Goal: Task Accomplishment & Management: Use online tool/utility

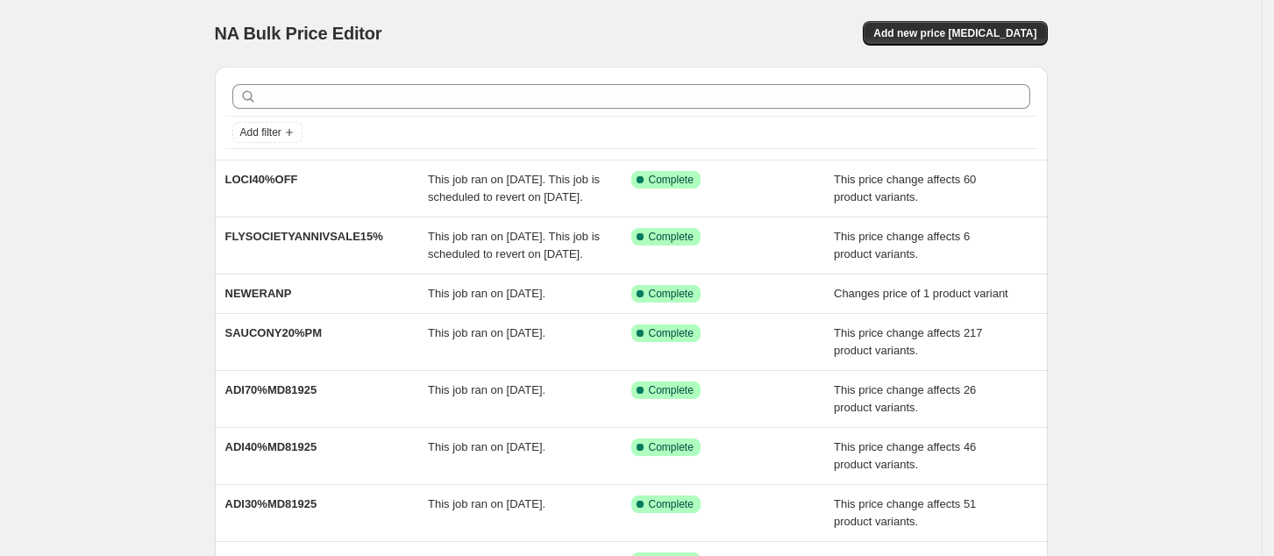
scroll to position [364, 0]
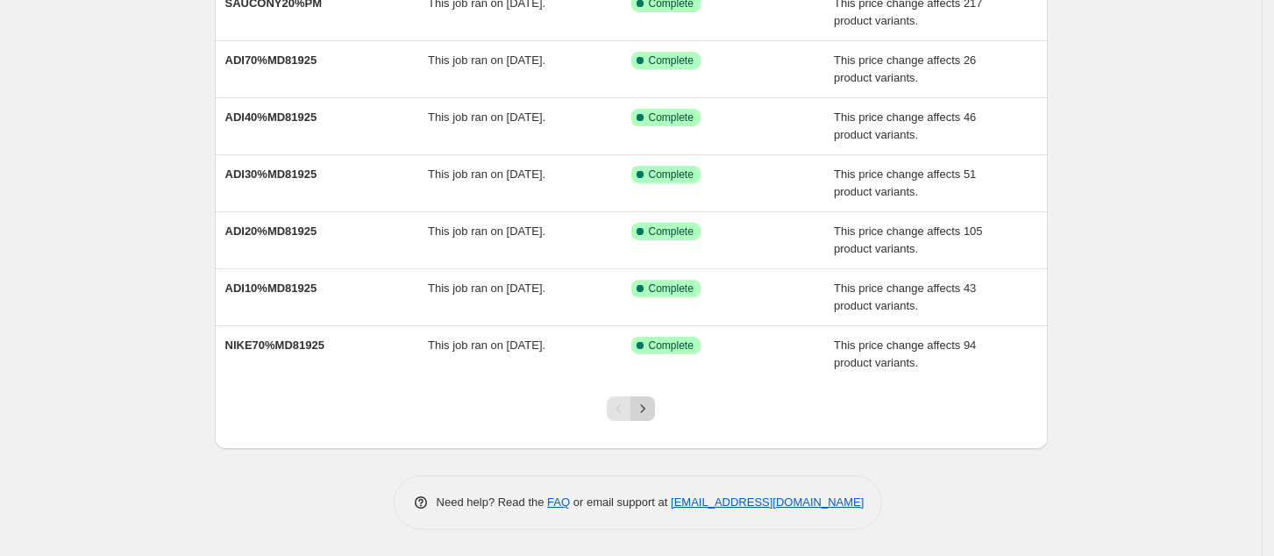
click at [651, 411] on icon "Next" at bounding box center [643, 409] width 18 height 18
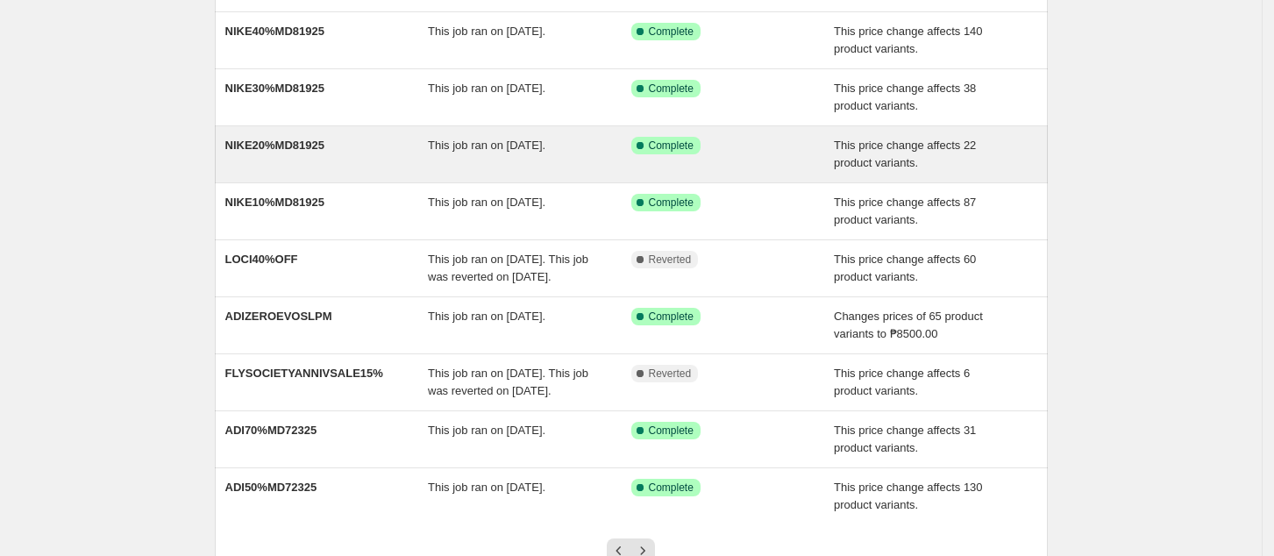
scroll to position [0, 0]
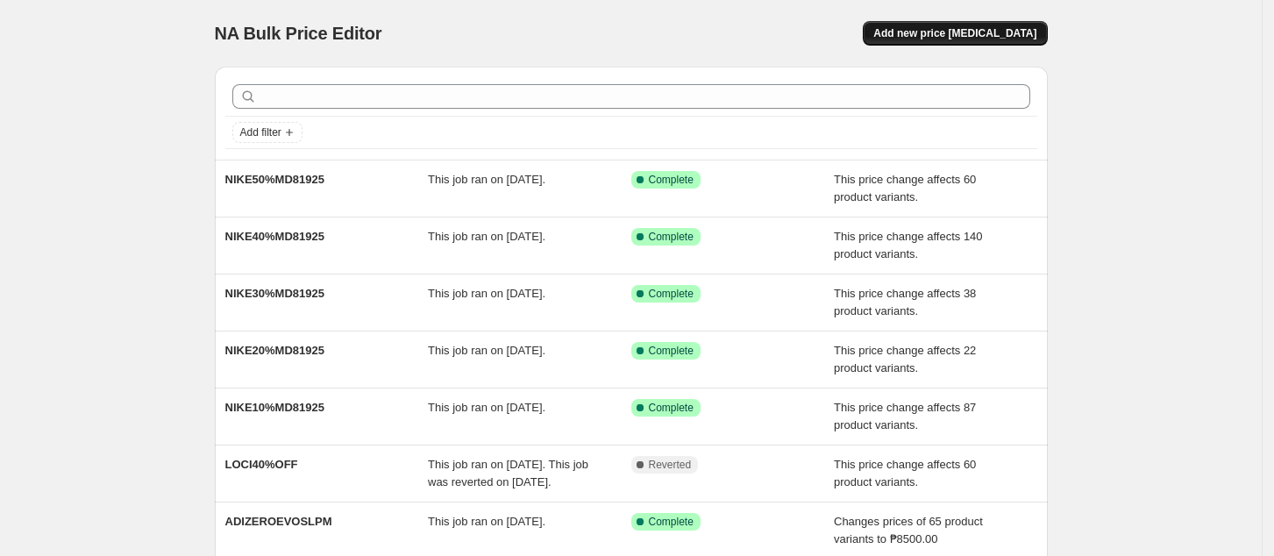
click at [992, 33] on span "Add new price [MEDICAL_DATA]" at bounding box center [954, 33] width 163 height 14
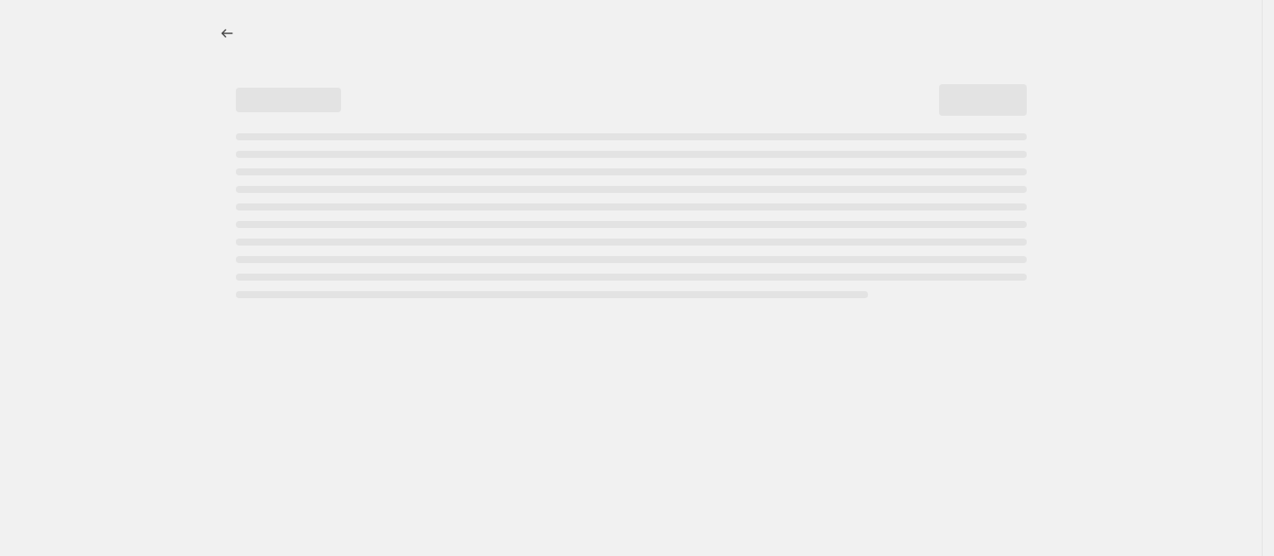
select select "percentage"
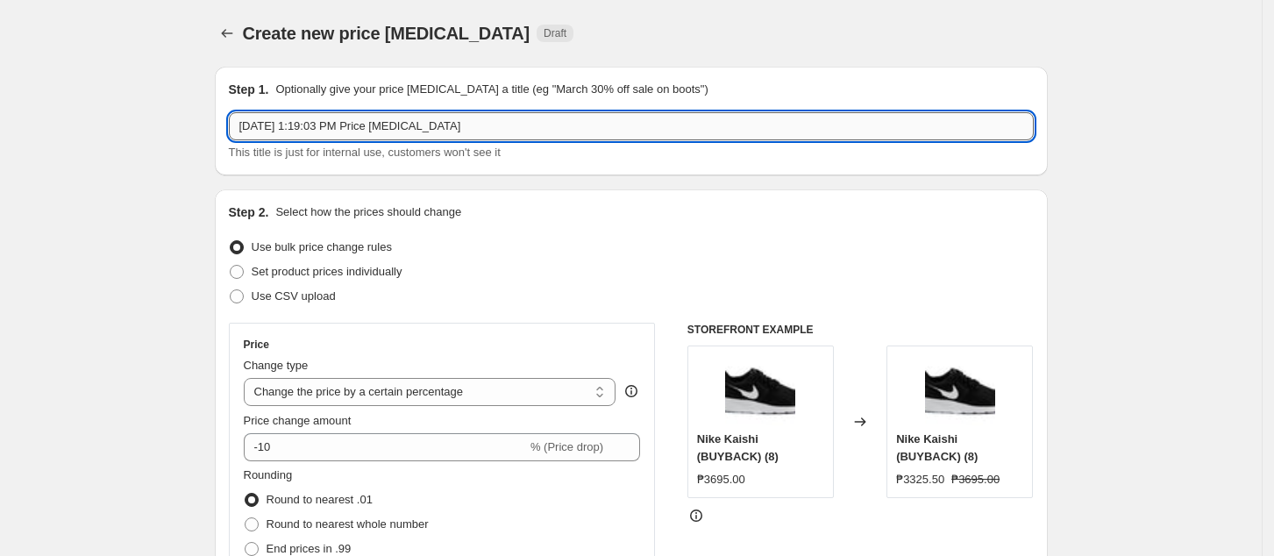
click at [476, 131] on input "[DATE] 1:19:03 PM Price [MEDICAL_DATA]" at bounding box center [631, 126] width 805 height 28
paste input "NIKE10%MD91125"
type input "NIKE10%MD91125"
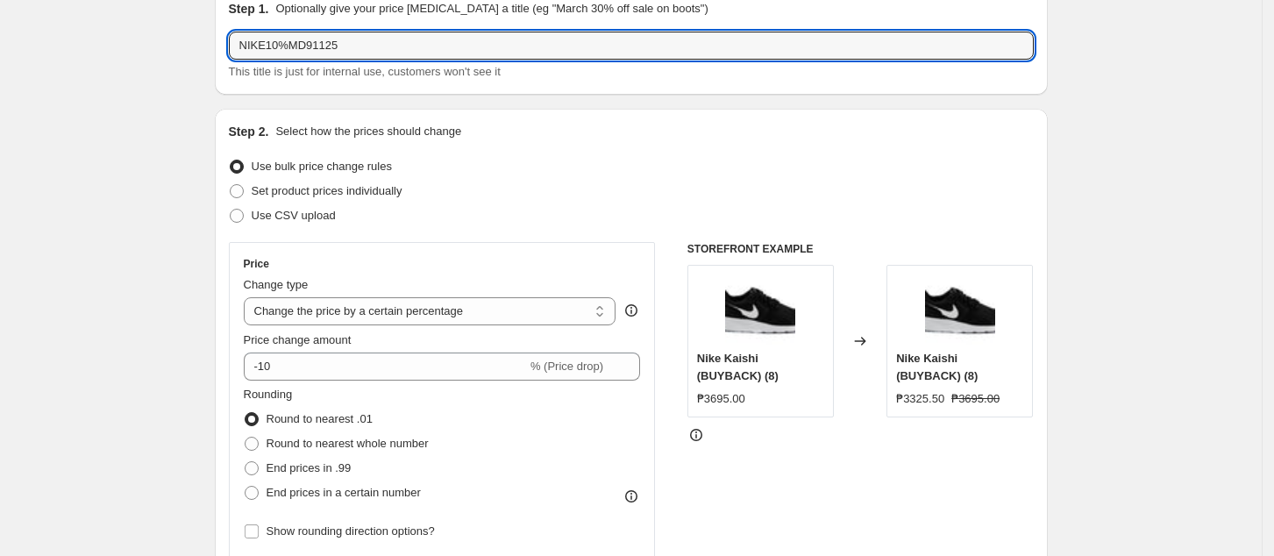
scroll to position [117, 0]
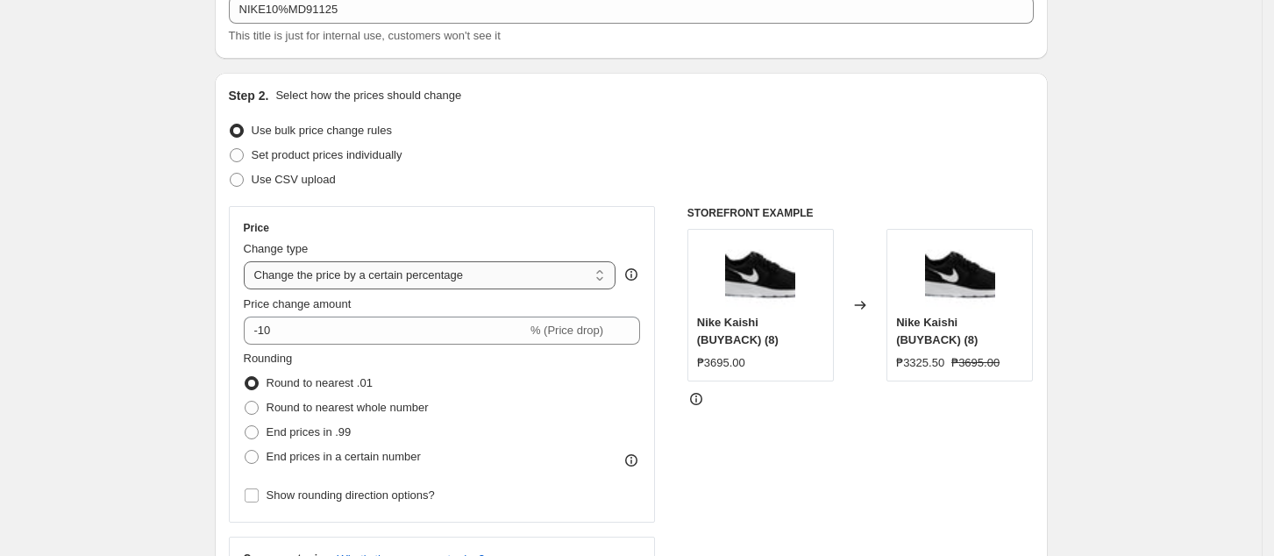
click at [499, 281] on select "Change the price to a certain amount Change the price by a certain amount Chang…" at bounding box center [430, 275] width 373 height 28
select select "pcap"
click at [249, 261] on select "Change the price to a certain amount Change the price by a certain amount Chang…" at bounding box center [430, 275] width 373 height 28
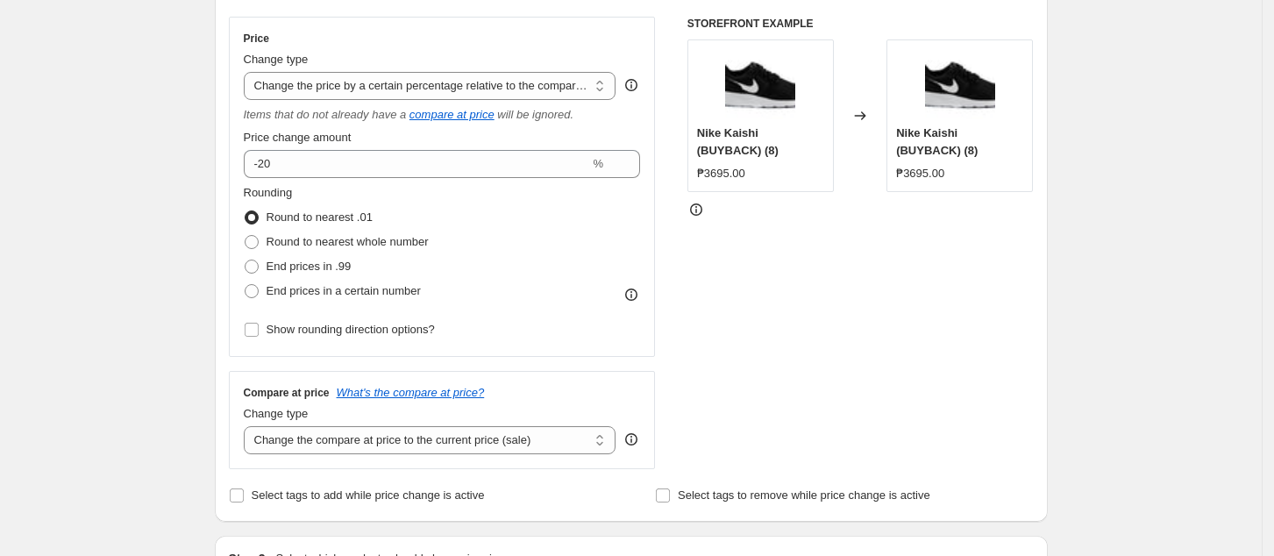
scroll to position [351, 0]
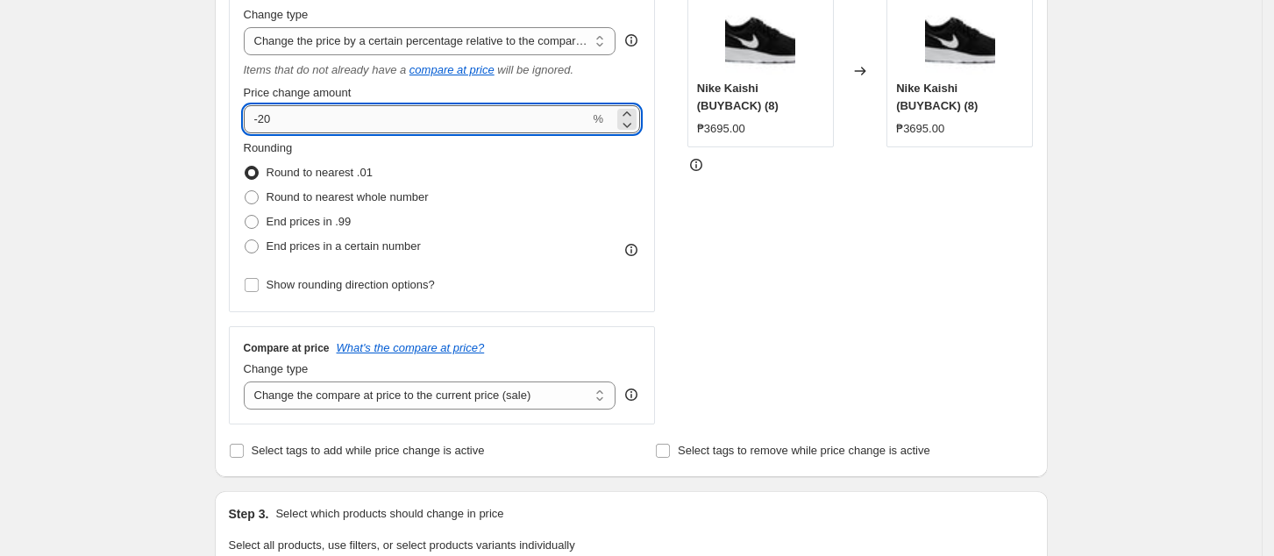
drag, startPoint x: 348, startPoint y: 117, endPoint x: 346, endPoint y: 107, distance: 10.7
click at [348, 112] on input "-20" at bounding box center [417, 119] width 346 height 28
type input "-2"
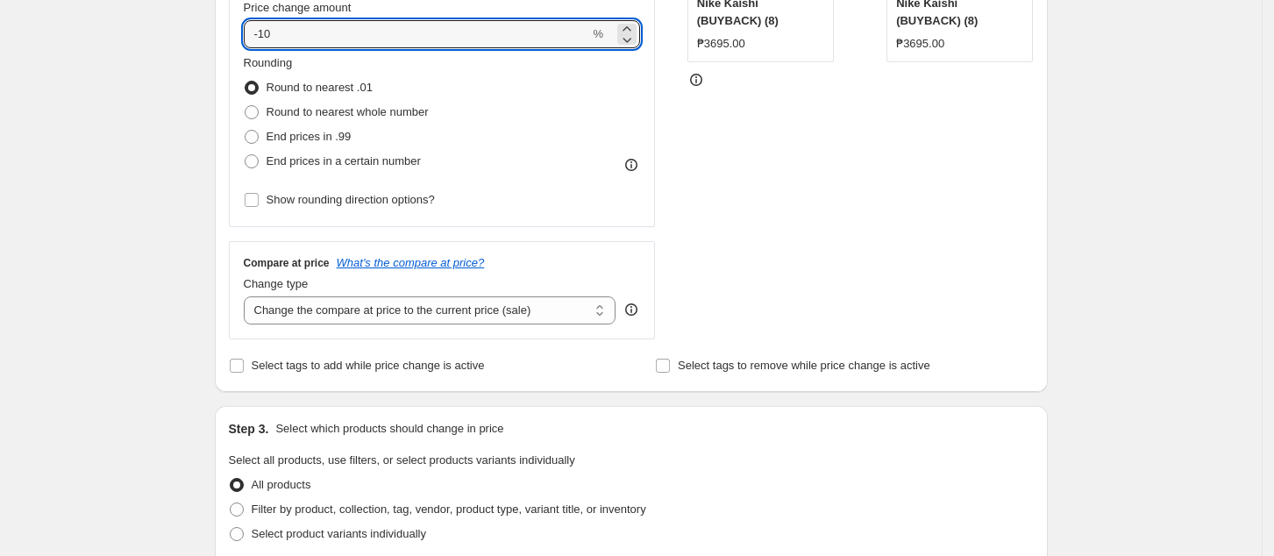
scroll to position [467, 0]
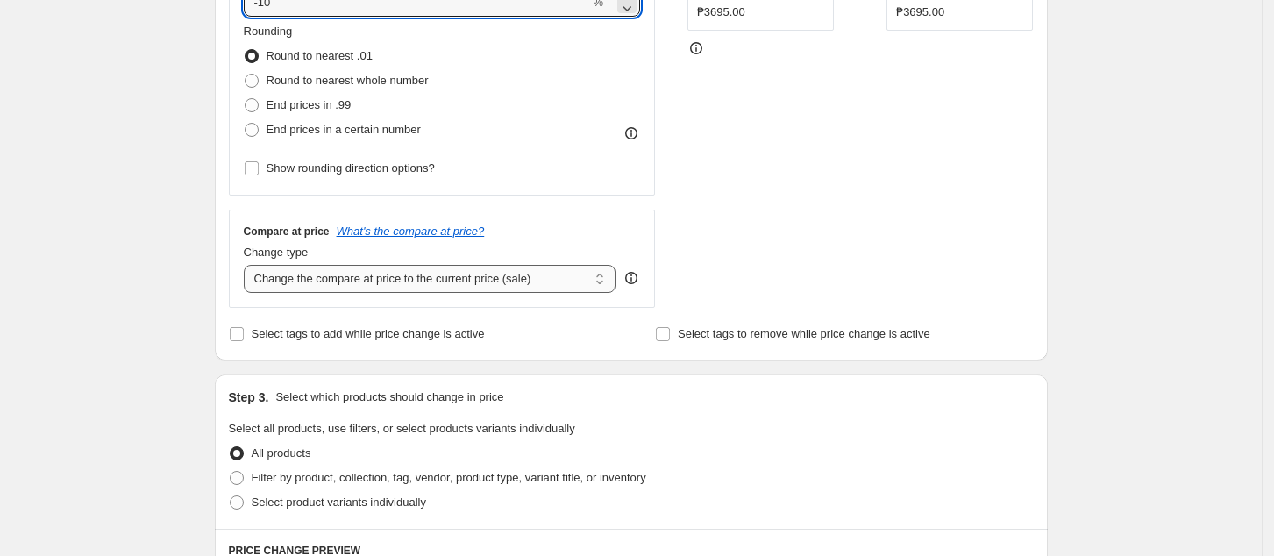
type input "-10"
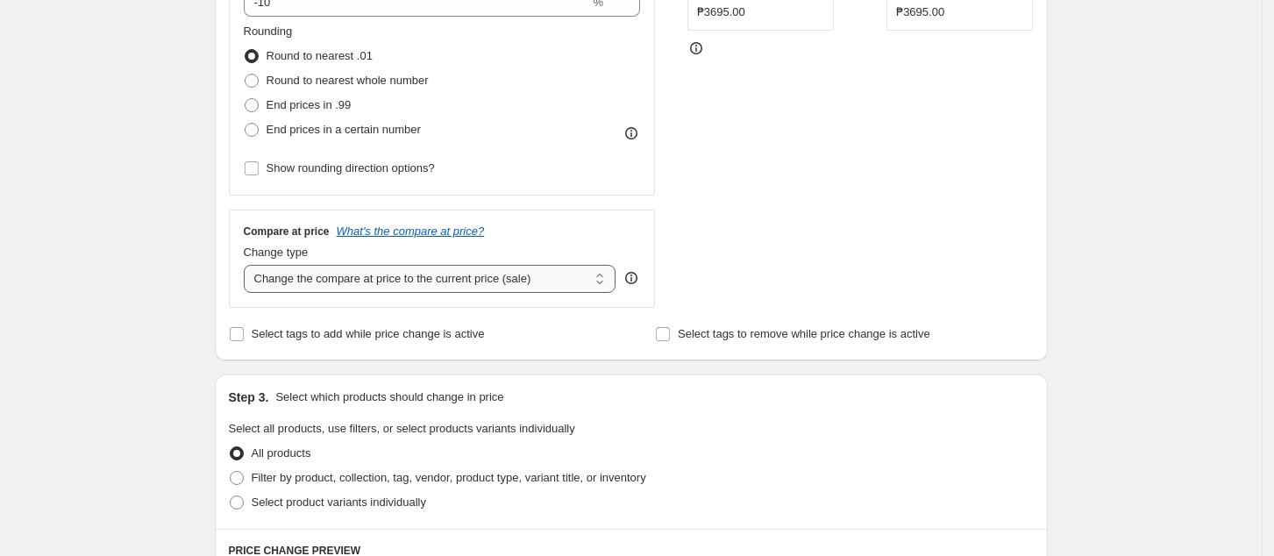
click at [408, 281] on select "Change the compare at price to the current price (sale) Change the compare at p…" at bounding box center [430, 279] width 373 height 28
select select "no_change"
click at [249, 266] on select "Change the compare at price to the current price (sale) Change the compare at p…" at bounding box center [430, 279] width 373 height 28
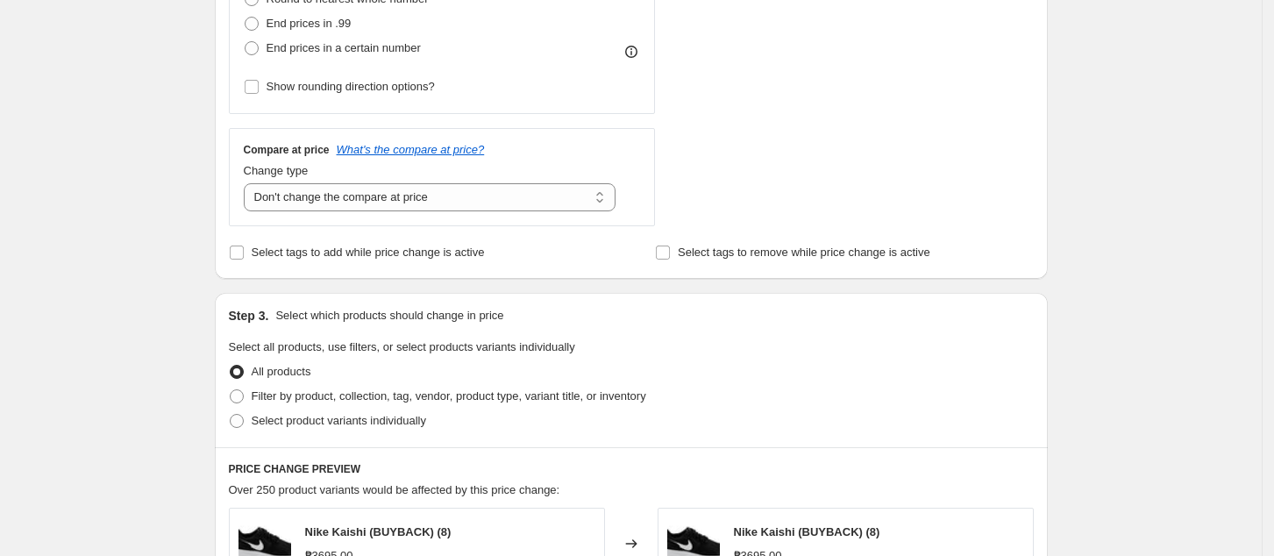
scroll to position [584, 0]
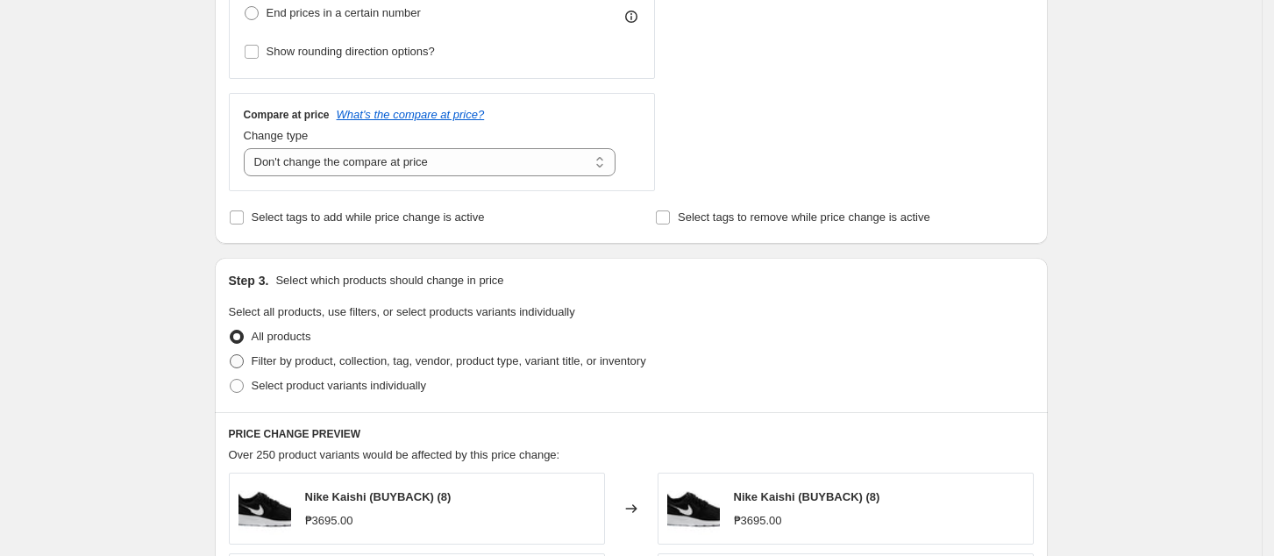
click at [308, 367] on span "Filter by product, collection, tag, vendor, product type, variant title, or inv…" at bounding box center [449, 360] width 395 height 13
click at [231, 355] on input "Filter by product, collection, tag, vendor, product type, variant title, or inv…" at bounding box center [230, 354] width 1 height 1
radio input "true"
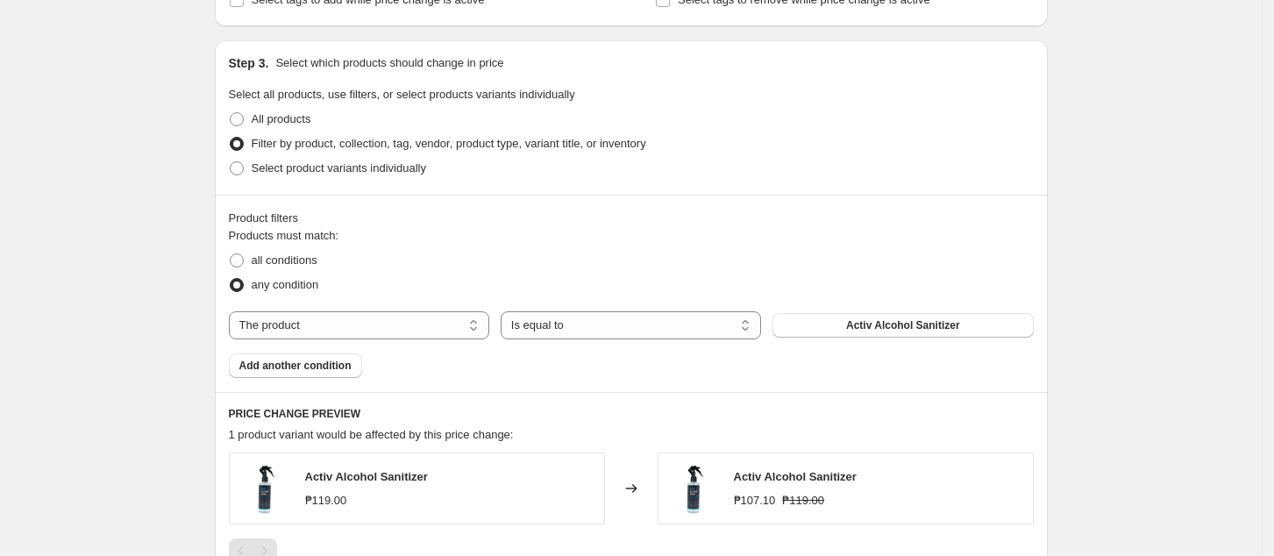
scroll to position [818, 0]
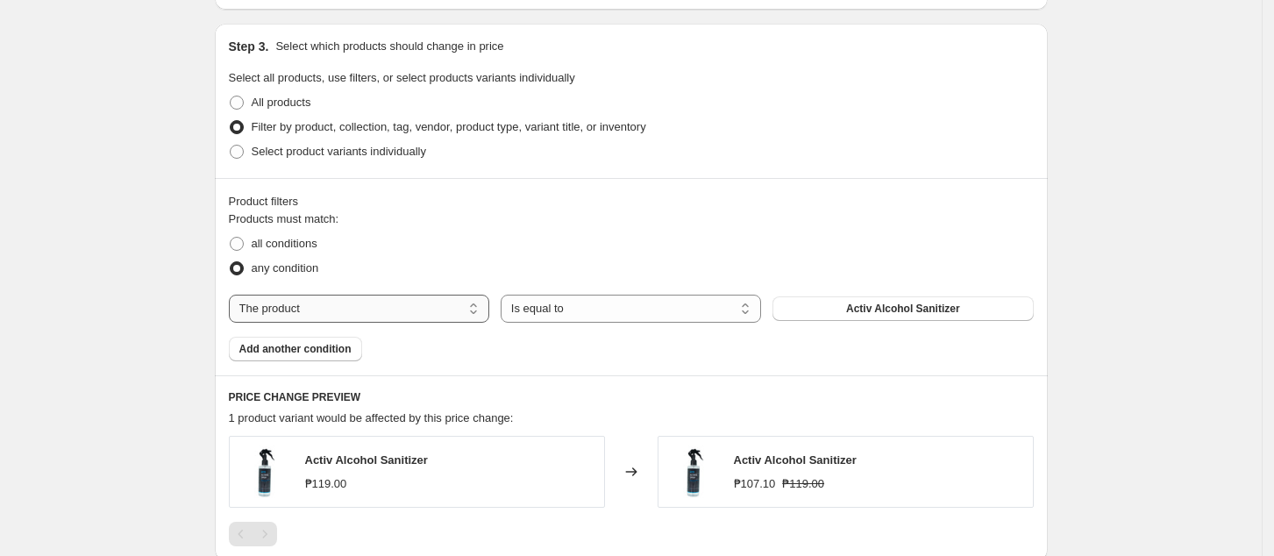
click at [355, 305] on select "The product The product's collection The product's tag The product's vendor The…" at bounding box center [359, 309] width 260 height 28
click at [905, 310] on span "Activ Alcohol Sanitizer" at bounding box center [903, 309] width 114 height 14
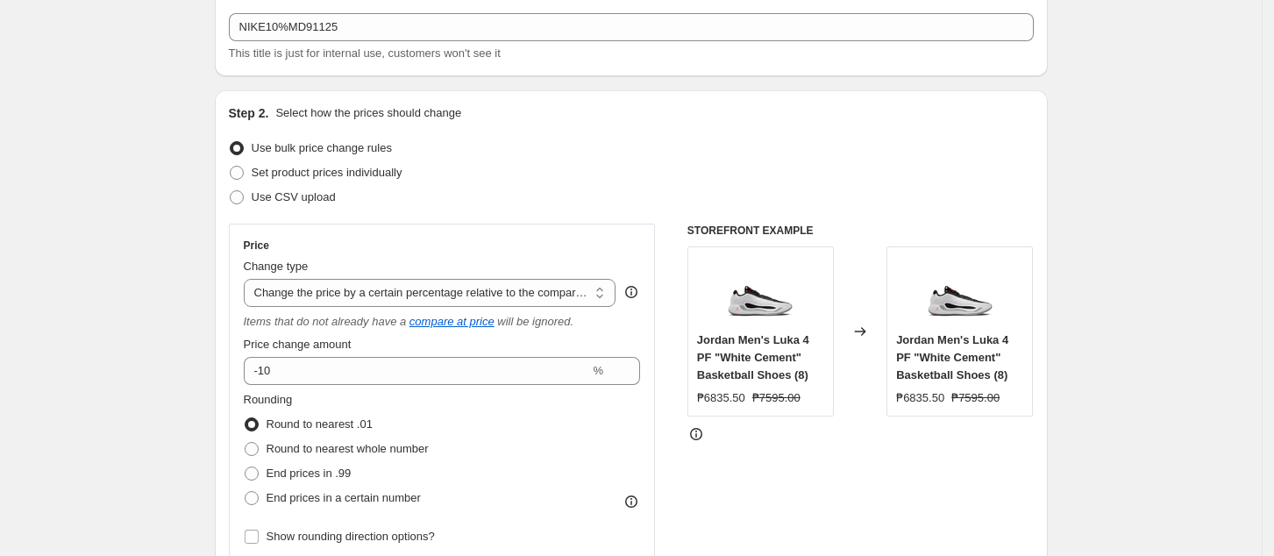
scroll to position [0, 0]
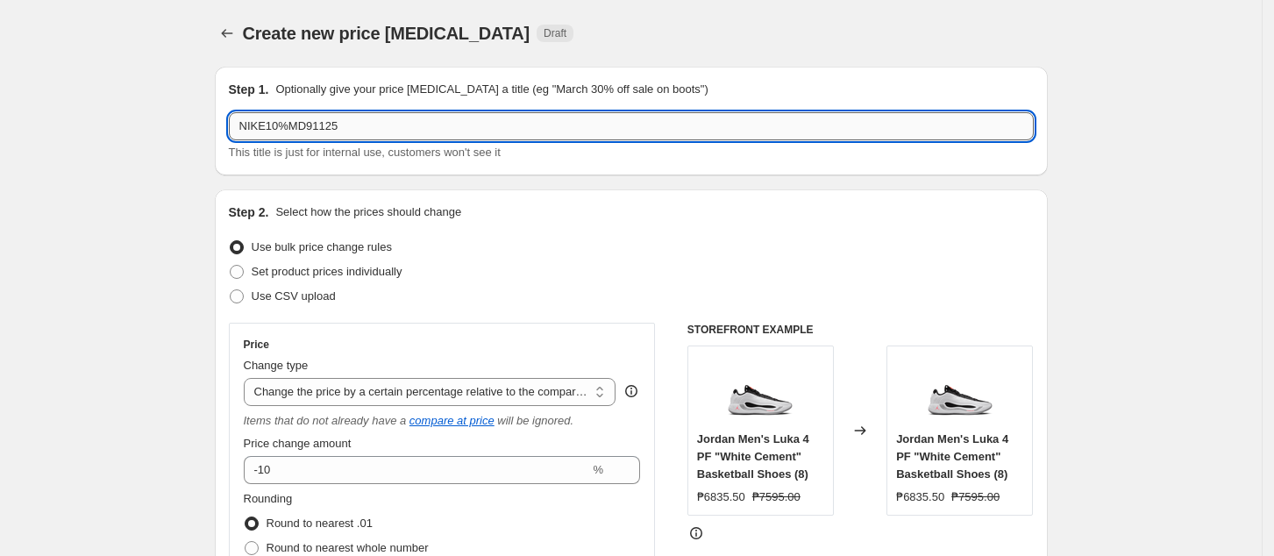
click at [273, 129] on input "NIKE10%MD91125" at bounding box center [631, 126] width 805 height 28
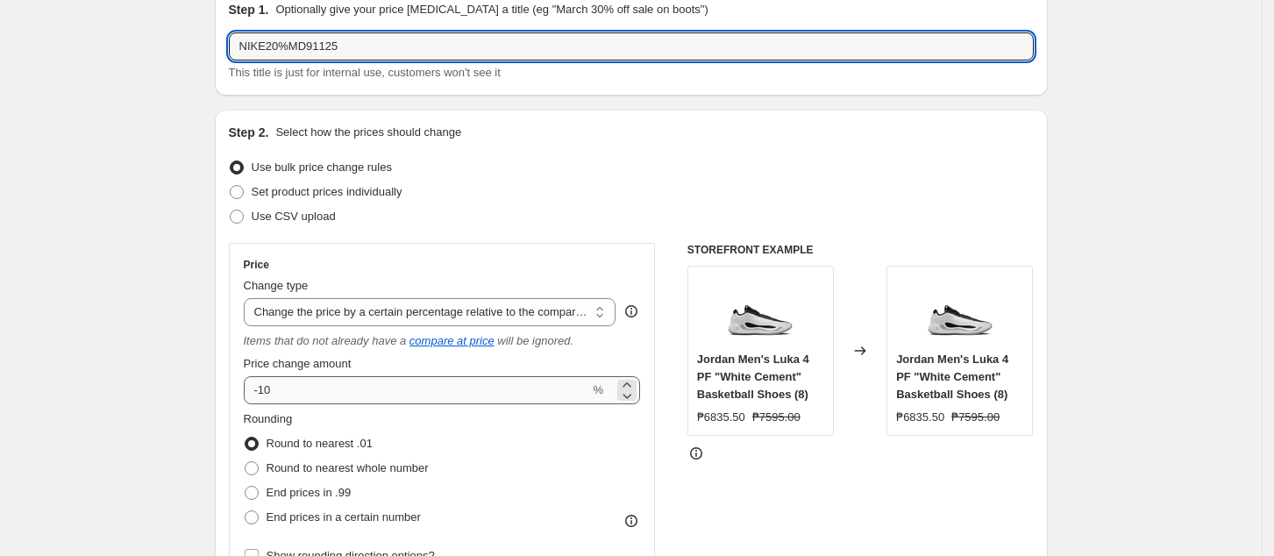
scroll to position [117, 0]
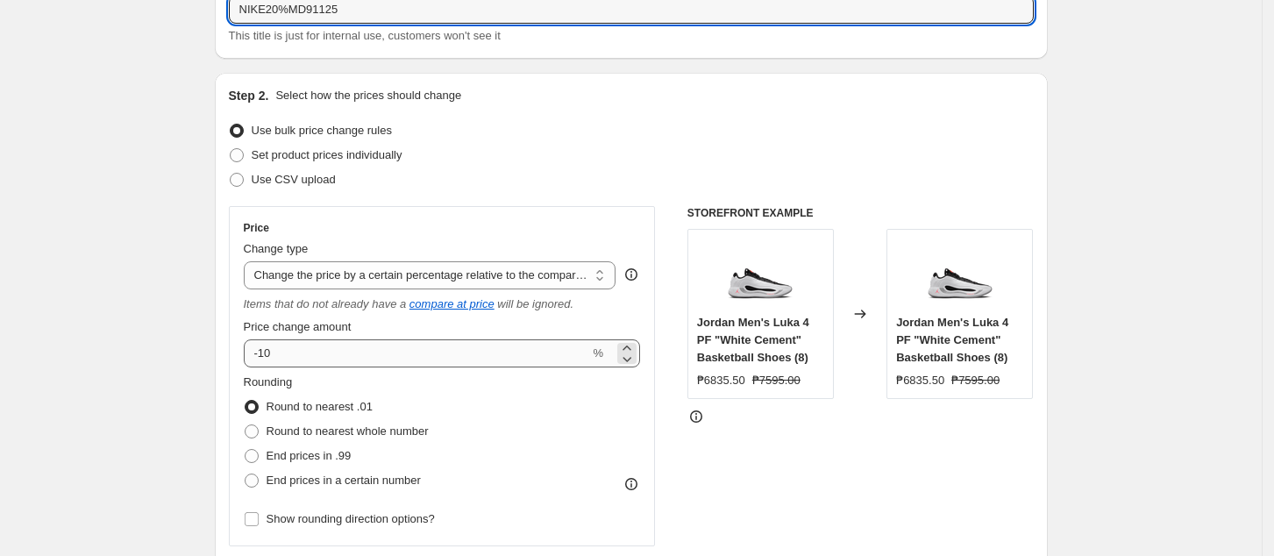
type input "NIKE20%MD91125"
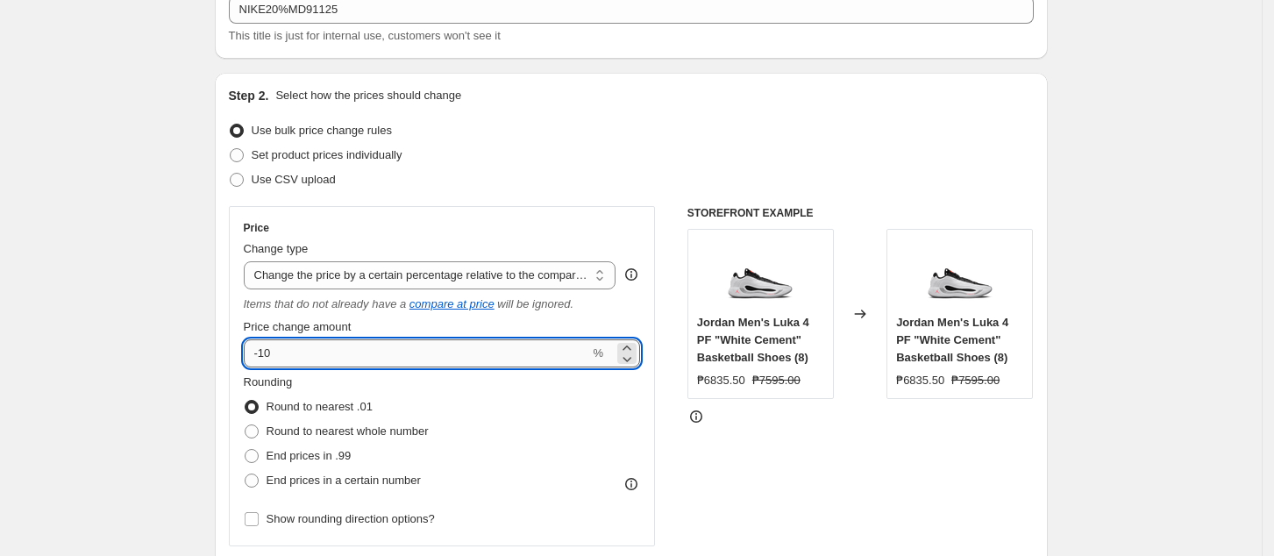
drag, startPoint x: 324, startPoint y: 347, endPoint x: 312, endPoint y: 359, distance: 16.1
click at [324, 348] on input "-10" at bounding box center [417, 353] width 346 height 28
type input "-1"
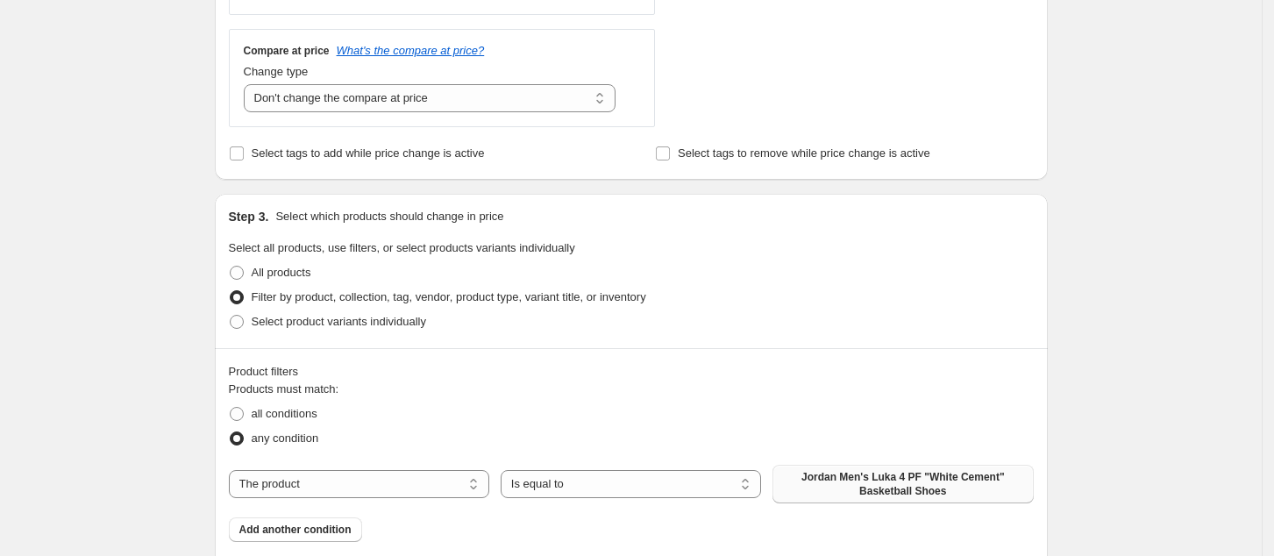
scroll to position [701, 0]
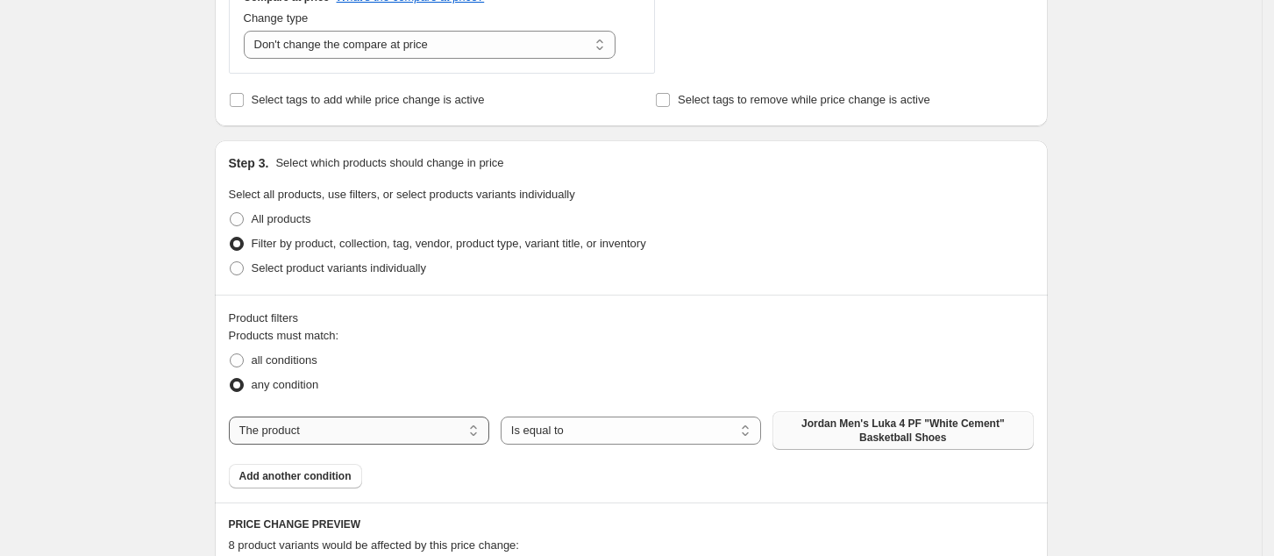
type input "-21"
click at [332, 432] on select "The product The product's collection The product's tag The product's vendor The…" at bounding box center [359, 430] width 260 height 28
select select "tag"
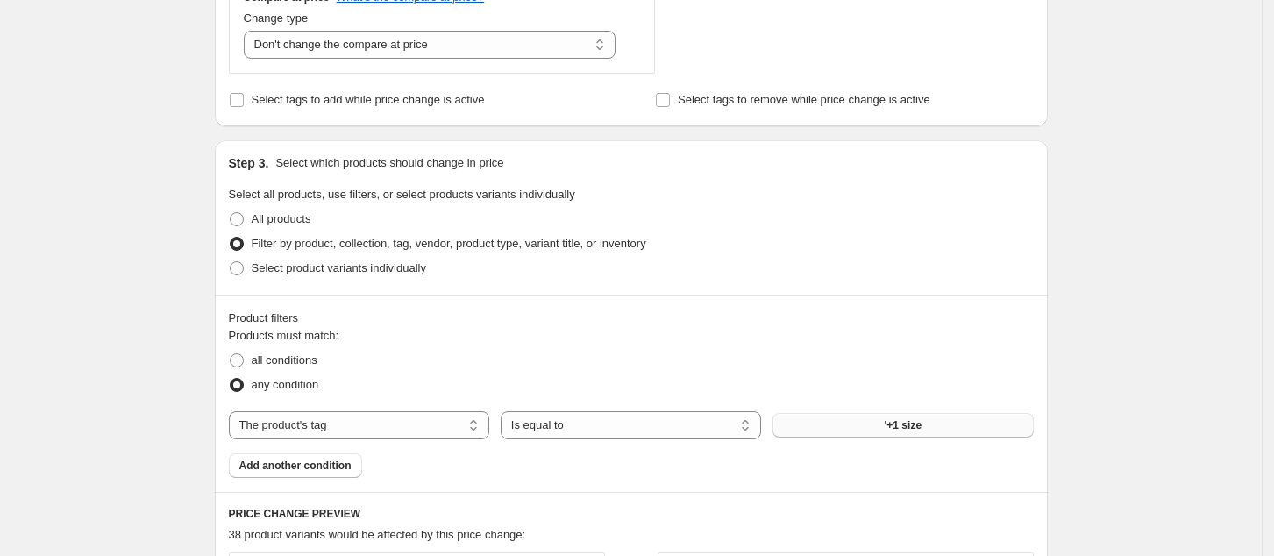
click at [879, 430] on button "'+1 size" at bounding box center [902, 425] width 260 height 25
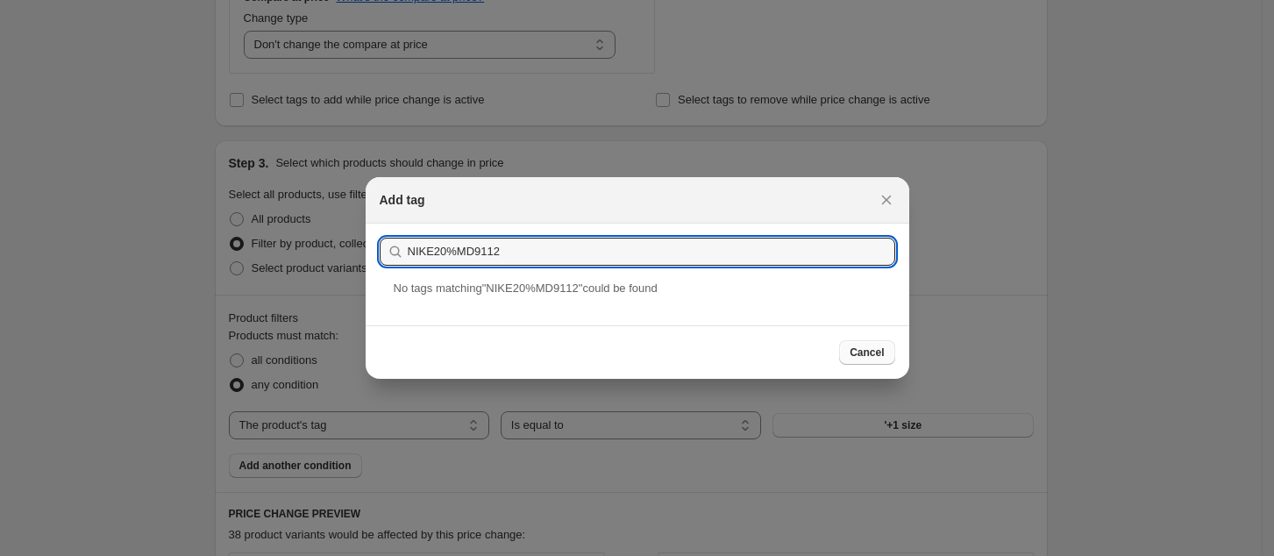
type input "NIKE20%MD9112"
click at [877, 349] on span "Cancel" at bounding box center [867, 352] width 34 height 14
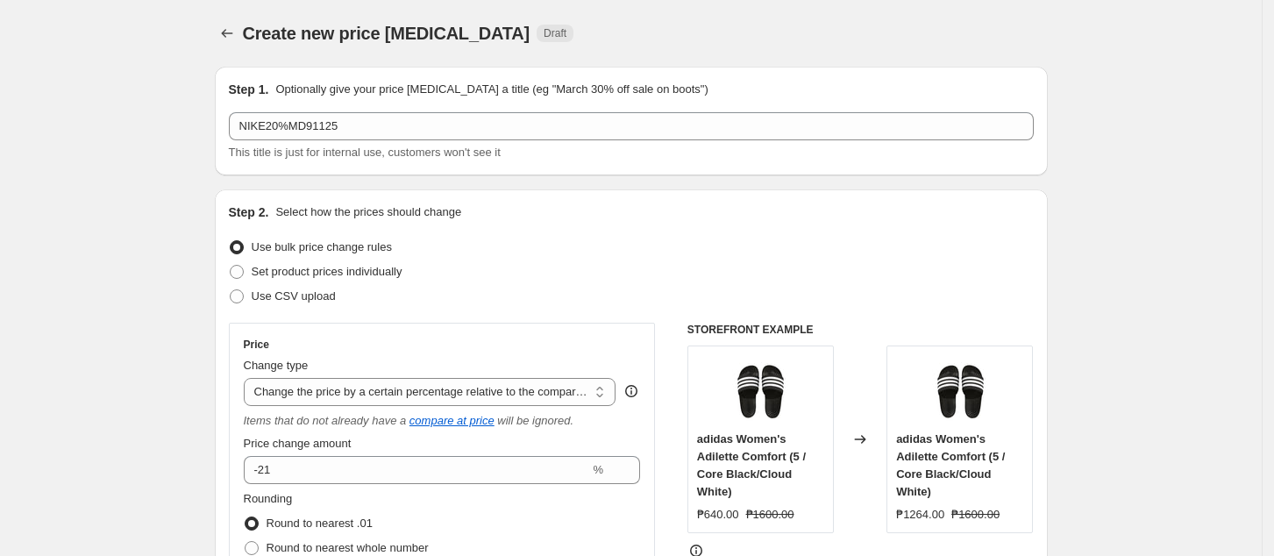
scroll to position [701, 0]
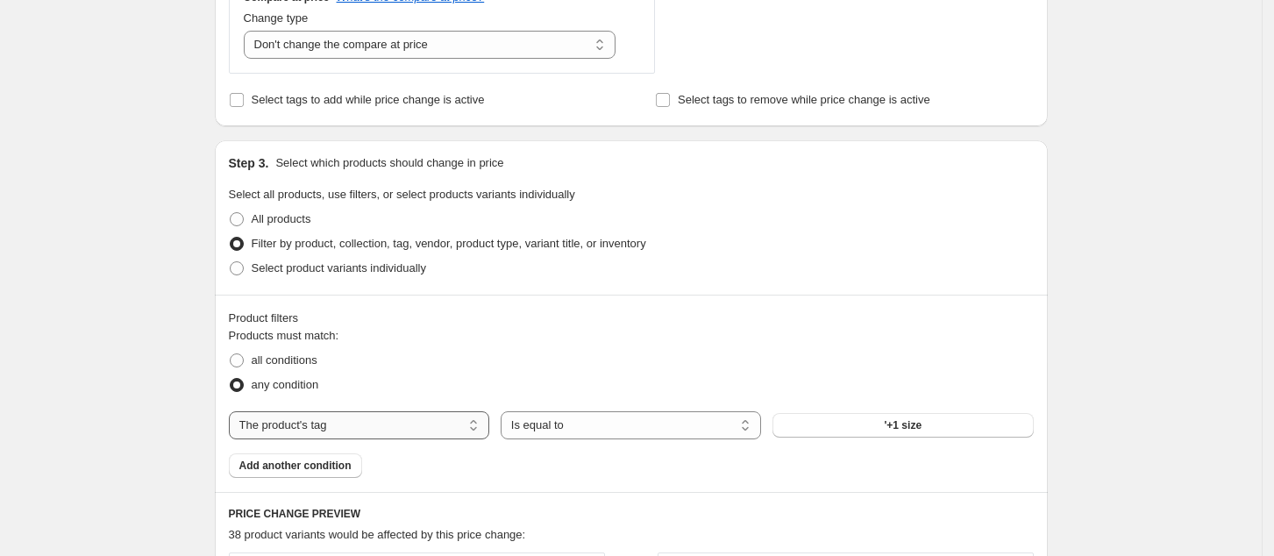
click at [380, 431] on select "The product The product's collection The product's tag The product's vendor The…" at bounding box center [359, 425] width 260 height 28
select select "product"
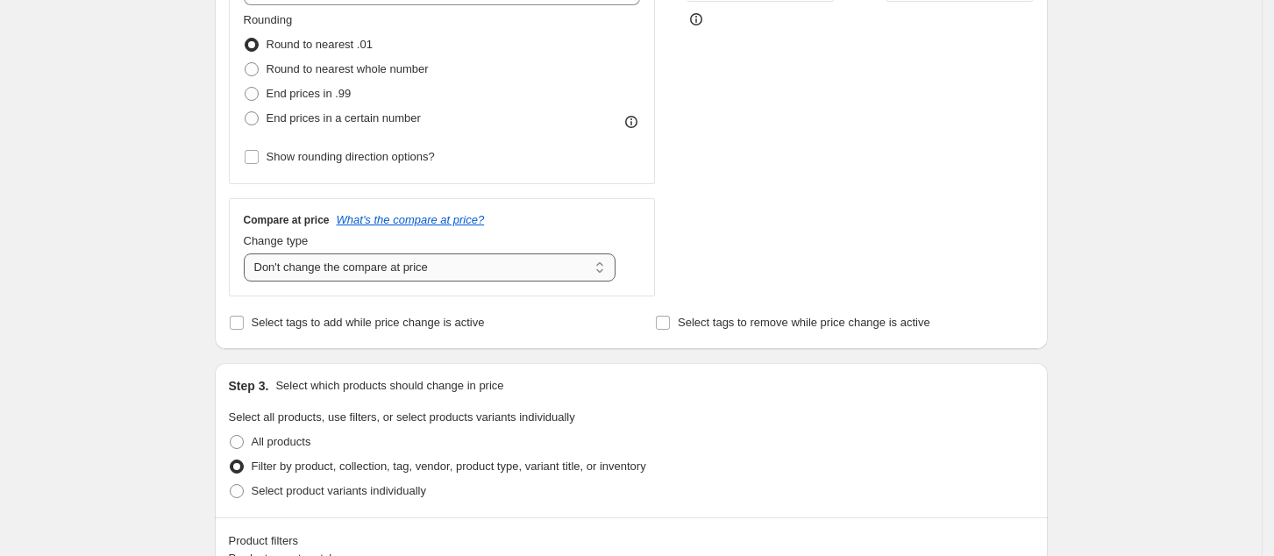
scroll to position [351, 0]
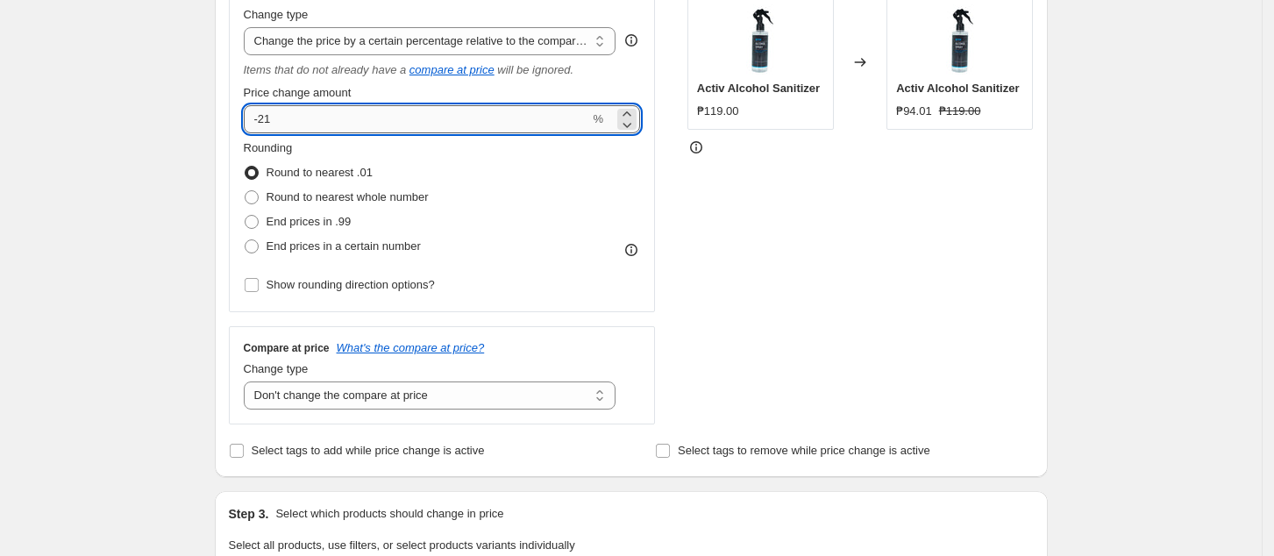
click at [385, 117] on input "-21" at bounding box center [417, 119] width 346 height 28
type input "-20"
click at [864, 296] on div "STOREFRONT EXAMPLE Activ Alcohol Sanitizer ₱119.00 Changed to Activ Alcohol San…" at bounding box center [860, 198] width 346 height 452
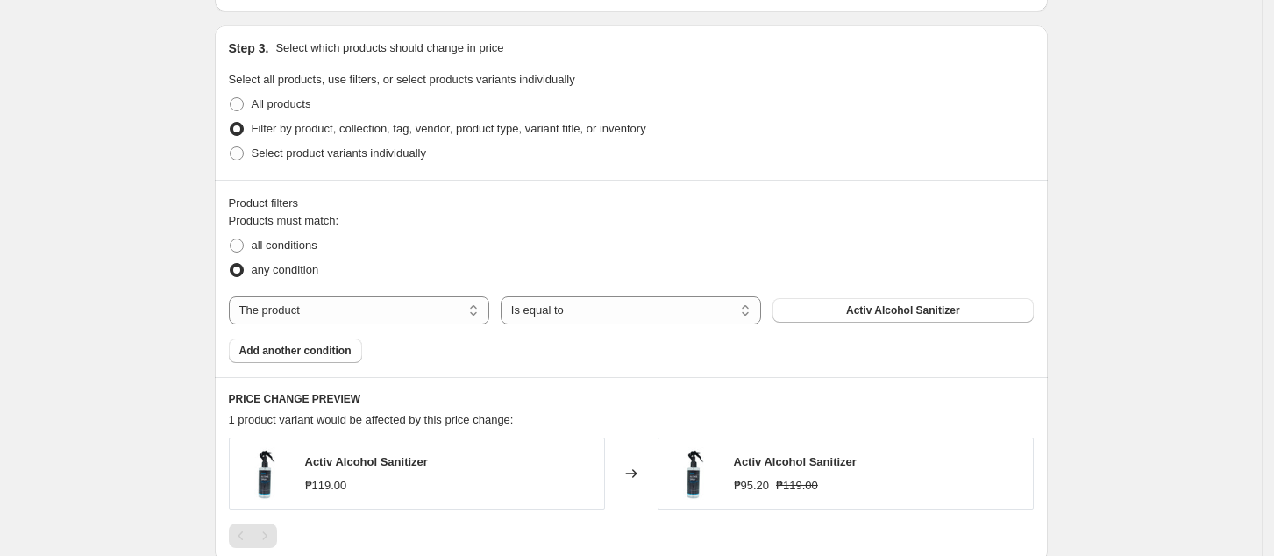
scroll to position [818, 0]
click at [402, 313] on select "The product The product's collection The product's tag The product's vendor The…" at bounding box center [359, 309] width 260 height 28
select select "tag"
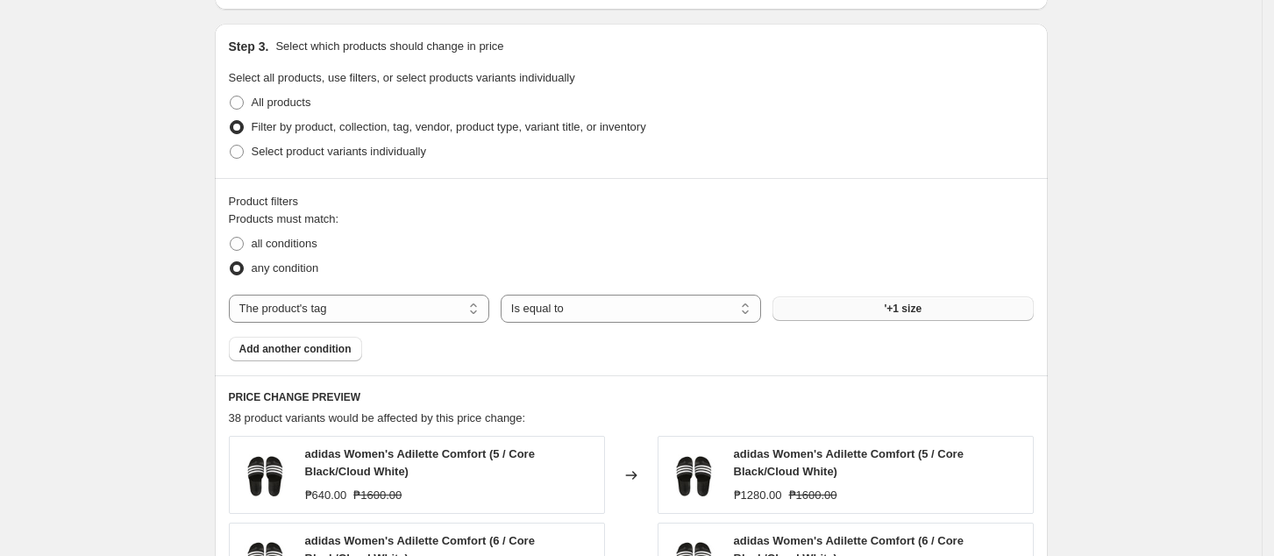
click at [928, 308] on button "'+1 size" at bounding box center [902, 308] width 260 height 25
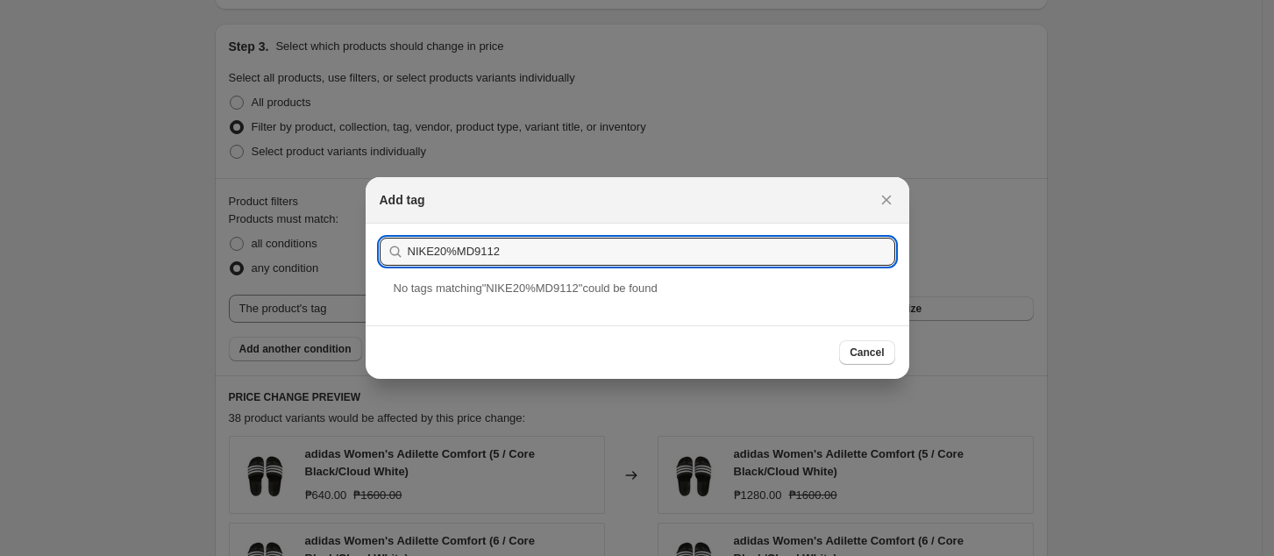
type input "NIKE20%MD9112"
click at [615, 295] on span "No tag s matching " NIKE20%MD9112 " could be found" at bounding box center [526, 287] width 264 height 13
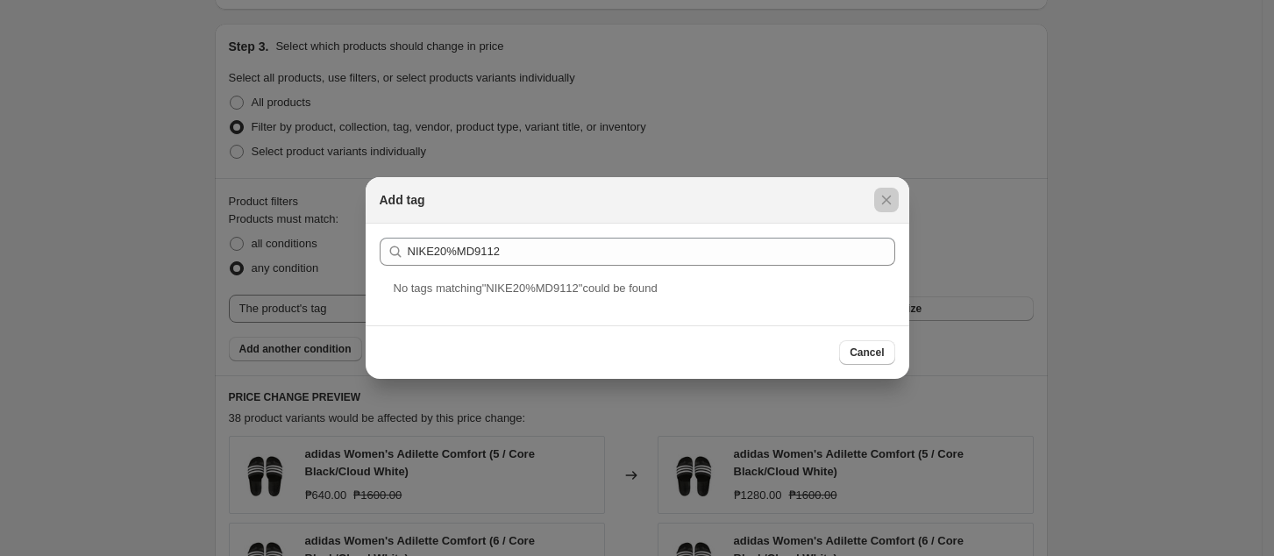
click at [1164, 239] on div at bounding box center [637, 278] width 1274 height 556
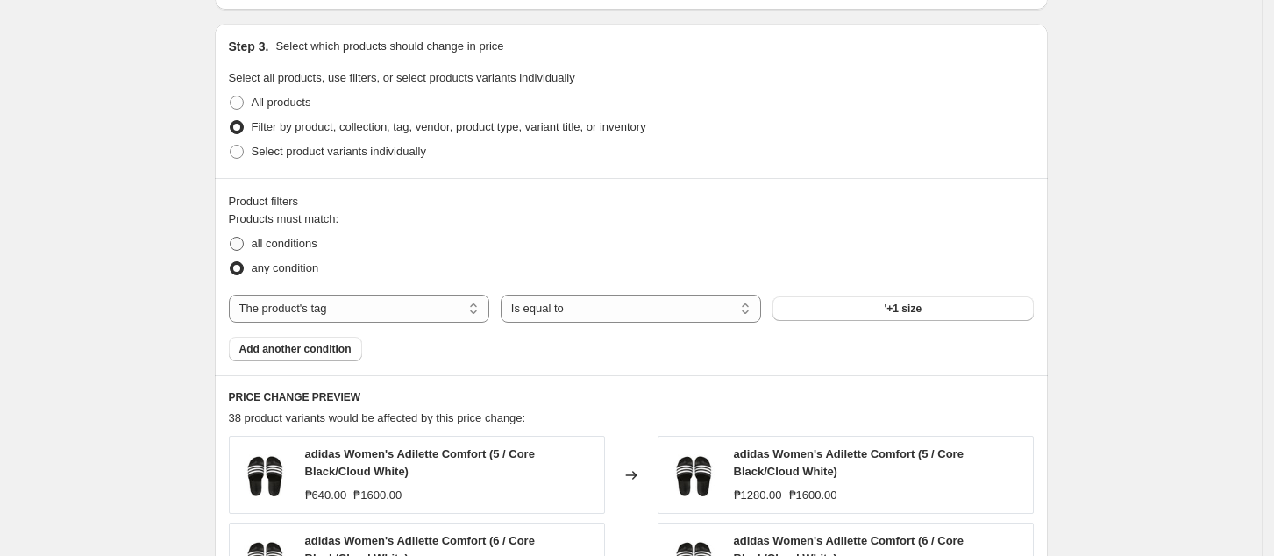
click at [281, 248] on span "all conditions" at bounding box center [285, 243] width 66 height 13
click at [231, 238] on input "all conditions" at bounding box center [230, 237] width 1 height 1
radio input "true"
click at [297, 252] on span "all conditions" at bounding box center [285, 244] width 66 height 18
click at [231, 238] on input "all conditions" at bounding box center [230, 237] width 1 height 1
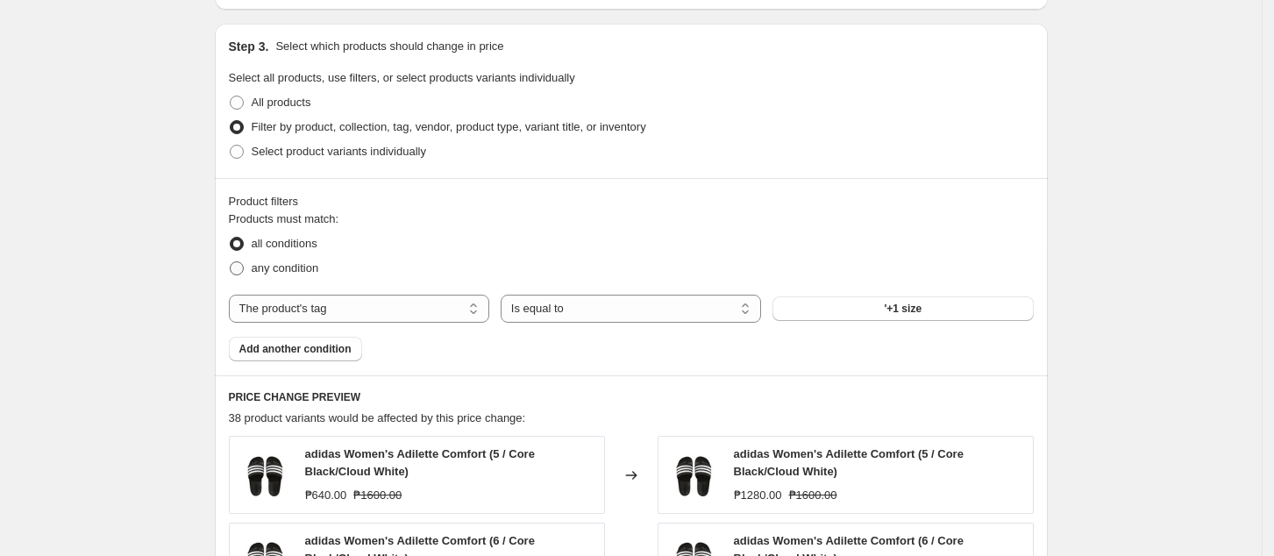
click at [292, 265] on span "any condition" at bounding box center [286, 267] width 68 height 13
click at [231, 262] on input "any condition" at bounding box center [230, 261] width 1 height 1
radio input "true"
click at [367, 318] on select "The product The product's collection The product's tag The product's vendor The…" at bounding box center [359, 309] width 260 height 28
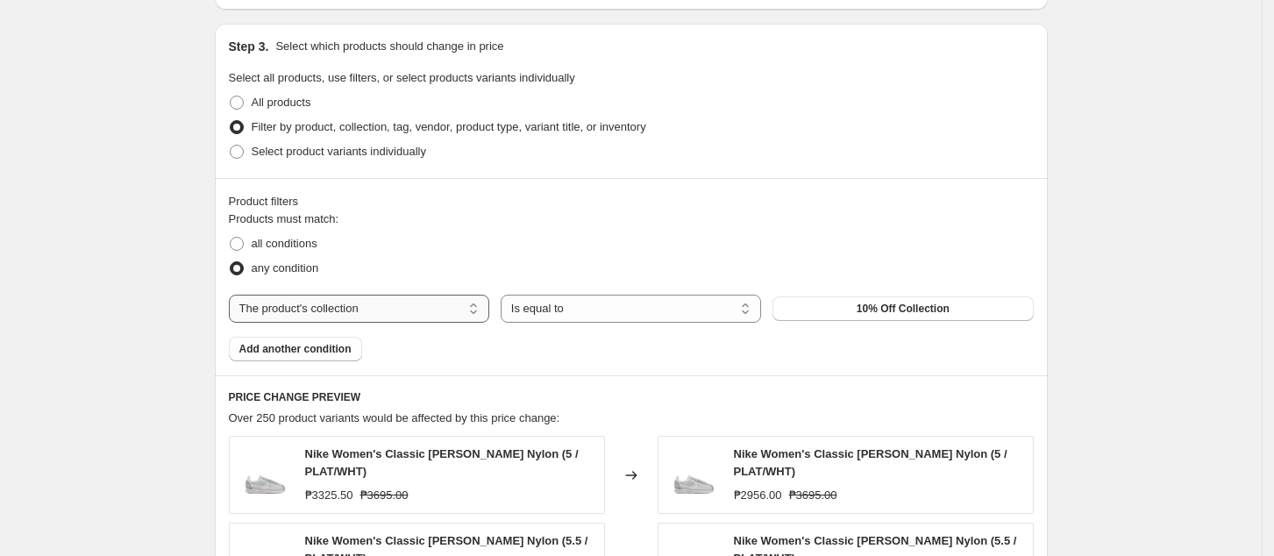
click at [330, 310] on select "The product The product's collection The product's tag The product's vendor The…" at bounding box center [359, 309] width 260 height 28
select select "tag"
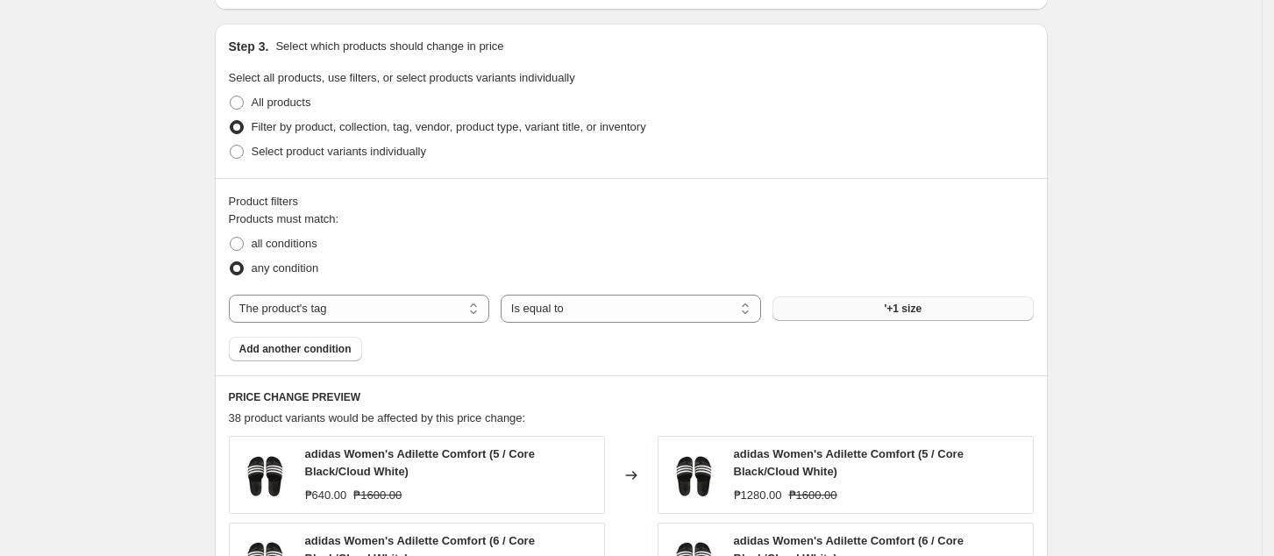
click at [893, 305] on span "'+1 size" at bounding box center [904, 309] width 38 height 14
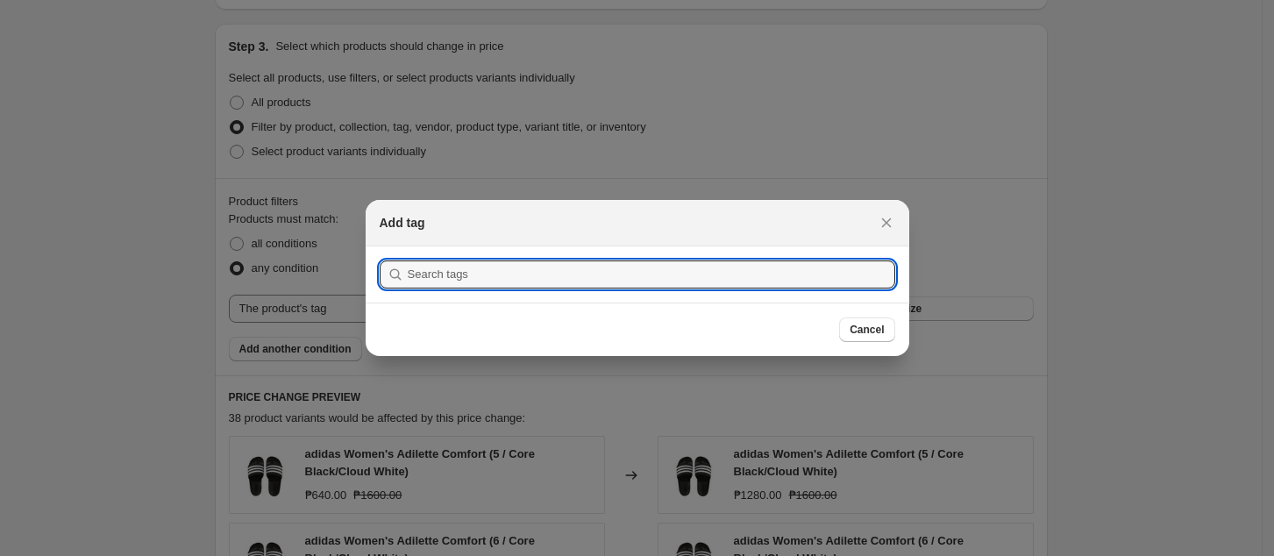
scroll to position [0, 0]
click at [874, 328] on span "Cancel" at bounding box center [867, 330] width 34 height 14
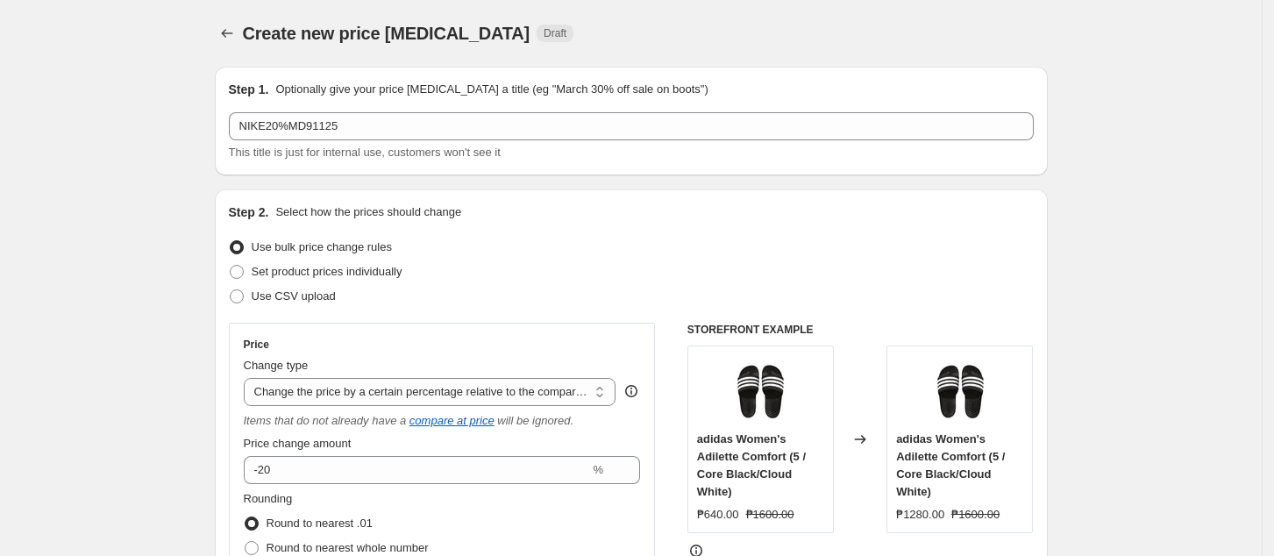
scroll to position [818, 0]
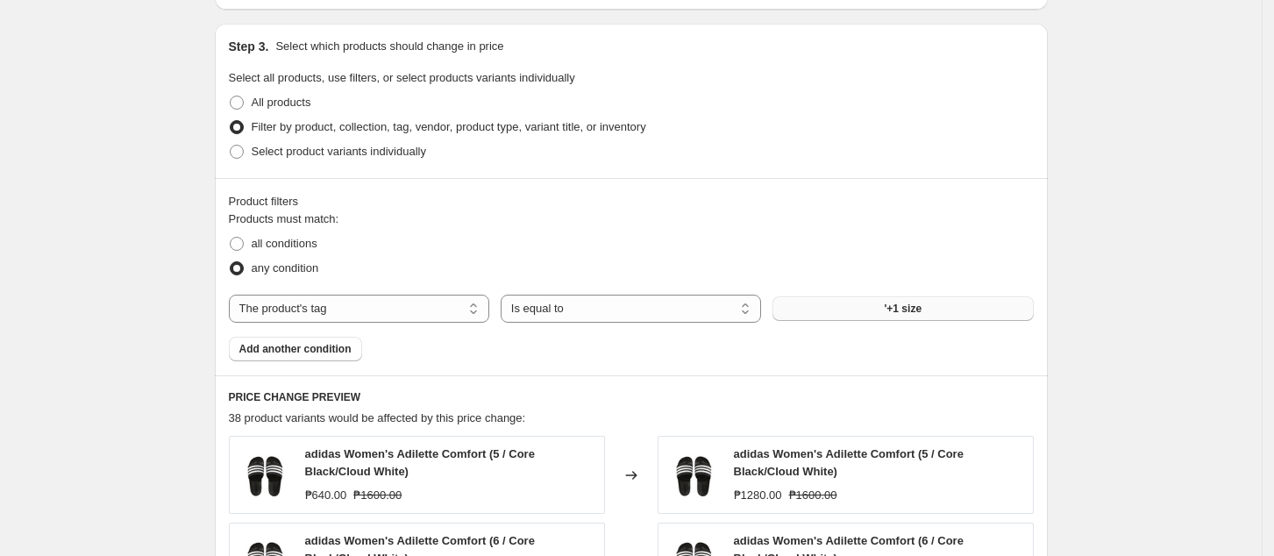
click at [844, 305] on button "'+1 size" at bounding box center [902, 308] width 260 height 25
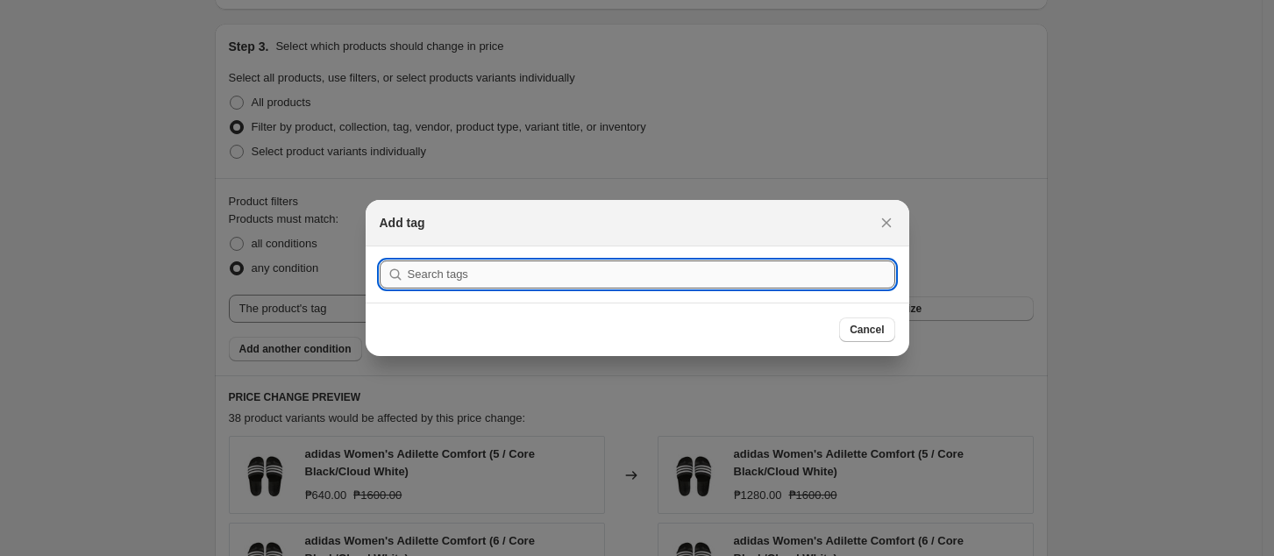
click at [535, 270] on input ":r2r:" at bounding box center [651, 274] width 487 height 28
click at [470, 267] on input ":r2r:" at bounding box center [651, 274] width 487 height 28
paste input "NIKE20%MD9112"
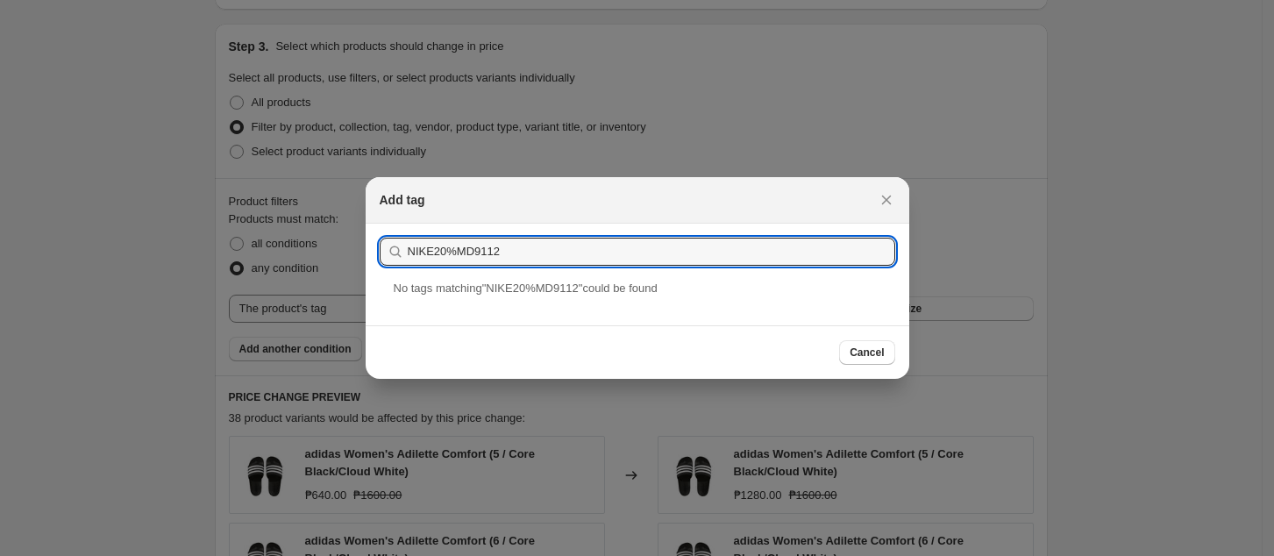
click at [487, 294] on span "No tag s matching " NIKE20%MD9112 " could be found" at bounding box center [526, 287] width 264 height 13
click at [530, 250] on input "NIKE20%MD9112" at bounding box center [651, 252] width 487 height 28
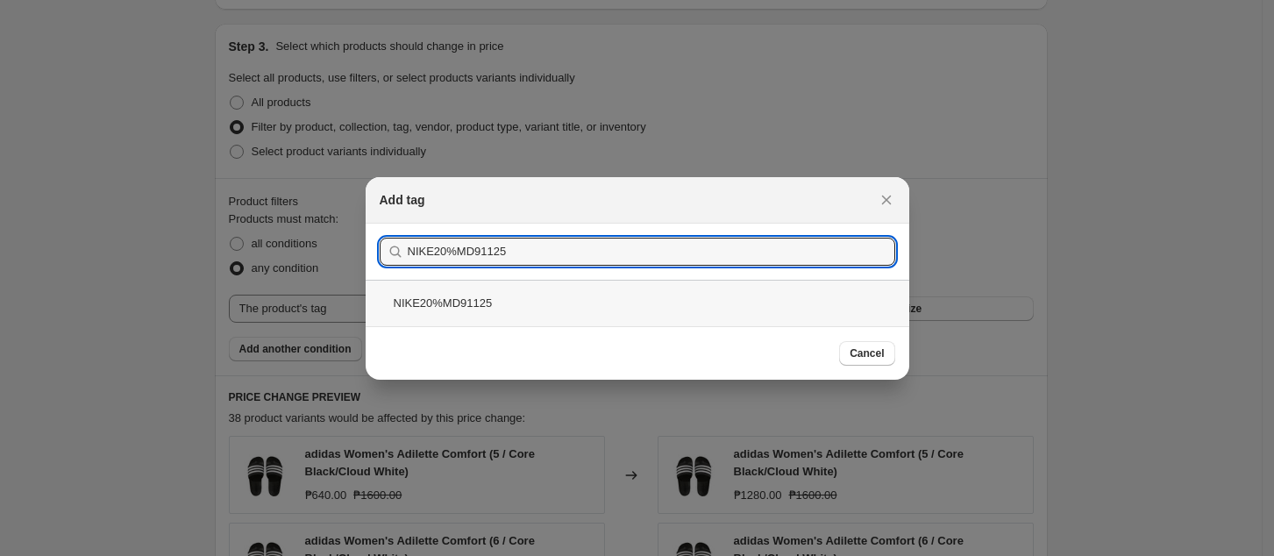
type input "NIKE20%MD91125"
click at [720, 280] on div "NIKE20%MD91125" at bounding box center [638, 303] width 544 height 46
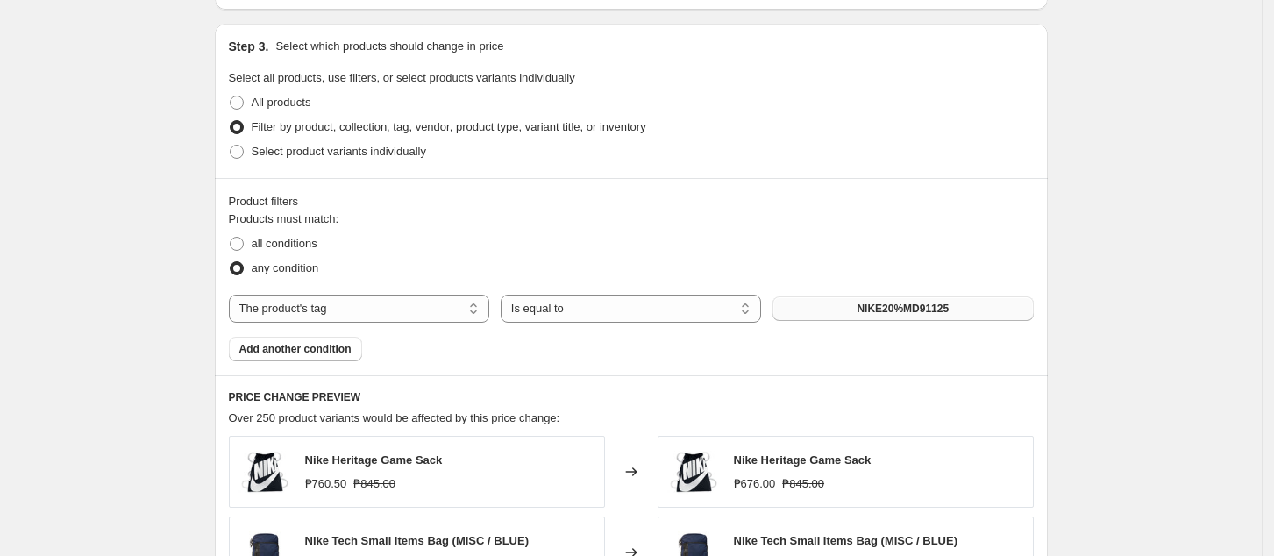
click at [976, 309] on button "NIKE20%MD91125" at bounding box center [902, 308] width 260 height 25
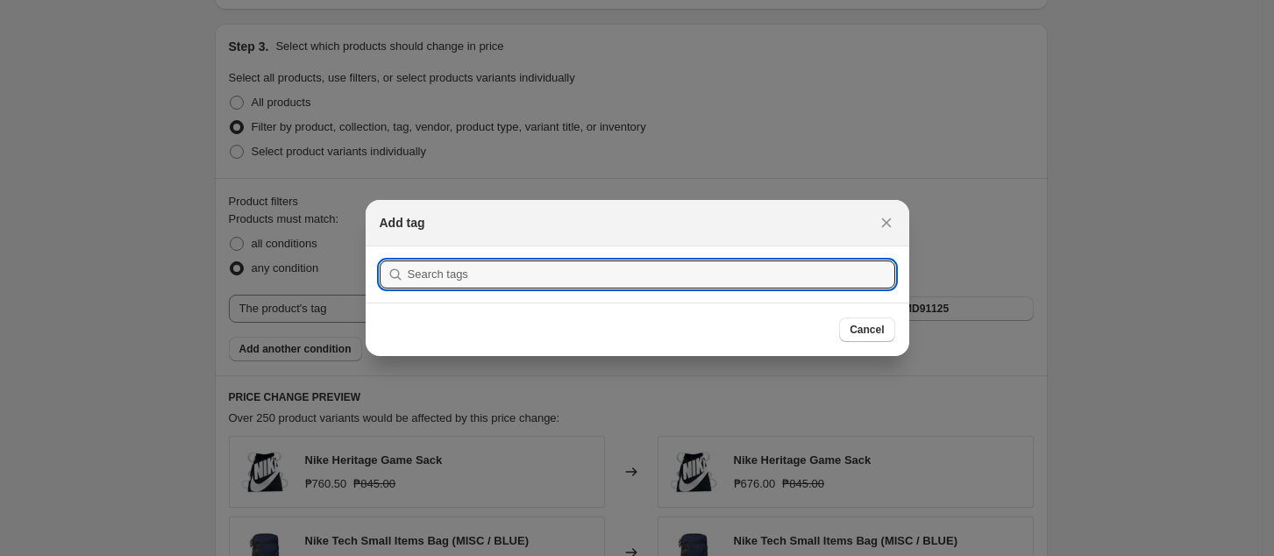
click at [1185, 312] on div at bounding box center [637, 278] width 1274 height 556
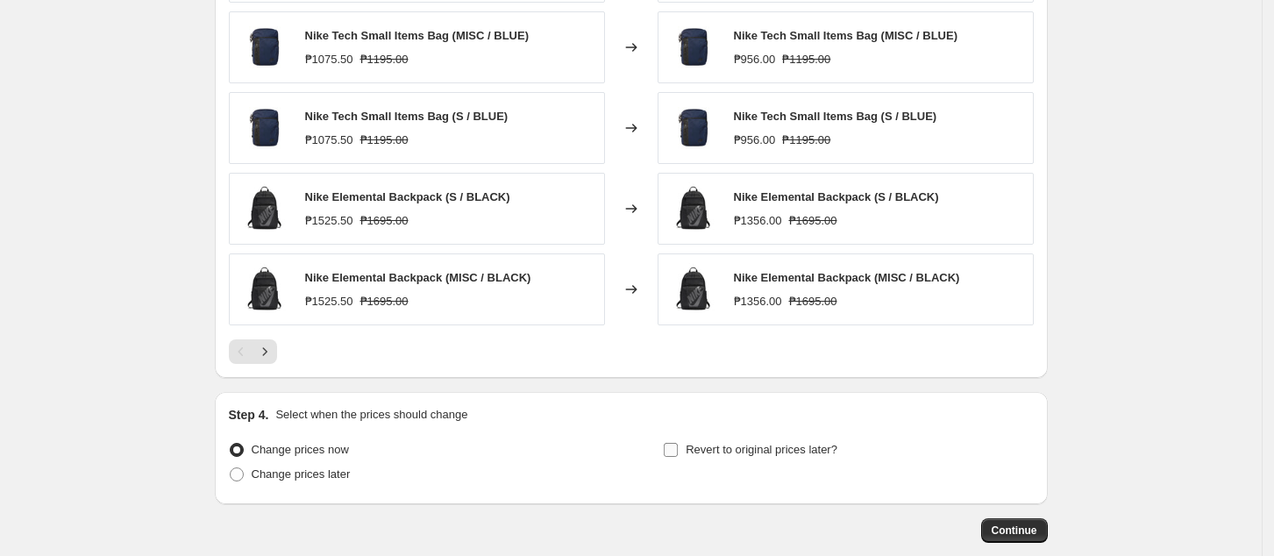
scroll to position [1417, 0]
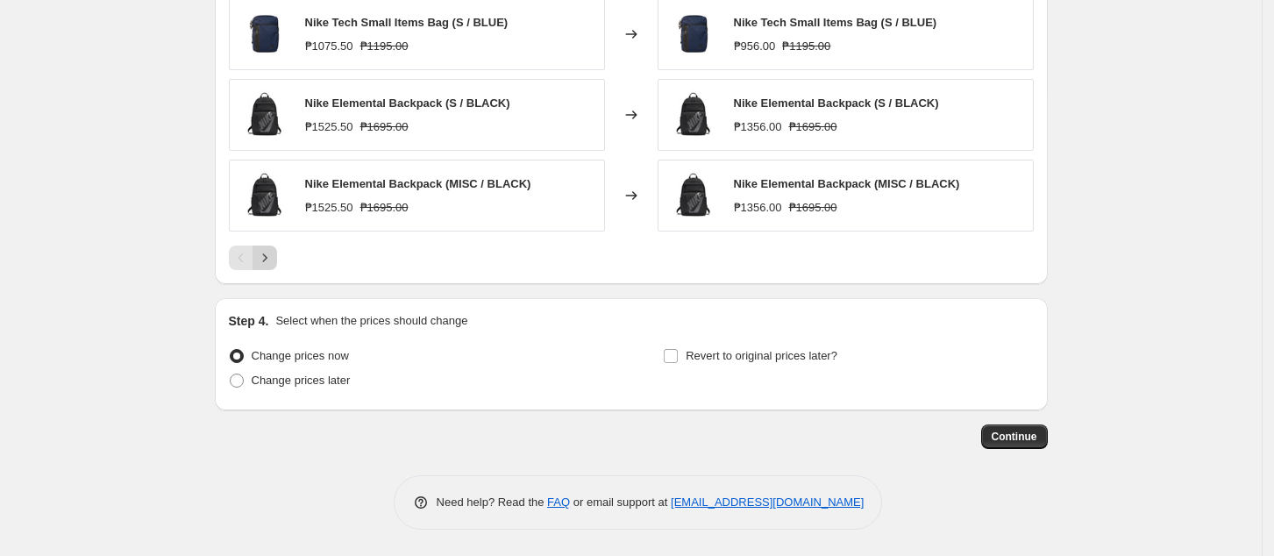
click at [270, 263] on icon "Next" at bounding box center [265, 258] width 18 height 18
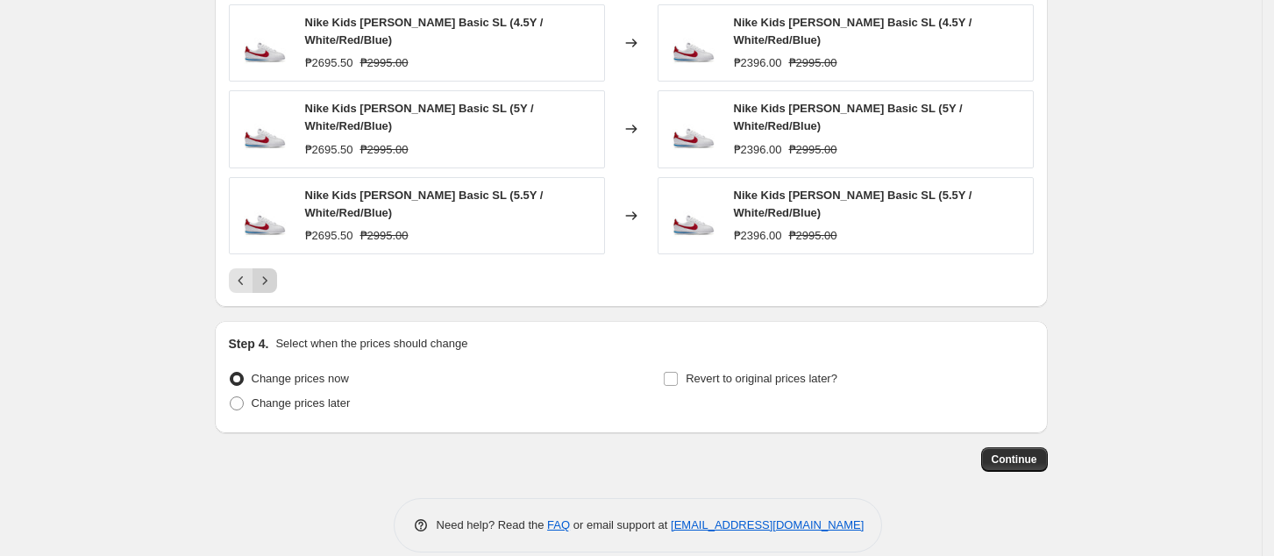
click at [274, 272] on icon "Next" at bounding box center [265, 281] width 18 height 18
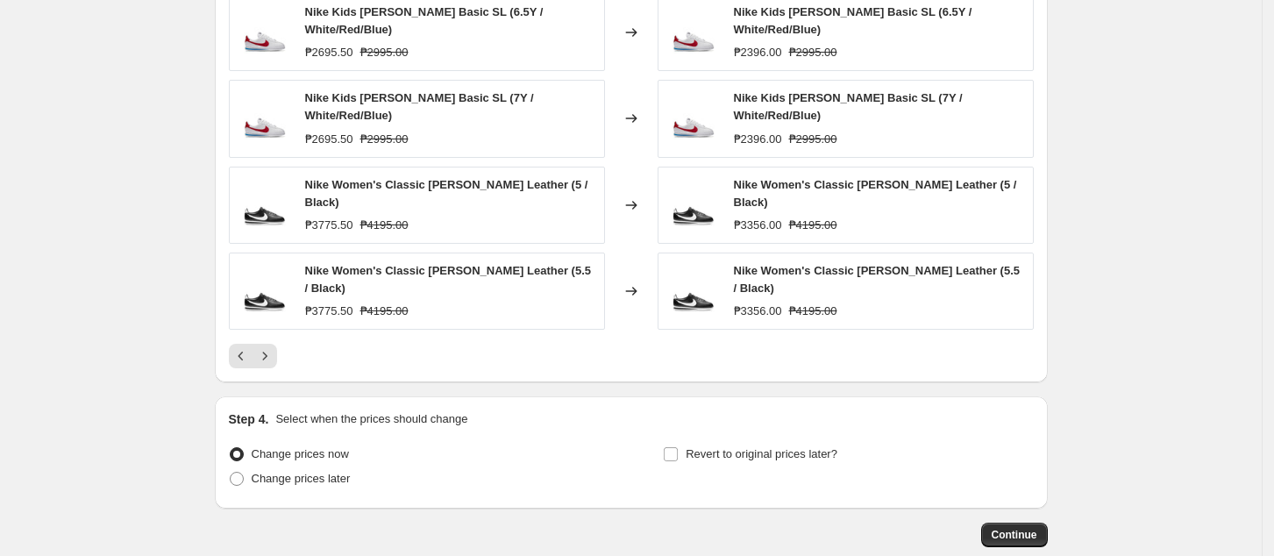
scroll to position [1299, 0]
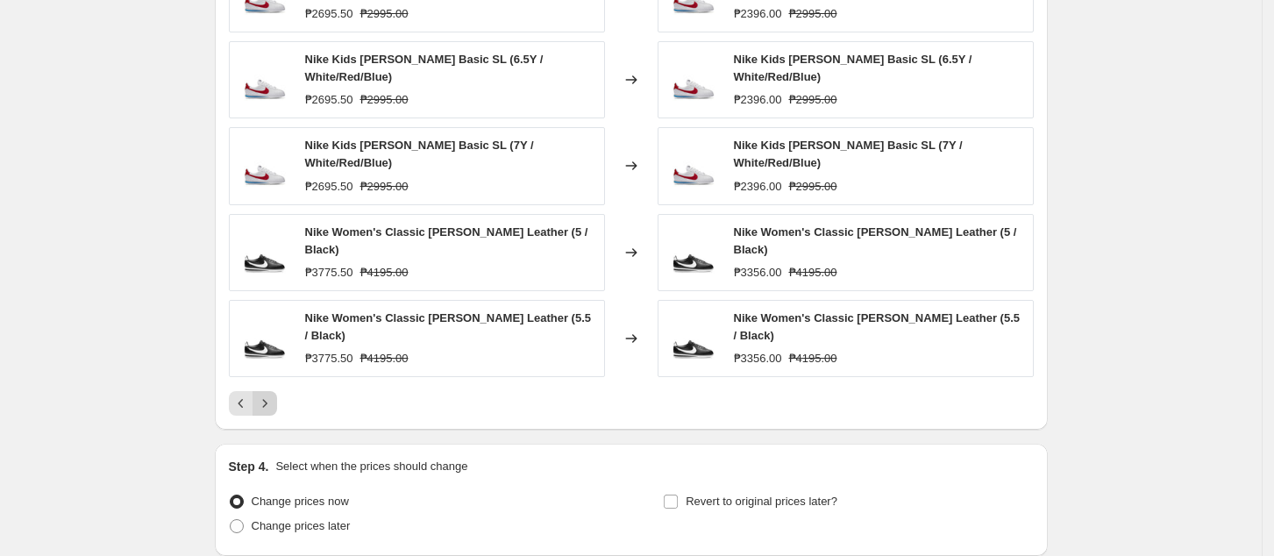
click at [273, 395] on icon "Next" at bounding box center [265, 404] width 18 height 18
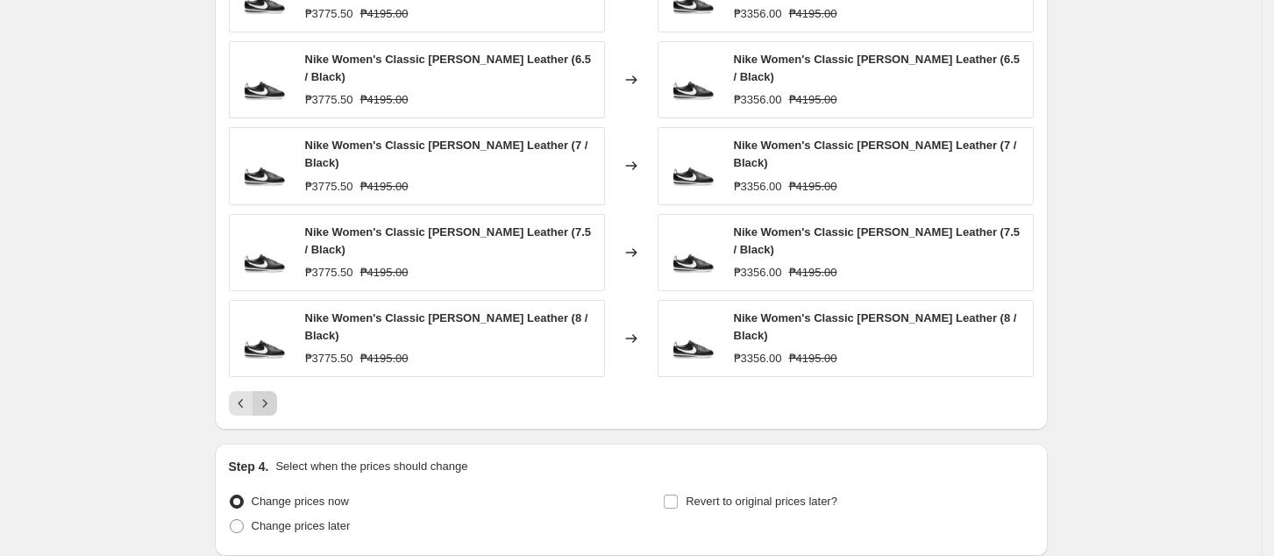
click at [273, 395] on icon "Next" at bounding box center [265, 404] width 18 height 18
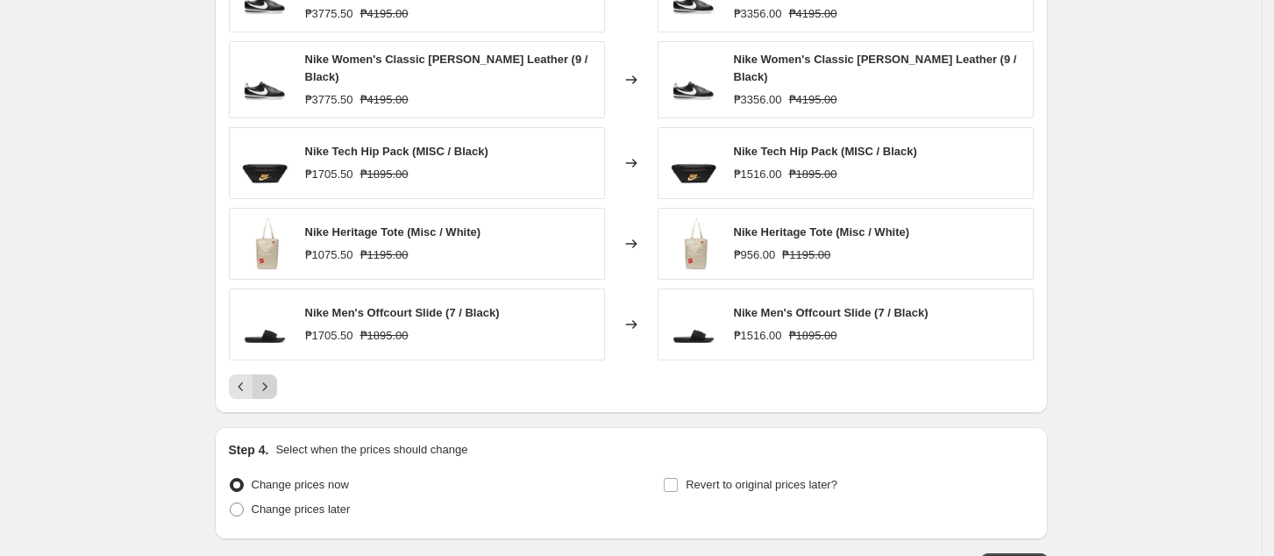
click at [273, 382] on icon "Next" at bounding box center [265, 387] width 18 height 18
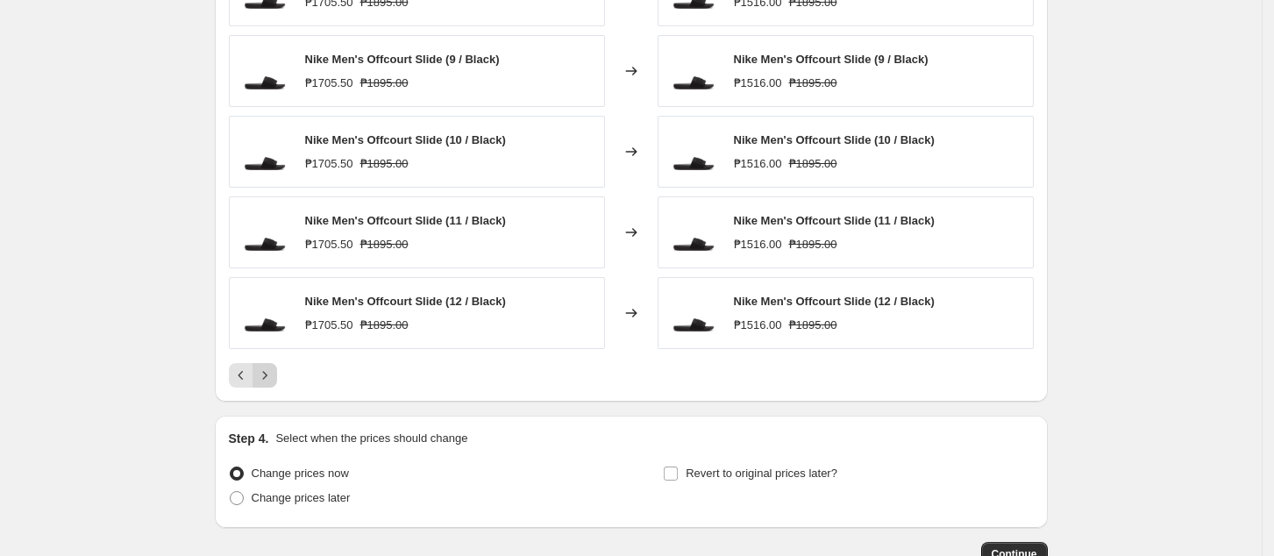
click at [273, 382] on icon "Next" at bounding box center [265, 375] width 18 height 18
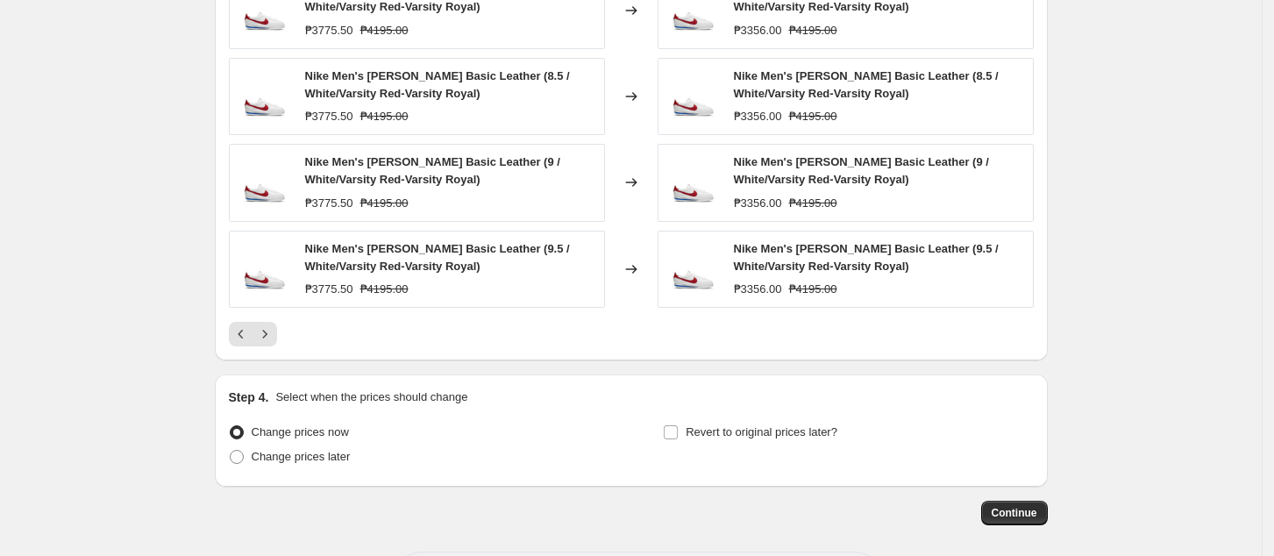
scroll to position [1439, 0]
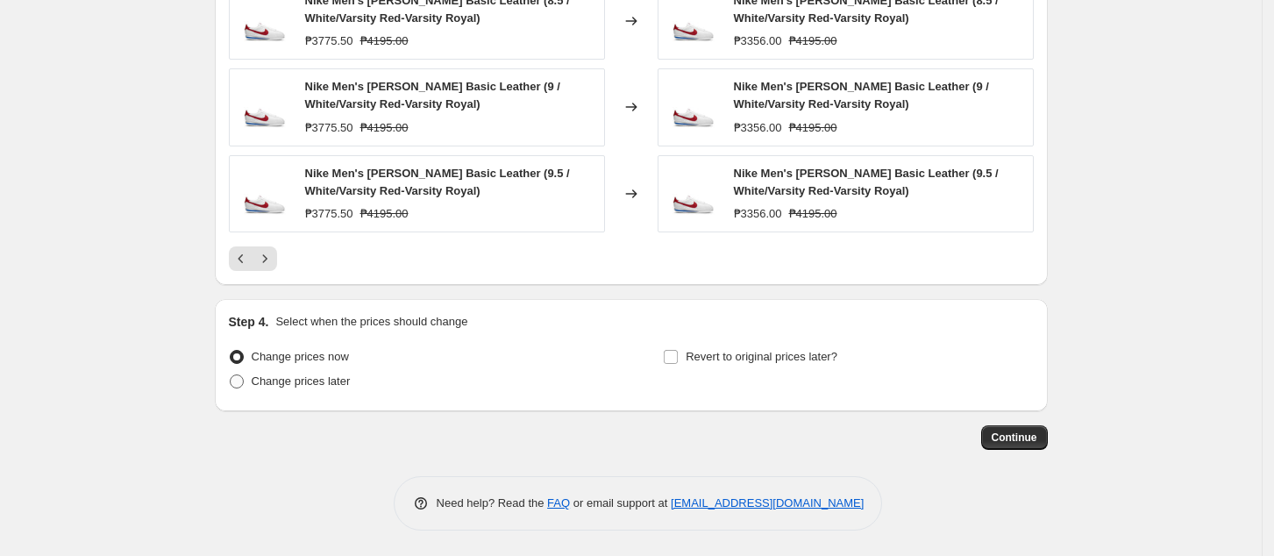
click at [288, 381] on span "Change prices later" at bounding box center [301, 380] width 99 height 13
click at [231, 375] on input "Change prices later" at bounding box center [230, 374] width 1 height 1
radio input "true"
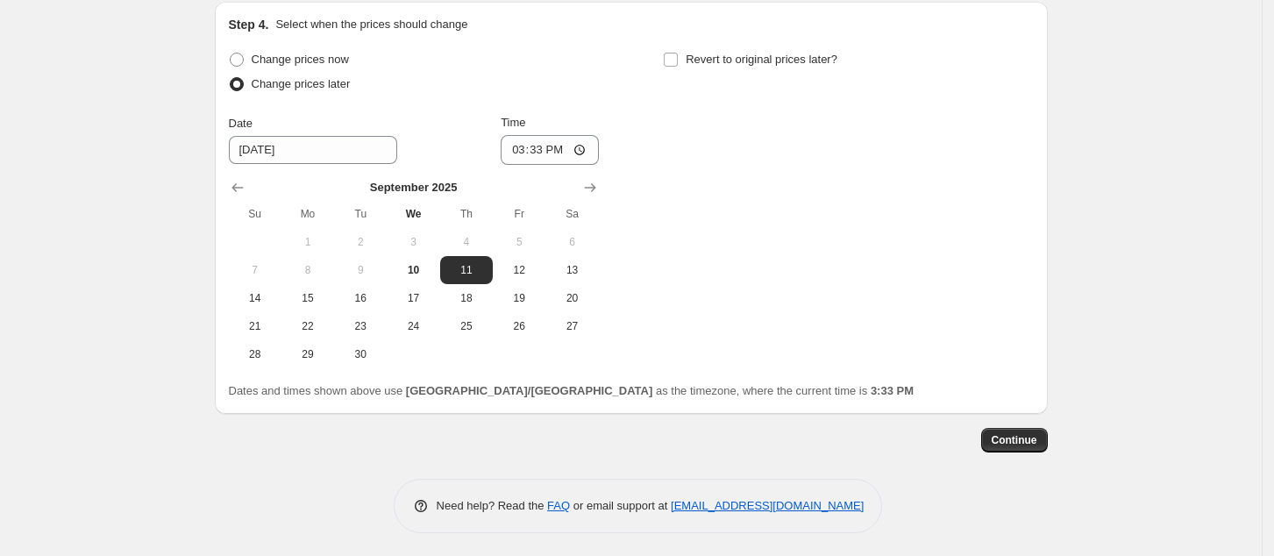
scroll to position [1739, 0]
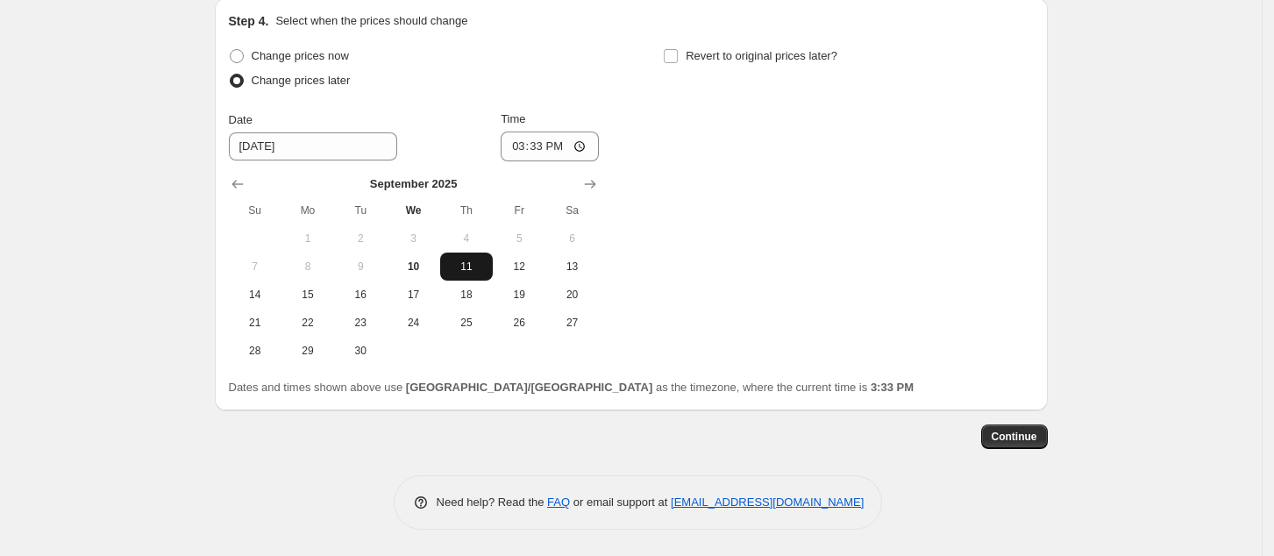
click at [476, 273] on span "11" at bounding box center [466, 267] width 39 height 14
drag, startPoint x: 416, startPoint y: 268, endPoint x: 450, endPoint y: 310, distance: 53.7
click at [417, 270] on span "10" at bounding box center [413, 267] width 39 height 14
click at [460, 273] on span "11" at bounding box center [466, 267] width 39 height 14
type input "[DATE]"
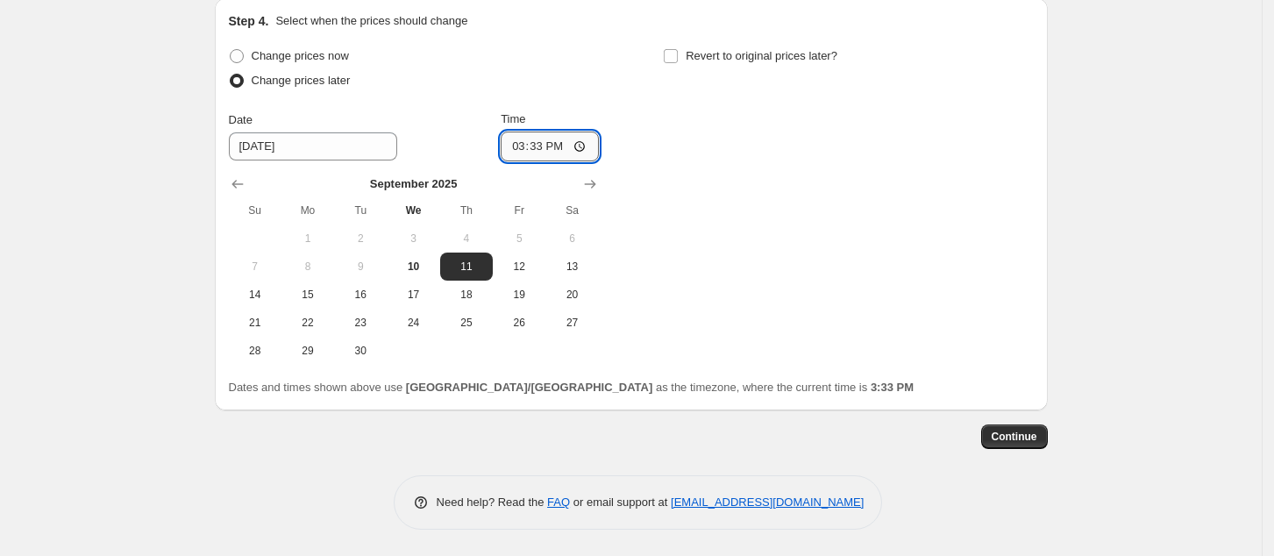
click at [522, 151] on input "15:33" at bounding box center [550, 147] width 98 height 30
click at [587, 147] on input "15:33" at bounding box center [550, 147] width 98 height 30
click at [544, 148] on input "12:33" at bounding box center [550, 147] width 98 height 30
type input "00:00"
click at [804, 202] on div "Change prices now Change prices later Date [DATE] Time 00:00 [DATE] Su Mo Tu We…" at bounding box center [631, 204] width 805 height 321
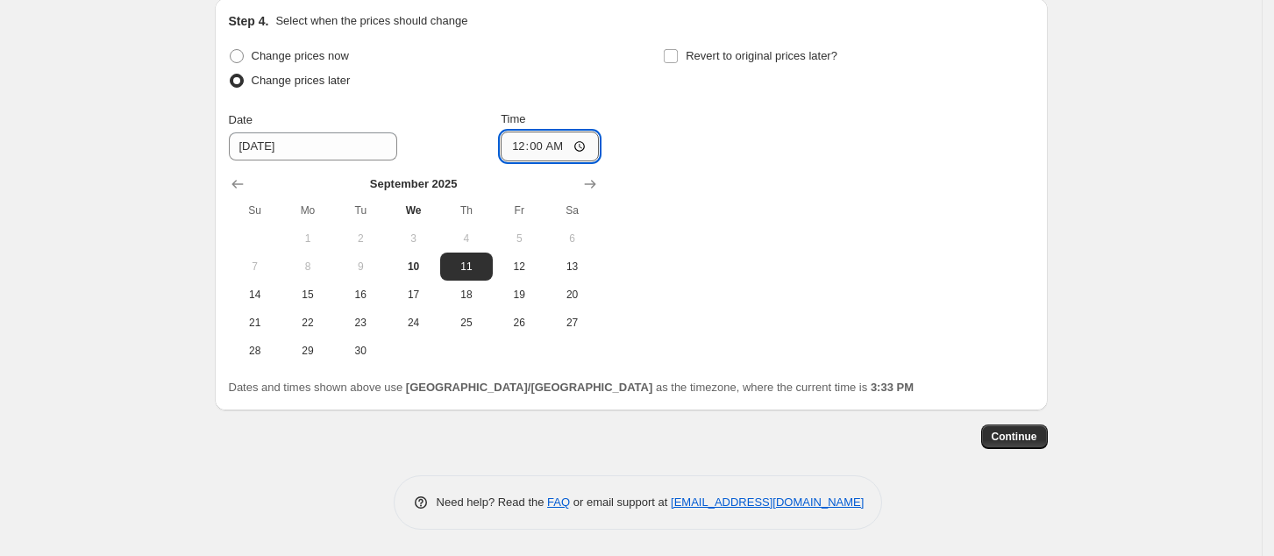
click at [591, 146] on input "00:00" at bounding box center [550, 147] width 98 height 30
click at [1016, 431] on span "Continue" at bounding box center [1015, 437] width 46 height 14
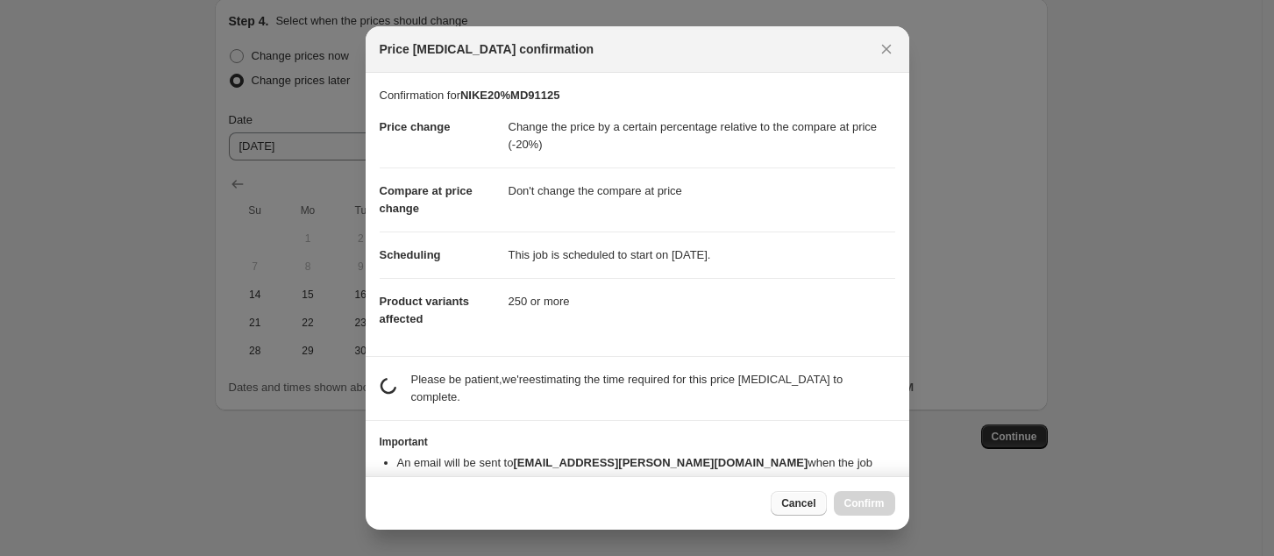
click at [804, 509] on span "Cancel" at bounding box center [798, 503] width 34 height 14
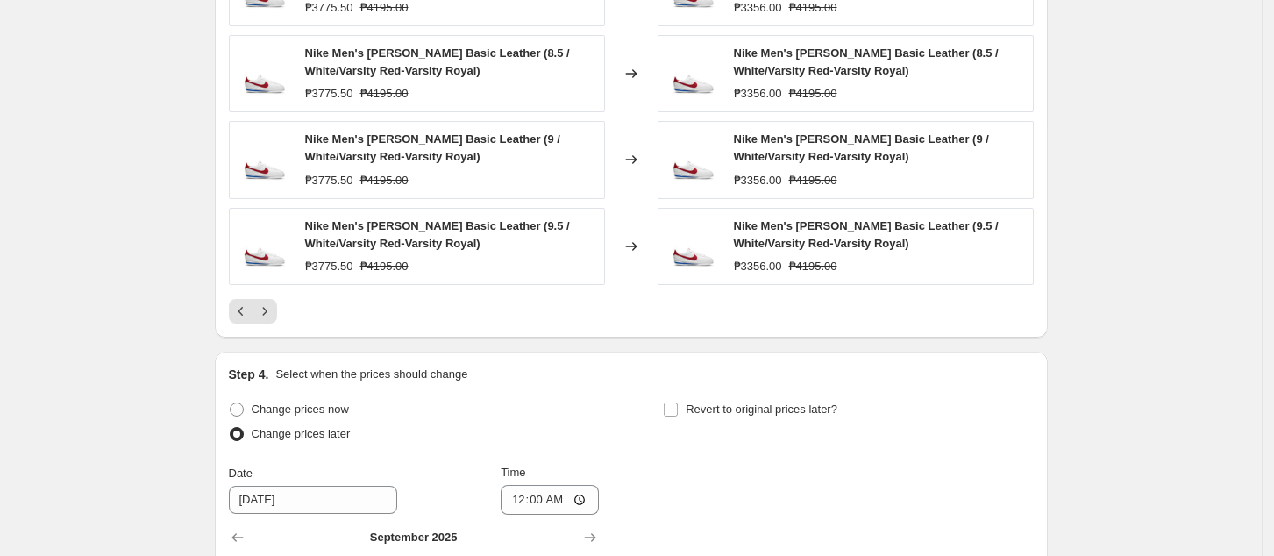
scroll to position [1739, 0]
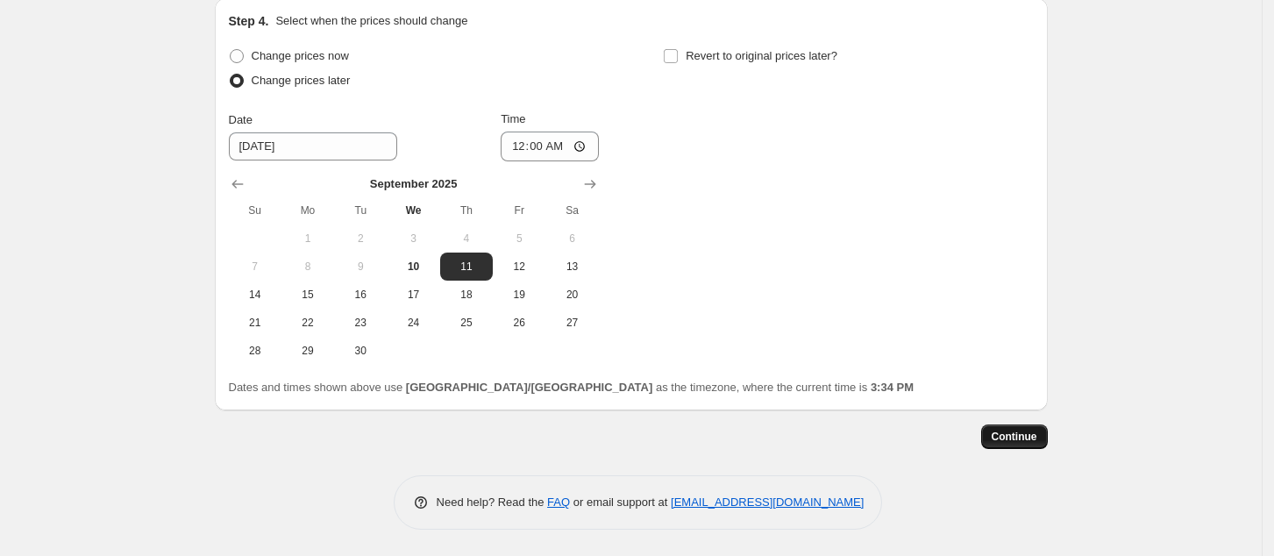
click at [1020, 434] on span "Continue" at bounding box center [1015, 437] width 46 height 14
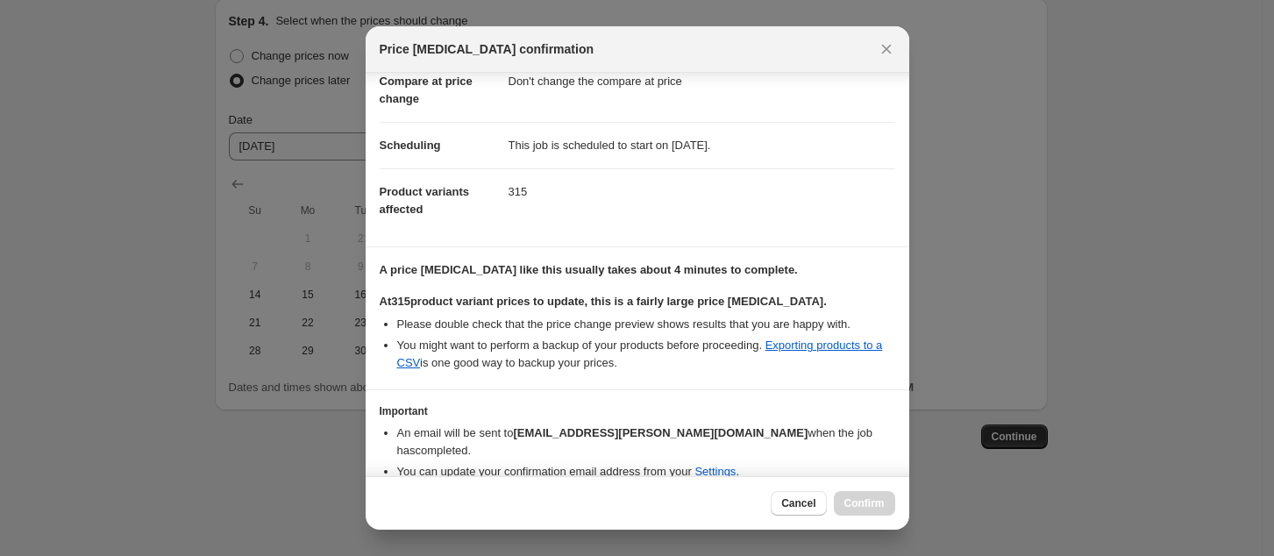
scroll to position [166, 0]
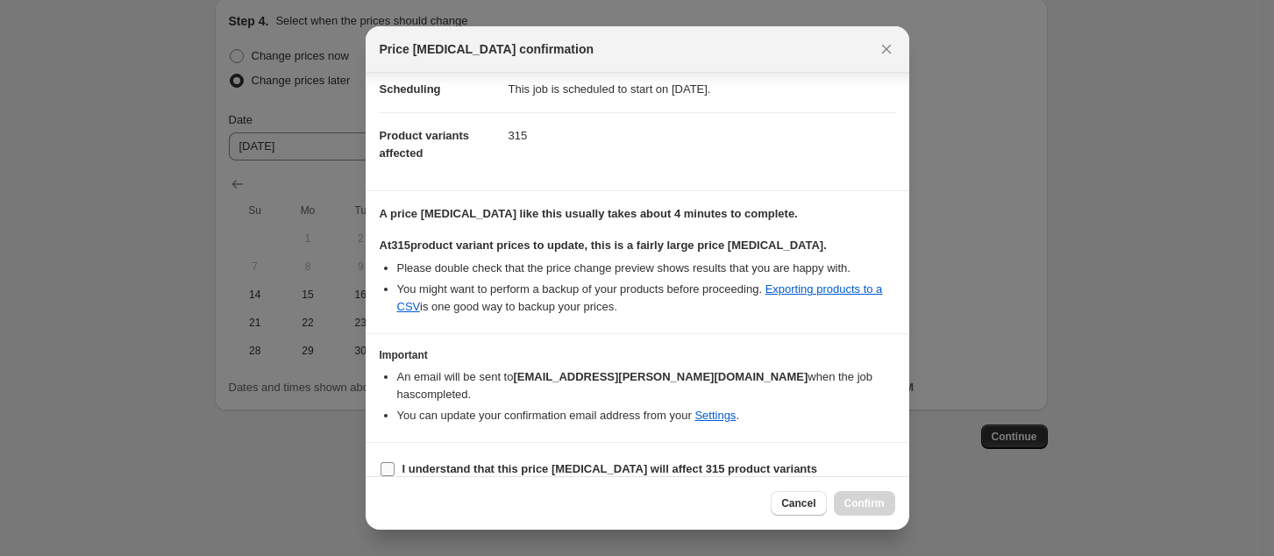
click at [497, 462] on b "I understand that this price [MEDICAL_DATA] will affect 315 product variants" at bounding box center [609, 468] width 415 height 13
click at [395, 462] on input "I understand that this price [MEDICAL_DATA] will affect 315 product variants" at bounding box center [388, 469] width 14 height 14
checkbox input "true"
click at [864, 509] on button "Confirm" at bounding box center [864, 503] width 61 height 25
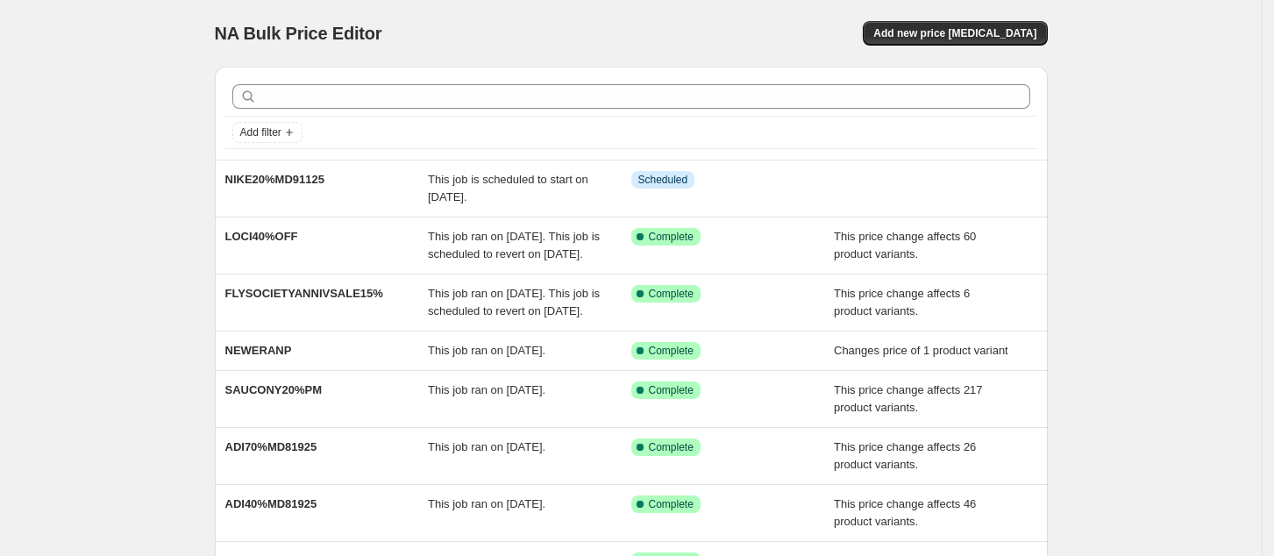
drag, startPoint x: 1170, startPoint y: 260, endPoint x: 1145, endPoint y: 230, distance: 39.2
click at [1169, 255] on div "NA Bulk Price Editor. This page is ready NA Bulk Price Editor Add new price [ME…" at bounding box center [631, 443] width 1262 height 886
click at [929, 32] on span "Add new price [MEDICAL_DATA]" at bounding box center [954, 33] width 163 height 14
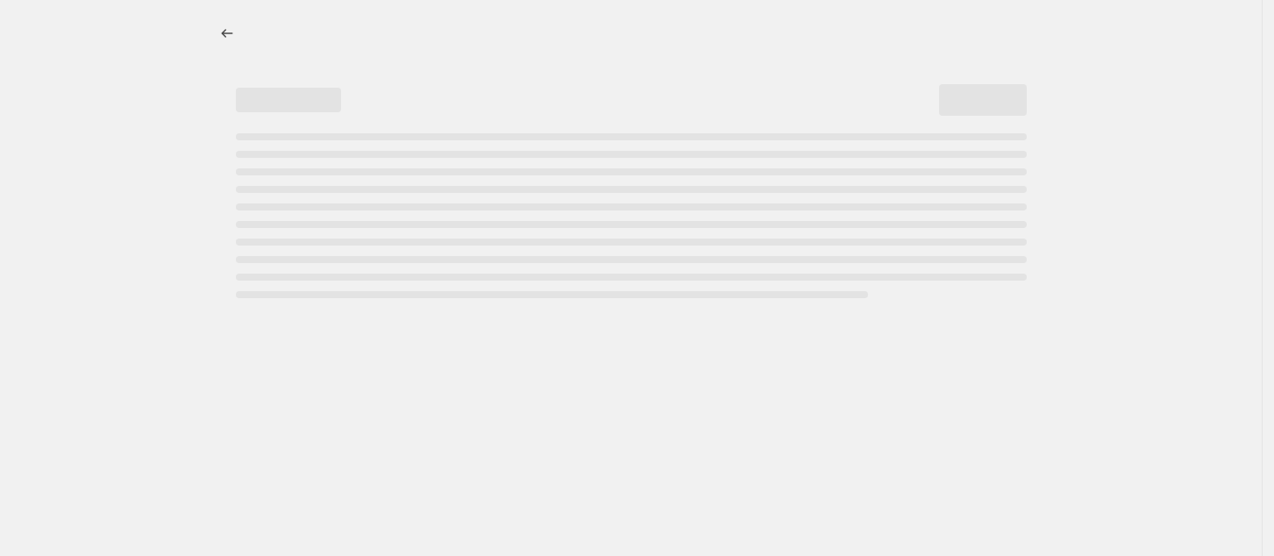
select select "percentage"
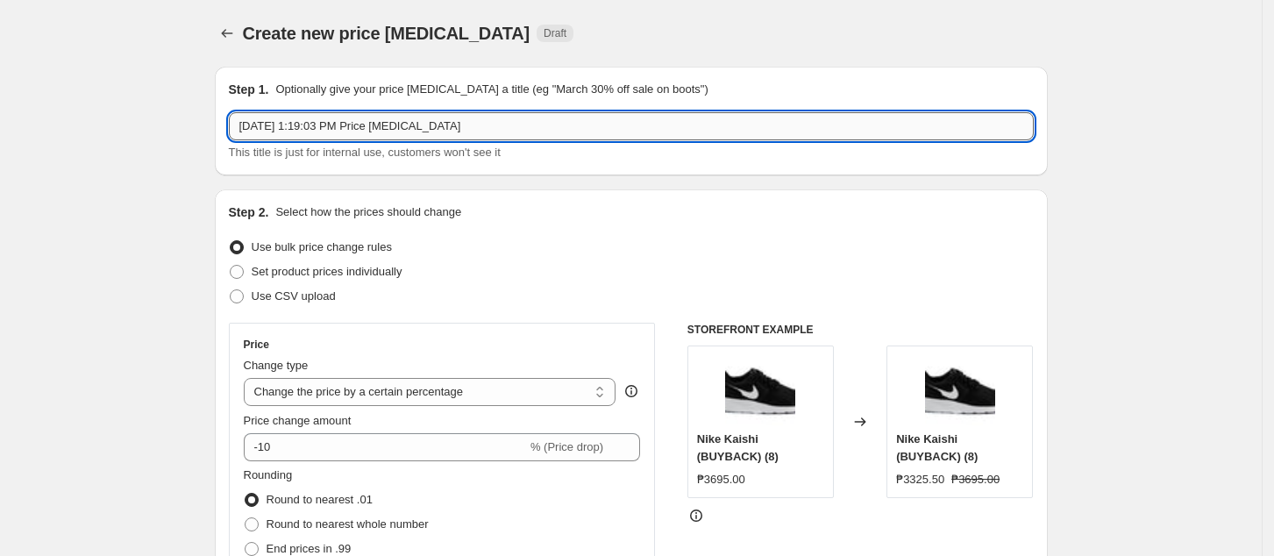
click at [402, 127] on input "[DATE] 1:19:03 PM Price [MEDICAL_DATA]" at bounding box center [631, 126] width 805 height 28
paste input "NIKE30%MD91125"
type input "NIKE30%MD91125"
click at [355, 395] on select "Change the price to a certain amount Change the price by a certain amount Chang…" at bounding box center [430, 392] width 373 height 28
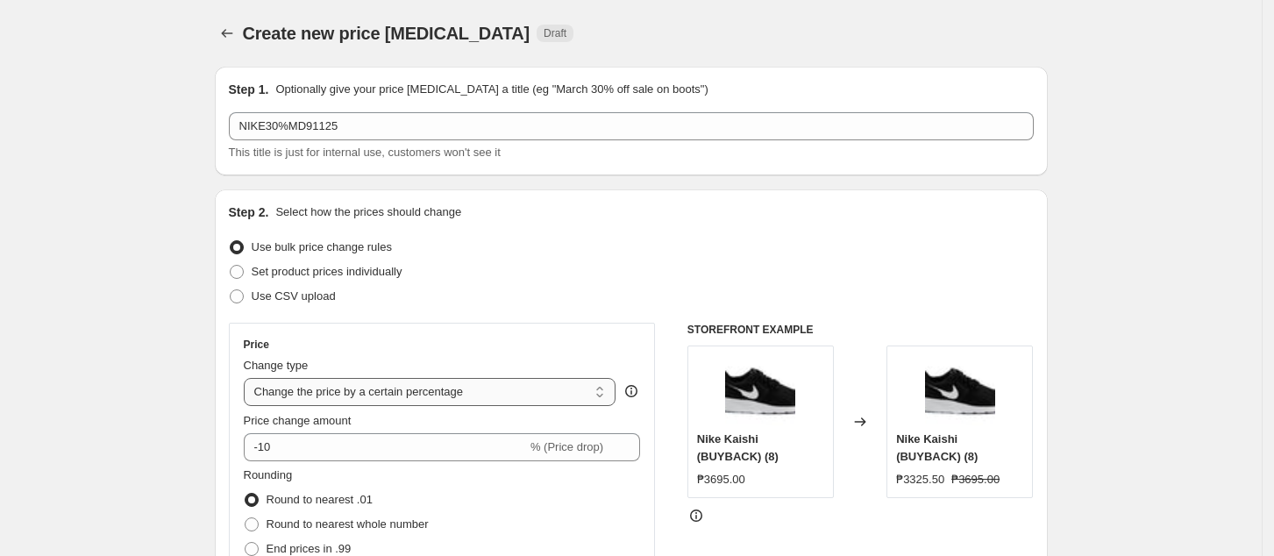
select select "pcap"
click at [249, 378] on select "Change the price to a certain amount Change the price by a certain amount Chang…" at bounding box center [430, 392] width 373 height 28
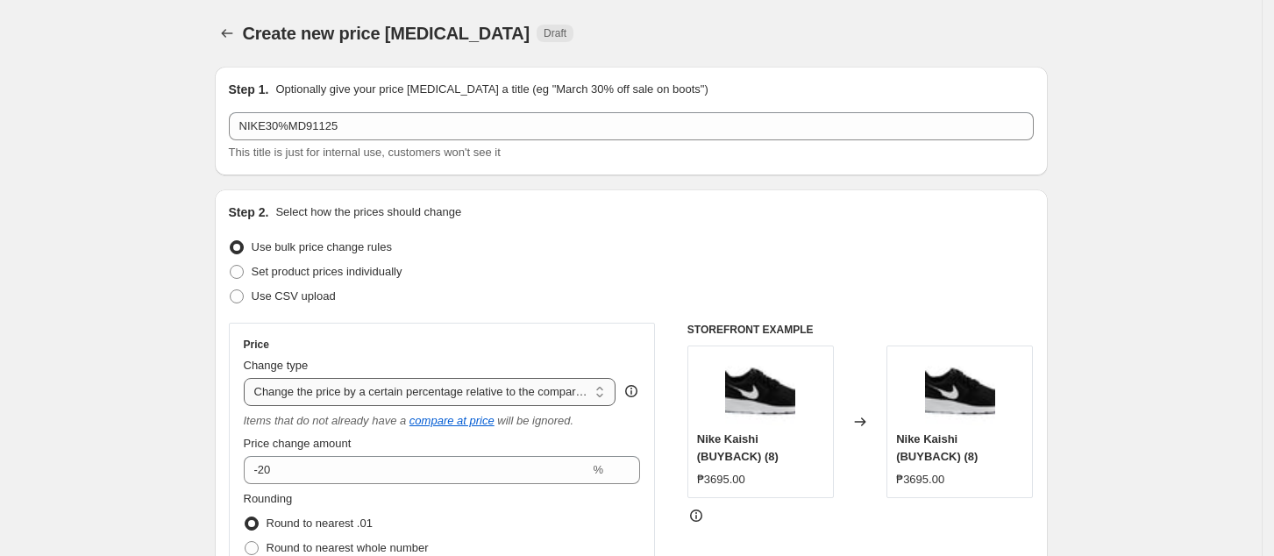
click at [442, 382] on select "Change the price to a certain amount Change the price by a certain amount Chang…" at bounding box center [430, 392] width 373 height 28
click at [249, 378] on select "Change the price to a certain amount Change the price by a certain amount Chang…" at bounding box center [430, 392] width 373 height 28
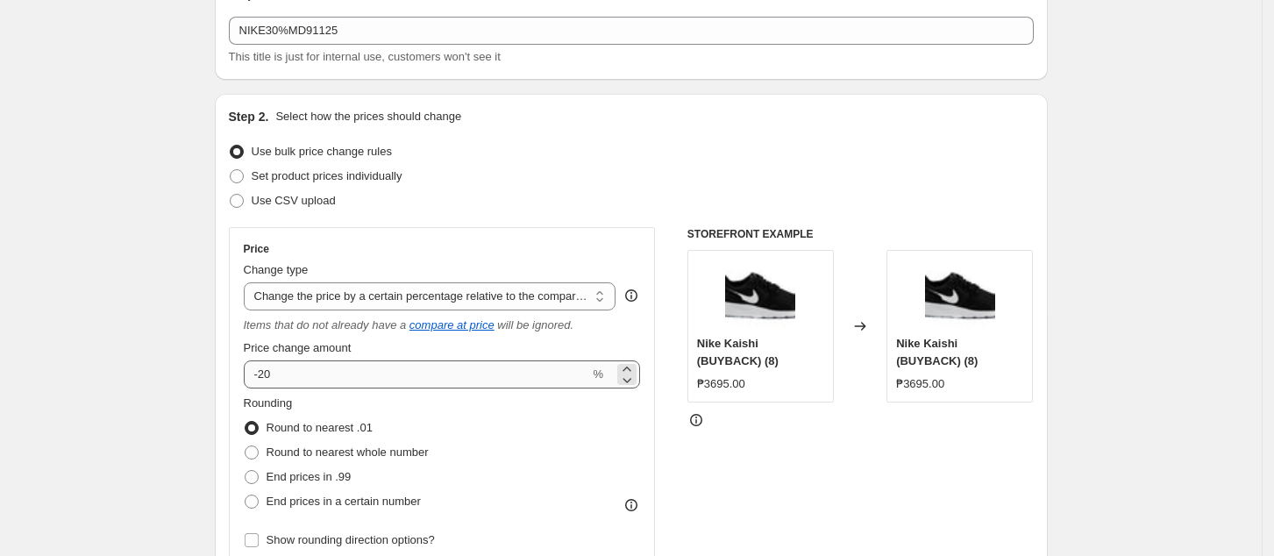
scroll to position [117, 0]
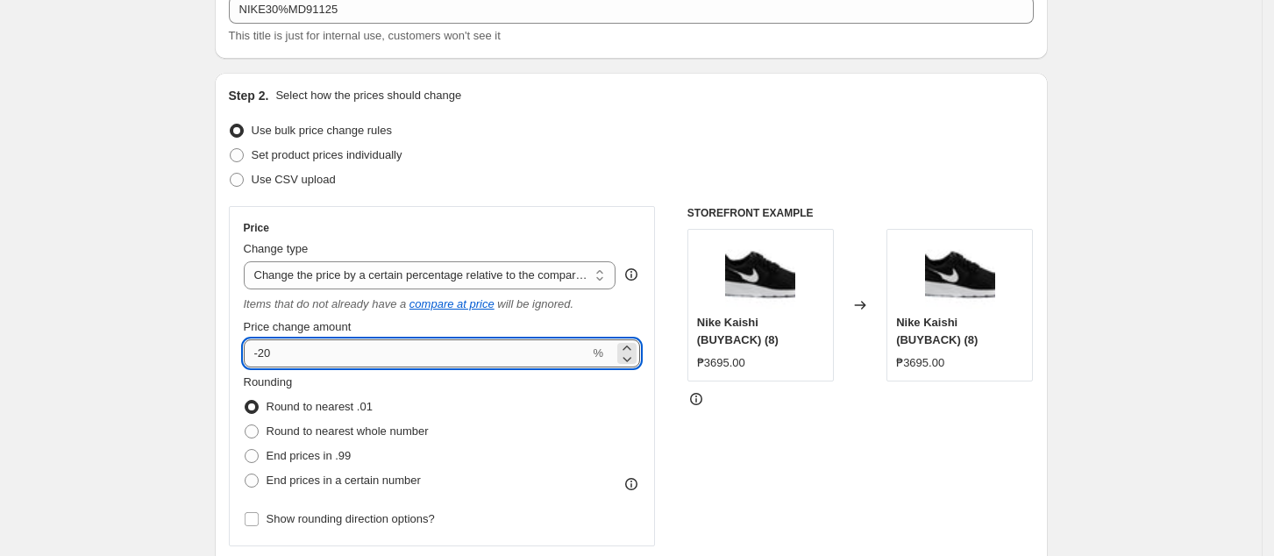
click at [375, 342] on input "-20" at bounding box center [417, 353] width 346 height 28
type input "-2"
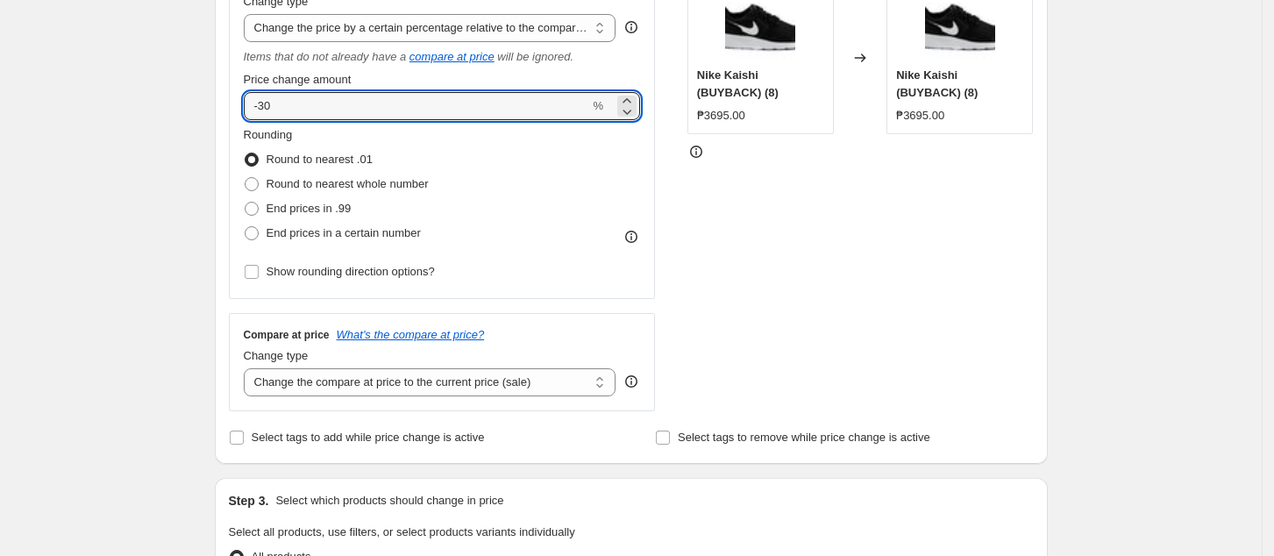
scroll to position [467, 0]
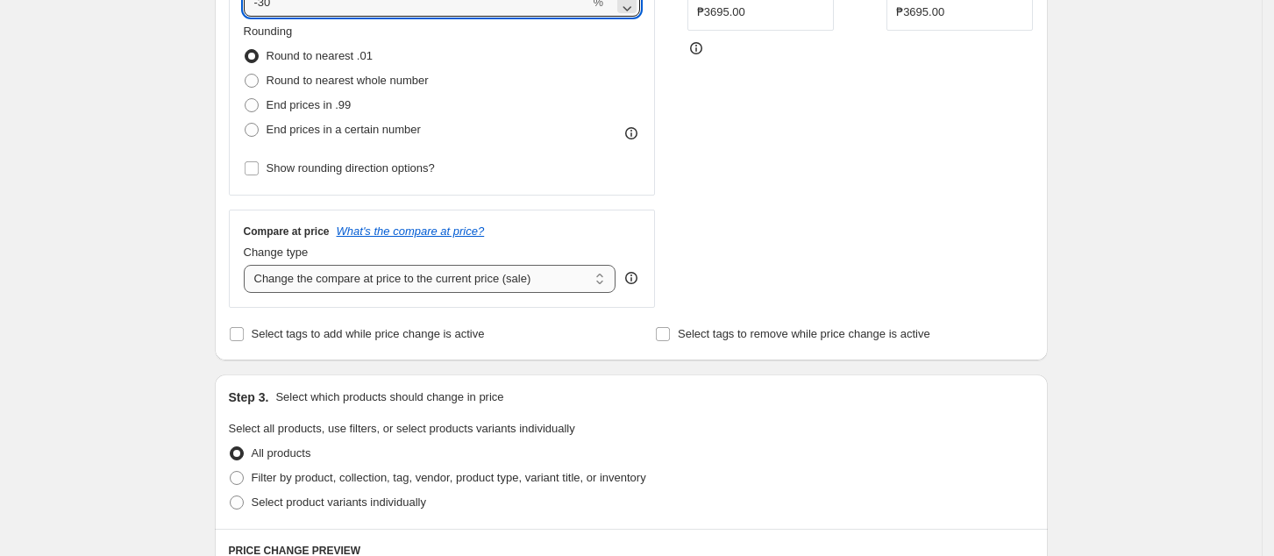
type input "-30"
click at [391, 273] on select "Change the compare at price to the current price (sale) Change the compare at p…" at bounding box center [430, 279] width 373 height 28
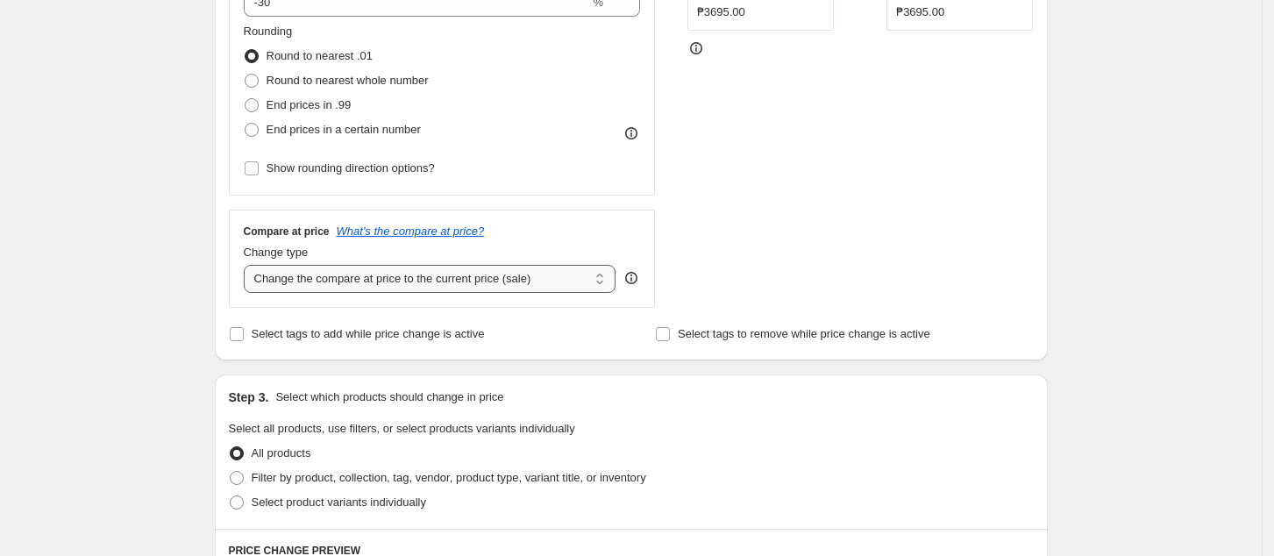
select select "no_change"
click at [249, 266] on select "Change the compare at price to the current price (sale) Change the compare at p…" at bounding box center [430, 279] width 373 height 28
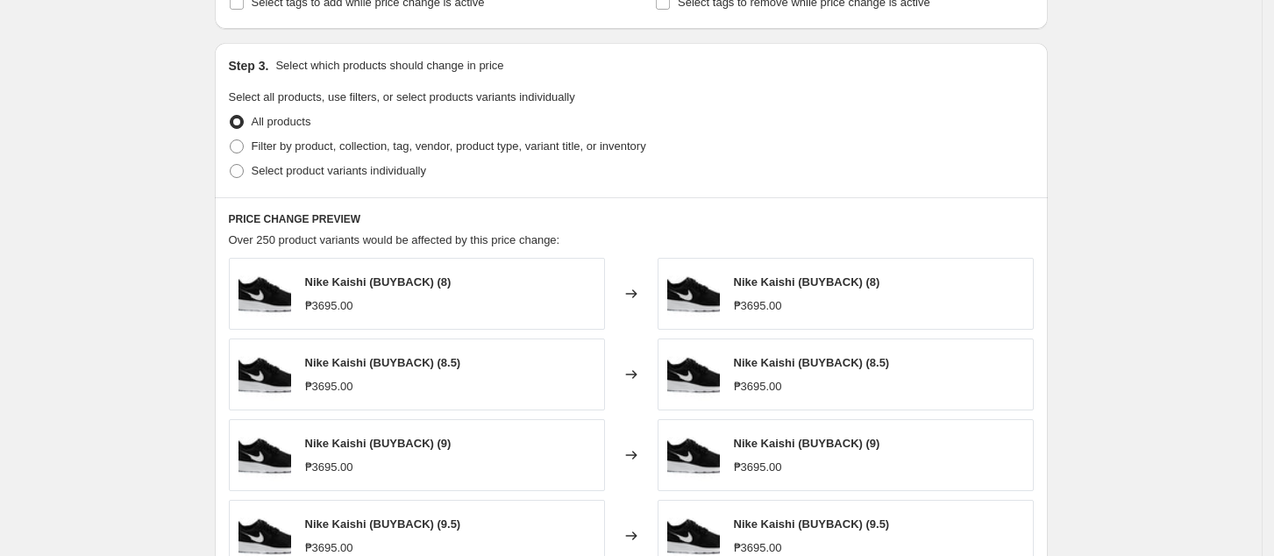
scroll to position [818, 0]
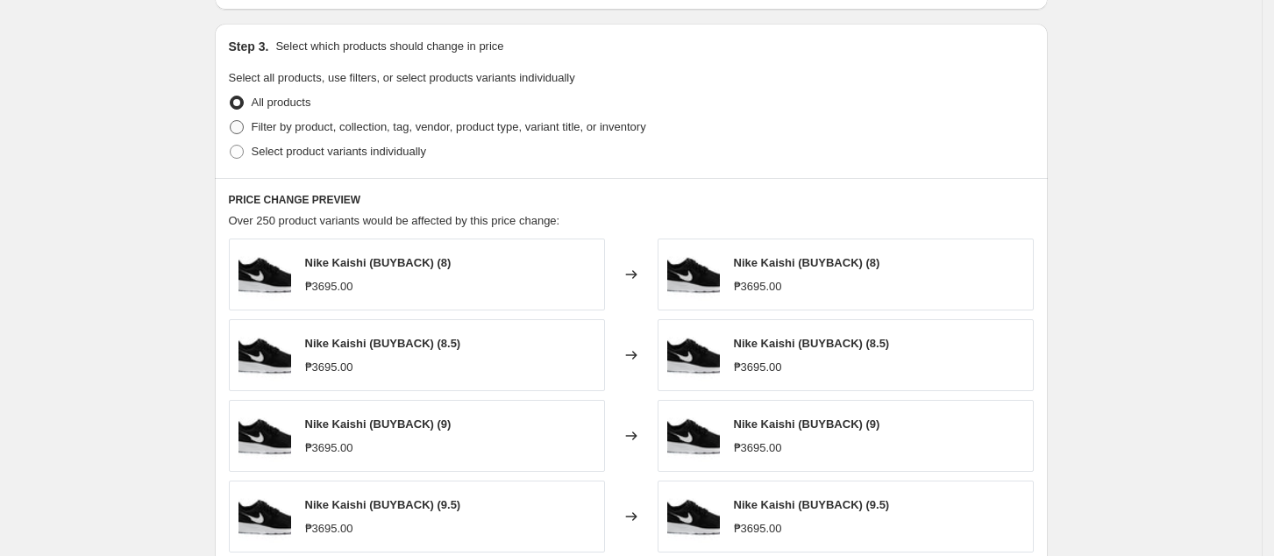
click at [302, 132] on span "Filter by product, collection, tag, vendor, product type, variant title, or inv…" at bounding box center [449, 126] width 395 height 13
click at [231, 121] on input "Filter by product, collection, tag, vendor, product type, variant title, or inv…" at bounding box center [230, 120] width 1 height 1
radio input "true"
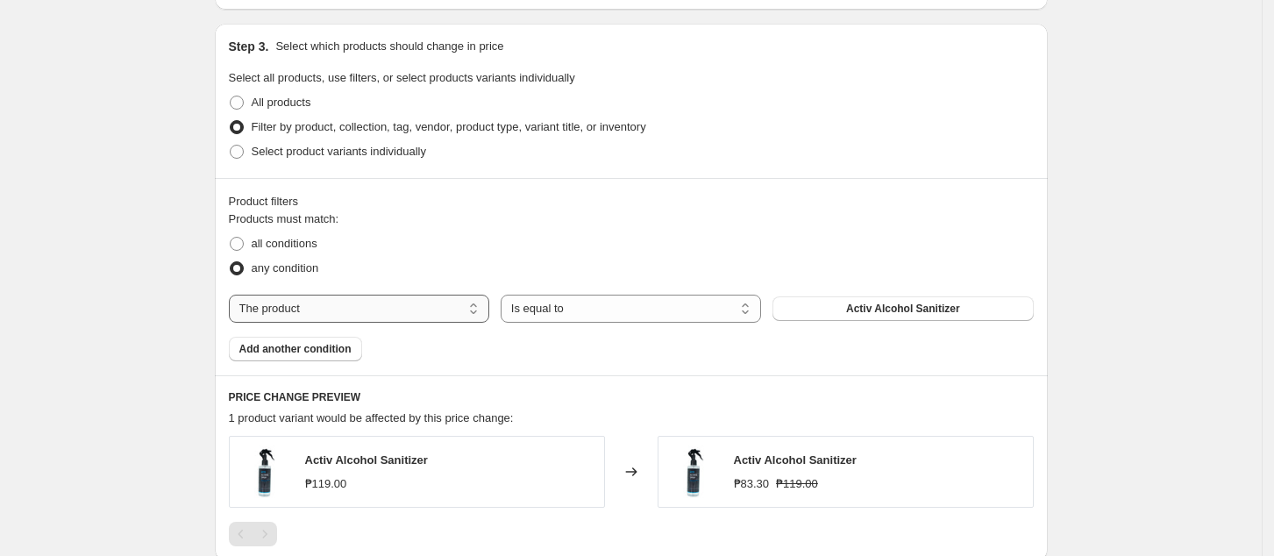
click at [349, 309] on select "The product The product's collection The product's tag The product's vendor The…" at bounding box center [359, 309] width 260 height 28
select select "tag"
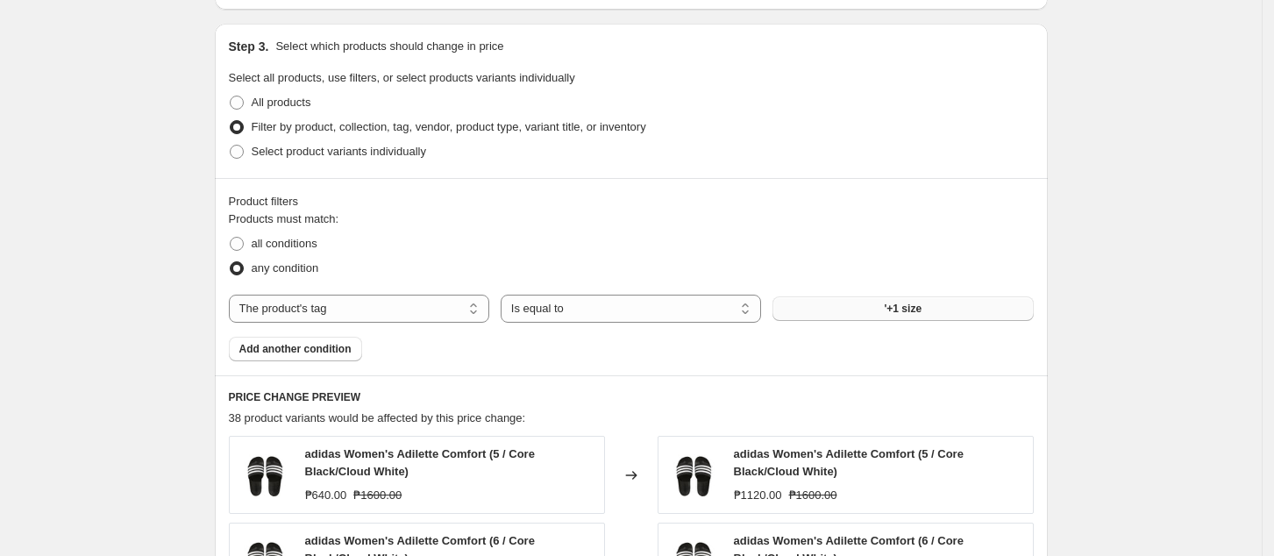
click at [864, 315] on button "'+1 size" at bounding box center [902, 308] width 260 height 25
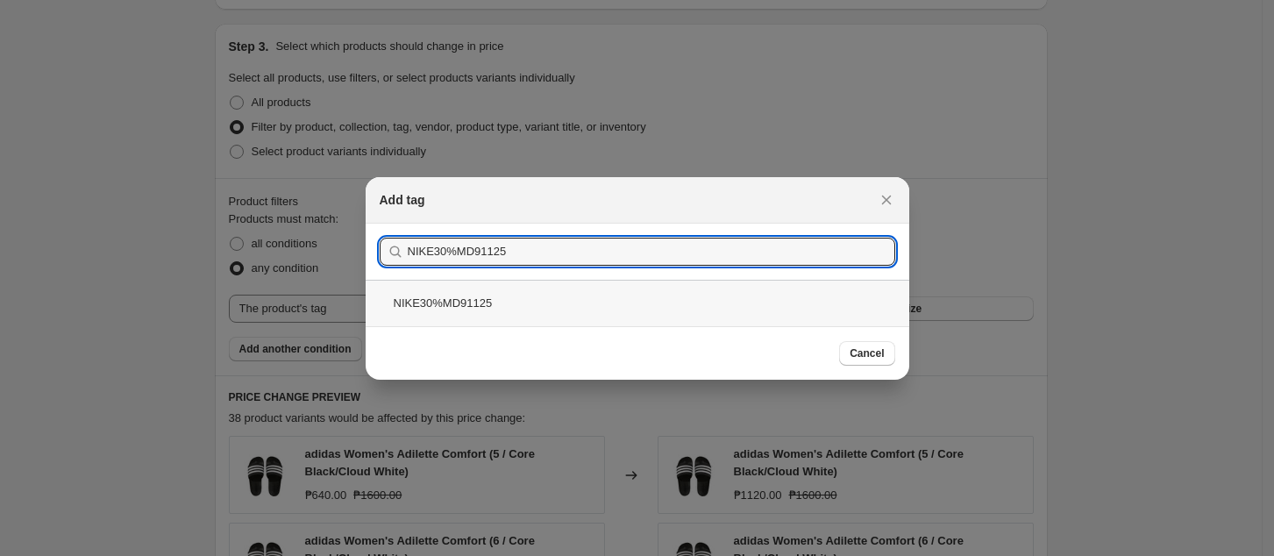
type input "NIKE30%MD91125"
click at [744, 291] on div "NIKE30%MD91125" at bounding box center [638, 303] width 544 height 46
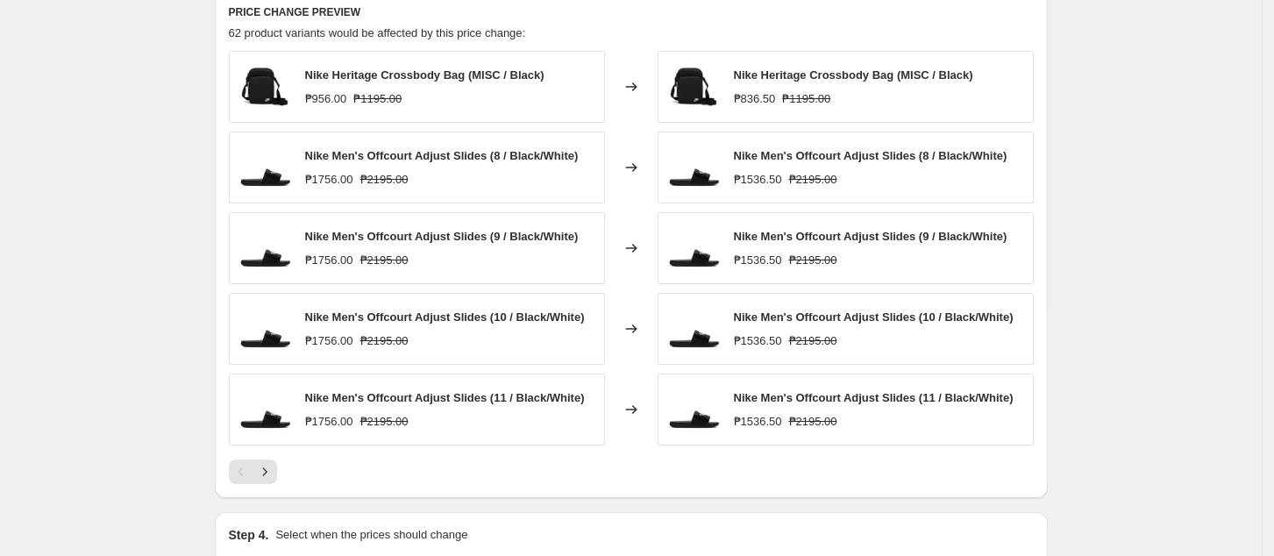
scroll to position [1169, 0]
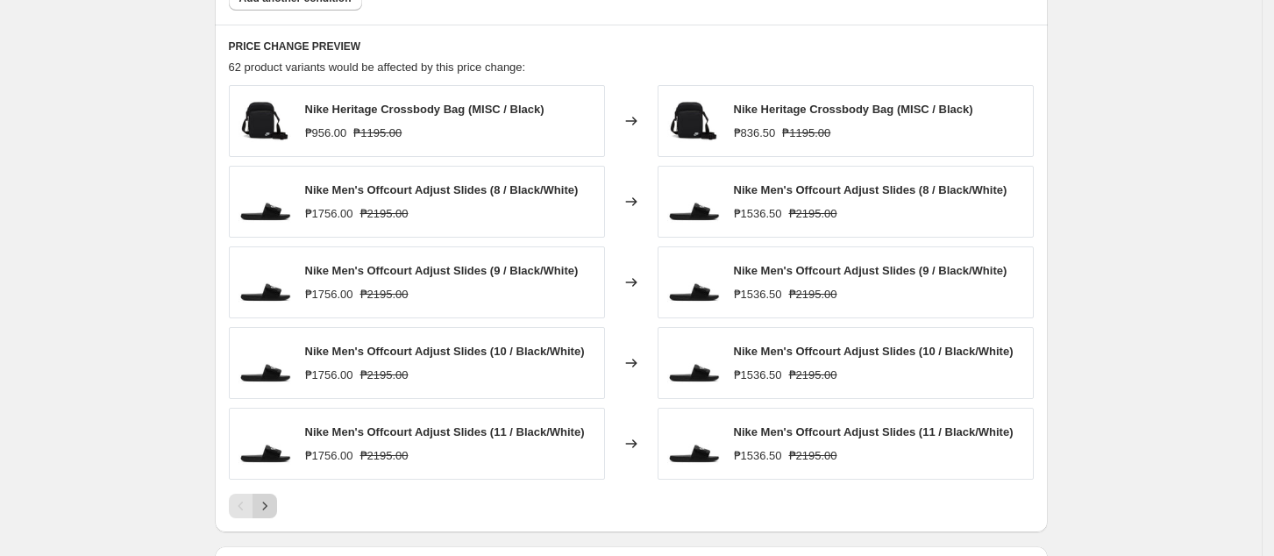
click at [273, 510] on icon "Next" at bounding box center [265, 506] width 18 height 18
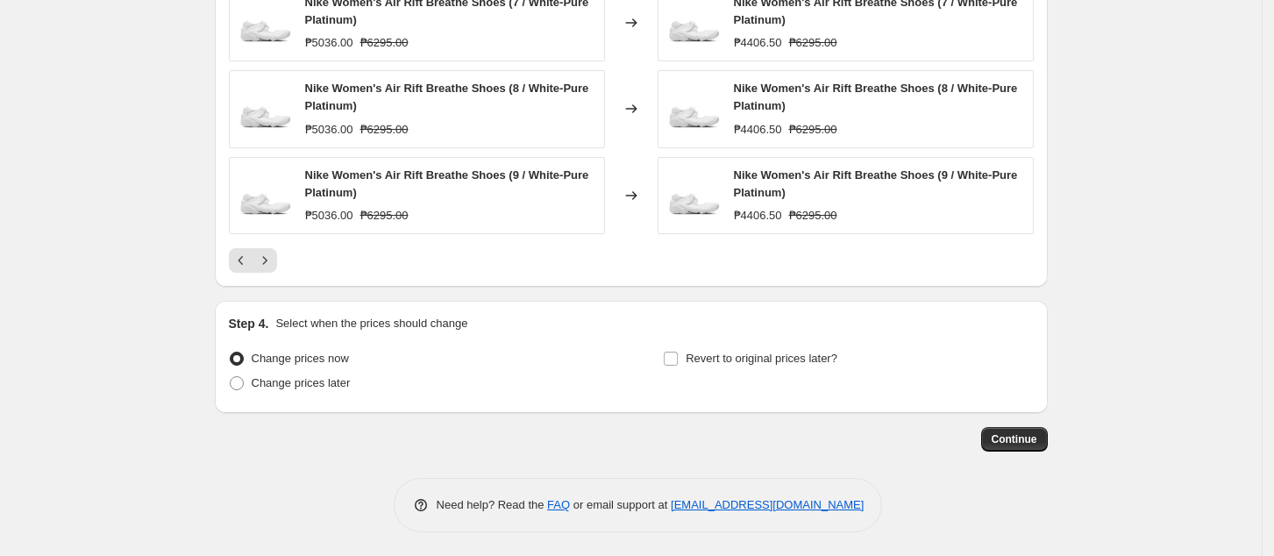
scroll to position [1439, 0]
click at [312, 381] on span "Change prices later" at bounding box center [301, 380] width 99 height 13
click at [231, 375] on input "Change prices later" at bounding box center [230, 374] width 1 height 1
radio input "true"
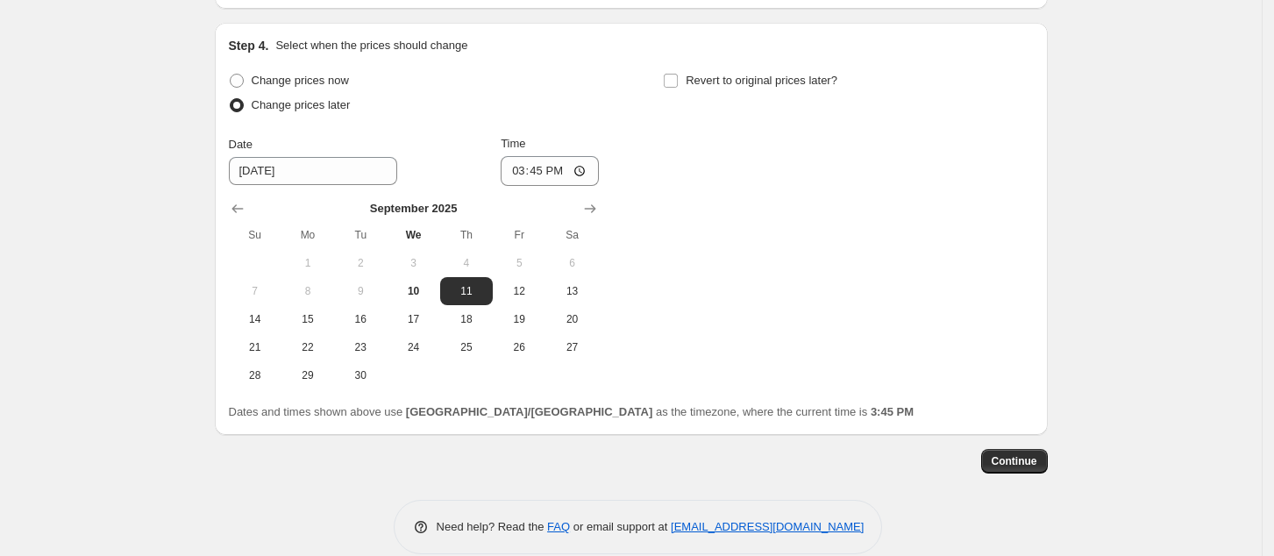
scroll to position [1739, 0]
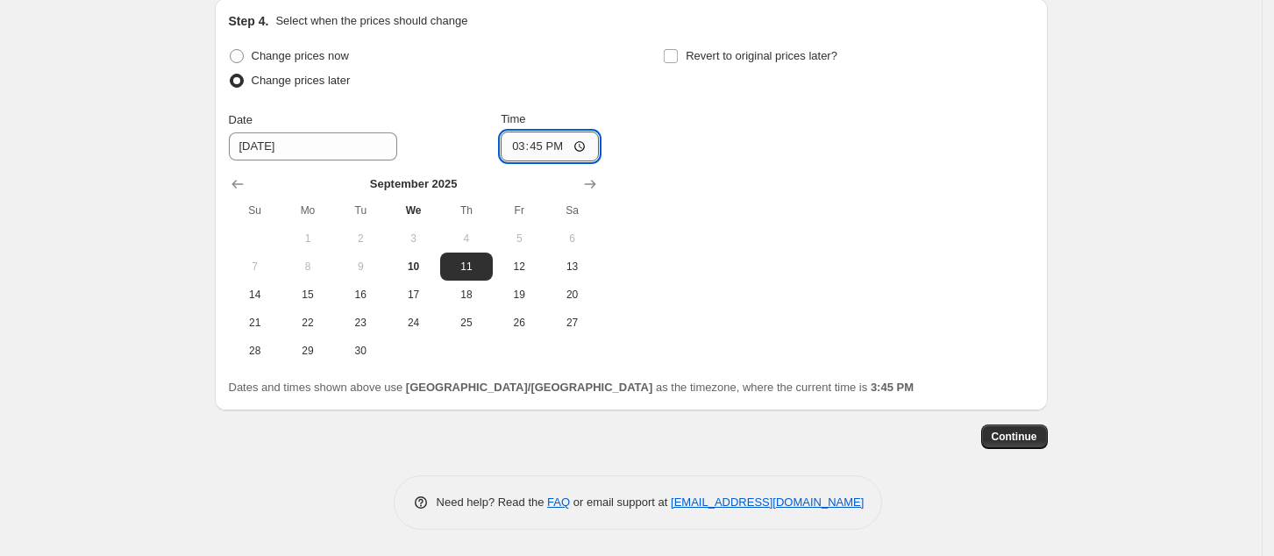
click at [519, 150] on input "15:45" at bounding box center [550, 147] width 98 height 30
type input "00:00"
click at [1012, 424] on button "Continue" at bounding box center [1014, 436] width 67 height 25
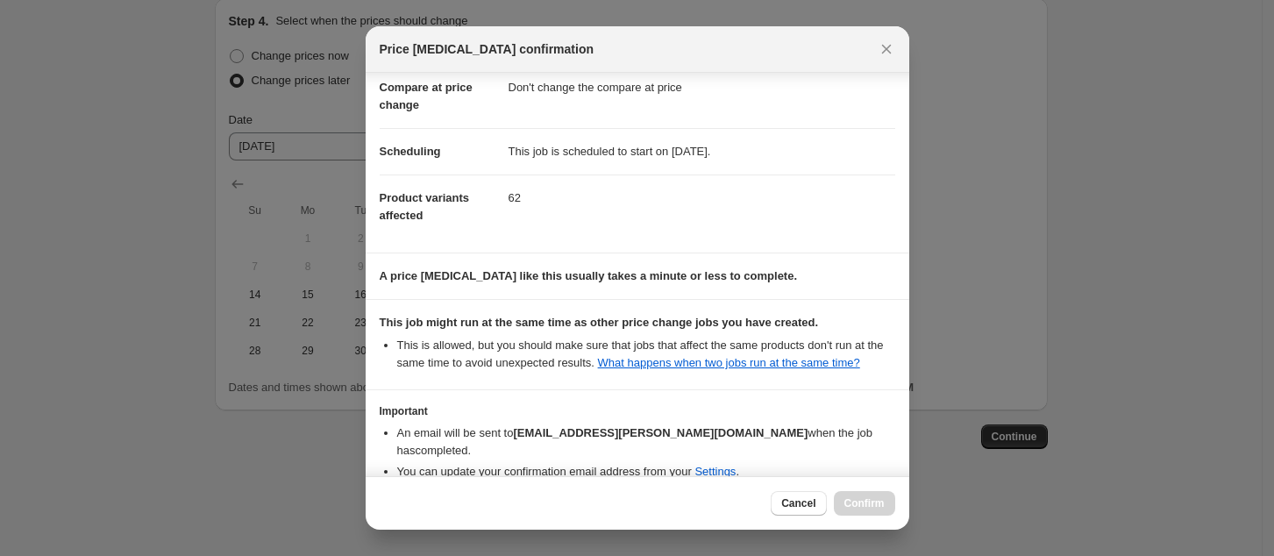
scroll to position [177, 0]
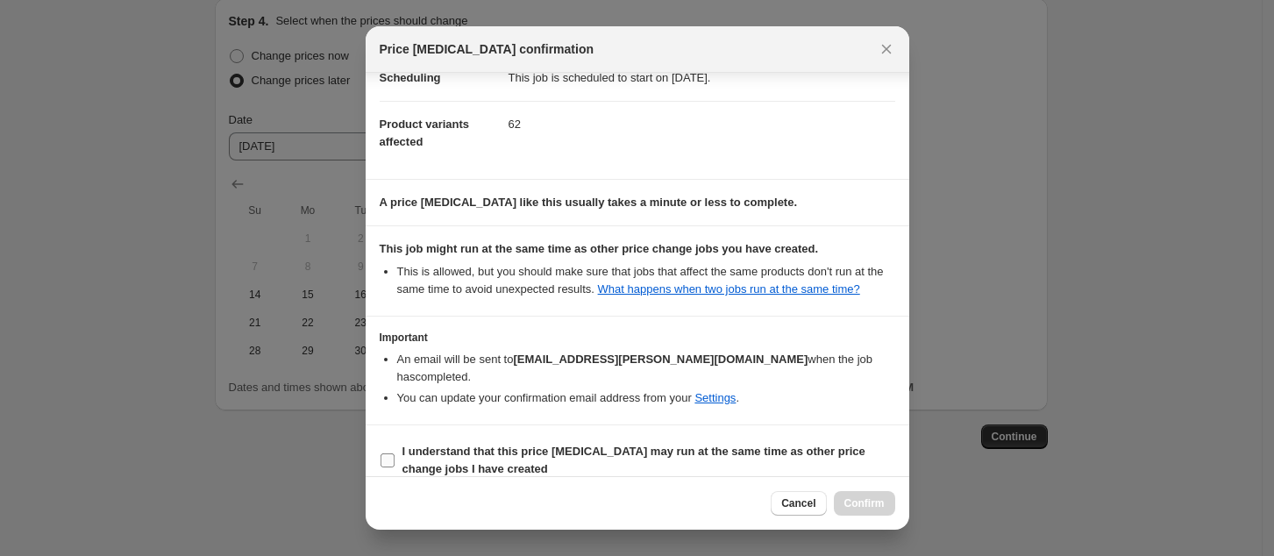
click at [547, 446] on span "I understand that this price [MEDICAL_DATA] may run at the same time as other p…" at bounding box center [648, 460] width 493 height 35
click at [395, 453] on input "I understand that this price [MEDICAL_DATA] may run at the same time as other p…" at bounding box center [388, 460] width 14 height 14
checkbox input "true"
click at [872, 499] on span "Confirm" at bounding box center [864, 503] width 40 height 14
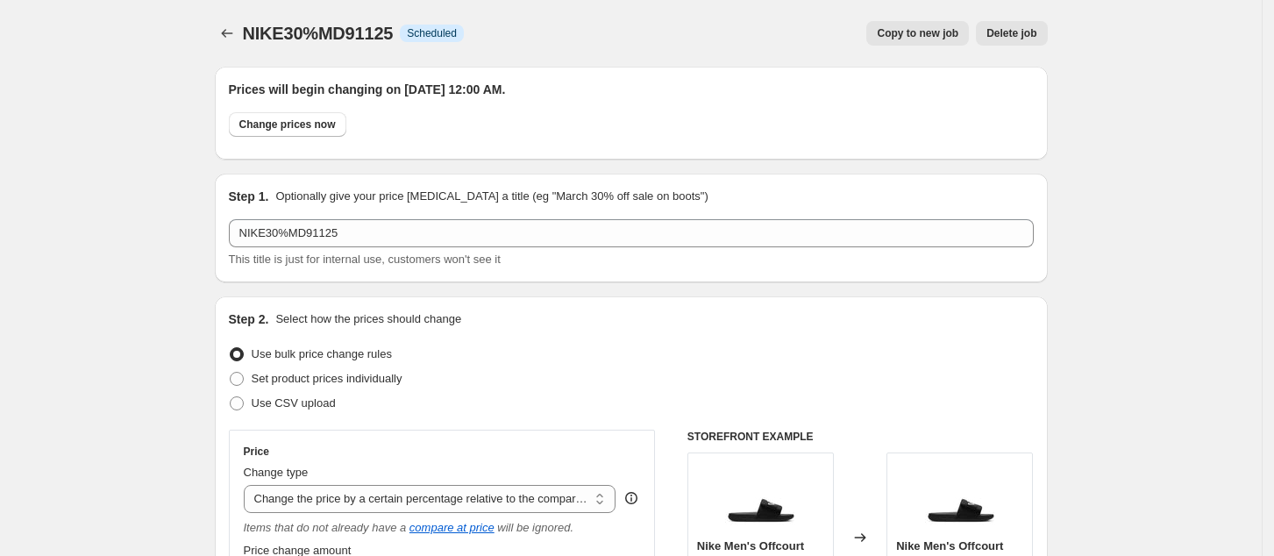
scroll to position [1739, 0]
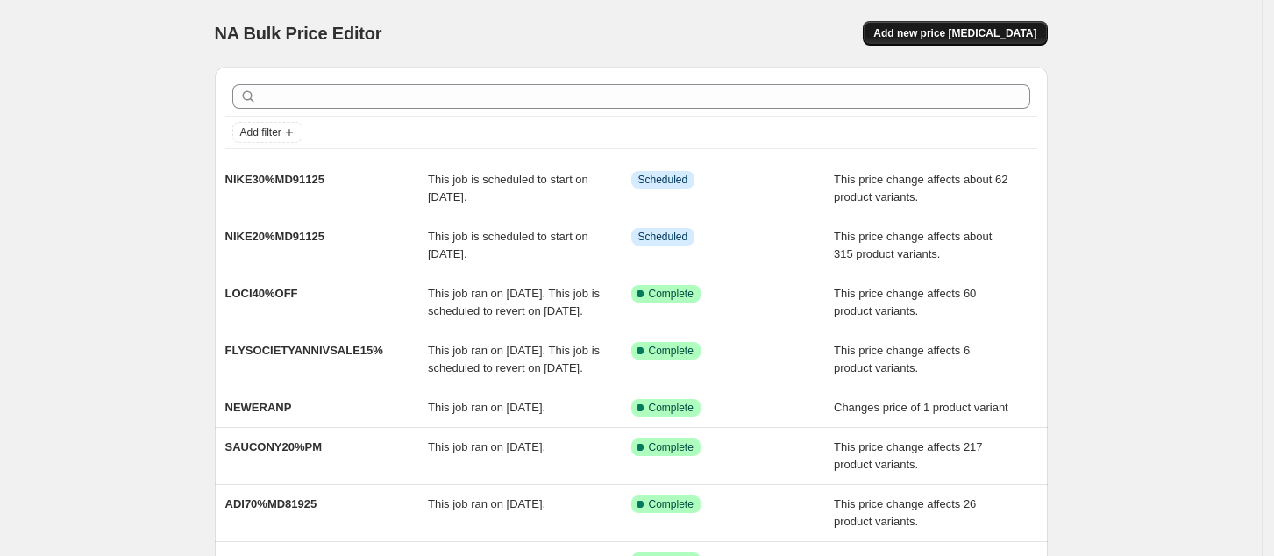
click at [981, 30] on span "Add new price [MEDICAL_DATA]" at bounding box center [954, 33] width 163 height 14
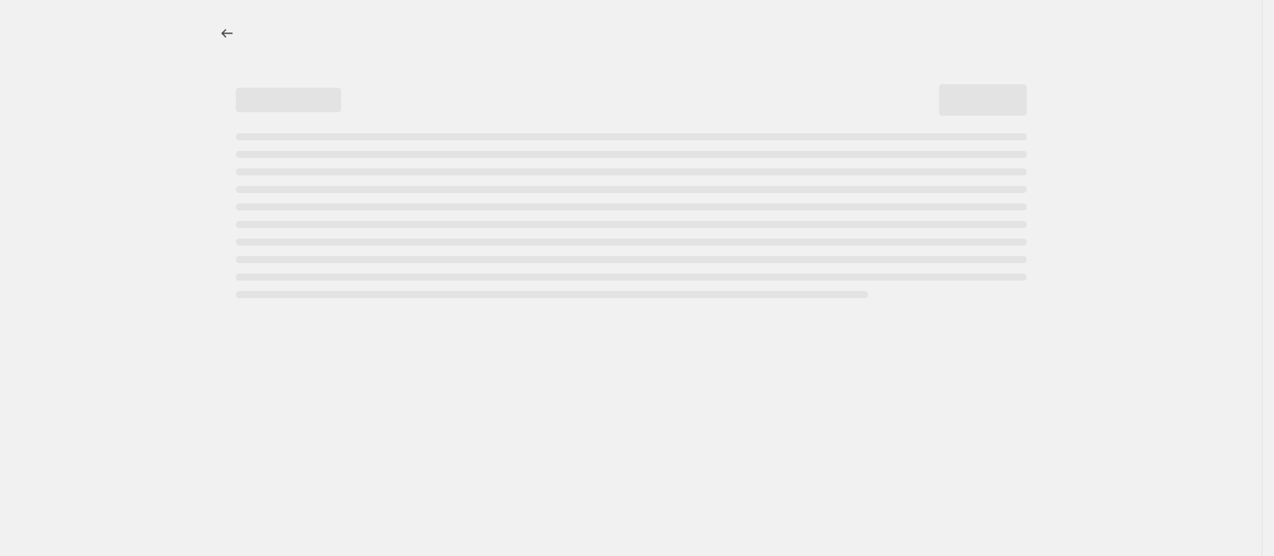
select select "percentage"
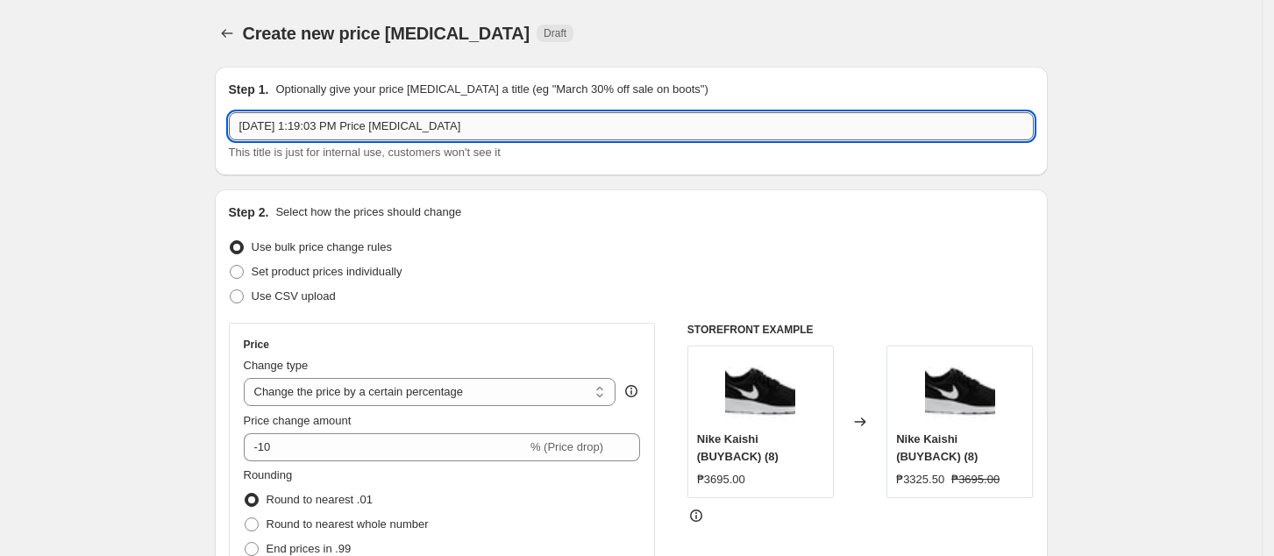
click at [371, 120] on input "[DATE] 1:19:03 PM Price [MEDICAL_DATA]" at bounding box center [631, 126] width 805 height 28
paste input "NIKE40%MD91125"
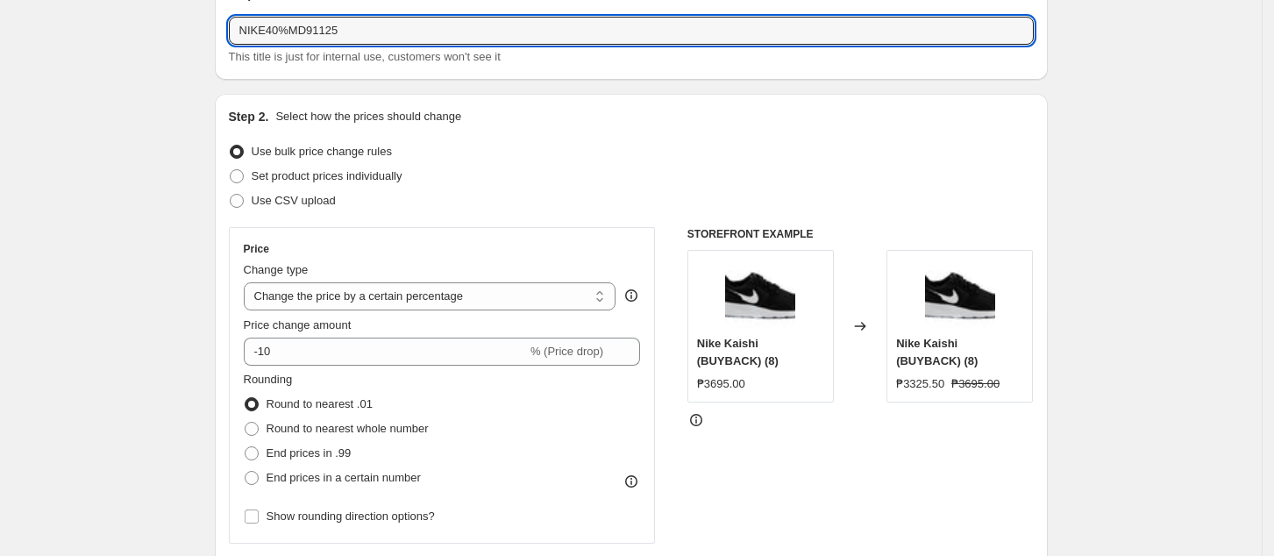
scroll to position [117, 0]
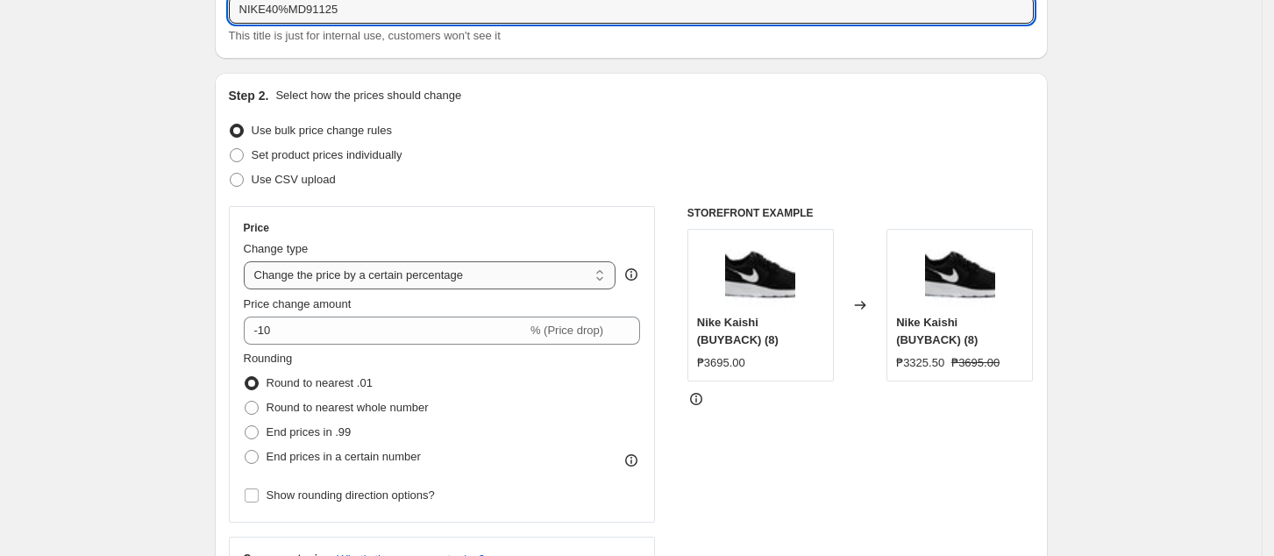
type input "NIKE40%MD91125"
click at [332, 268] on select "Change the price to a certain amount Change the price by a certain amount Chang…" at bounding box center [430, 275] width 373 height 28
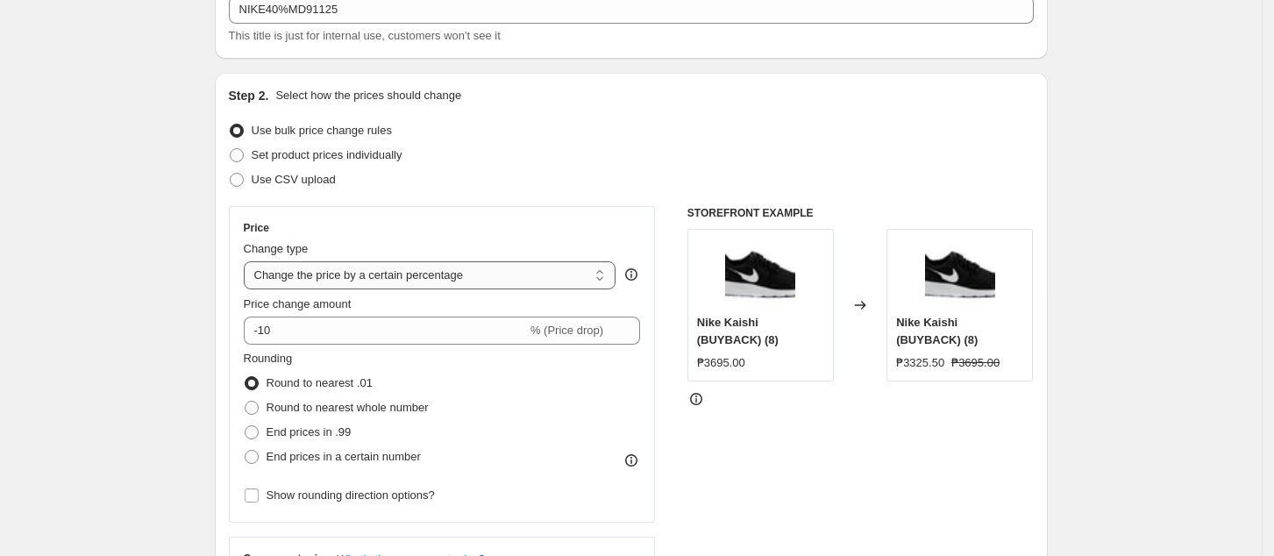
select select "pcap"
click at [249, 261] on select "Change the price to a certain amount Change the price by a certain amount Chang…" at bounding box center [430, 275] width 373 height 28
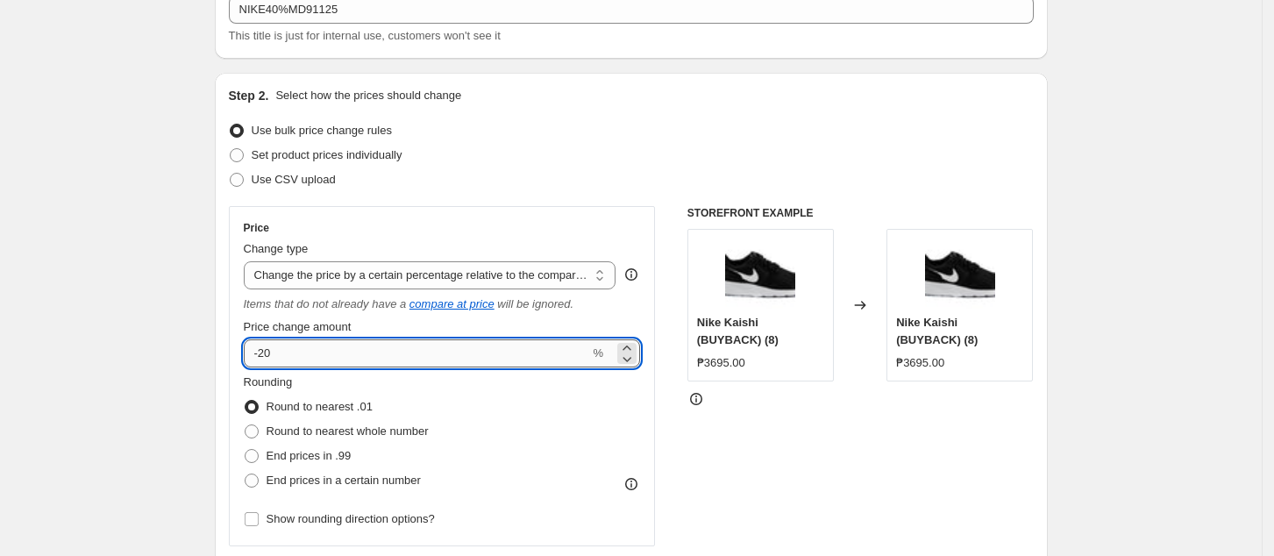
click at [392, 352] on input "-20" at bounding box center [417, 353] width 346 height 28
type input "-2"
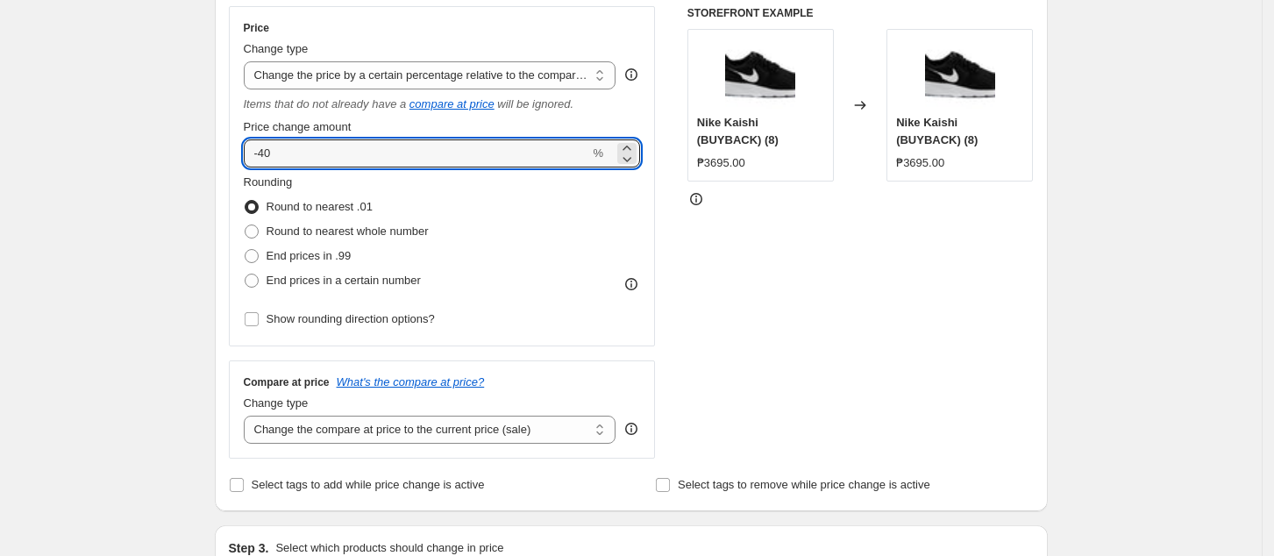
scroll to position [351, 0]
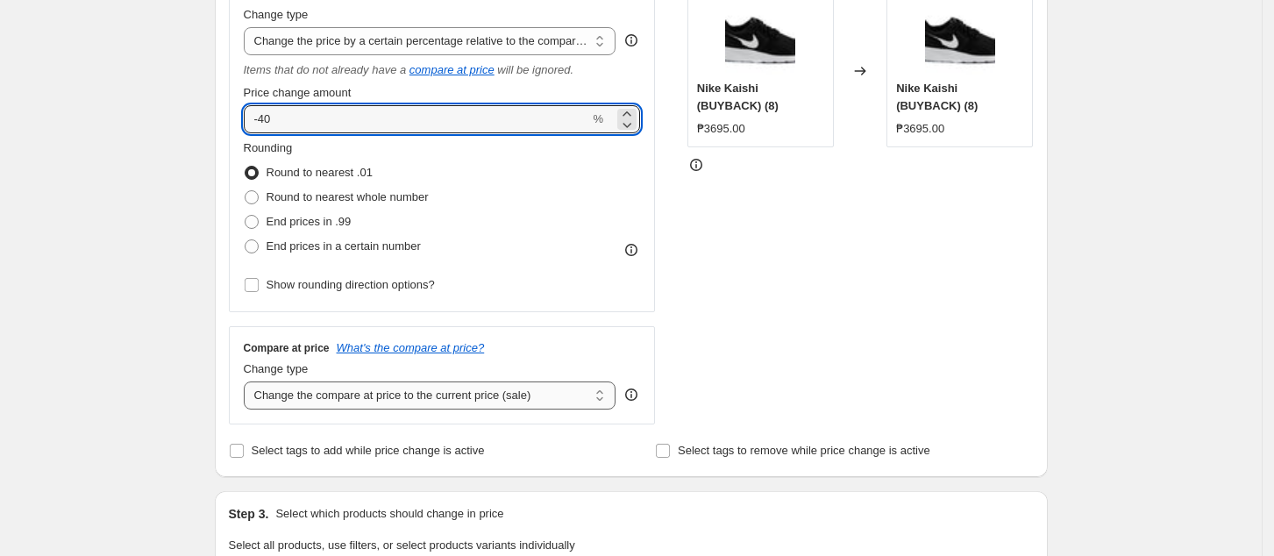
type input "-40"
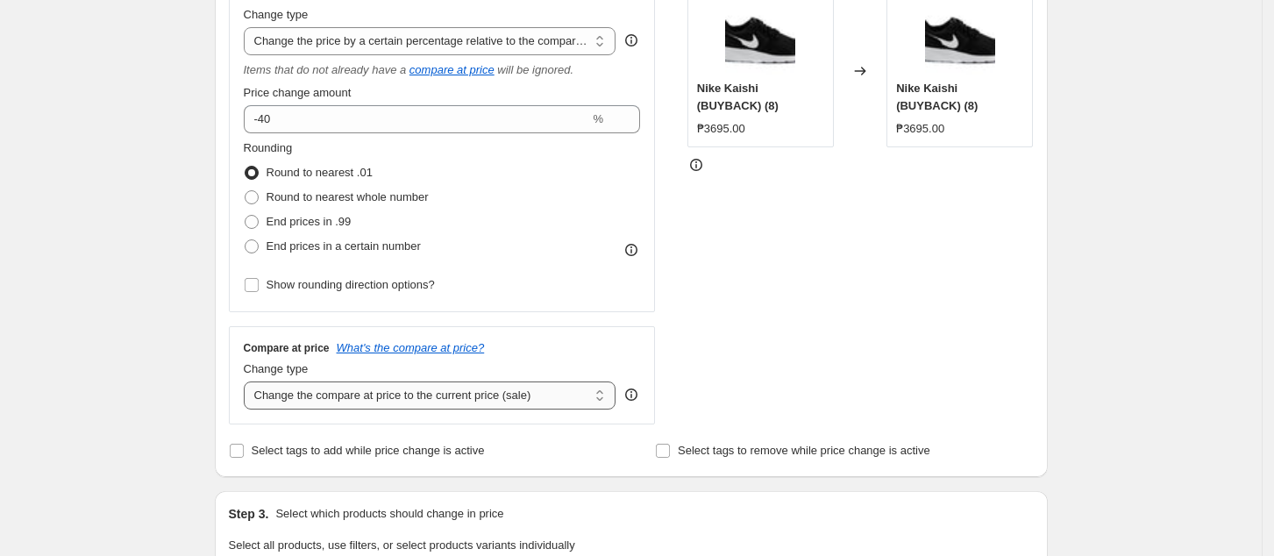
click at [463, 408] on select "Change the compare at price to the current price (sale) Change the compare at p…" at bounding box center [430, 395] width 373 height 28
select select "no_change"
click at [249, 382] on select "Change the compare at price to the current price (sale) Change the compare at p…" at bounding box center [430, 395] width 373 height 28
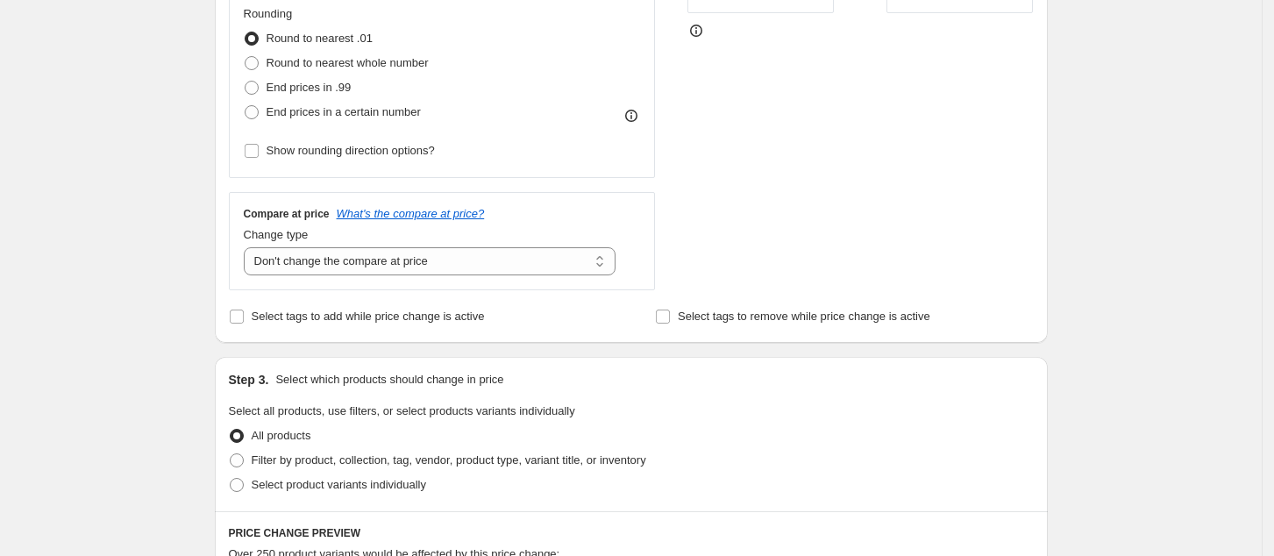
scroll to position [701, 0]
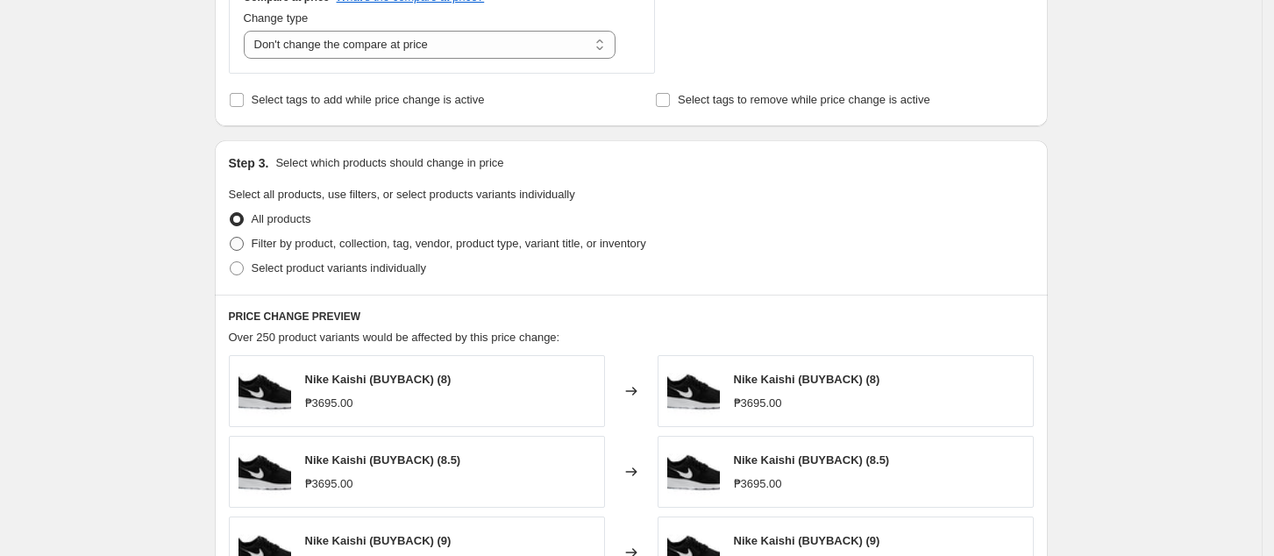
click at [283, 242] on span "Filter by product, collection, tag, vendor, product type, variant title, or inv…" at bounding box center [449, 243] width 395 height 13
click at [231, 238] on input "Filter by product, collection, tag, vendor, product type, variant title, or inv…" at bounding box center [230, 237] width 1 height 1
radio input "true"
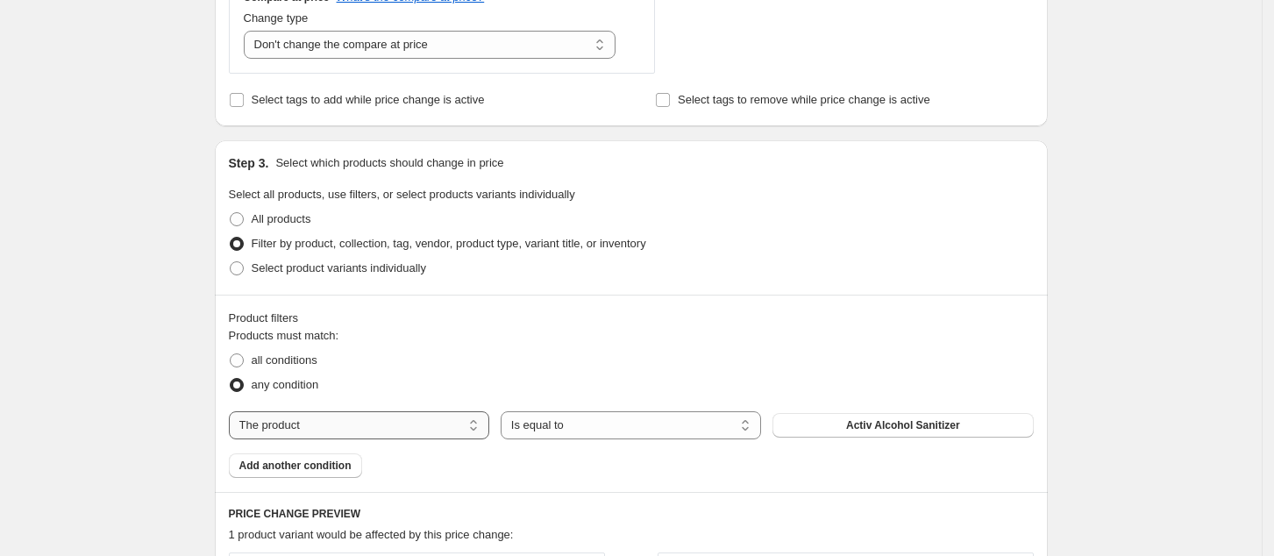
click at [315, 417] on select "The product The product's collection The product's tag The product's vendor The…" at bounding box center [359, 425] width 260 height 28
select select "tag"
click at [864, 424] on button "'+1 size" at bounding box center [902, 425] width 260 height 25
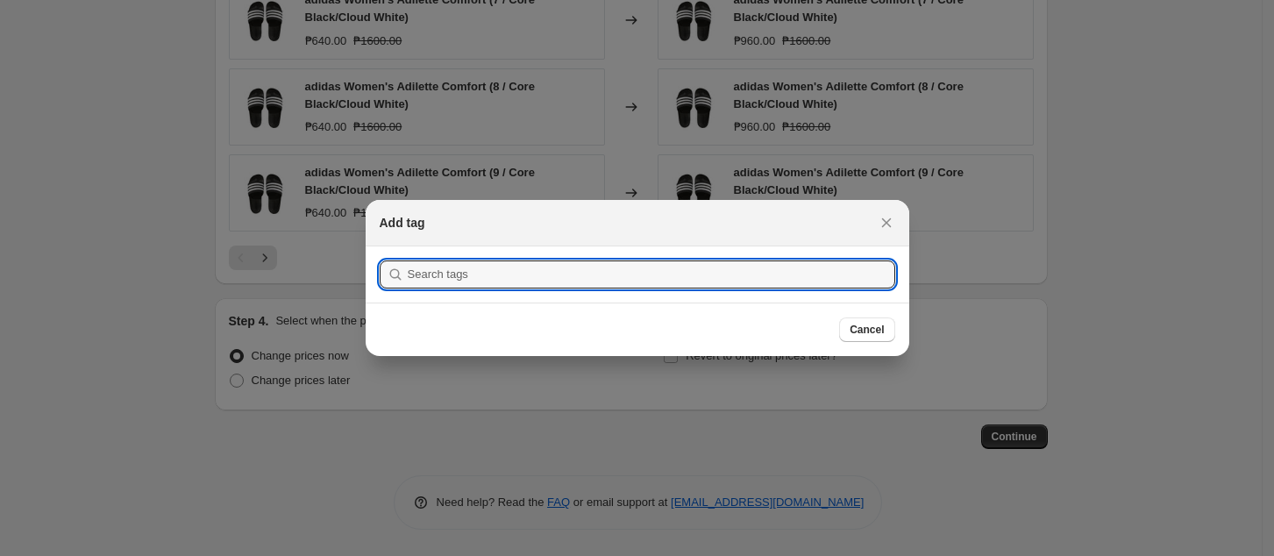
scroll to position [0, 0]
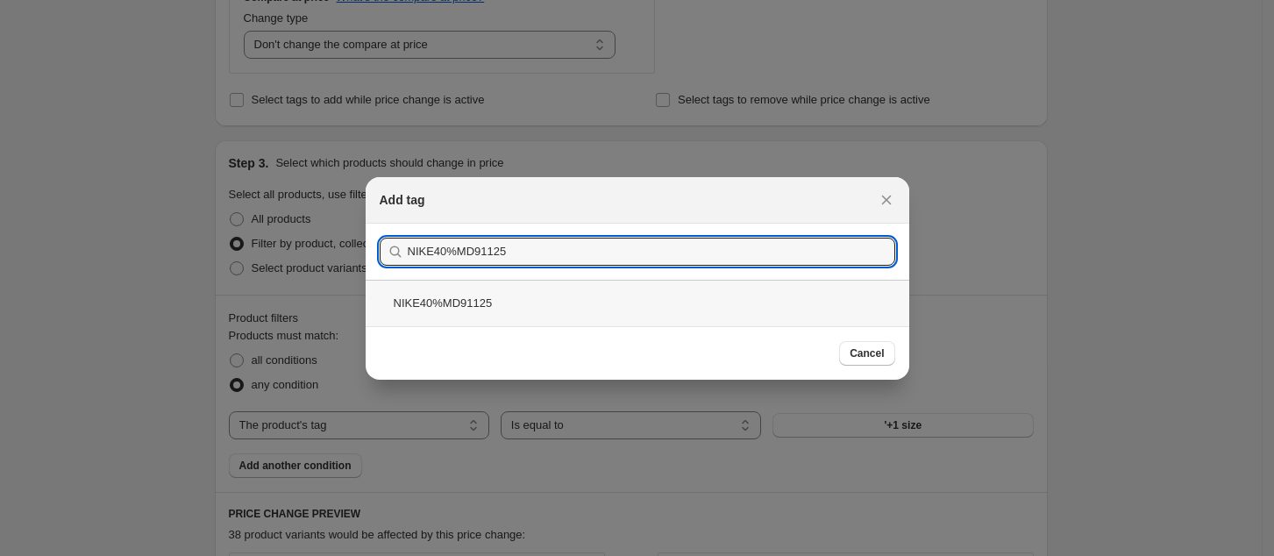
type input "NIKE40%MD91125"
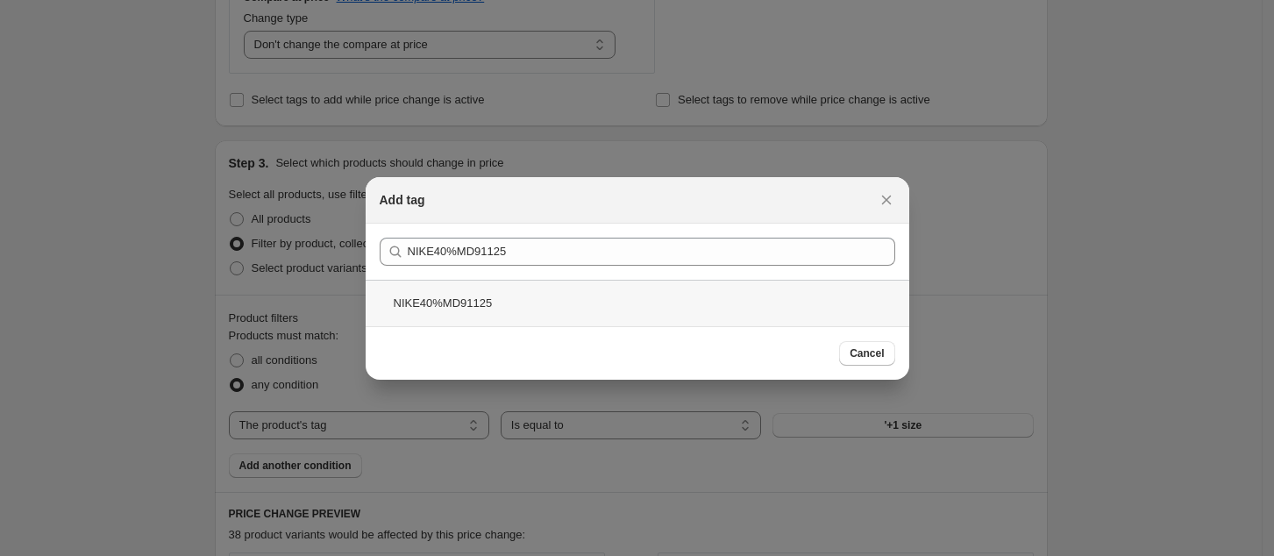
click at [675, 295] on div "NIKE40%MD91125" at bounding box center [638, 303] width 544 height 46
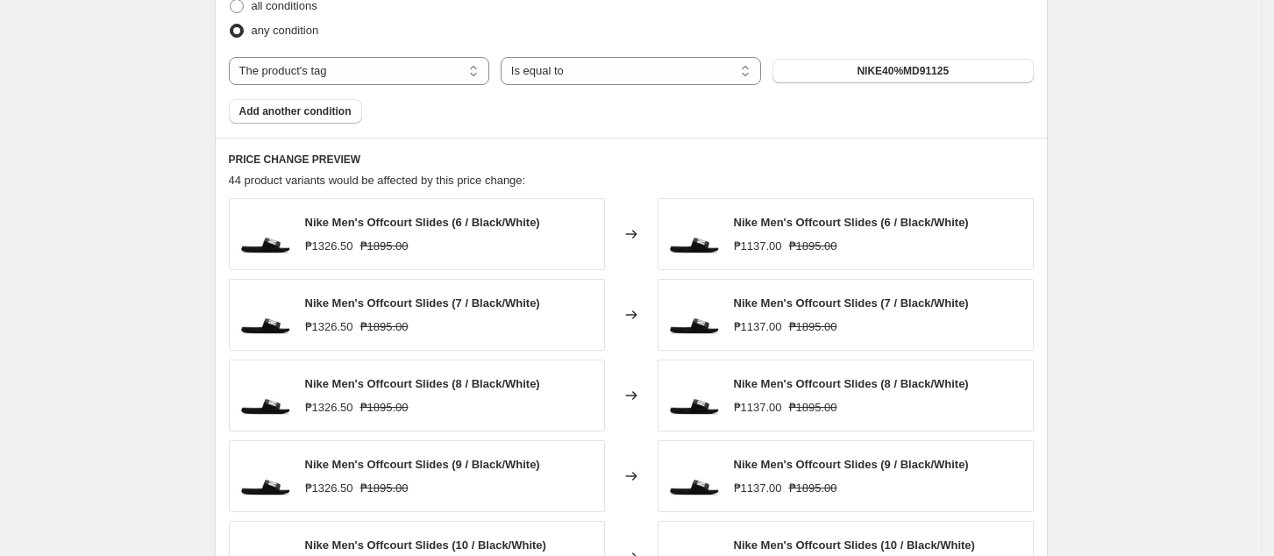
scroll to position [1169, 0]
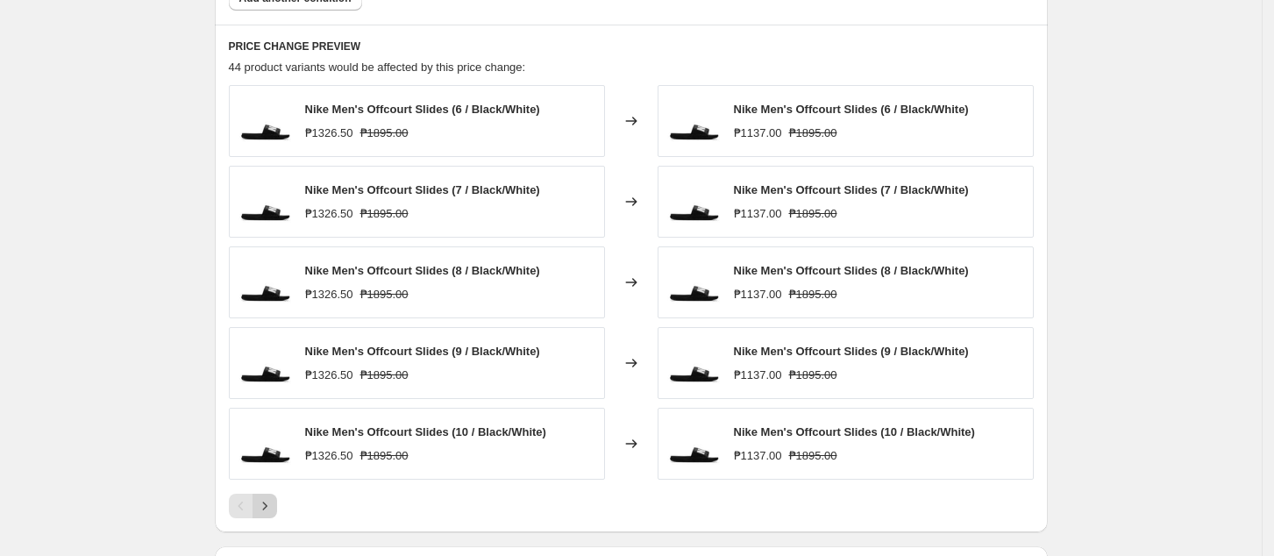
click at [261, 505] on icon "Next" at bounding box center [265, 506] width 18 height 18
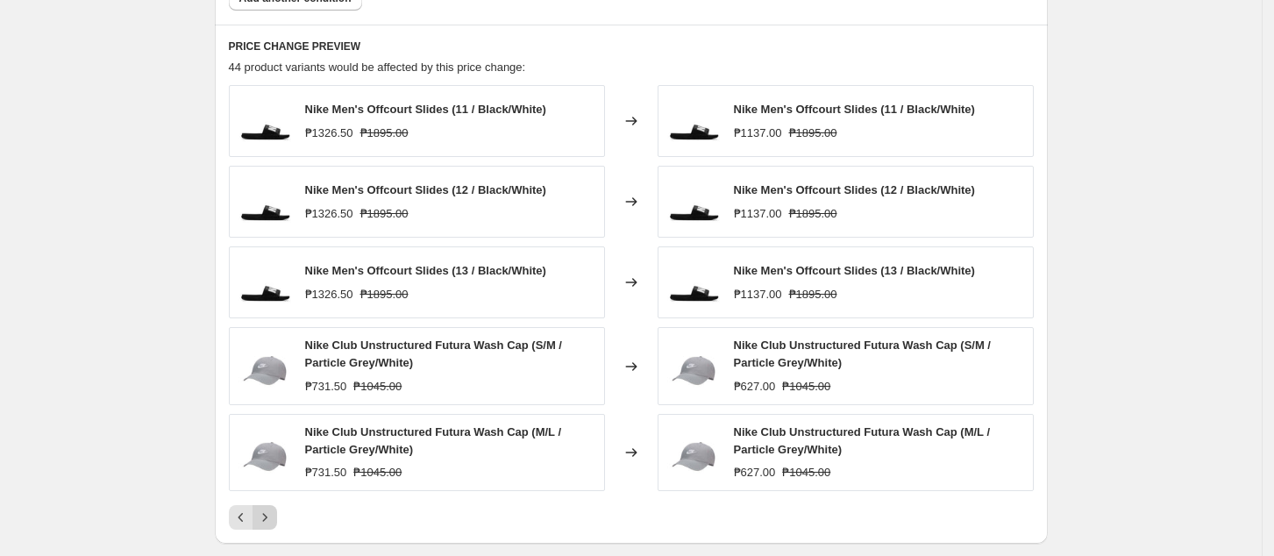
click at [267, 516] on icon "Next" at bounding box center [265, 518] width 18 height 18
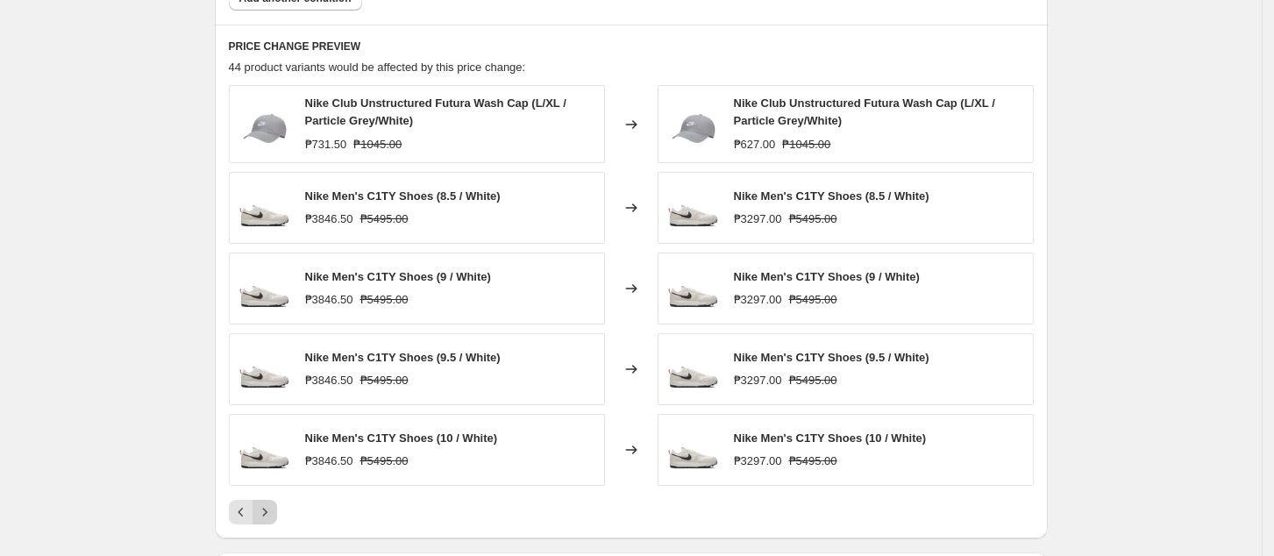
click at [267, 516] on icon "Next" at bounding box center [265, 512] width 18 height 18
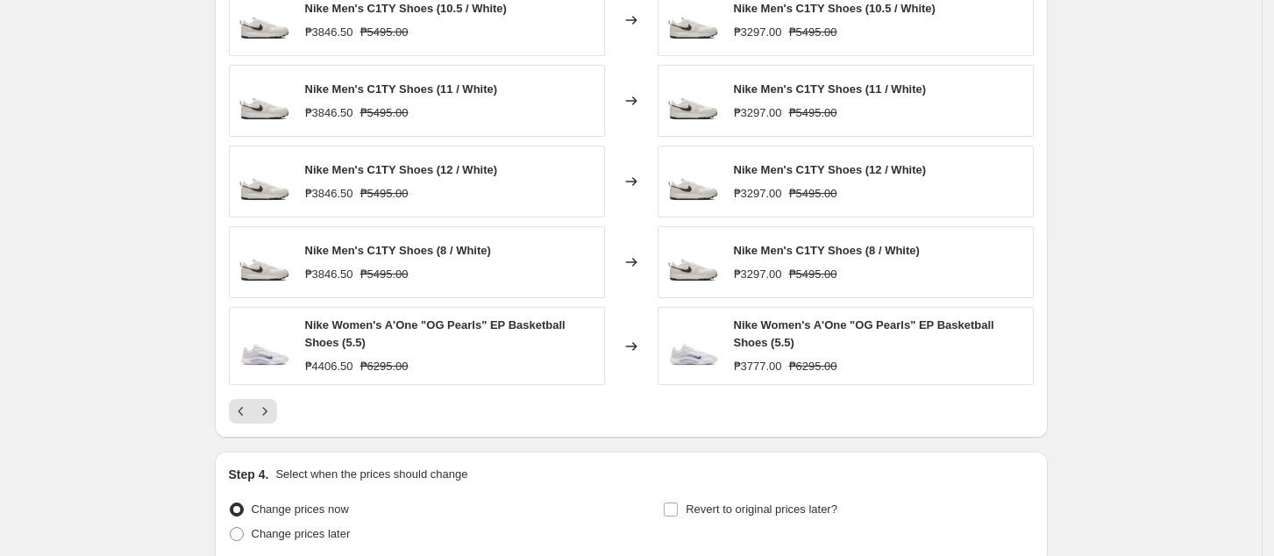
scroll to position [1423, 0]
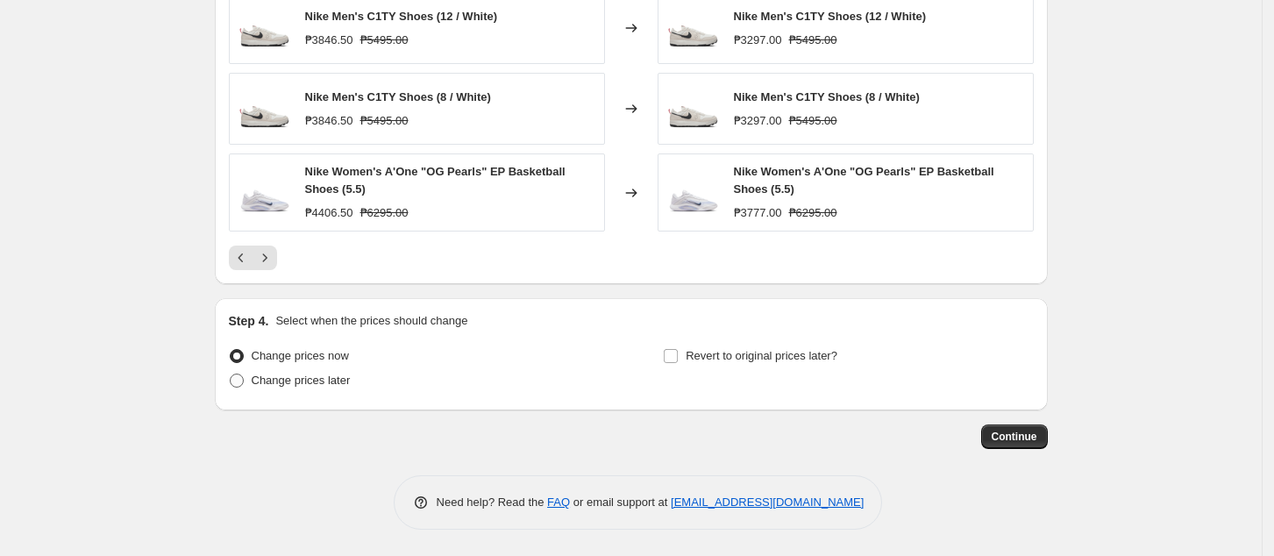
click at [328, 385] on span "Change prices later" at bounding box center [301, 379] width 99 height 13
click at [231, 374] on input "Change prices later" at bounding box center [230, 373] width 1 height 1
radio input "true"
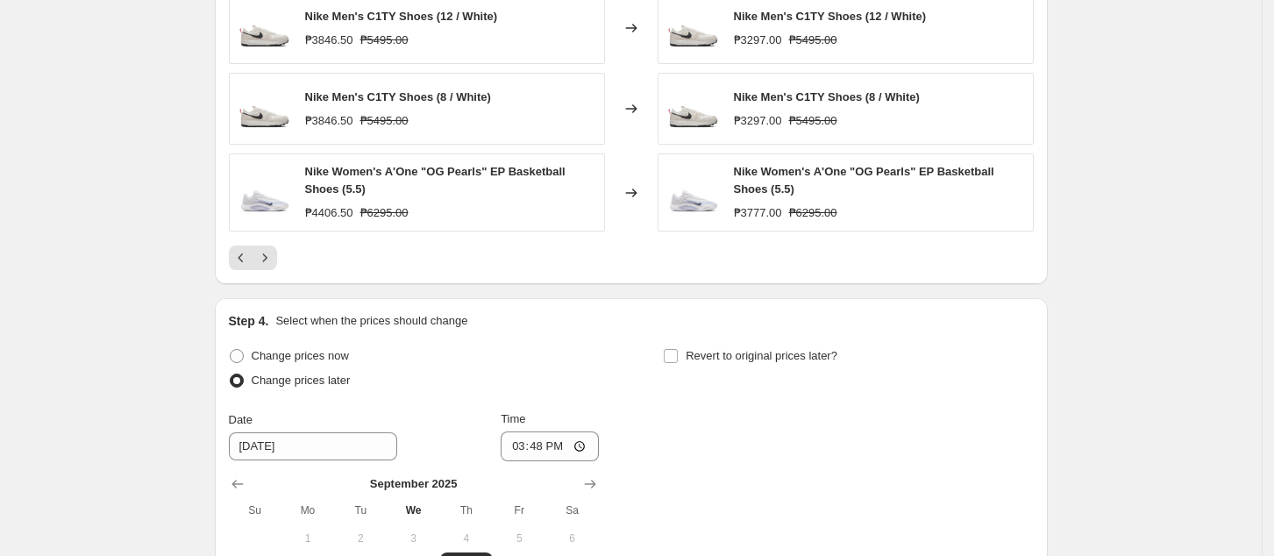
scroll to position [1722, 0]
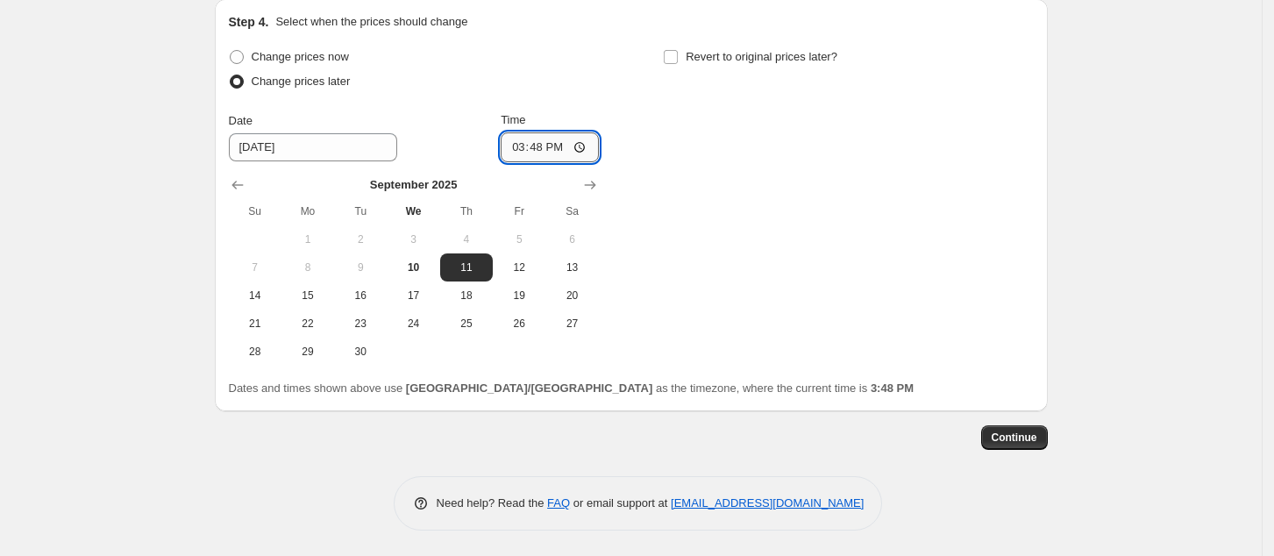
drag, startPoint x: 524, startPoint y: 146, endPoint x: 522, endPoint y: 154, distance: 9.2
click at [523, 146] on input "15:48" at bounding box center [550, 147] width 98 height 30
type input "00:00"
click at [1027, 437] on span "Continue" at bounding box center [1015, 437] width 46 height 14
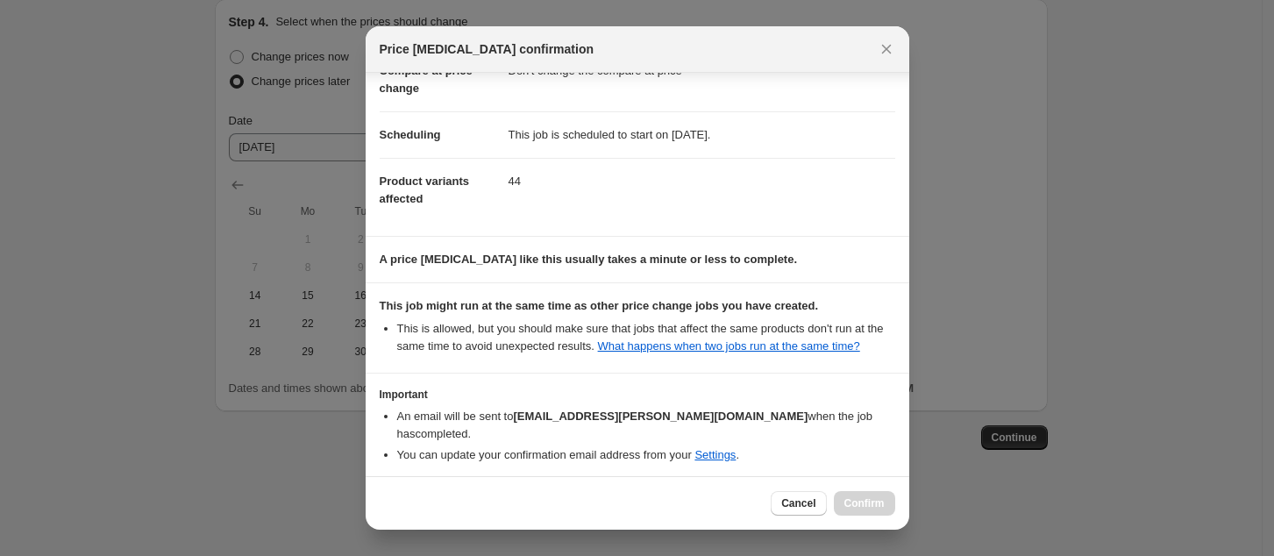
scroll to position [177, 0]
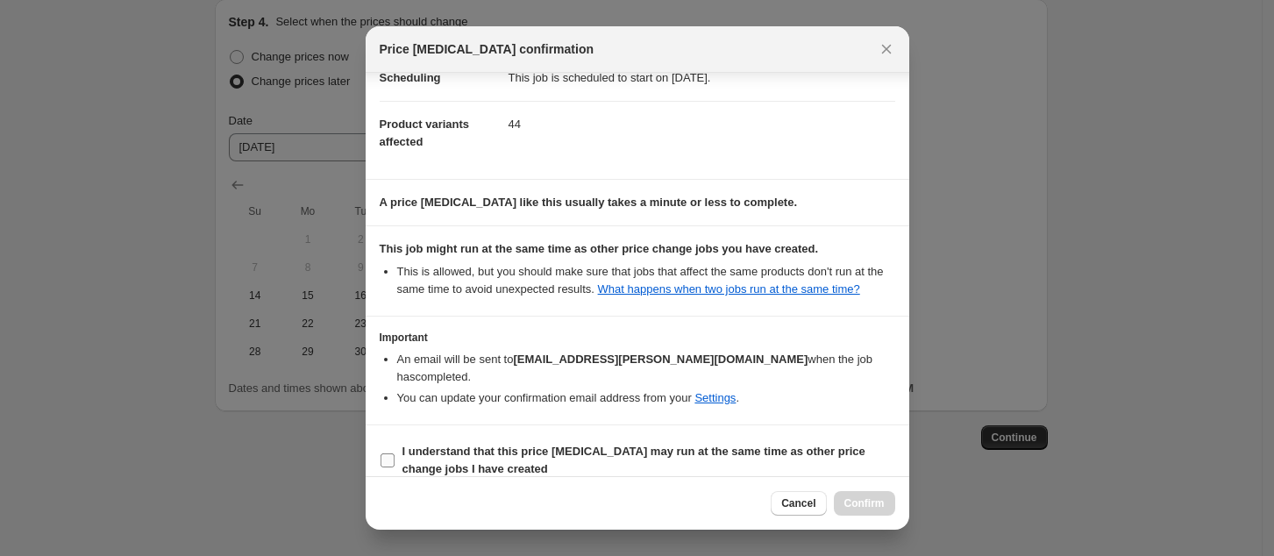
click at [530, 445] on span "I understand that this price [MEDICAL_DATA] may run at the same time as other p…" at bounding box center [648, 460] width 493 height 35
click at [395, 453] on input "I understand that this price [MEDICAL_DATA] may run at the same time as other p…" at bounding box center [388, 460] width 14 height 14
checkbox input "true"
click at [861, 505] on span "Confirm" at bounding box center [864, 503] width 40 height 14
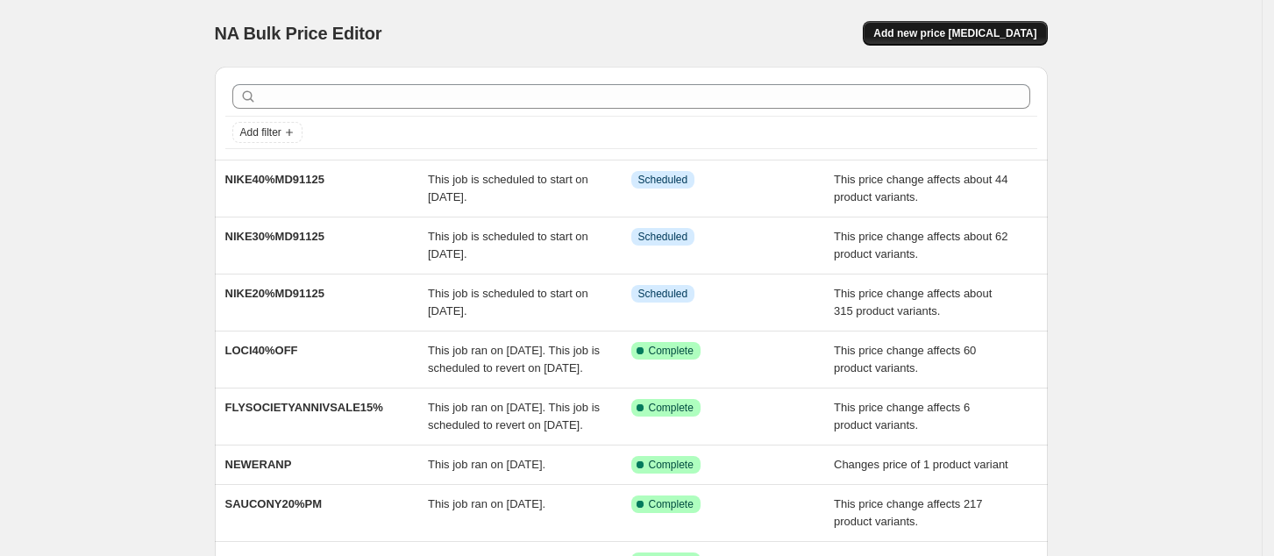
click at [966, 30] on span "Add new price [MEDICAL_DATA]" at bounding box center [954, 33] width 163 height 14
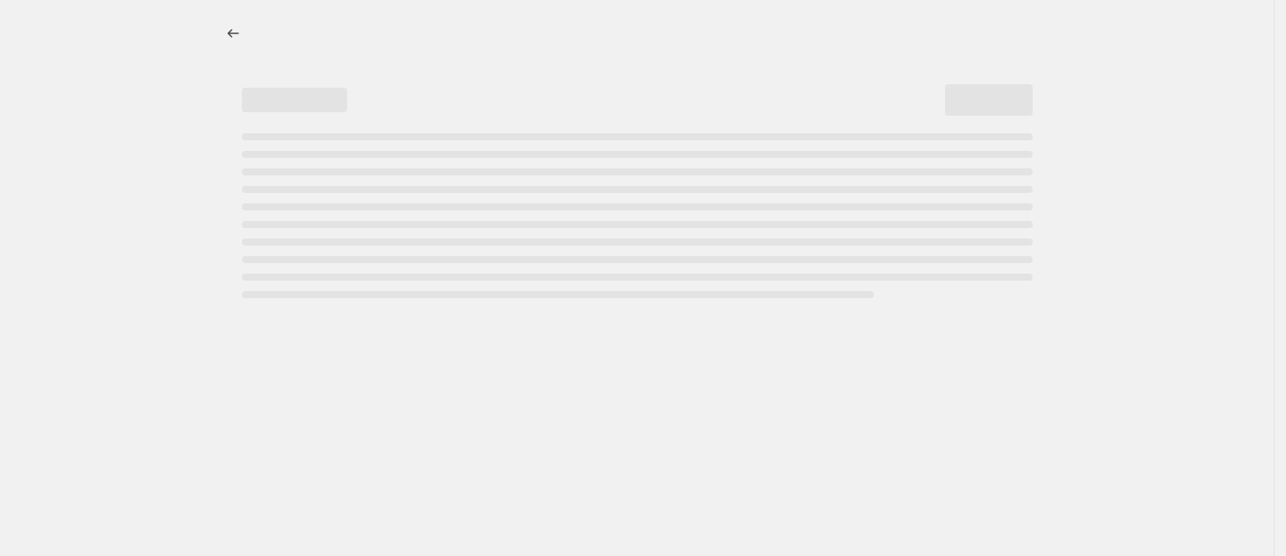
select select "percentage"
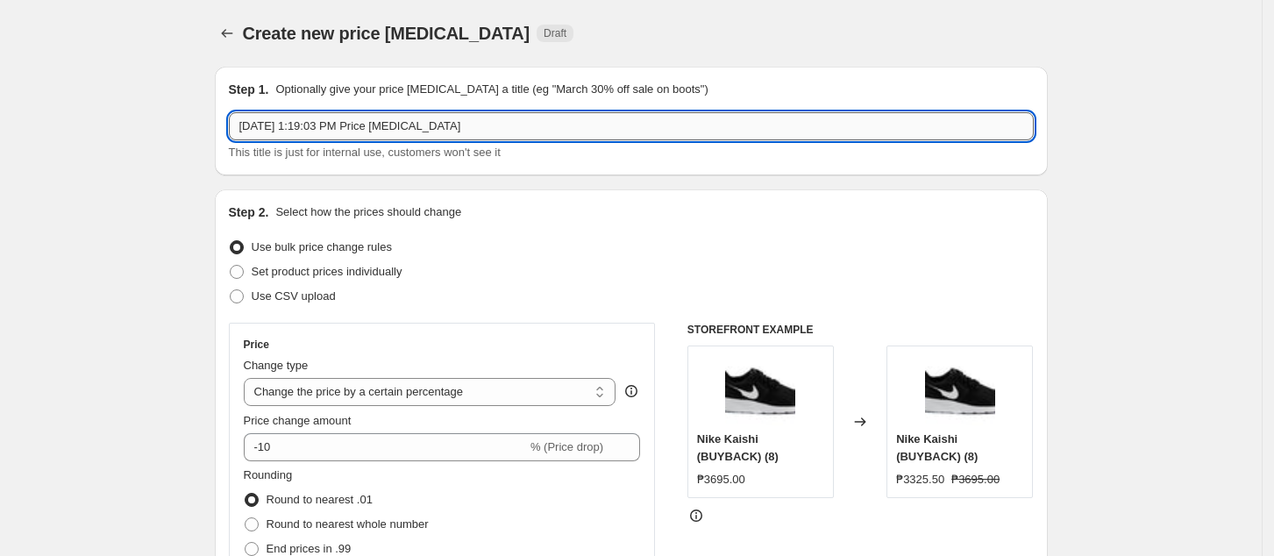
click at [372, 131] on input "[DATE] 1:19:03 PM Price [MEDICAL_DATA]" at bounding box center [631, 126] width 805 height 28
paste input "NIKE50%MD91125"
type input "NIKE50%MD91125"
click at [358, 391] on select "Change the price to a certain amount Change the price by a certain amount Chang…" at bounding box center [430, 392] width 373 height 28
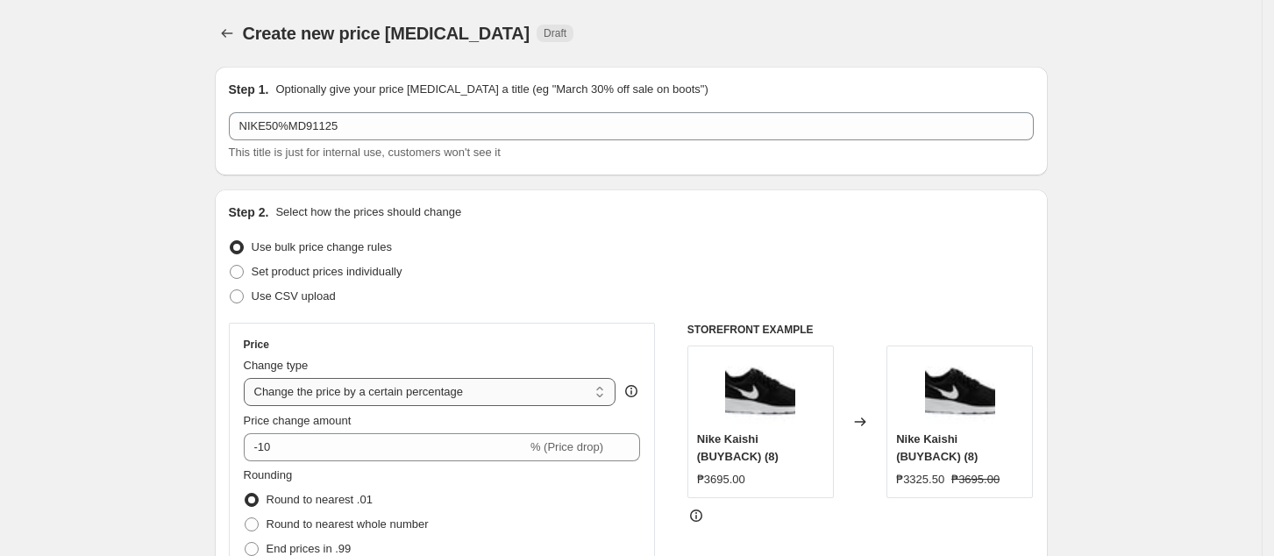
select select "pcap"
click at [249, 378] on select "Change the price to a certain amount Change the price by a certain amount Chang…" at bounding box center [430, 392] width 373 height 28
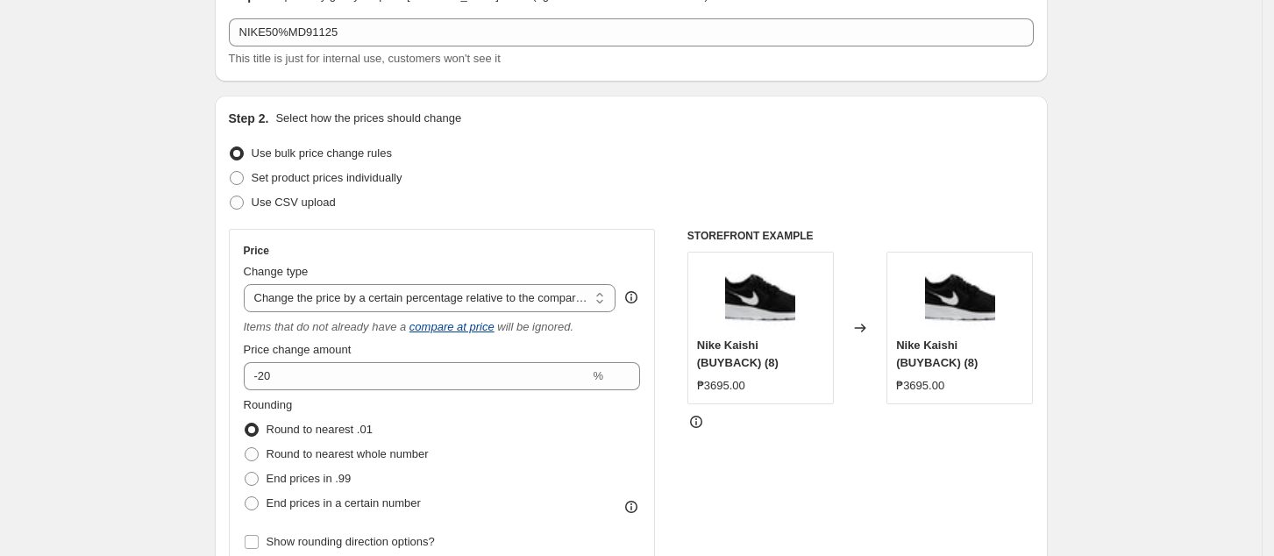
scroll to position [117, 0]
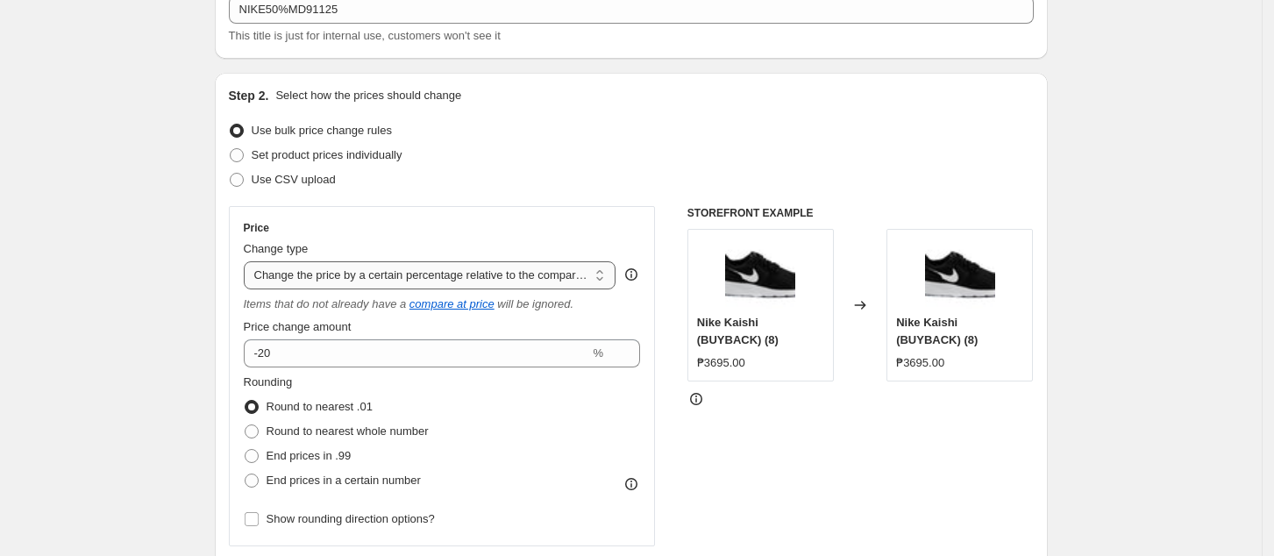
click at [396, 267] on select "Change the price to a certain amount Change the price by a certain amount Chang…" at bounding box center [430, 275] width 373 height 28
click at [249, 261] on select "Change the price to a certain amount Change the price by a certain amount Chang…" at bounding box center [430, 275] width 373 height 28
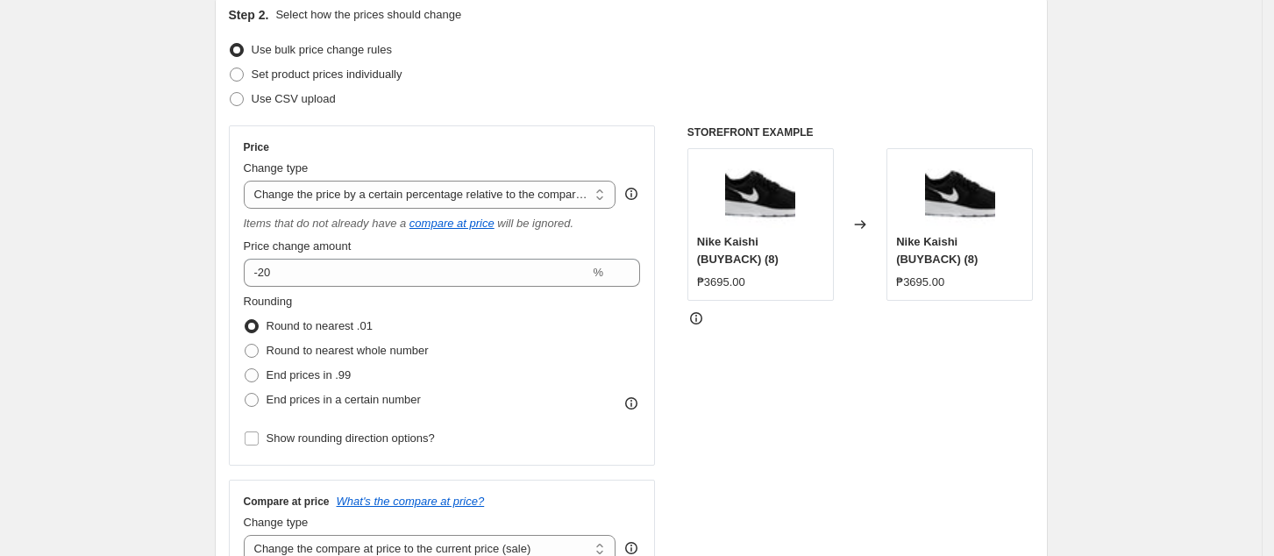
scroll to position [233, 0]
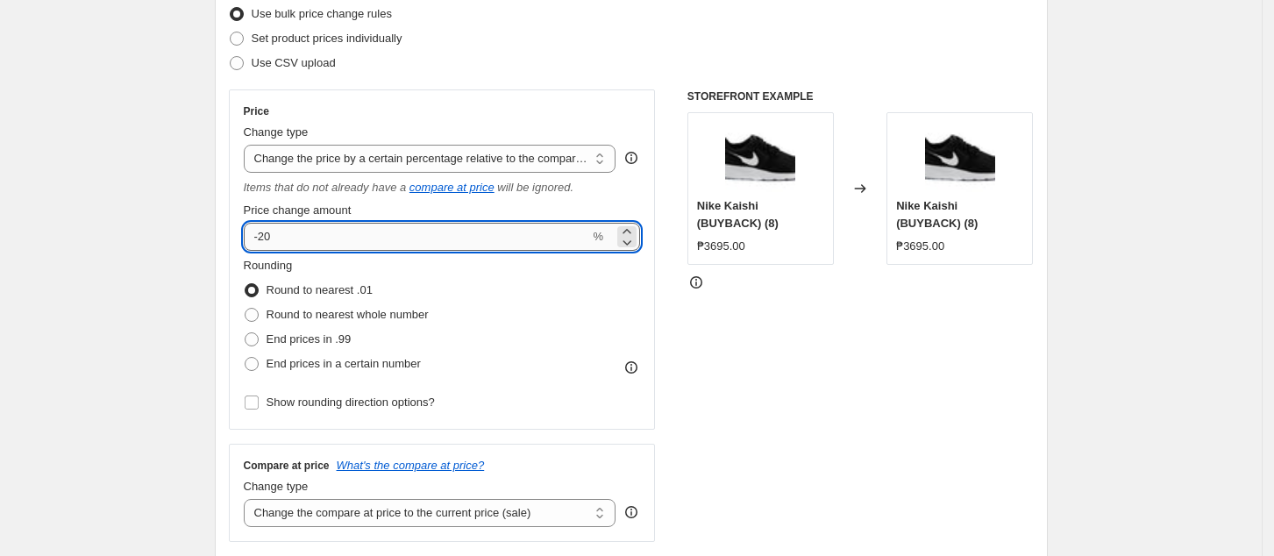
click at [367, 228] on input "-20" at bounding box center [417, 237] width 346 height 28
type input "-2"
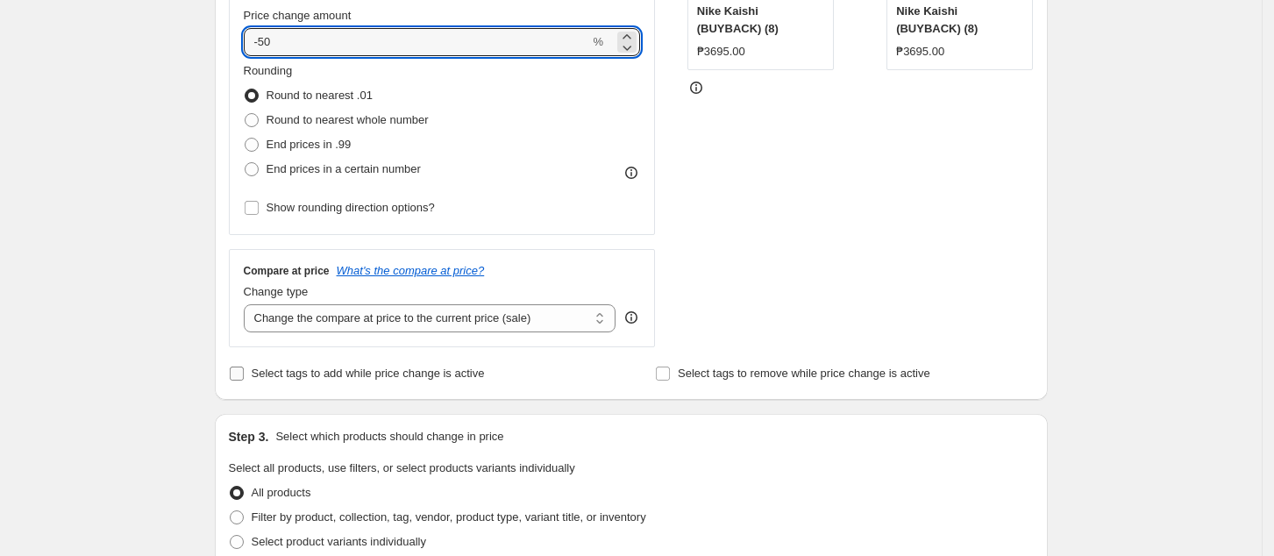
scroll to position [467, 0]
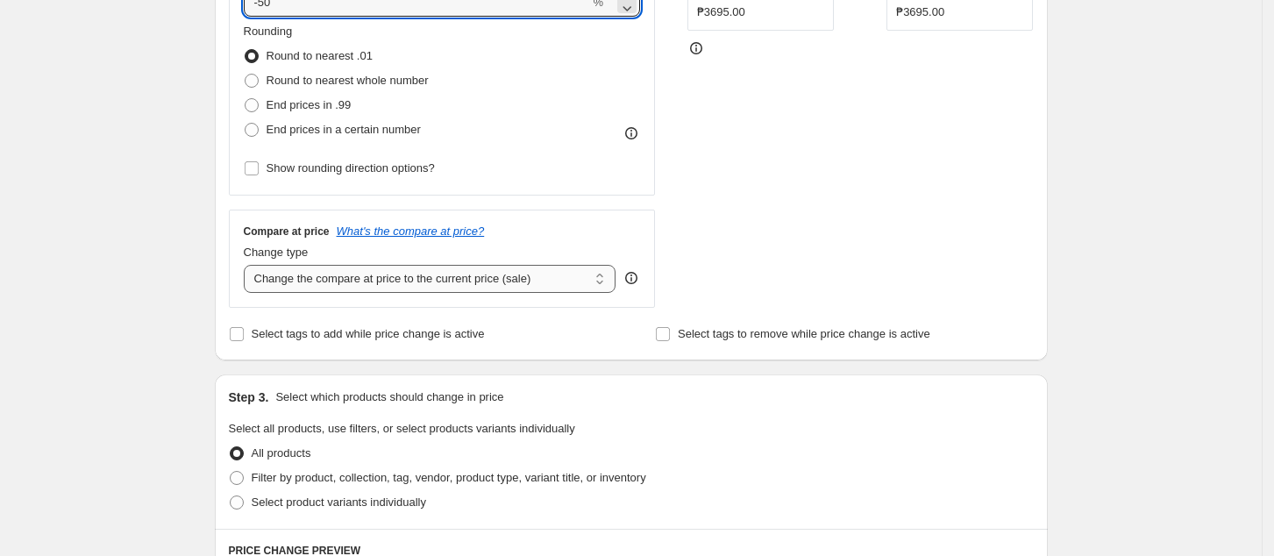
type input "-50"
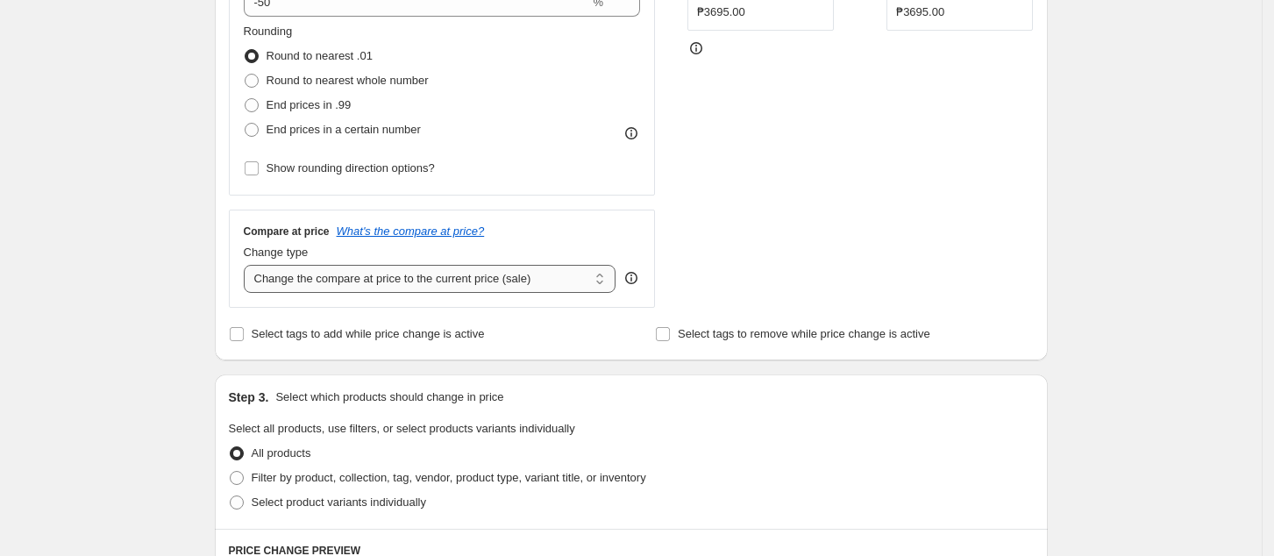
click at [409, 272] on select "Change the compare at price to the current price (sale) Change the compare at p…" at bounding box center [430, 279] width 373 height 28
select select "no_change"
click at [249, 266] on select "Change the compare at price to the current price (sale) Change the compare at p…" at bounding box center [430, 279] width 373 height 28
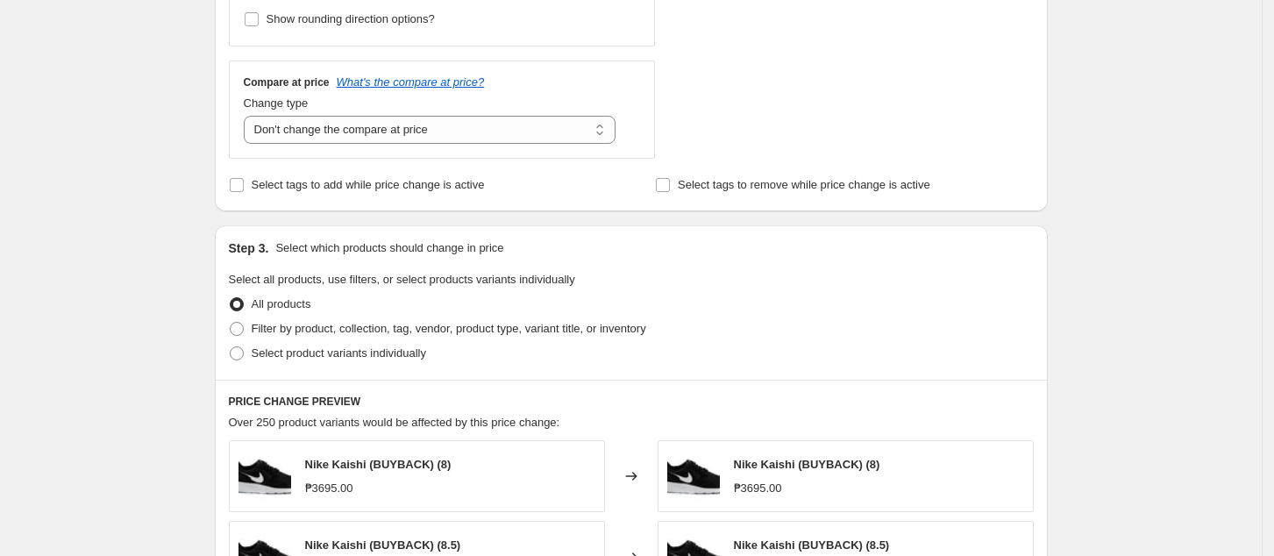
scroll to position [701, 0]
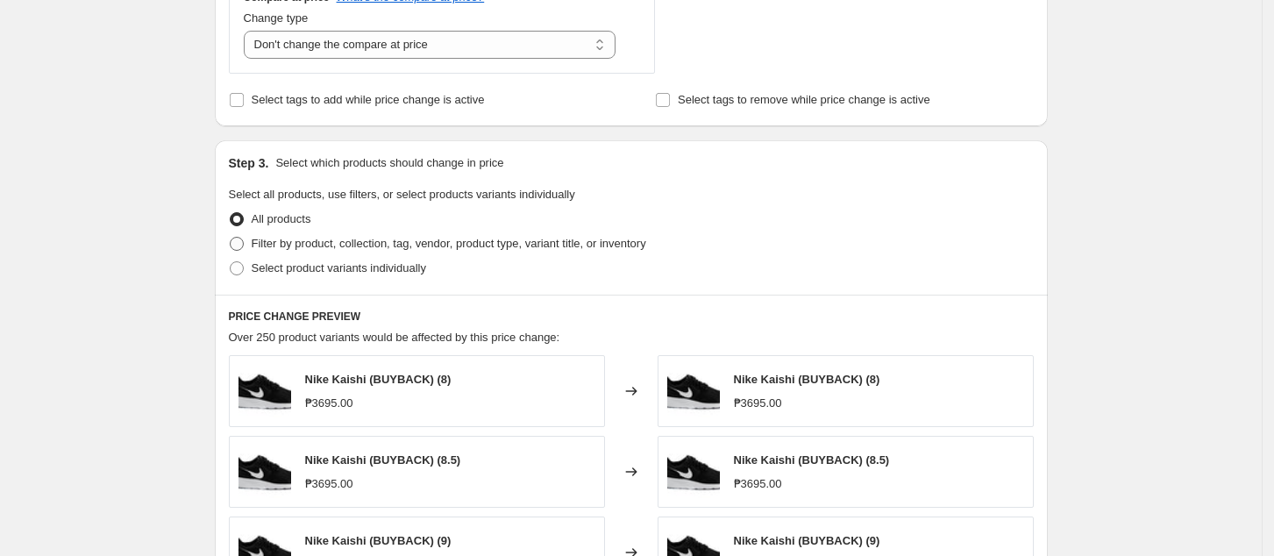
click at [297, 249] on span "Filter by product, collection, tag, vendor, product type, variant title, or inv…" at bounding box center [449, 243] width 395 height 13
click at [231, 238] on input "Filter by product, collection, tag, vendor, product type, variant title, or inv…" at bounding box center [230, 237] width 1 height 1
radio input "true"
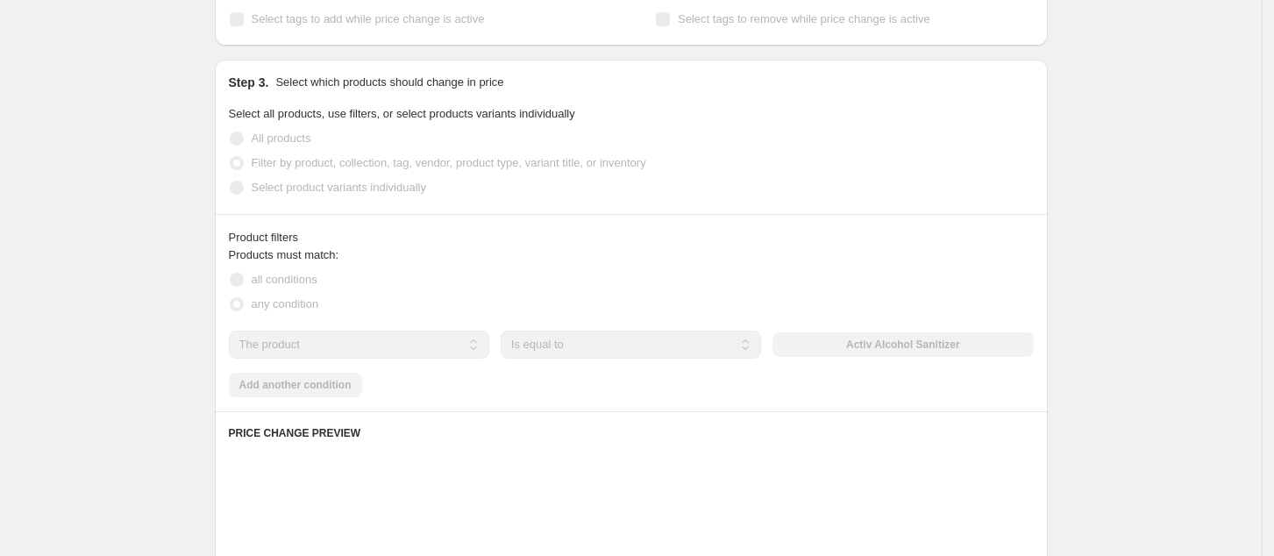
scroll to position [818, 0]
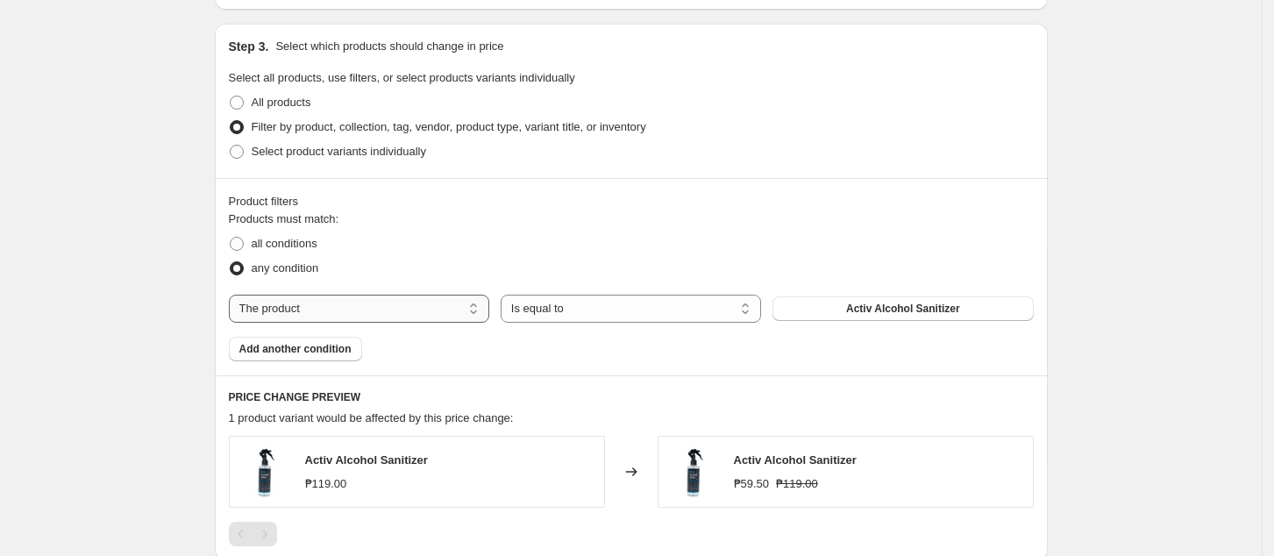
click at [348, 320] on select "The product The product's collection The product's tag The product's vendor The…" at bounding box center [359, 309] width 260 height 28
select select "tag"
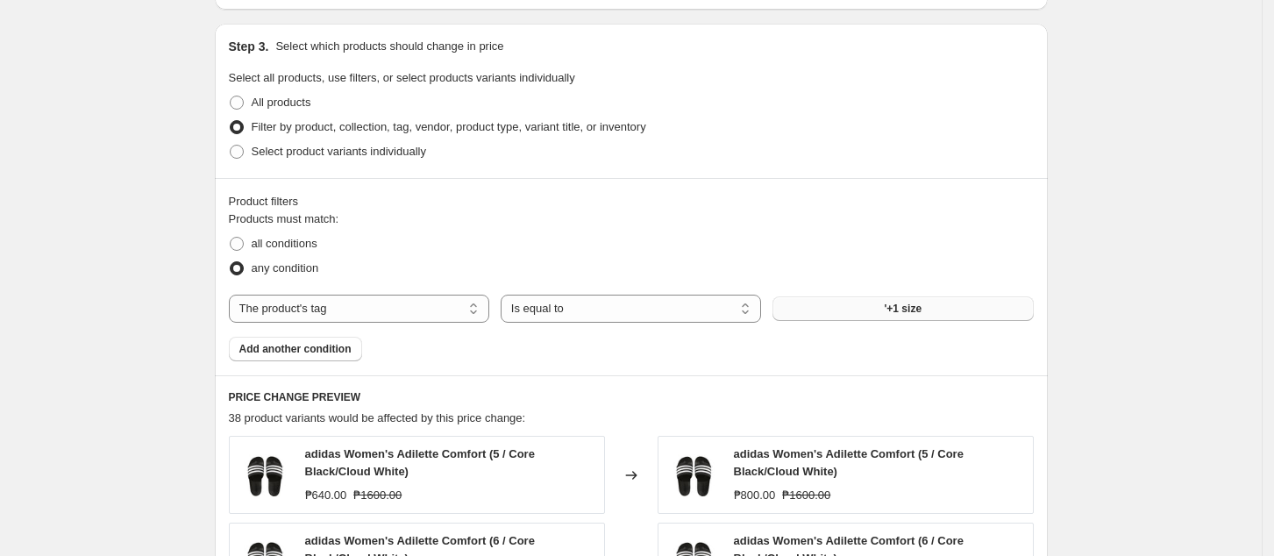
click at [854, 309] on button "'+1 size" at bounding box center [902, 308] width 260 height 25
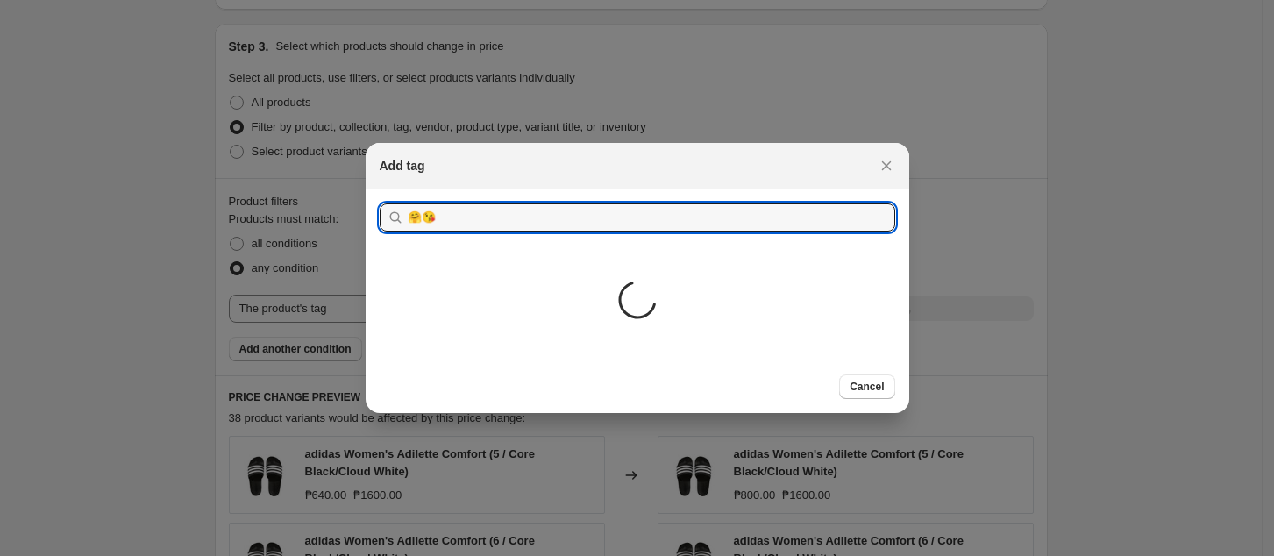
type input "🤗😘"
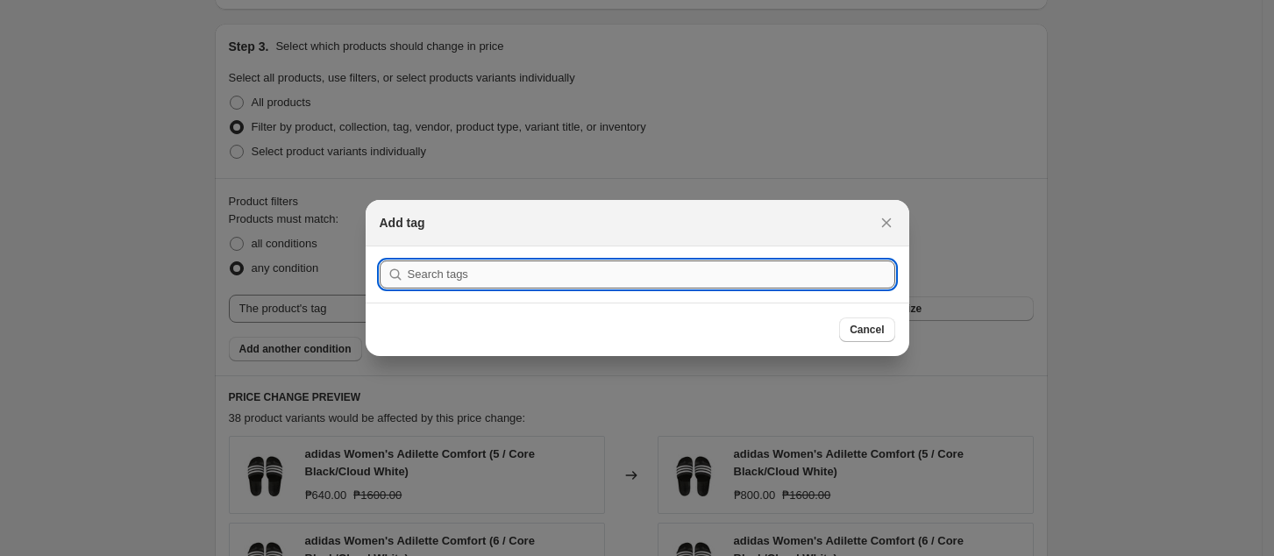
click at [620, 286] on input ":rc0:" at bounding box center [651, 274] width 487 height 28
paste input "NIKE50%MD91125"
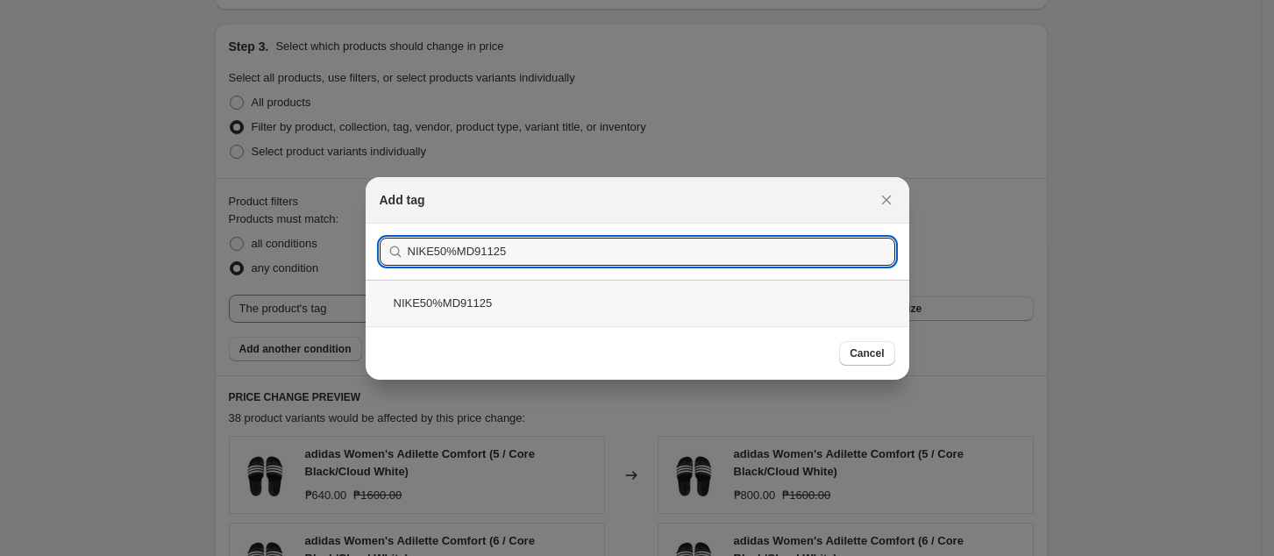
type input "NIKE50%MD91125"
click at [756, 288] on div "NIKE50%MD91125" at bounding box center [638, 303] width 544 height 46
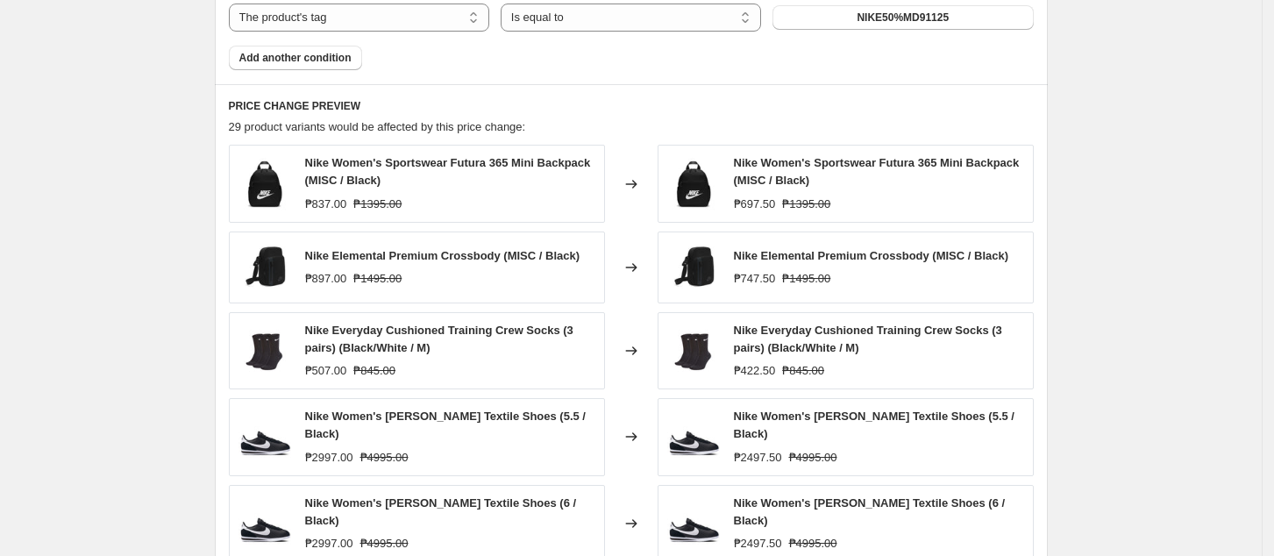
scroll to position [1169, 0]
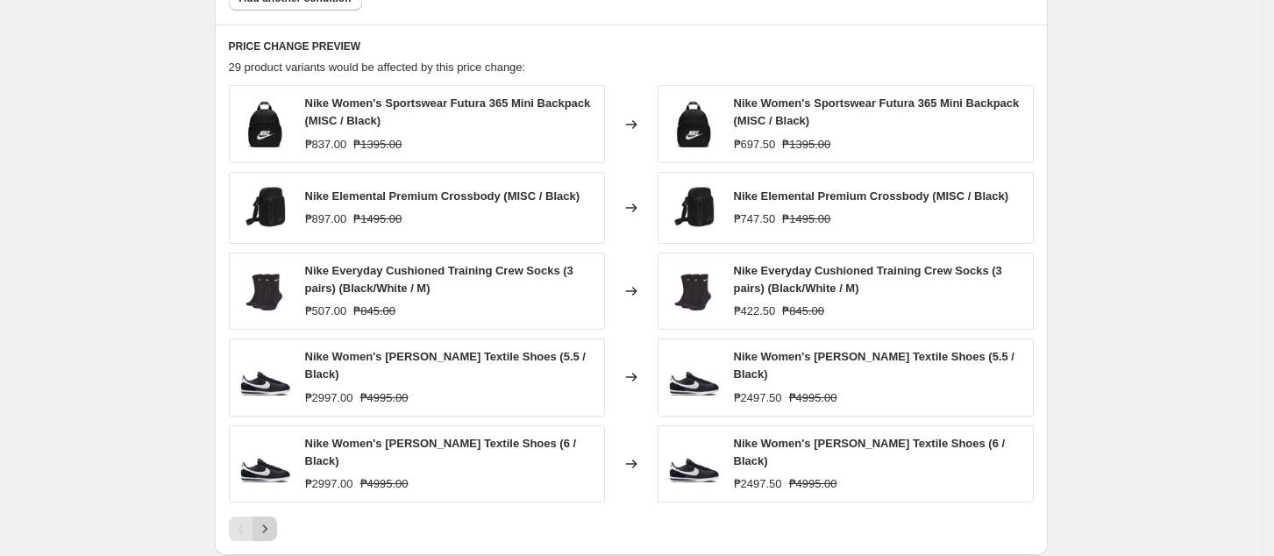
click at [277, 518] on button "Next" at bounding box center [264, 528] width 25 height 25
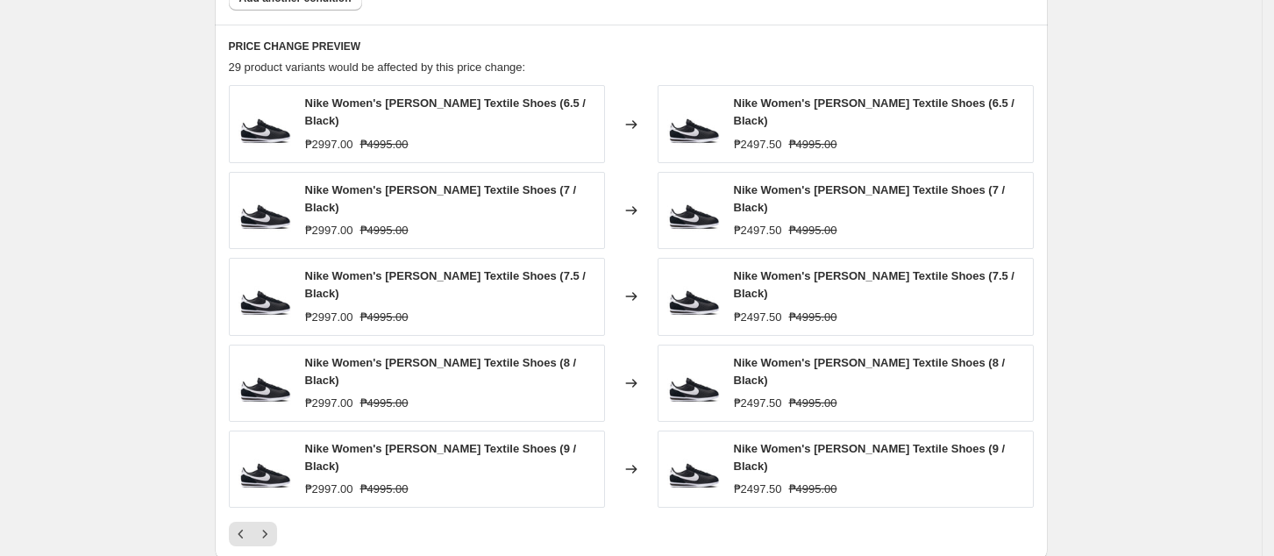
click at [281, 518] on div "PRICE CHANGE PREVIEW 29 product variants would be affected by this price change…" at bounding box center [631, 293] width 833 height 536
click at [267, 530] on icon "Next" at bounding box center [264, 534] width 4 height 8
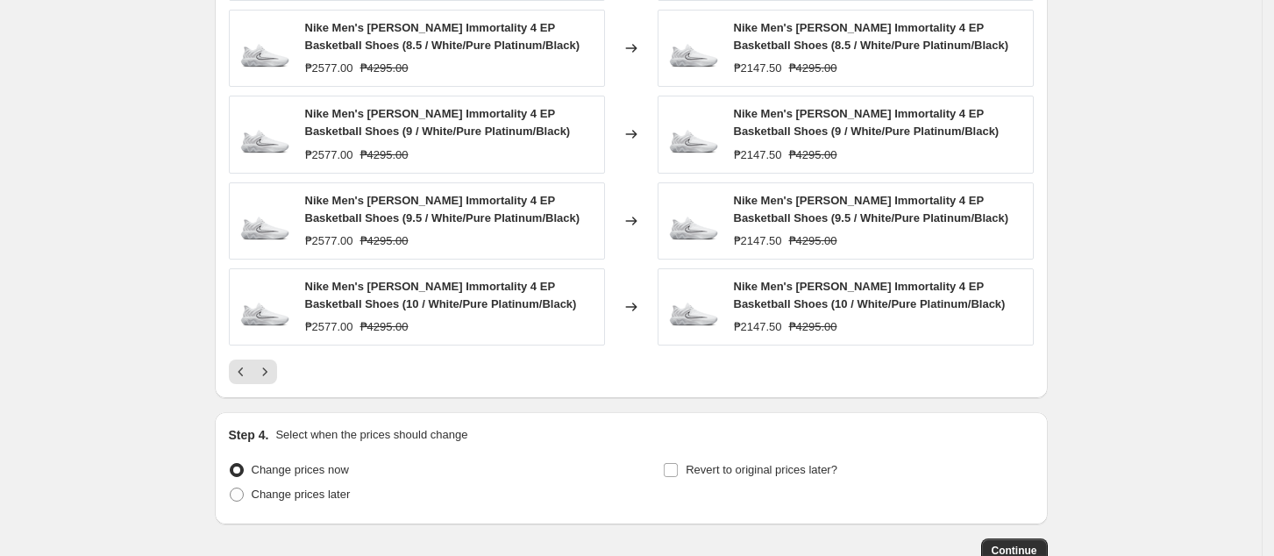
scroll to position [1445, 0]
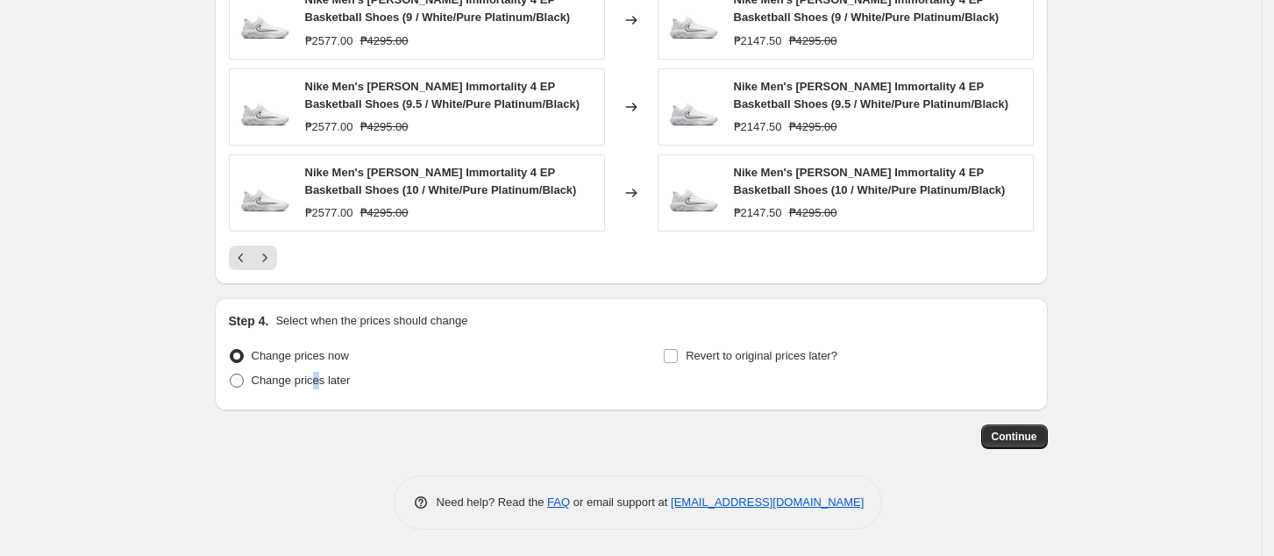
click at [321, 389] on label "Change prices later" at bounding box center [290, 380] width 122 height 25
click at [323, 379] on span "Change prices later" at bounding box center [301, 379] width 99 height 13
click at [231, 374] on input "Change prices later" at bounding box center [230, 373] width 1 height 1
radio input "true"
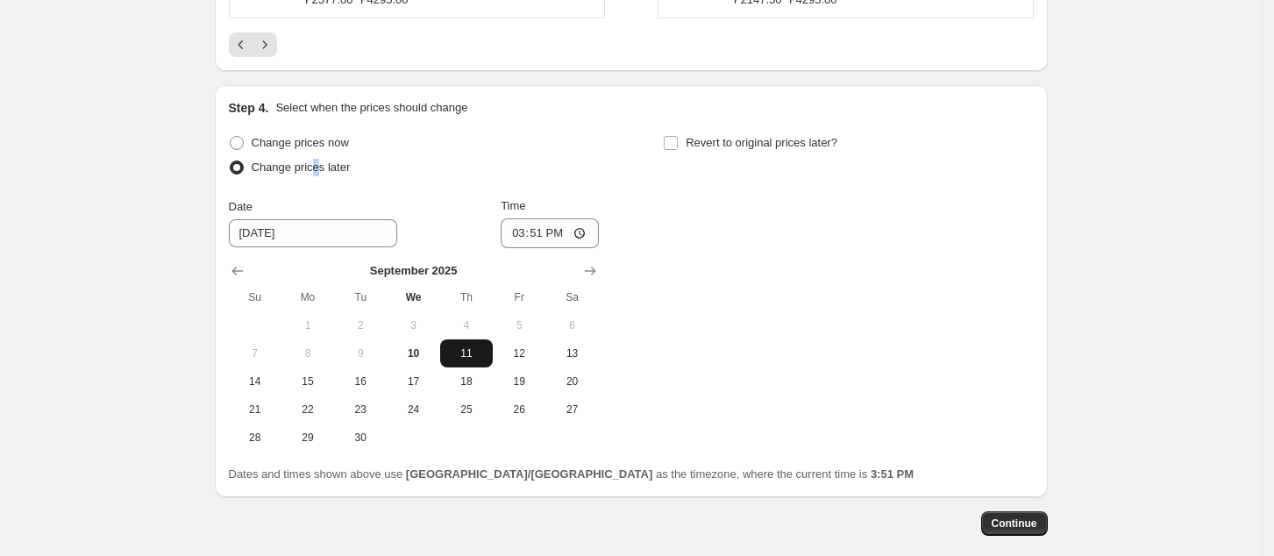
scroll to position [1678, 0]
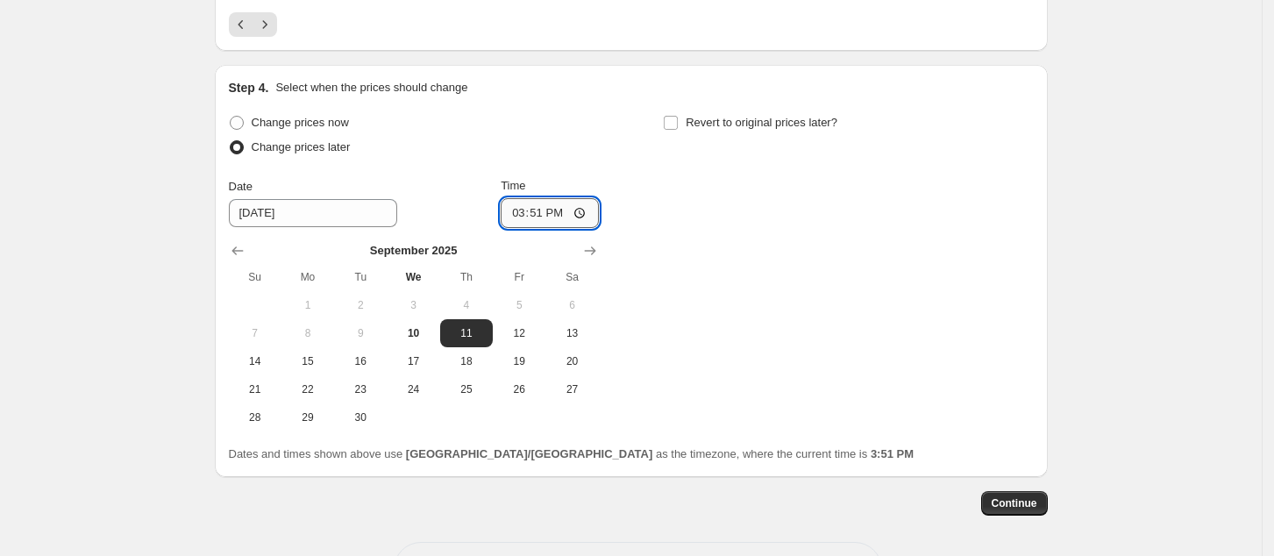
click at [525, 214] on input "15:51" at bounding box center [550, 213] width 98 height 30
type input "00:00"
click at [1029, 496] on span "Continue" at bounding box center [1015, 503] width 46 height 14
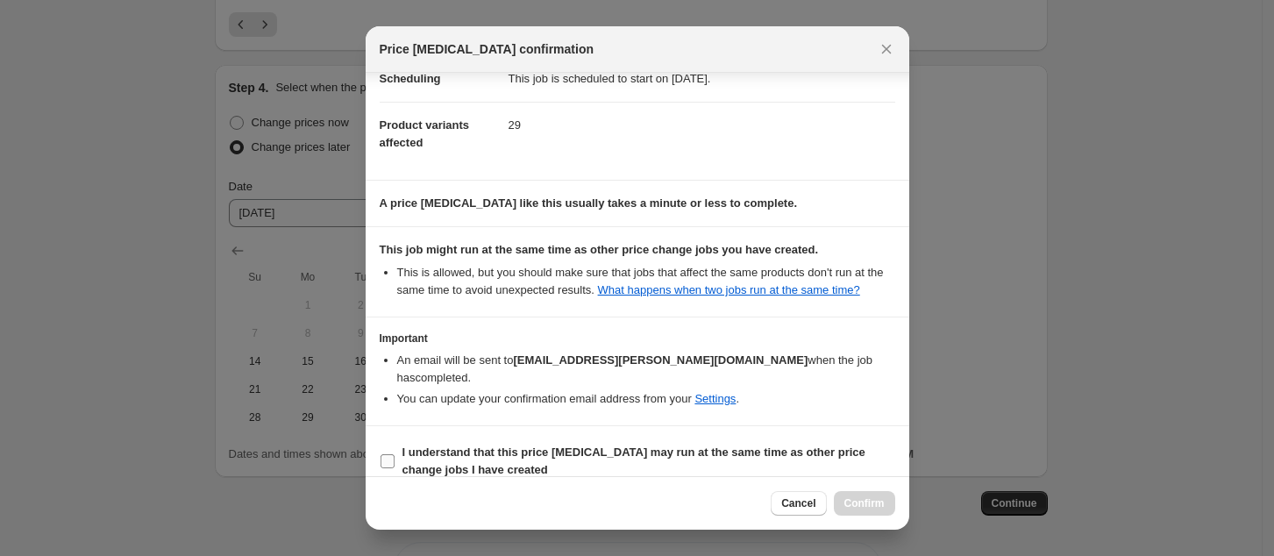
scroll to position [177, 0]
click at [509, 445] on span "I understand that this price [MEDICAL_DATA] may run at the same time as other p…" at bounding box center [648, 460] width 493 height 35
click at [395, 453] on input "I understand that this price [MEDICAL_DATA] may run at the same time as other p…" at bounding box center [388, 460] width 14 height 14
checkbox input "true"
click at [851, 490] on div "Cancel Confirm" at bounding box center [638, 502] width 544 height 53
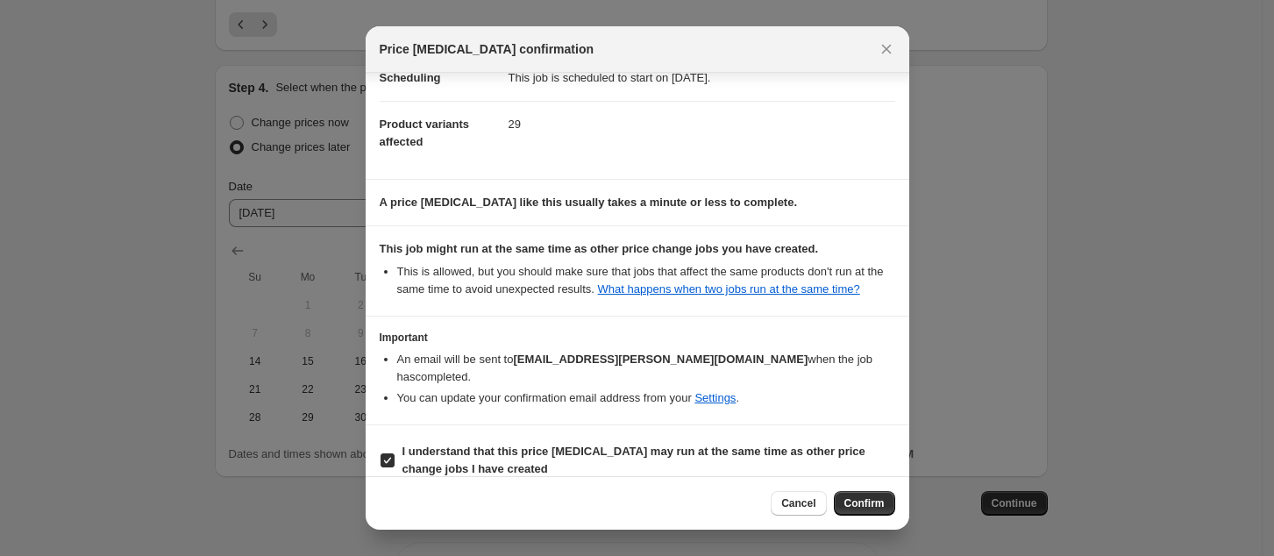
click at [855, 504] on span "Confirm" at bounding box center [864, 503] width 40 height 14
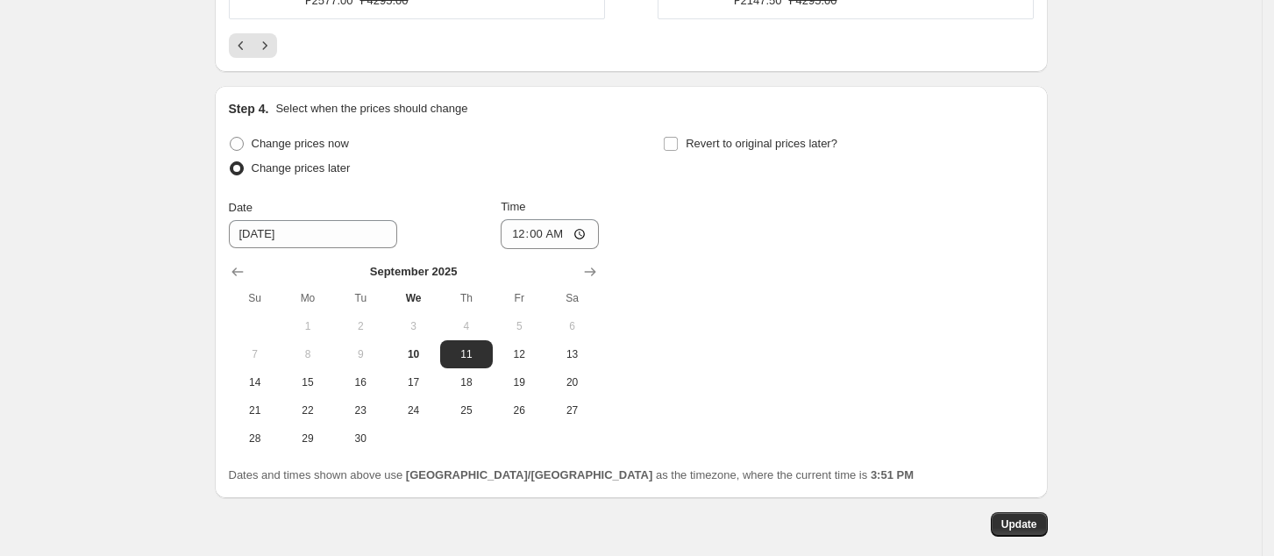
scroll to position [1796, 0]
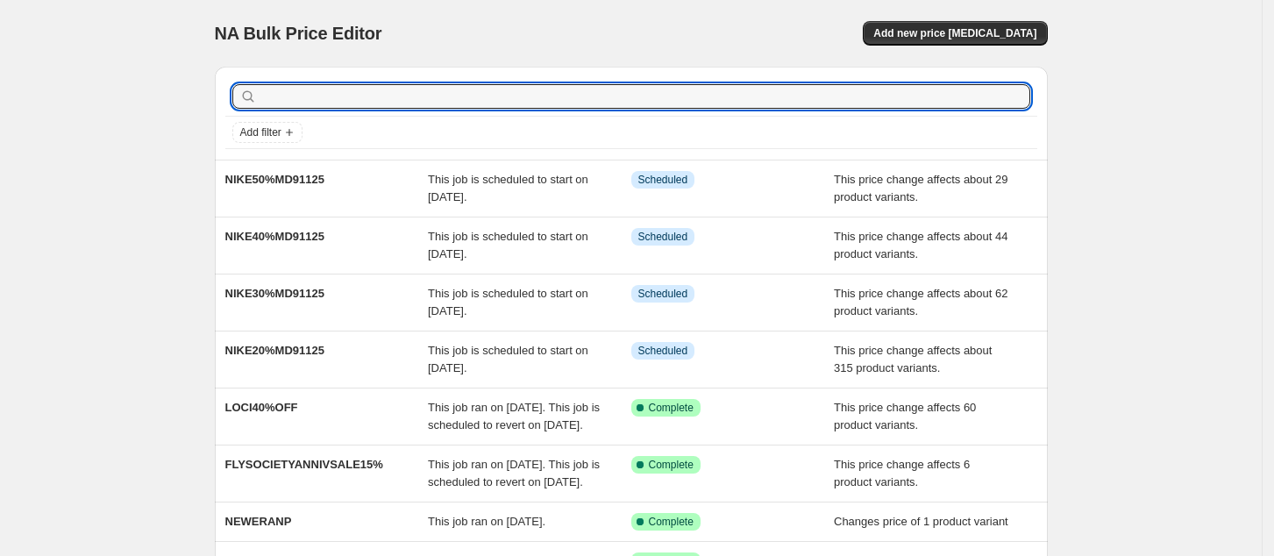
click at [565, 109] on div at bounding box center [631, 96] width 812 height 39
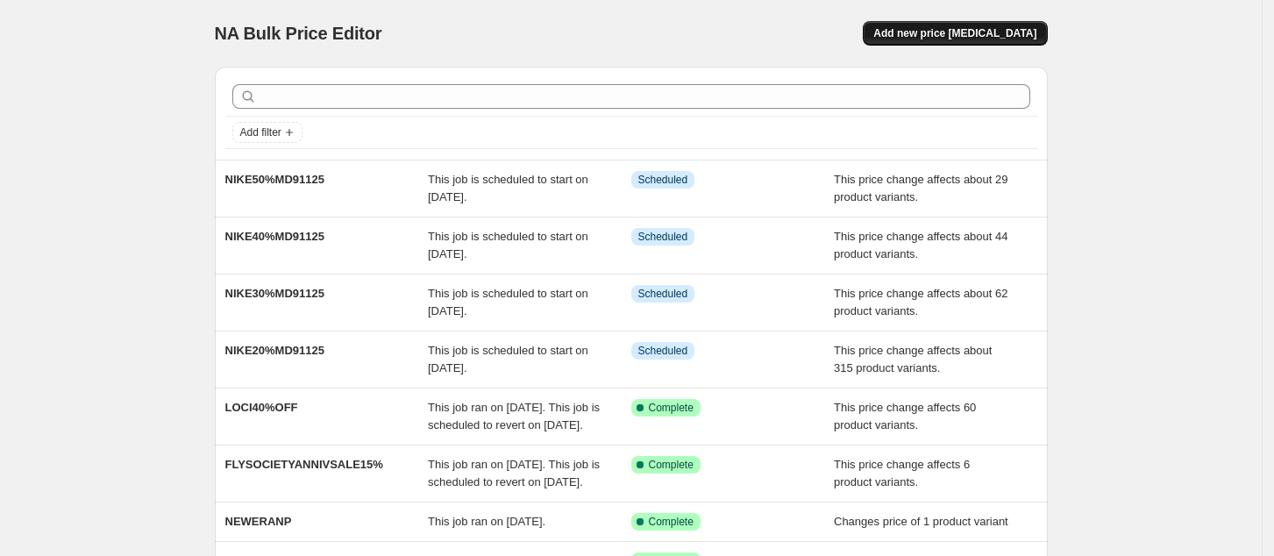
click at [1007, 25] on button "Add new price [MEDICAL_DATA]" at bounding box center [955, 33] width 184 height 25
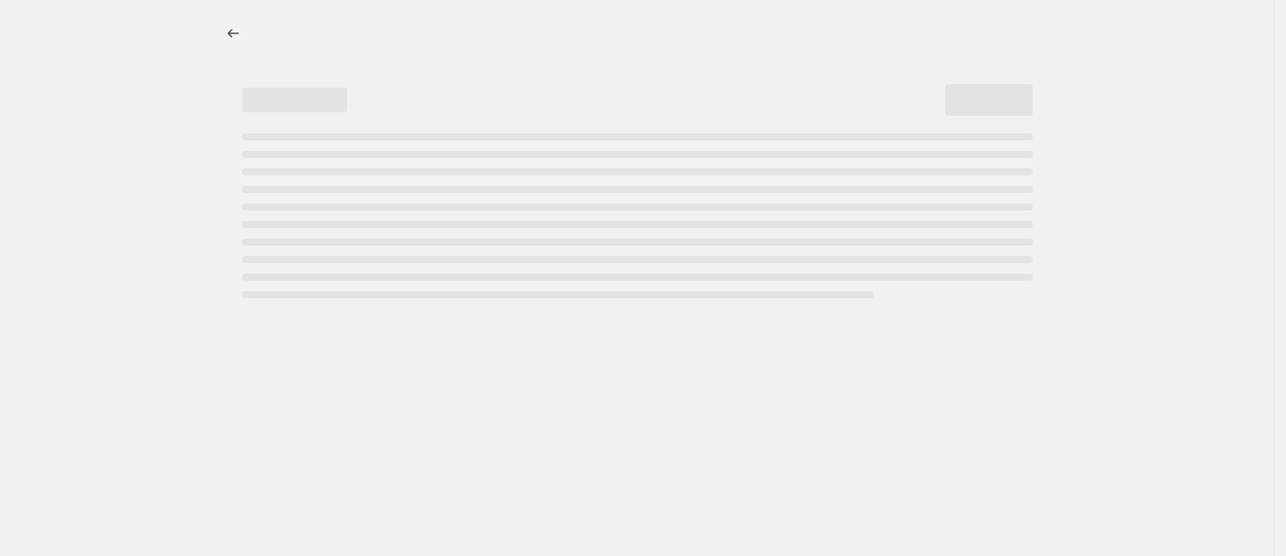
select select "percentage"
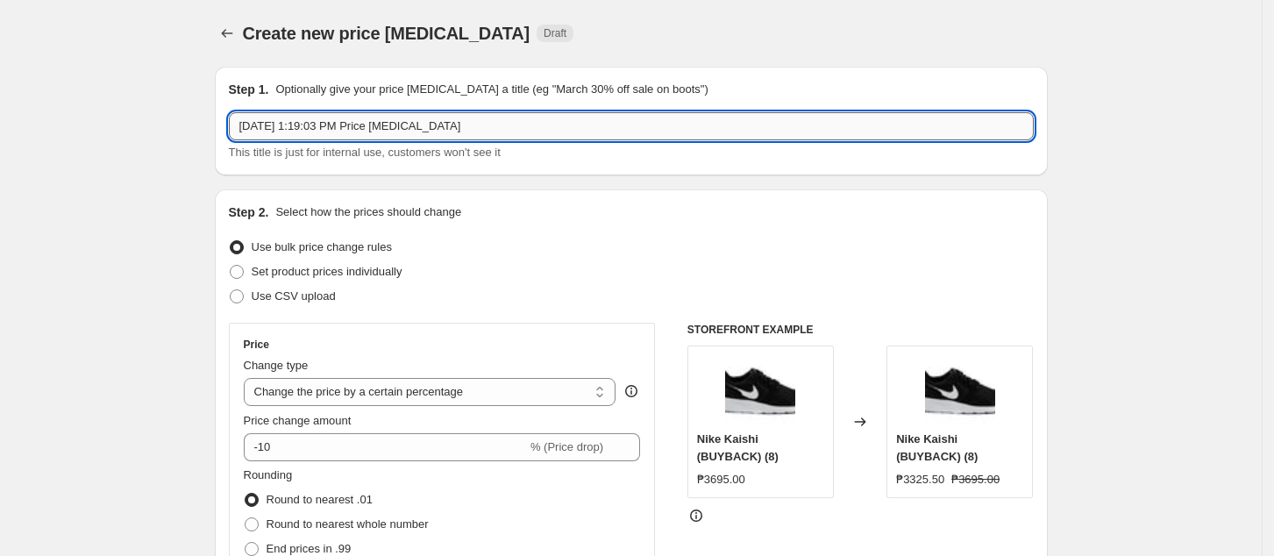
click at [336, 122] on input "[DATE] 1:19:03 PM Price [MEDICAL_DATA]" at bounding box center [631, 126] width 805 height 28
paste input "ADI10%MD91125"
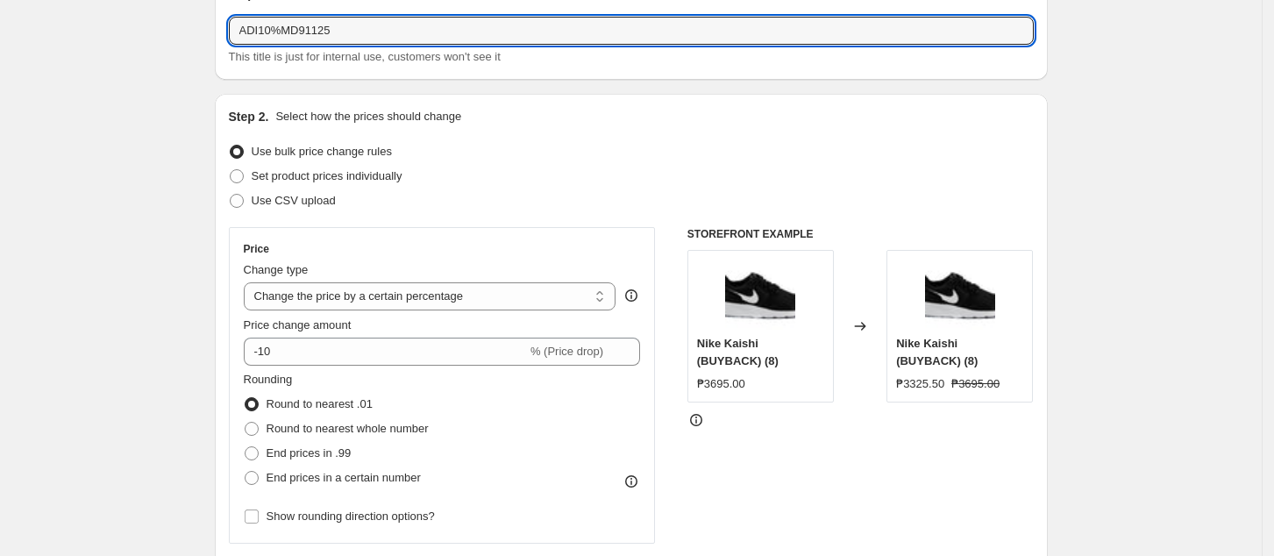
scroll to position [117, 0]
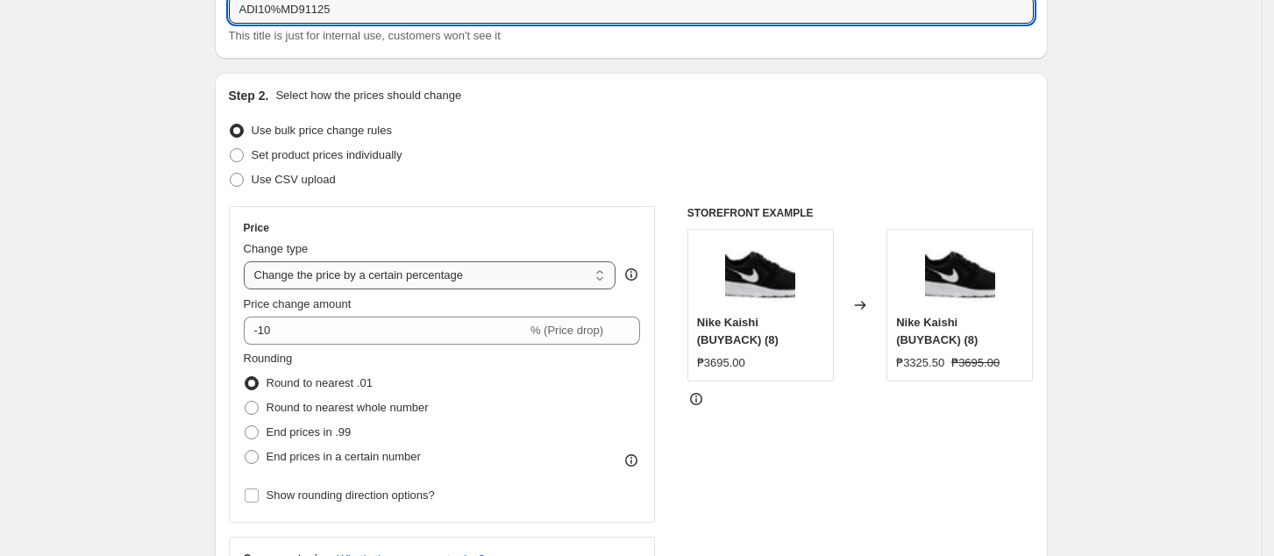
type input "ADI10%MD91125"
click at [344, 278] on select "Change the price to a certain amount Change the price by a certain amount Chang…" at bounding box center [430, 275] width 373 height 28
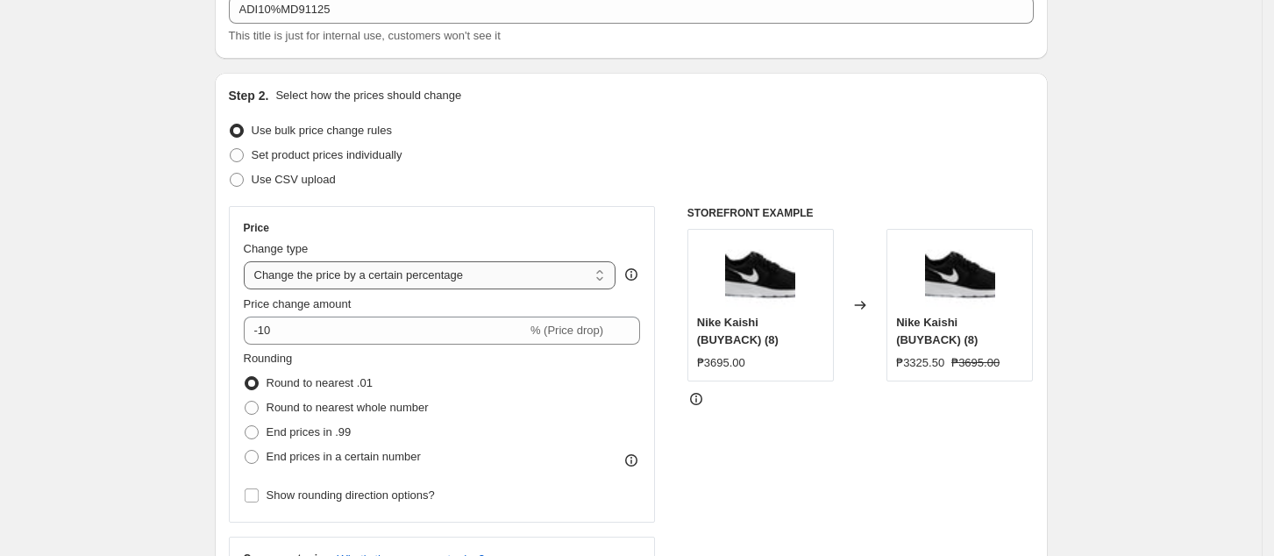
select select "pcap"
click at [249, 261] on select "Change the price to a certain amount Change the price by a certain amount Chang…" at bounding box center [430, 275] width 373 height 28
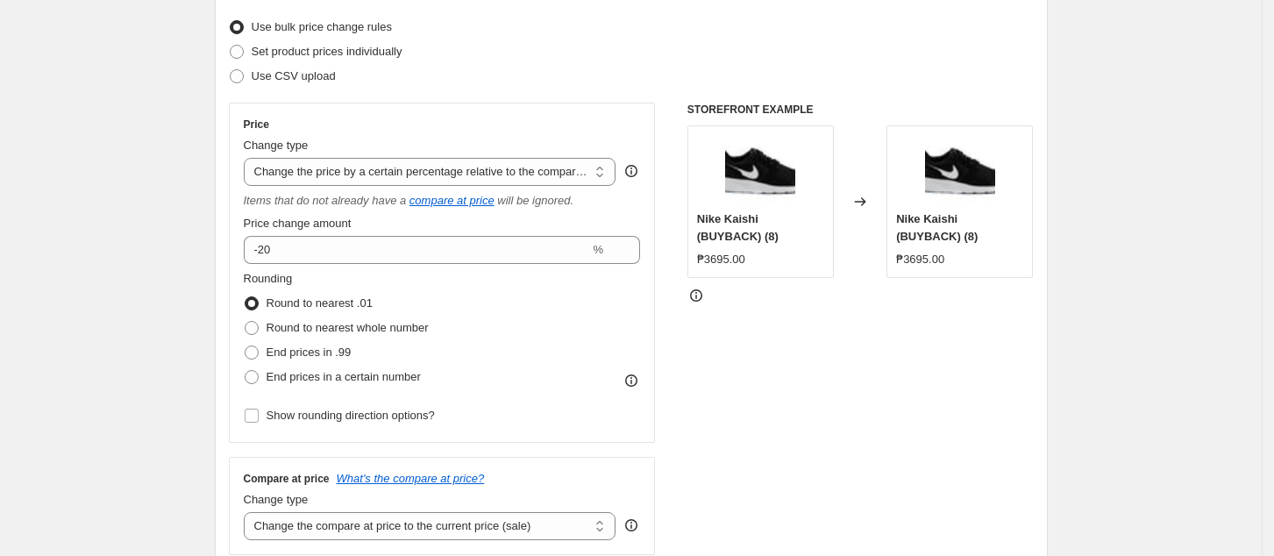
scroll to position [351, 0]
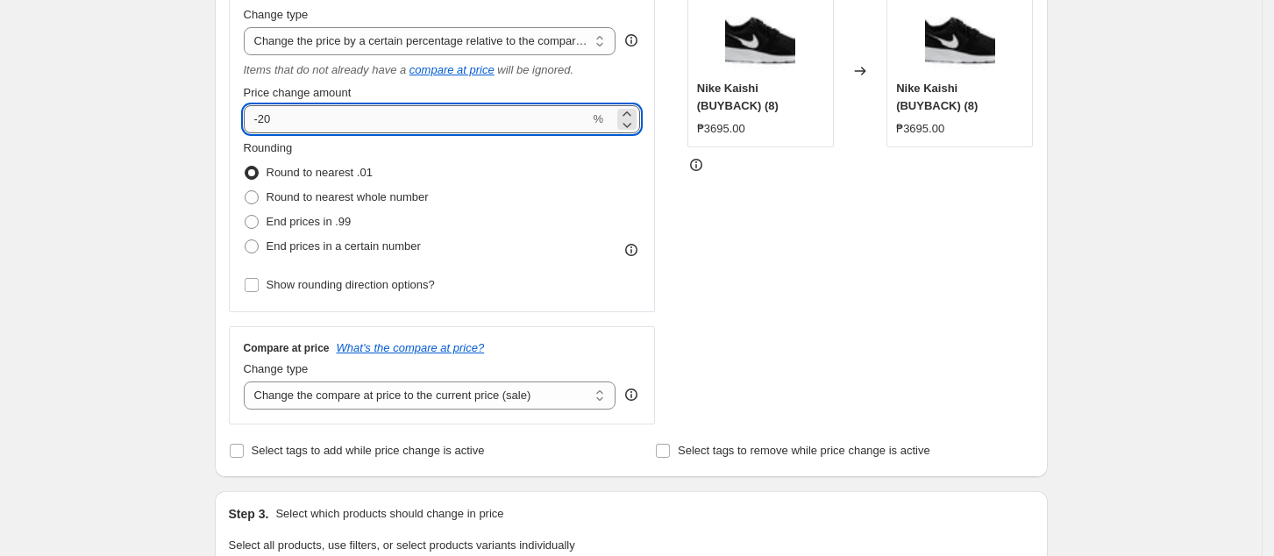
drag, startPoint x: 330, startPoint y: 120, endPoint x: 331, endPoint y: 129, distance: 8.9
click at [330, 118] on input "-20" at bounding box center [417, 119] width 346 height 28
type input "-2"
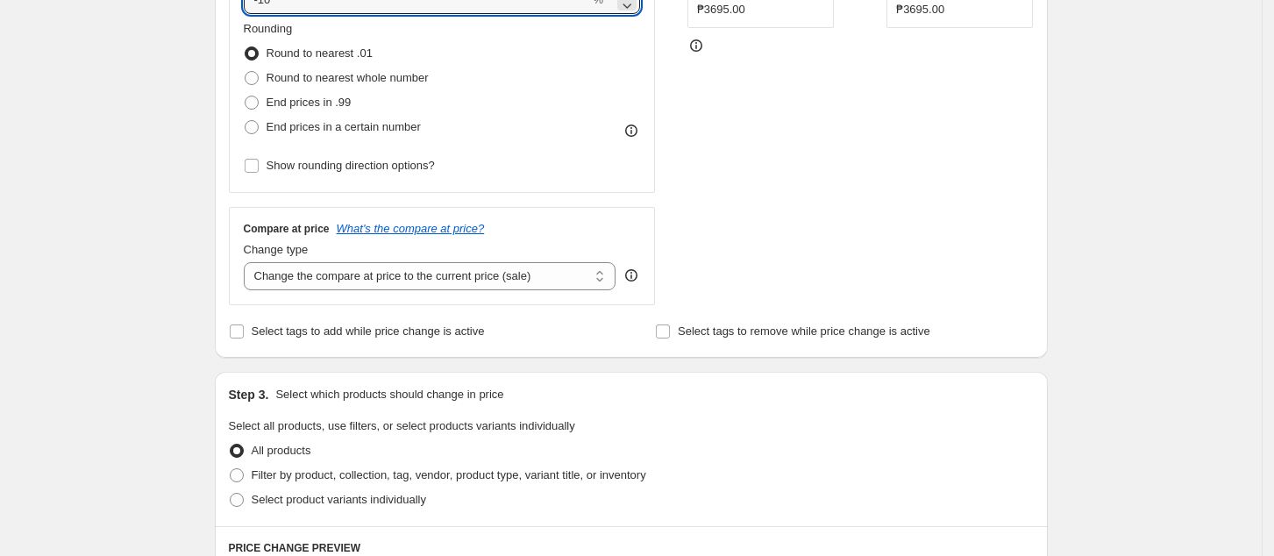
scroll to position [584, 0]
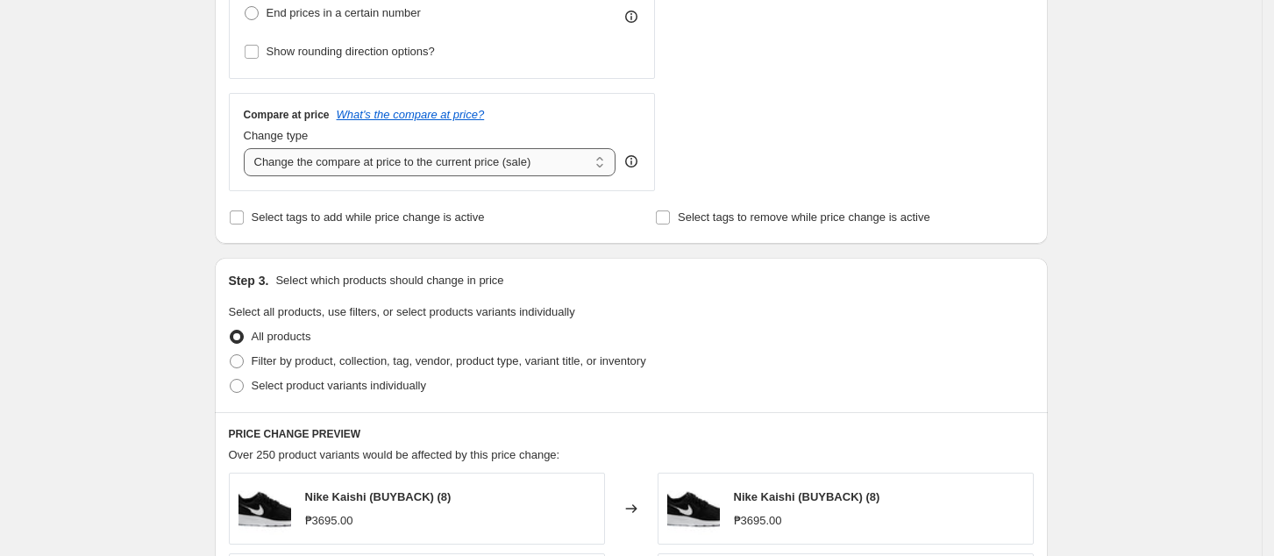
type input "-10"
click at [400, 157] on select "Change the compare at price to the current price (sale) Change the compare at p…" at bounding box center [430, 162] width 373 height 28
select select "no_change"
click at [249, 148] on select "Change the compare at price to the current price (sale) Change the compare at p…" at bounding box center [430, 162] width 373 height 28
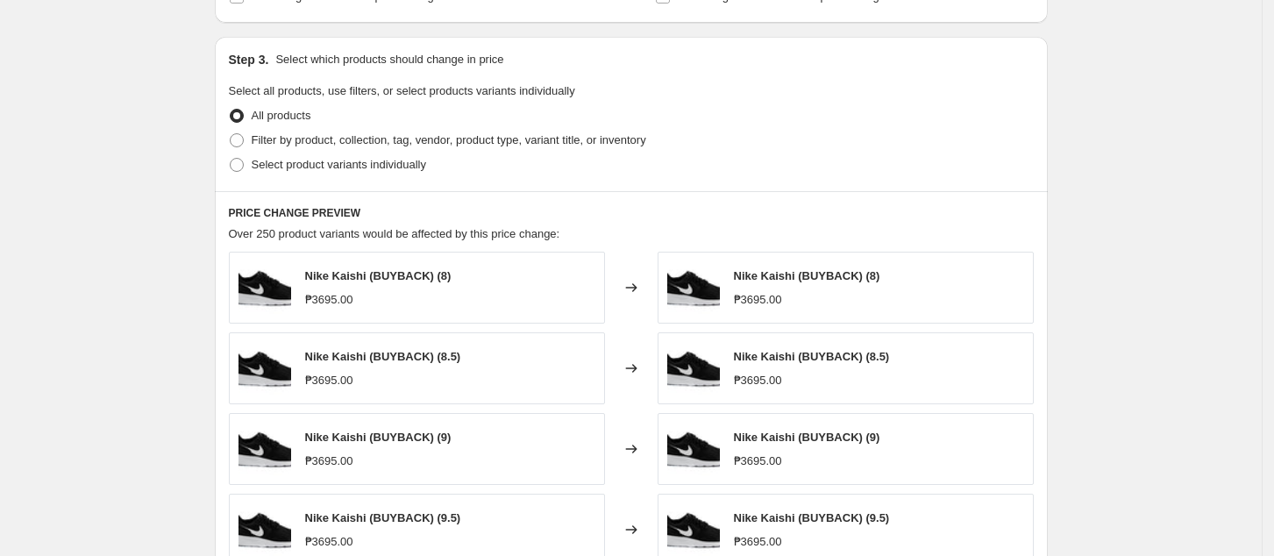
scroll to position [818, 0]
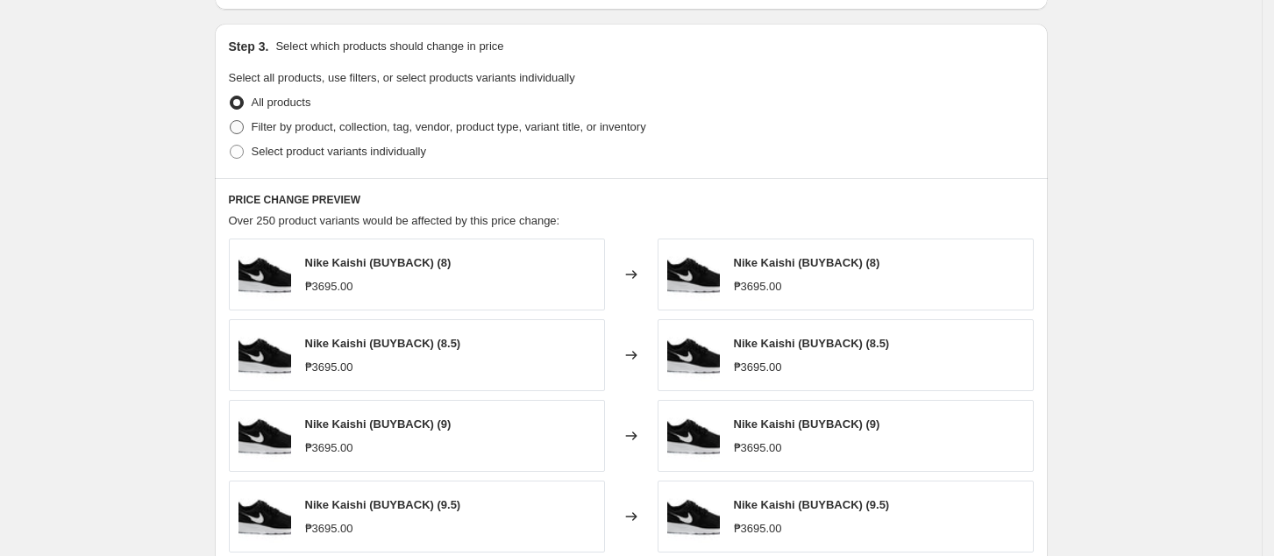
click at [284, 124] on span "Filter by product, collection, tag, vendor, product type, variant title, or inv…" at bounding box center [449, 126] width 395 height 13
click at [231, 121] on input "Filter by product, collection, tag, vendor, product type, variant title, or inv…" at bounding box center [230, 120] width 1 height 1
radio input "true"
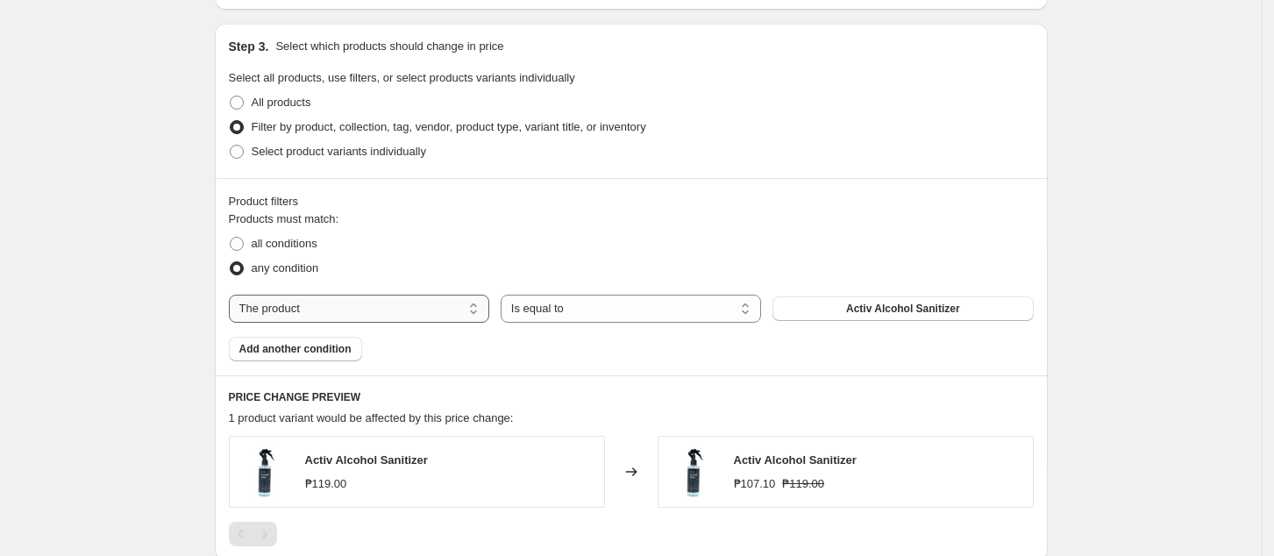
click at [370, 308] on select "The product The product's collection The product's tag The product's vendor The…" at bounding box center [359, 309] width 260 height 28
select select "tag"
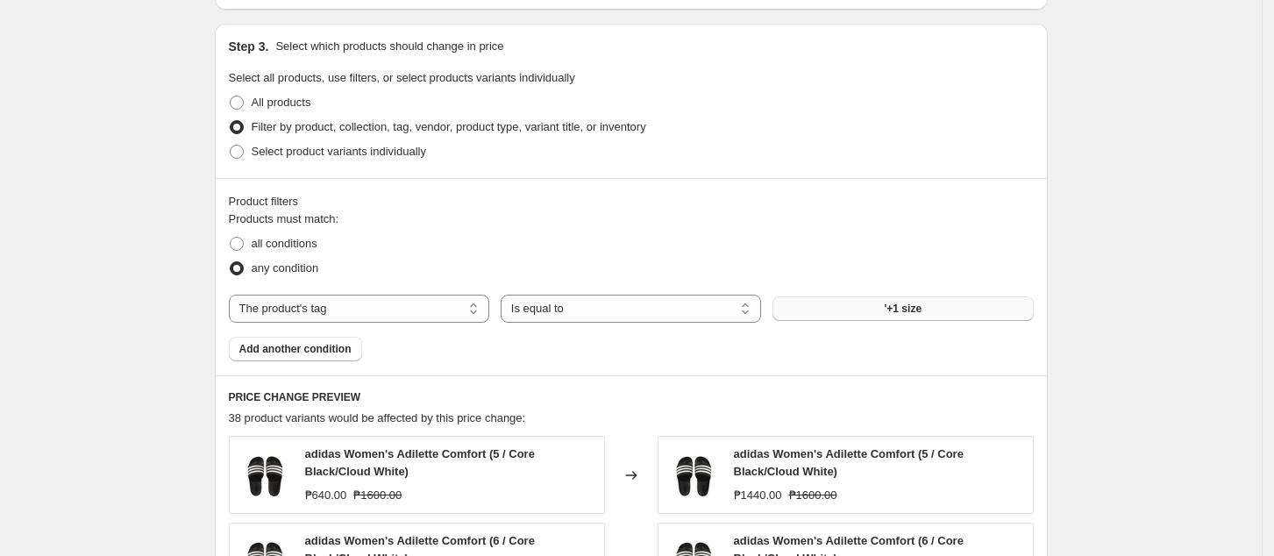
click at [921, 312] on span "'+1 size" at bounding box center [904, 309] width 38 height 14
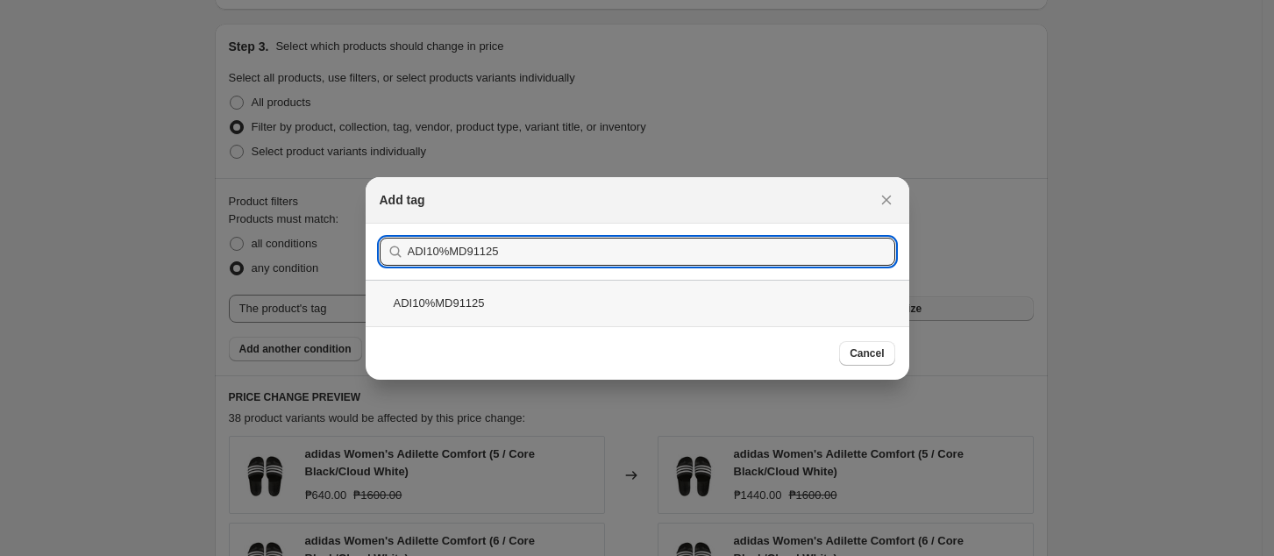
type input "ADI10%MD91125"
click at [791, 293] on div "ADI10%MD91125" at bounding box center [638, 303] width 544 height 46
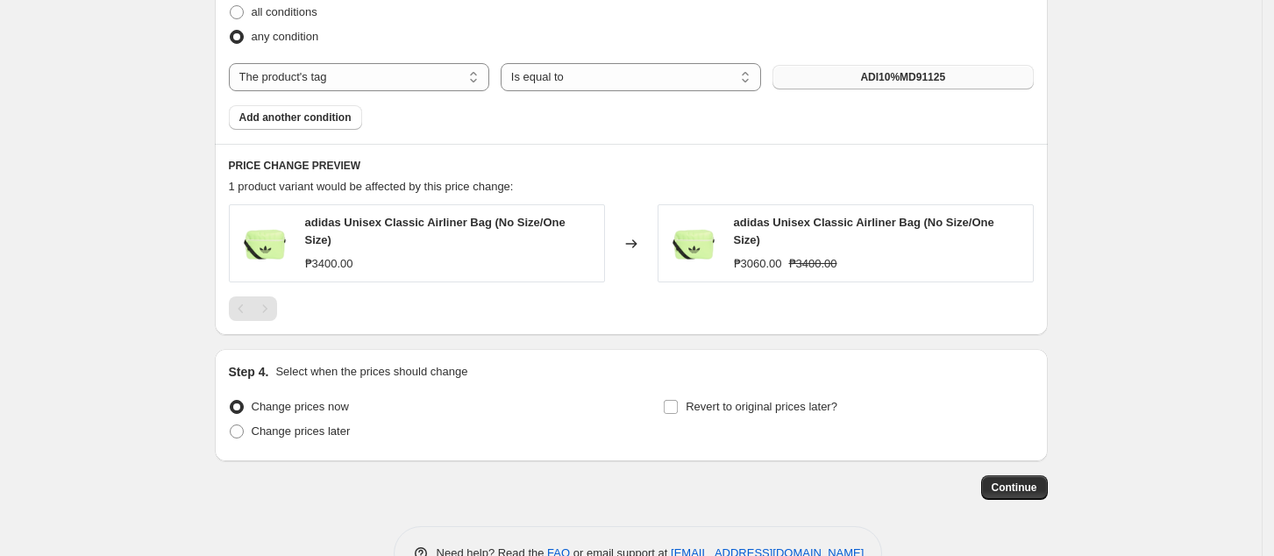
scroll to position [1052, 0]
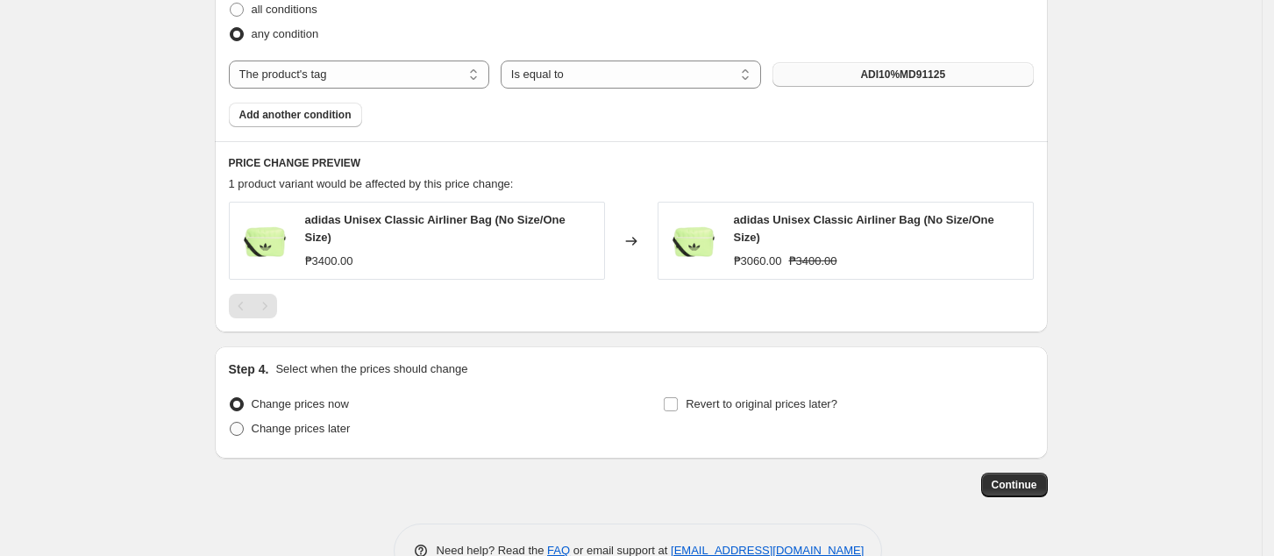
click at [309, 422] on span "Change prices later" at bounding box center [301, 428] width 99 height 13
click at [231, 422] on input "Change prices later" at bounding box center [230, 422] width 1 height 1
radio input "true"
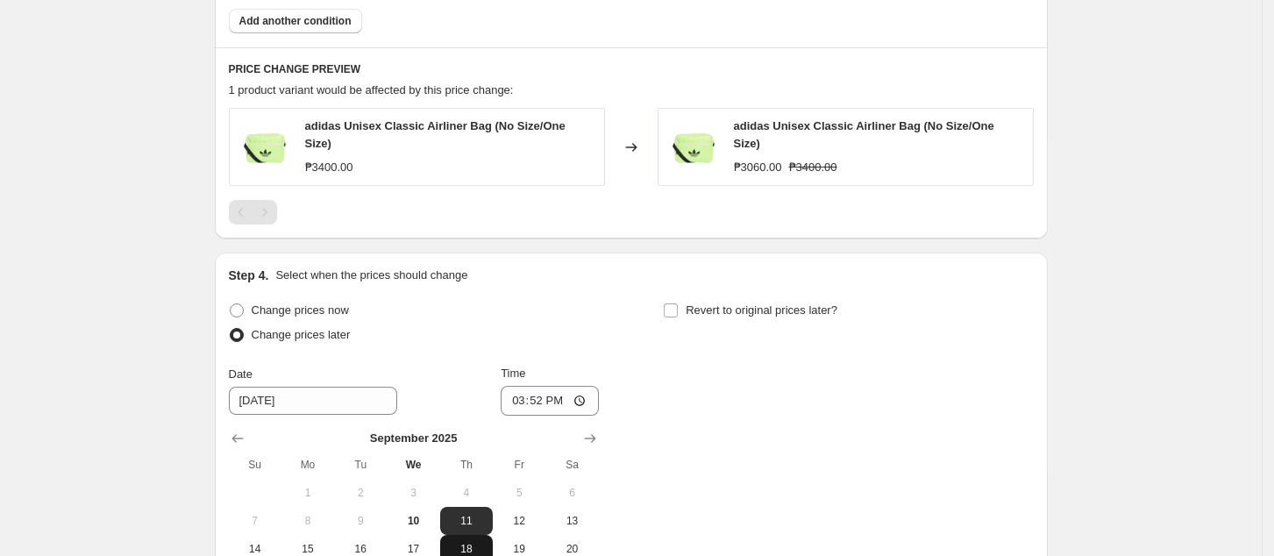
scroll to position [1285, 0]
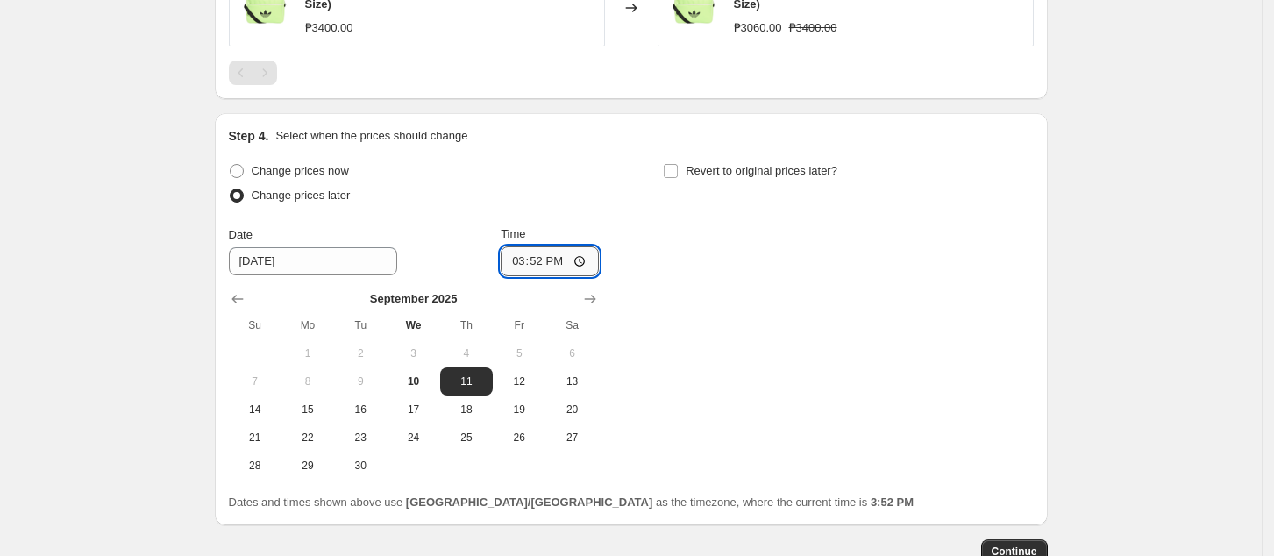
click at [523, 260] on input "15:52" at bounding box center [550, 261] width 98 height 30
type input "00:00"
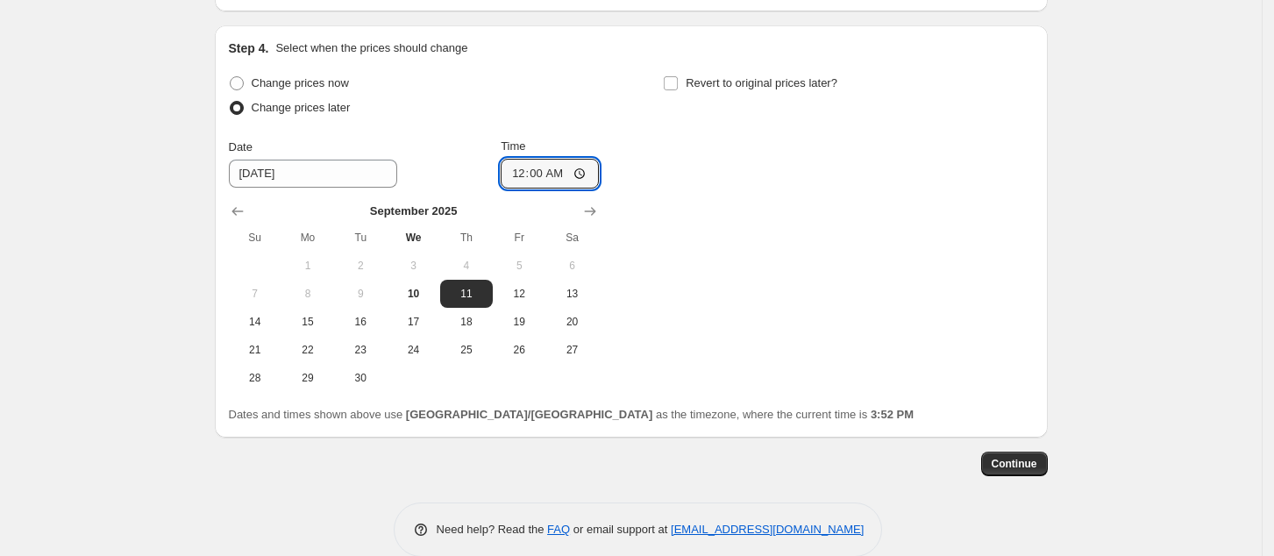
scroll to position [1395, 0]
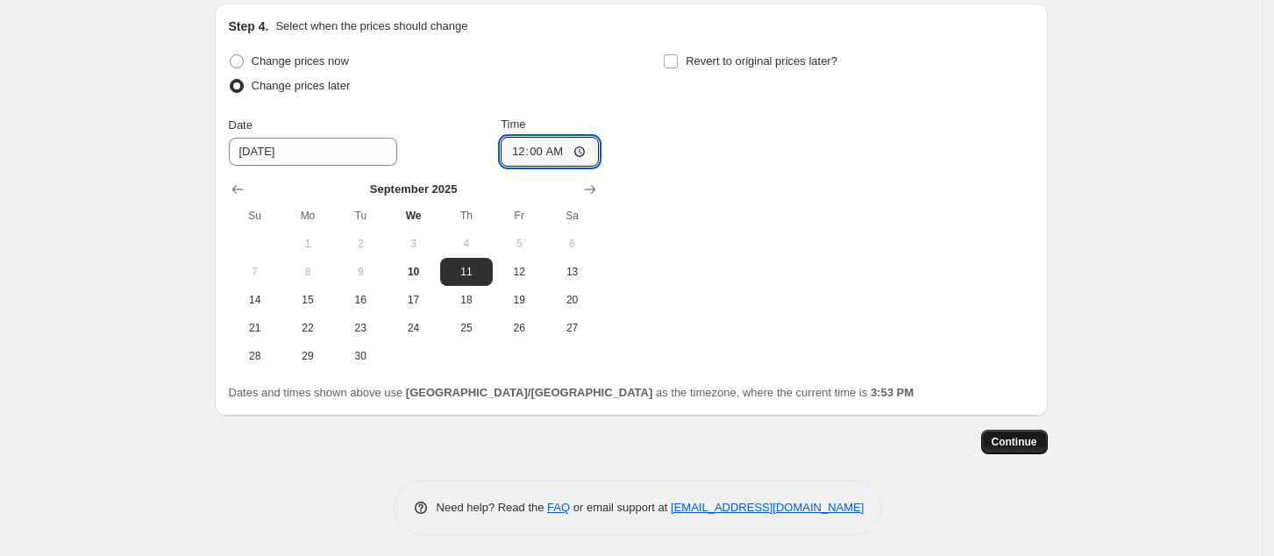
click at [1022, 435] on span "Continue" at bounding box center [1015, 442] width 46 height 14
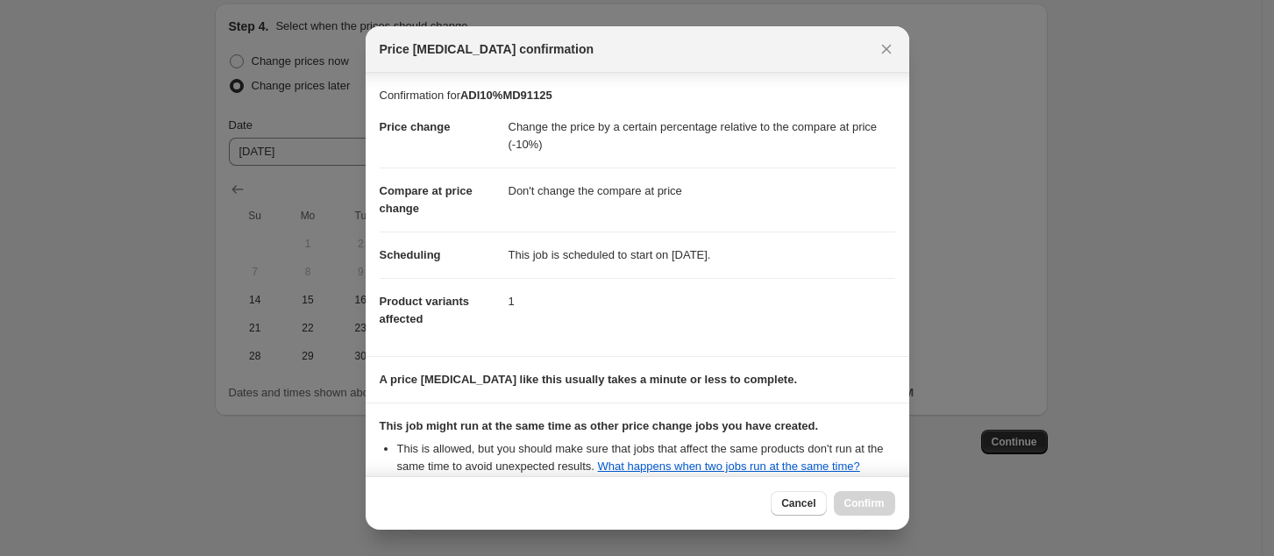
scroll to position [177, 0]
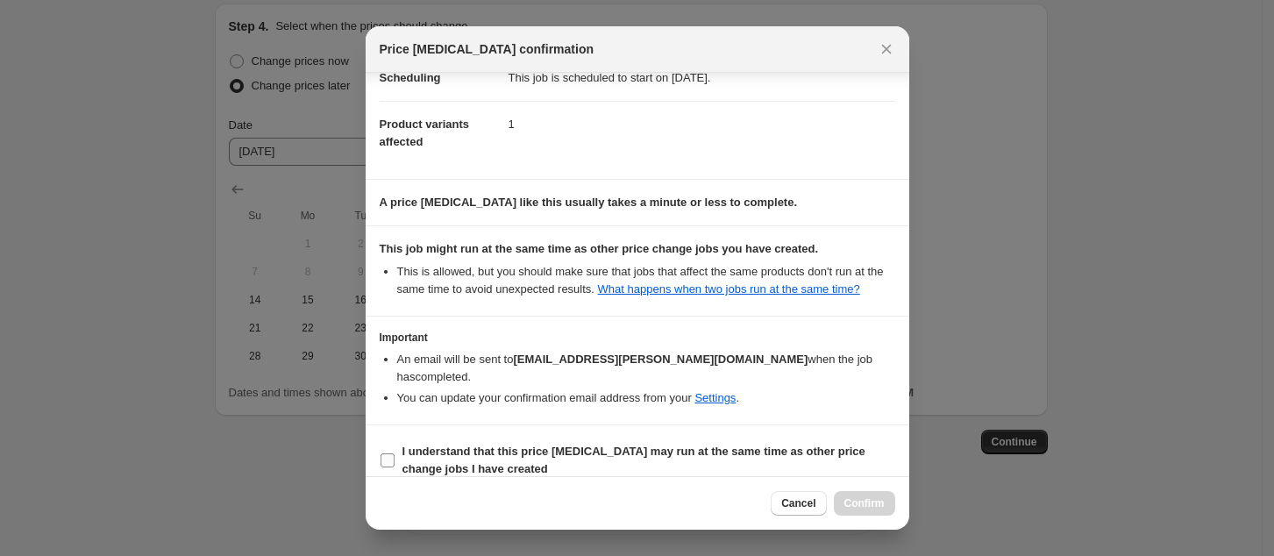
click at [421, 452] on b "I understand that this price [MEDICAL_DATA] may run at the same time as other p…" at bounding box center [633, 460] width 463 height 31
click at [395, 453] on input "I understand that this price [MEDICAL_DATA] may run at the same time as other p…" at bounding box center [388, 460] width 14 height 14
checkbox input "true"
click at [864, 494] on button "Confirm" at bounding box center [864, 503] width 61 height 25
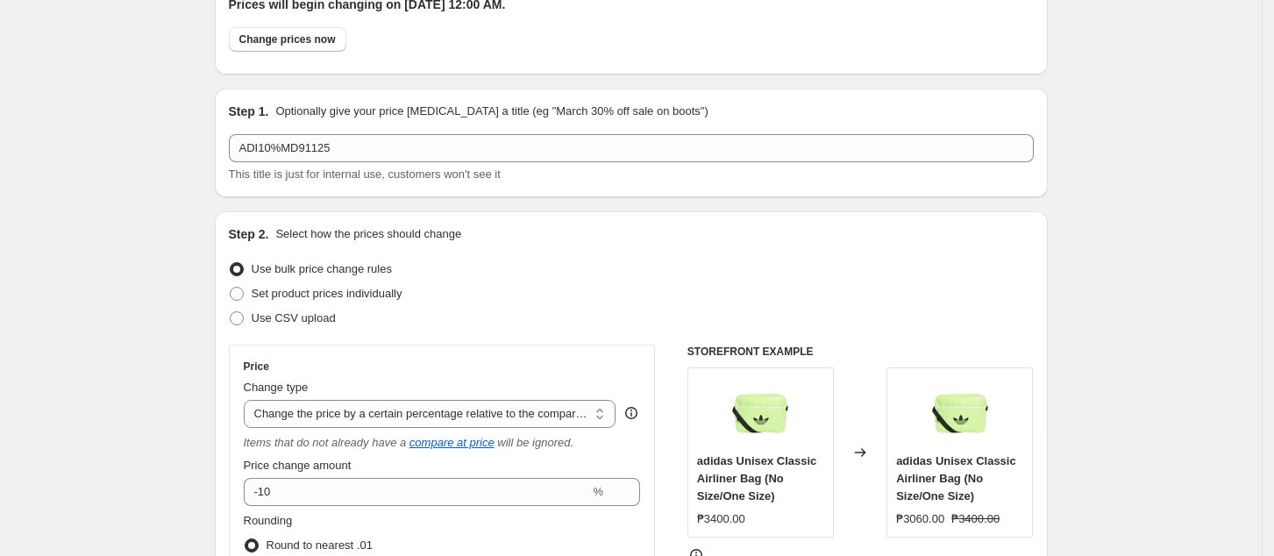
scroll to position [467, 0]
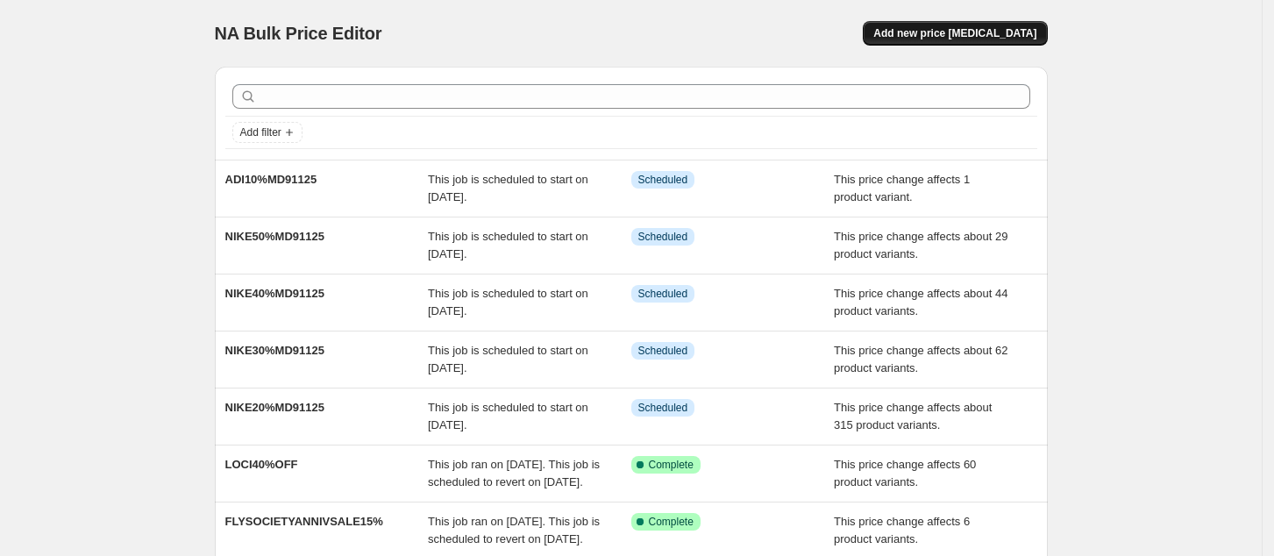
click at [958, 32] on span "Add new price [MEDICAL_DATA]" at bounding box center [954, 33] width 163 height 14
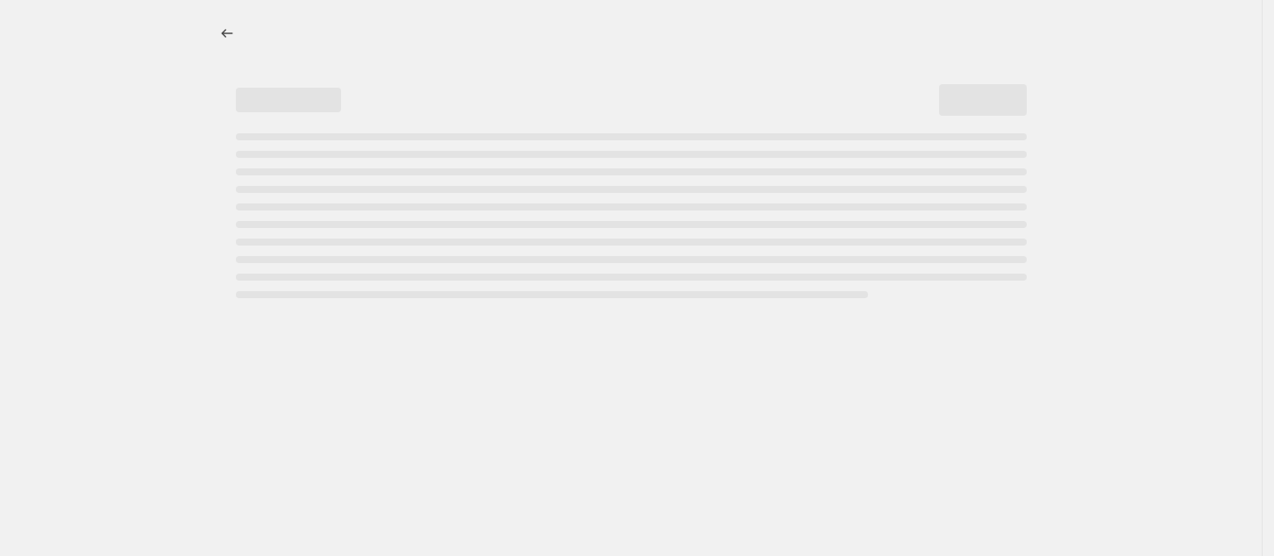
select select "percentage"
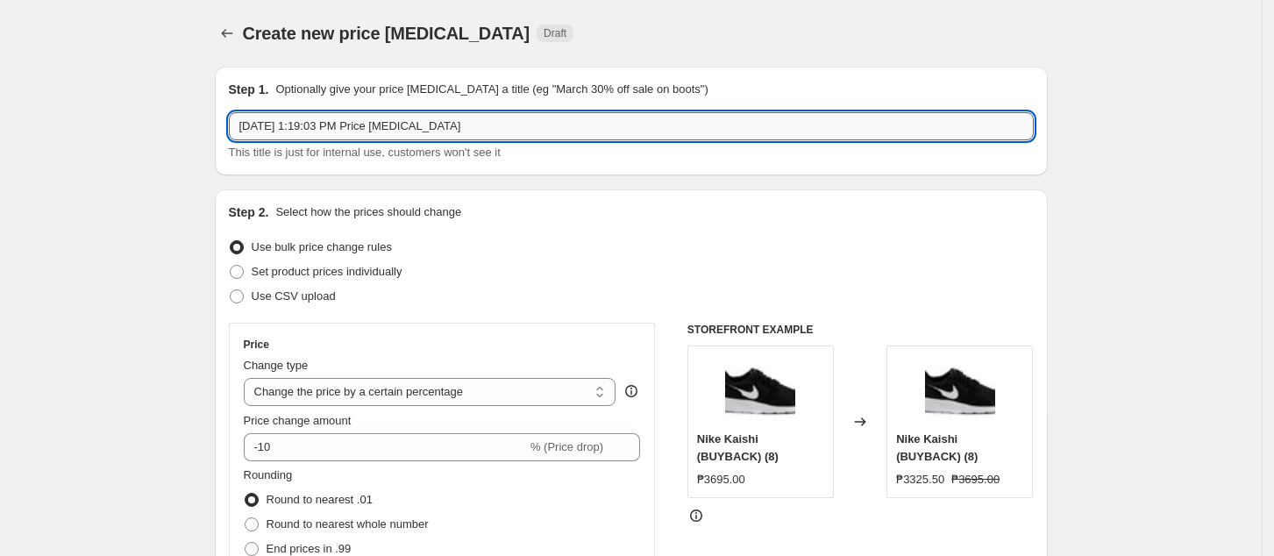
click at [428, 137] on input "[DATE] 1:19:03 PM Price [MEDICAL_DATA]" at bounding box center [631, 126] width 805 height 28
paste input "ADI20%MD91125"
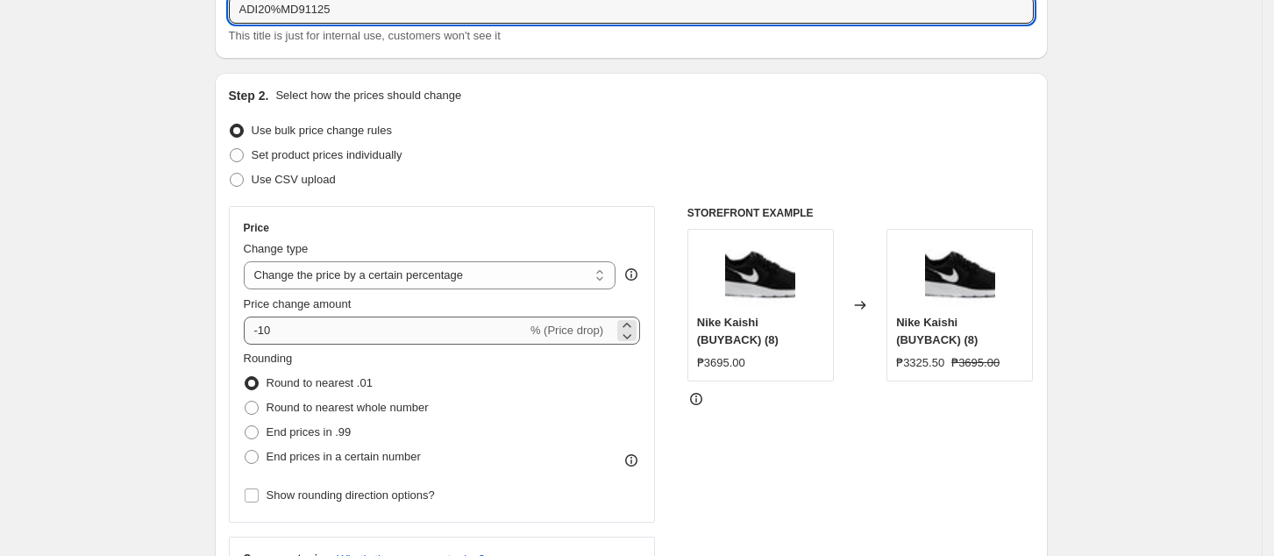
type input "ADI20%MD91125"
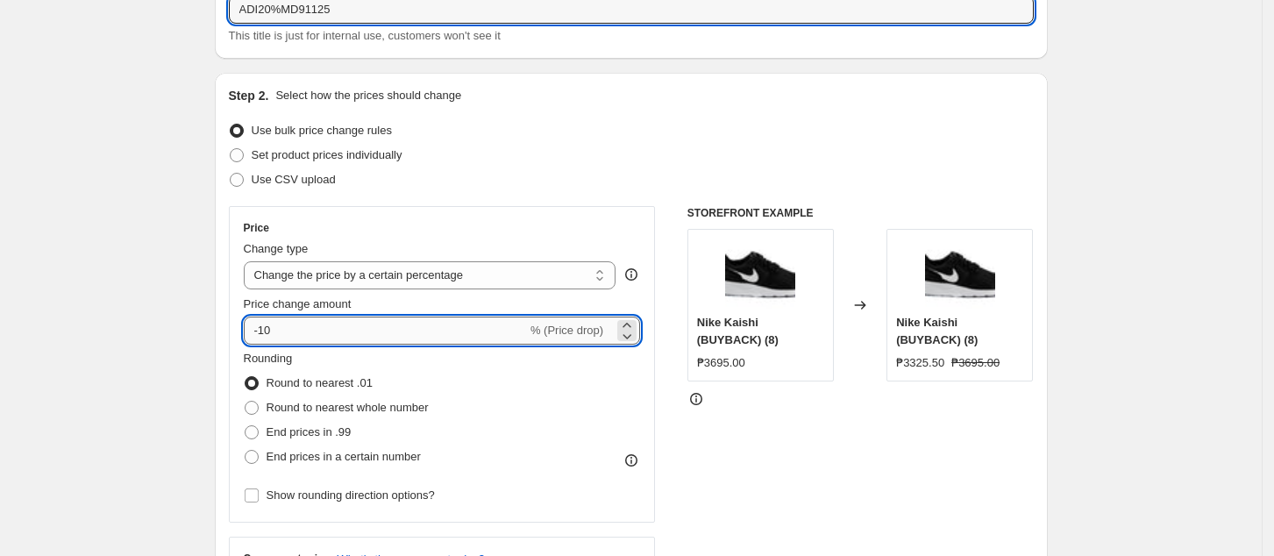
click at [346, 331] on input "-10" at bounding box center [385, 331] width 283 height 28
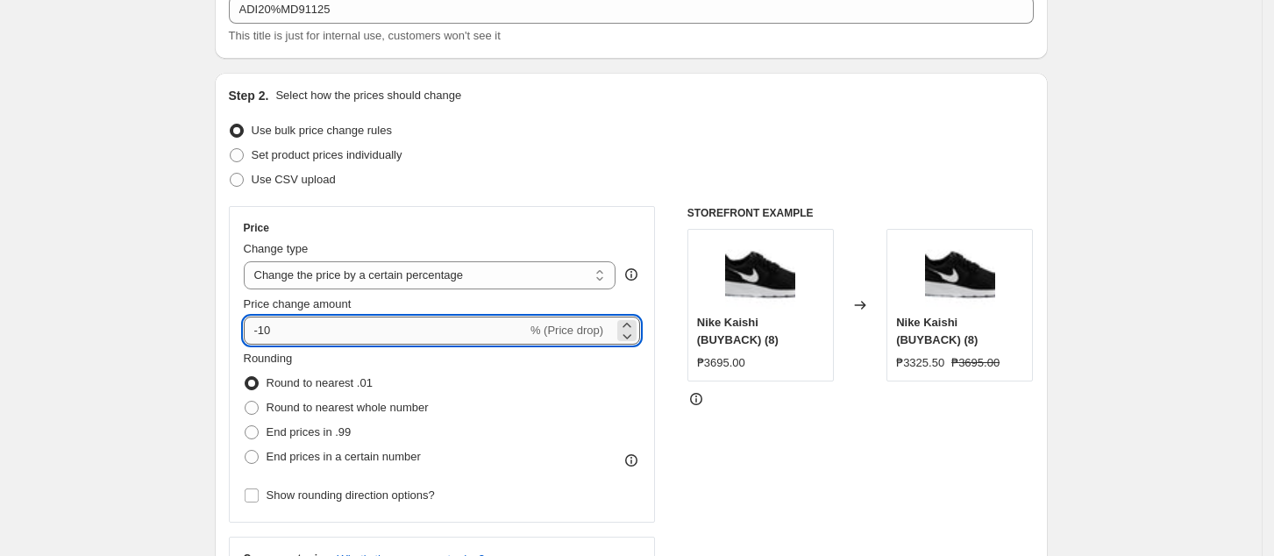
type input "-1"
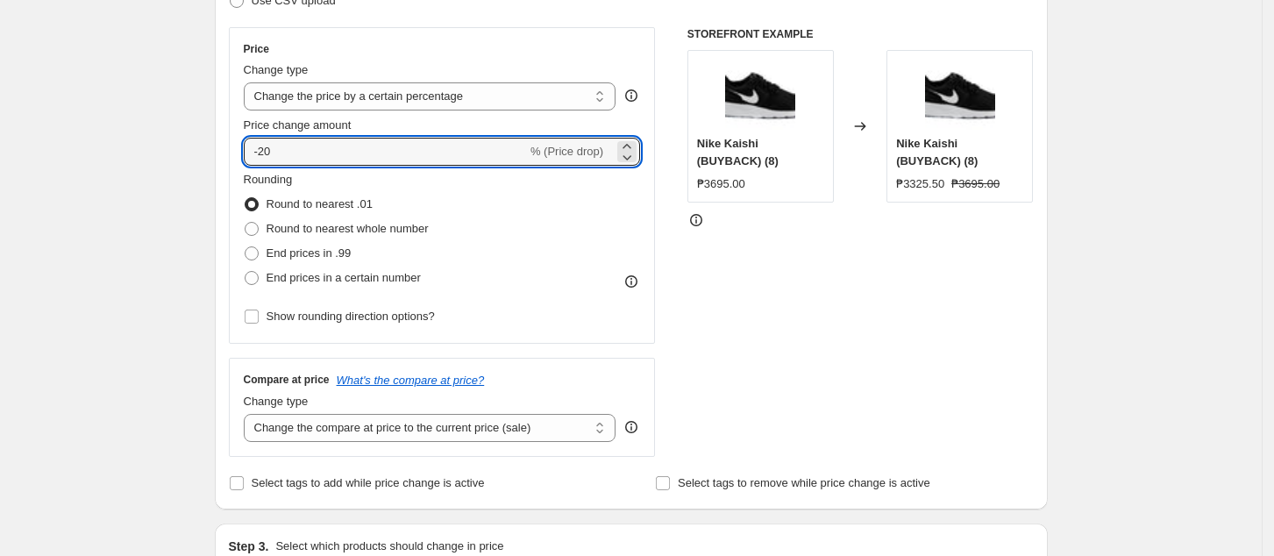
scroll to position [351, 0]
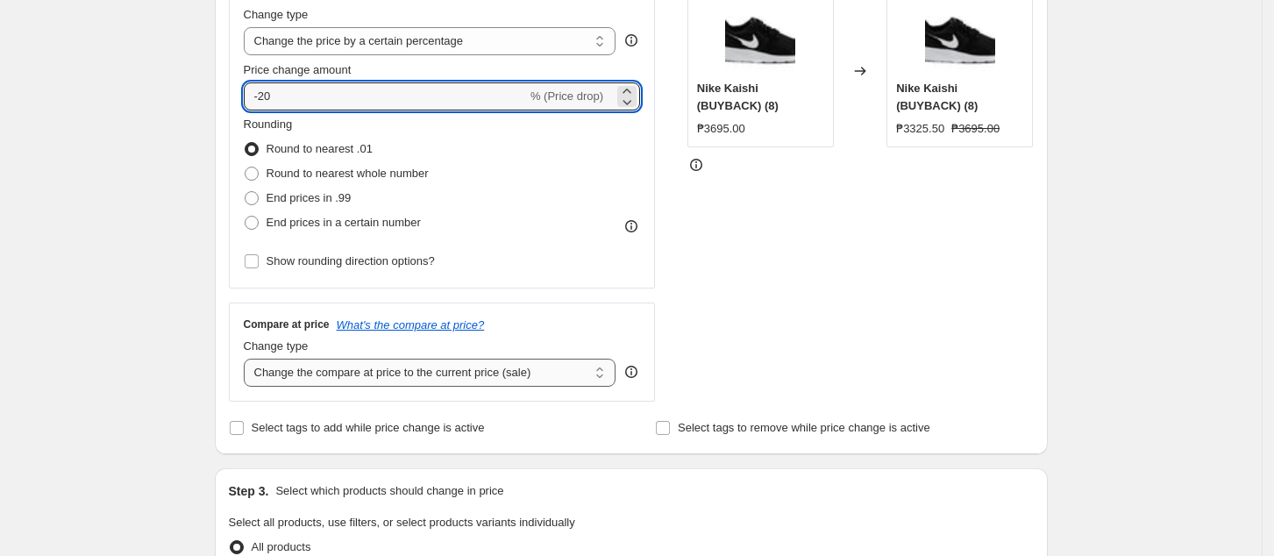
type input "-20"
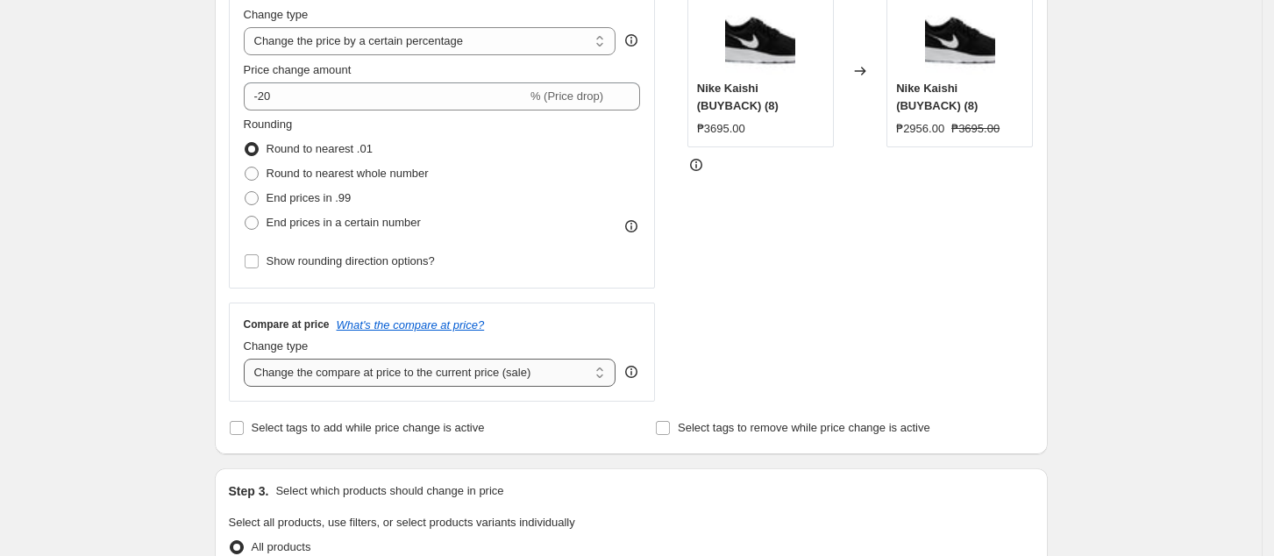
click at [378, 373] on select "Change the compare at price to the current price (sale) Change the compare at p…" at bounding box center [430, 373] width 373 height 28
drag, startPoint x: 812, startPoint y: 272, endPoint x: 750, endPoint y: 144, distance: 142.0
click at [811, 270] on div "STOREFRONT EXAMPLE Nike Kaishi (BUYBACK) (8) ₱3695.00 Changed to Nike Kaishi (B…" at bounding box center [860, 187] width 346 height 430
click at [447, 27] on select "Change the price to a certain amount Change the price by a certain amount Chang…" at bounding box center [430, 41] width 373 height 28
select select "pcap"
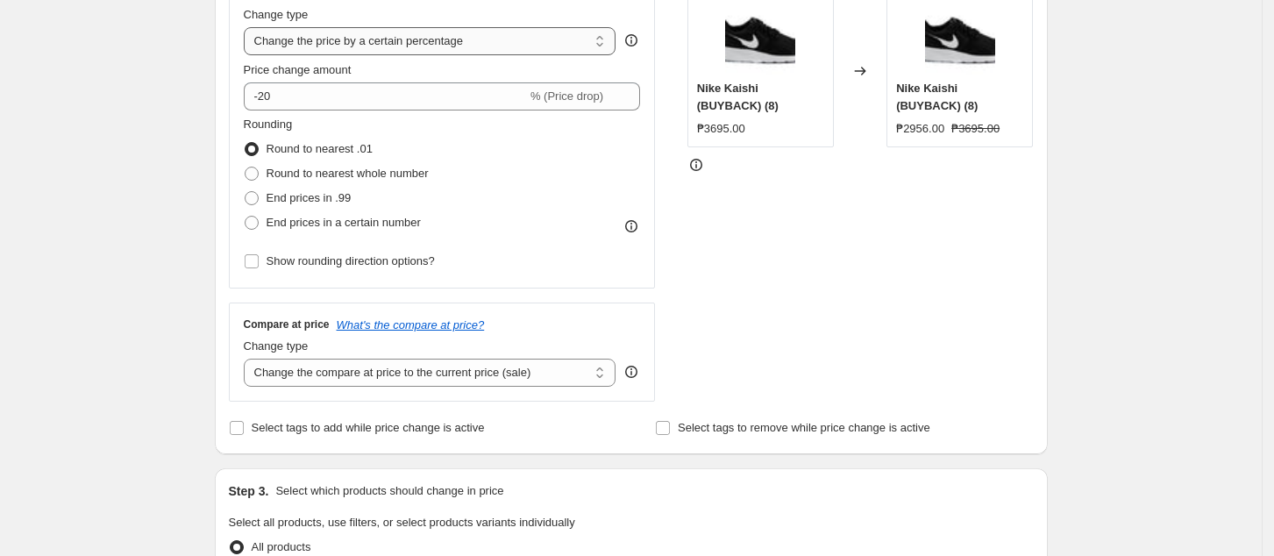
click at [249, 27] on select "Change the price to a certain amount Change the price by a certain amount Chang…" at bounding box center [430, 41] width 373 height 28
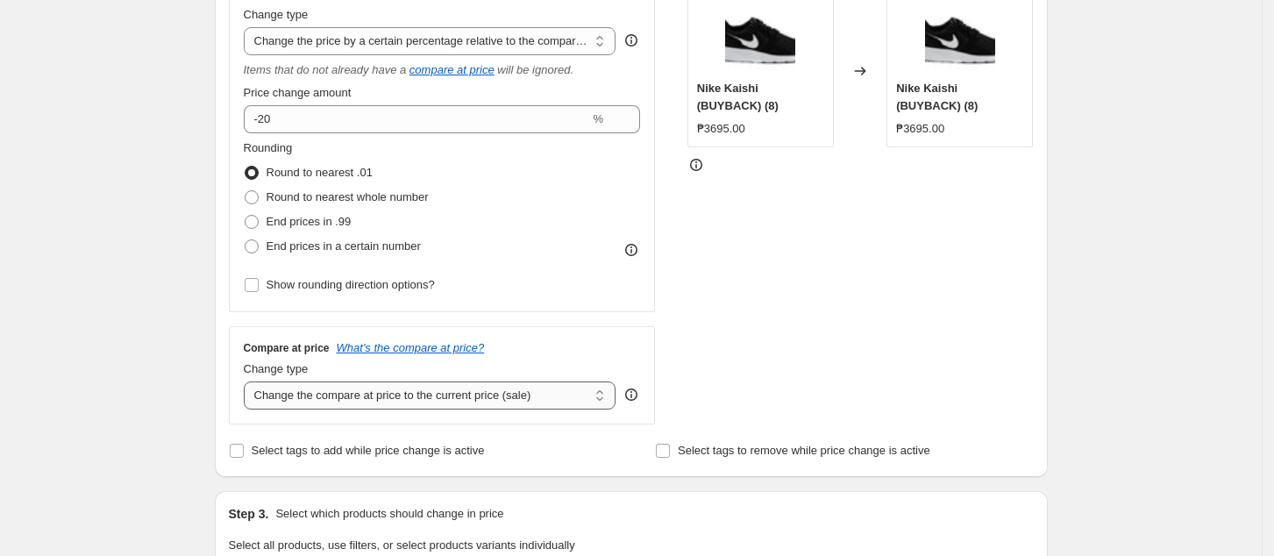
click at [327, 409] on select "Change the compare at price to the current price (sale) Change the compare at p…" at bounding box center [430, 395] width 373 height 28
select select "no_change"
click at [249, 382] on select "Change the compare at price to the current price (sale) Change the compare at p…" at bounding box center [430, 395] width 373 height 28
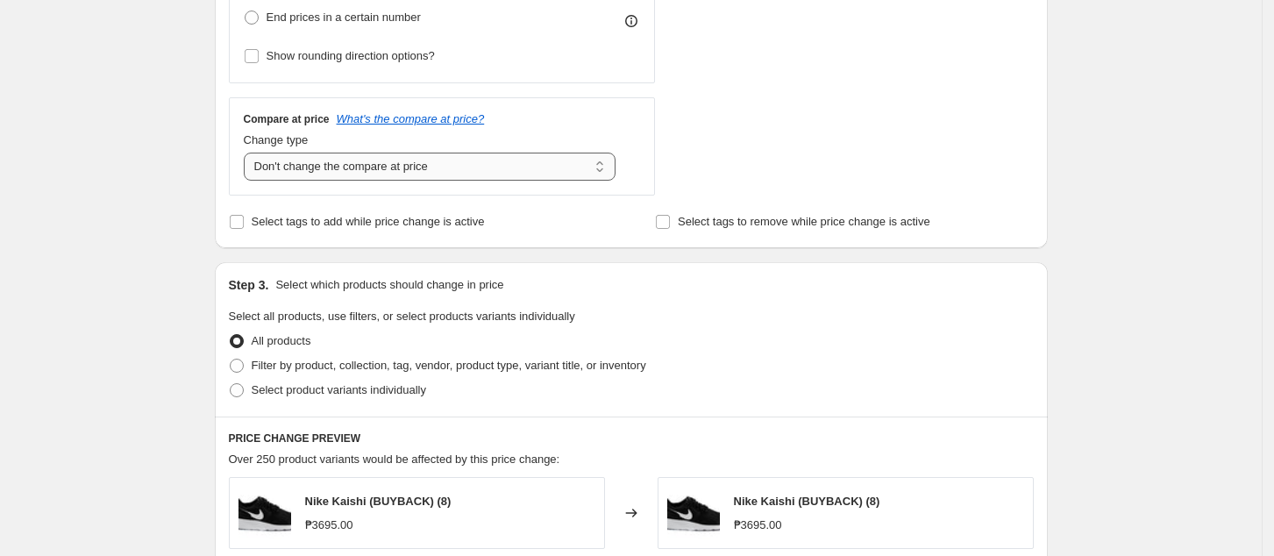
scroll to position [584, 0]
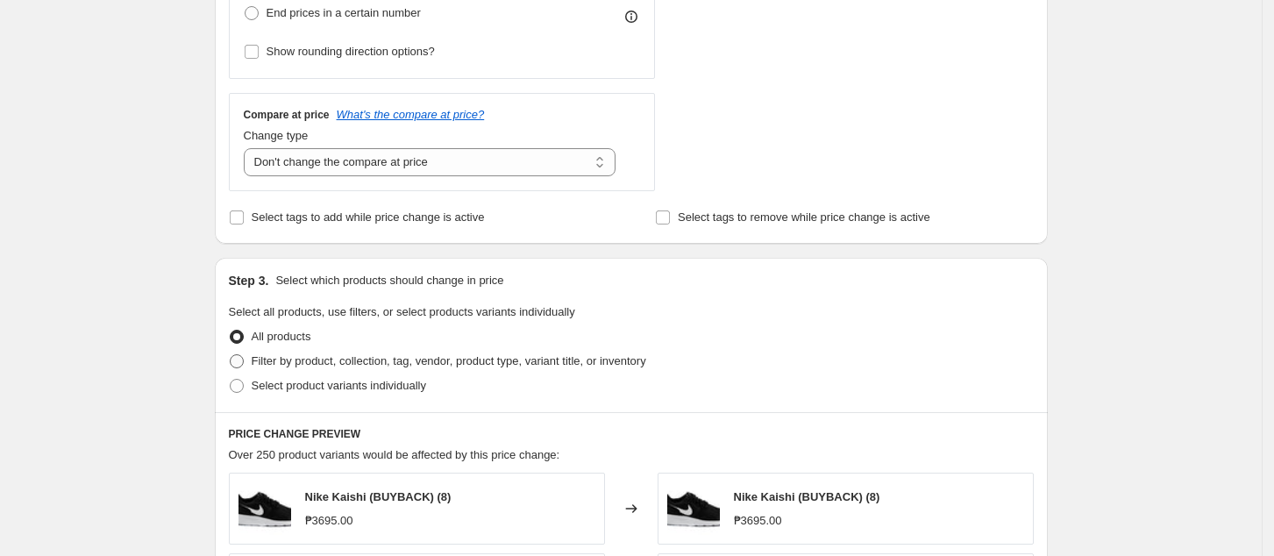
click at [303, 364] on span "Filter by product, collection, tag, vendor, product type, variant title, or inv…" at bounding box center [449, 360] width 395 height 13
click at [231, 355] on input "Filter by product, collection, tag, vendor, product type, variant title, or inv…" at bounding box center [230, 354] width 1 height 1
radio input "true"
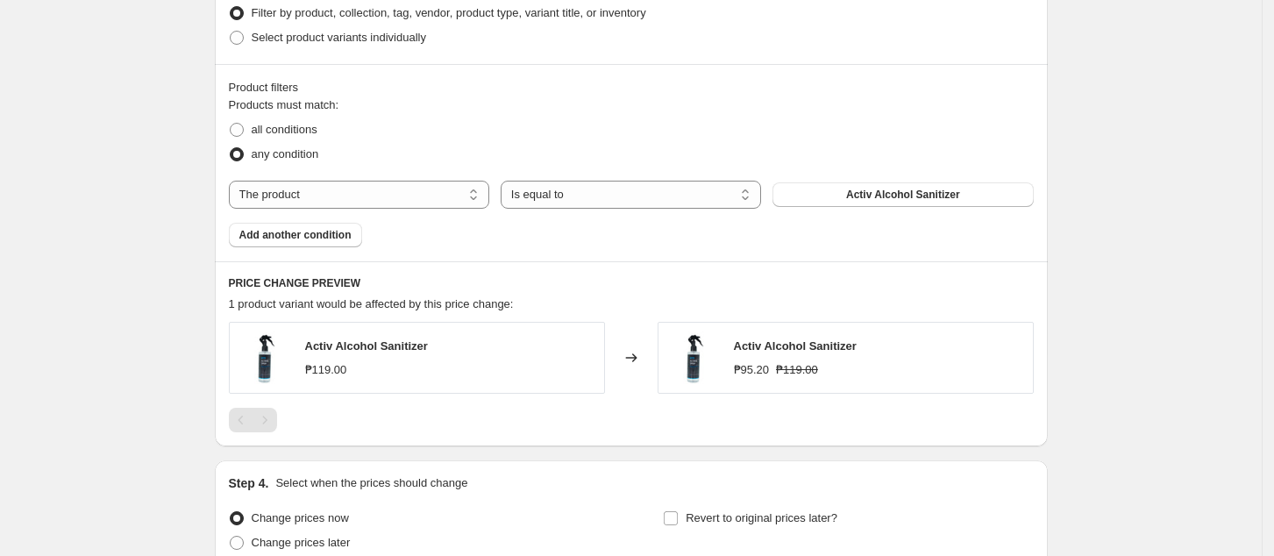
scroll to position [935, 0]
click at [331, 196] on select "The product The product's collection The product's tag The product's vendor The…" at bounding box center [359, 192] width 260 height 28
select select "tag"
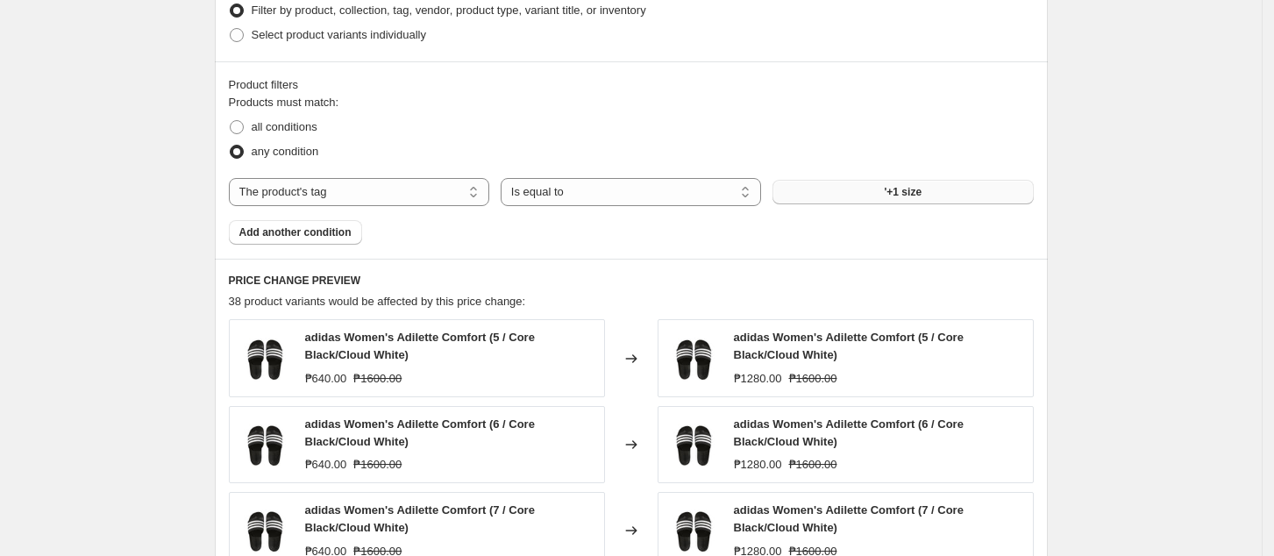
click at [947, 186] on button "'+1 size" at bounding box center [902, 192] width 260 height 25
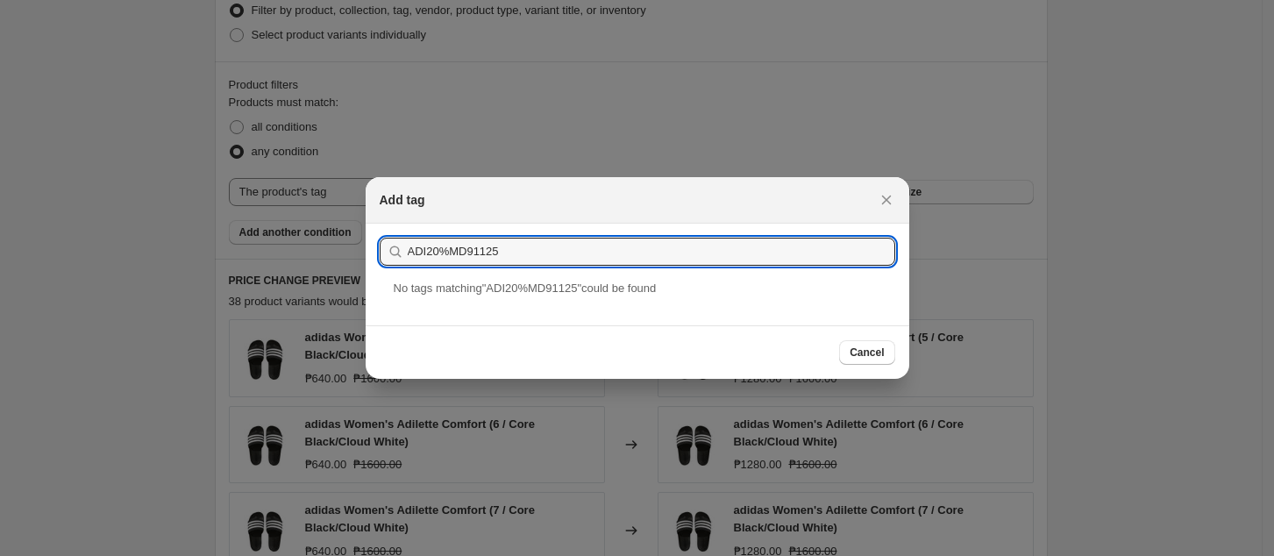
type input "ADI20%MD91125"
click at [1136, 189] on div at bounding box center [637, 278] width 1274 height 556
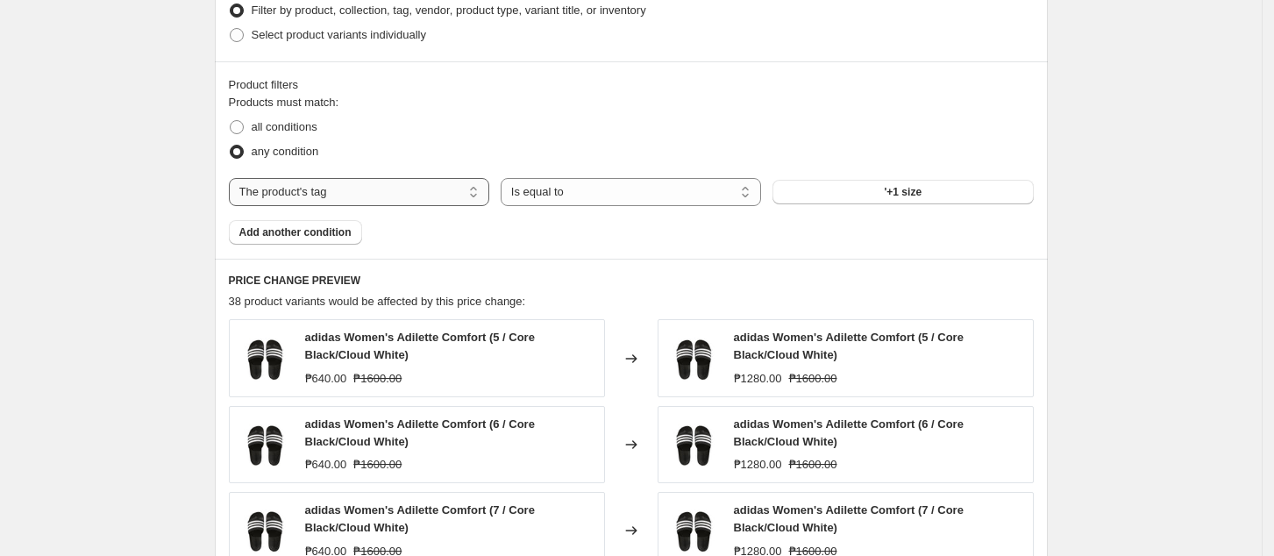
click at [328, 189] on select "The product The product's collection The product's tag The product's vendor The…" at bounding box center [359, 192] width 260 height 28
click at [234, 178] on select "The product The product's collection The product's tag The product's vendor The…" at bounding box center [359, 192] width 260 height 28
drag, startPoint x: 337, startPoint y: 193, endPoint x: 334, endPoint y: 203, distance: 10.8
click at [337, 193] on select "The product The product's collection The product's tag The product's vendor The…" at bounding box center [359, 192] width 260 height 28
click at [234, 178] on select "The product The product's collection The product's tag The product's vendor The…" at bounding box center [359, 192] width 260 height 28
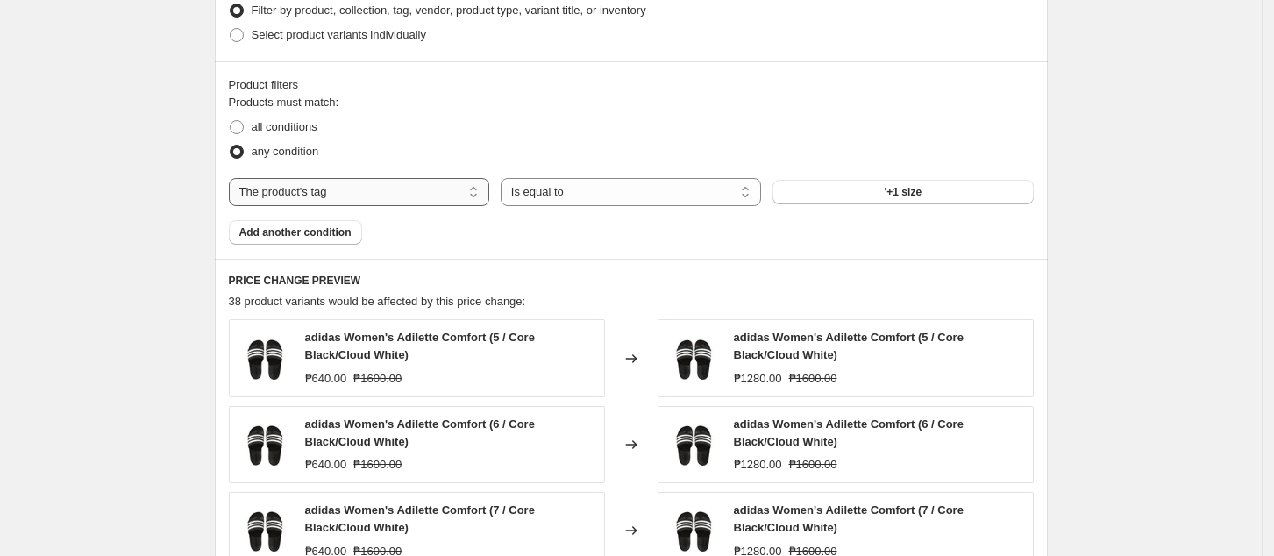
click at [339, 201] on select "The product The product's collection The product's tag The product's vendor The…" at bounding box center [359, 192] width 260 height 28
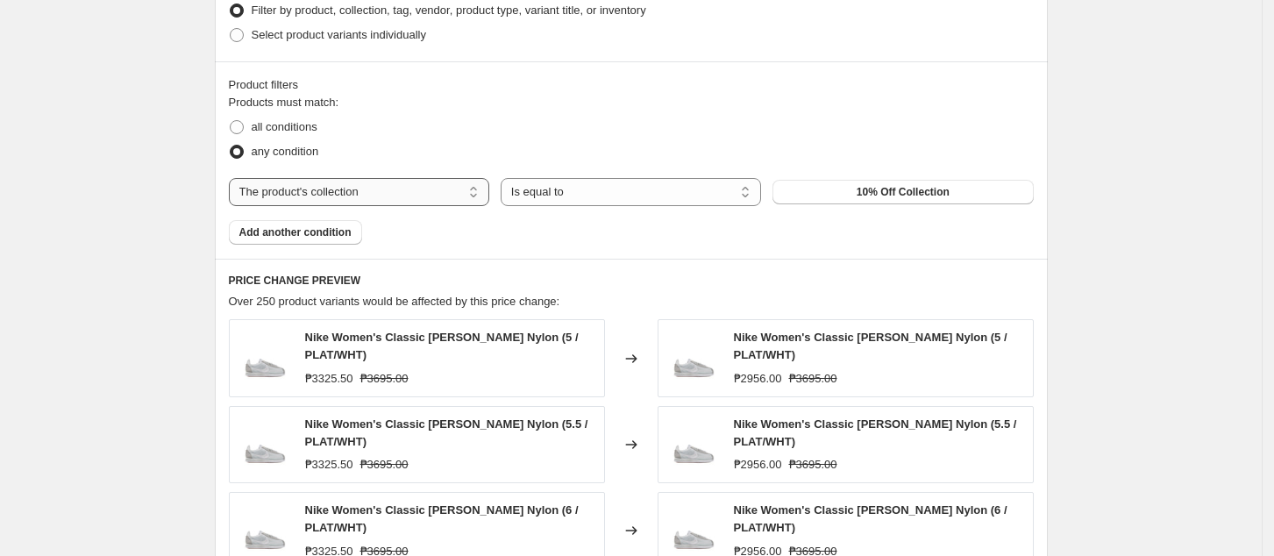
click at [334, 196] on select "The product The product's collection The product's tag The product's vendor The…" at bounding box center [359, 192] width 260 height 28
select select "tag"
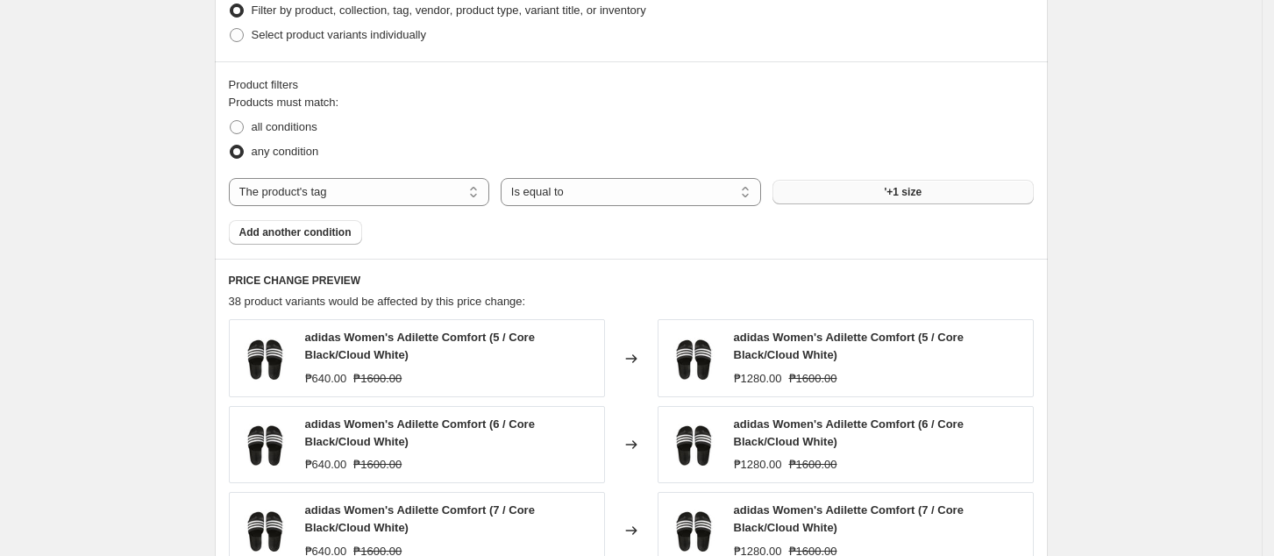
click at [894, 195] on span "'+1 size" at bounding box center [904, 192] width 38 height 14
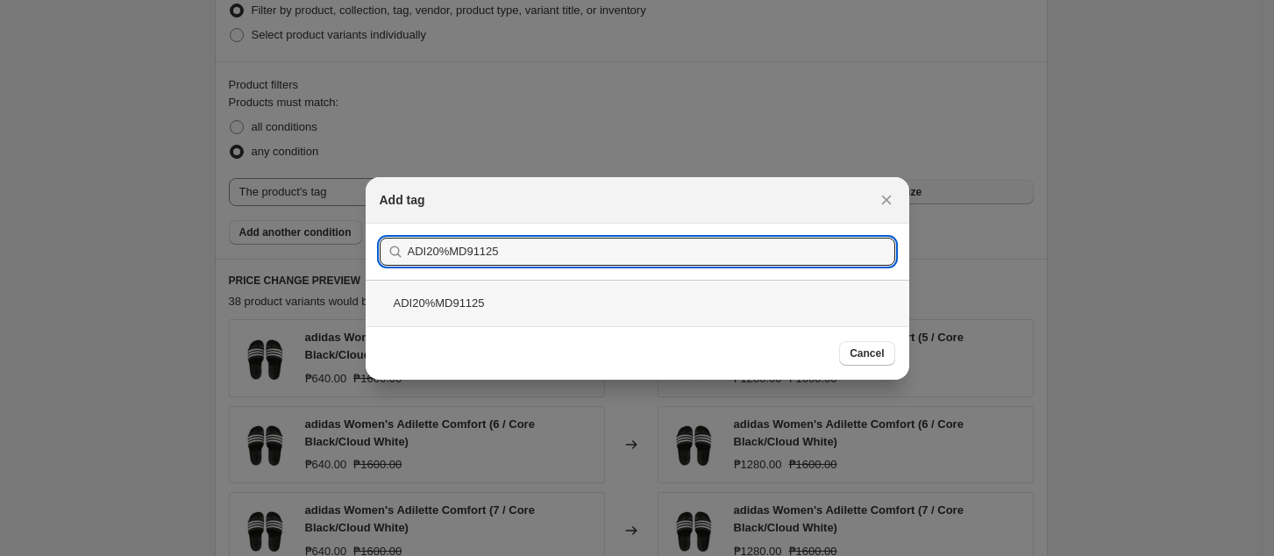
type input "ADI20%MD91125"
click at [669, 305] on div "ADI20%MD91125" at bounding box center [638, 303] width 544 height 46
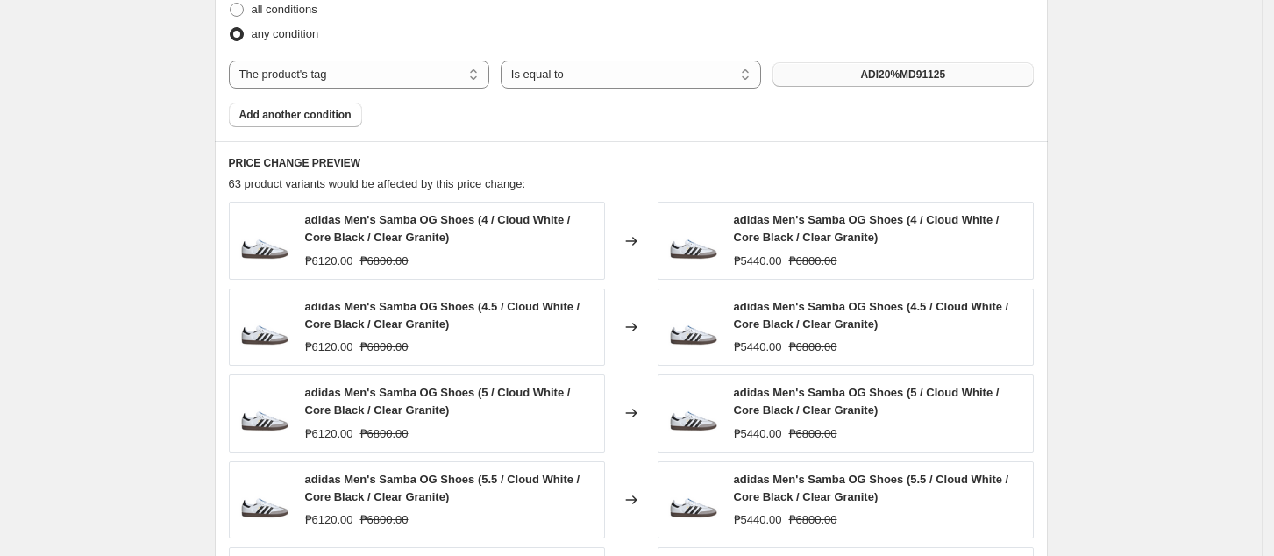
scroll to position [1285, 0]
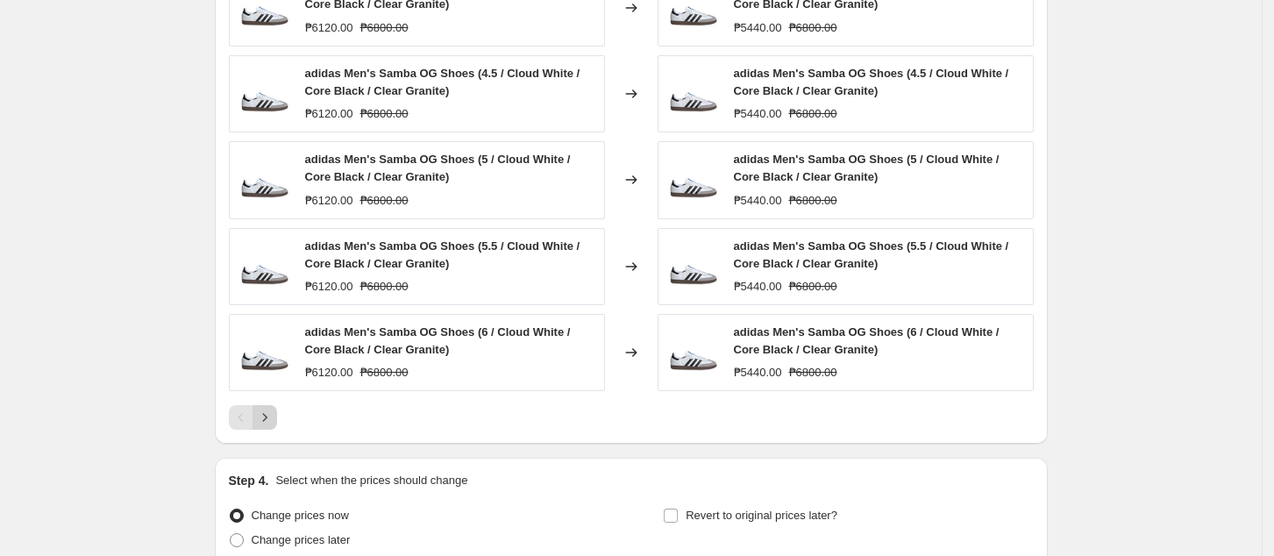
click at [267, 416] on icon "Next" at bounding box center [264, 418] width 4 height 8
click at [277, 428] on button "Next" at bounding box center [264, 417] width 25 height 25
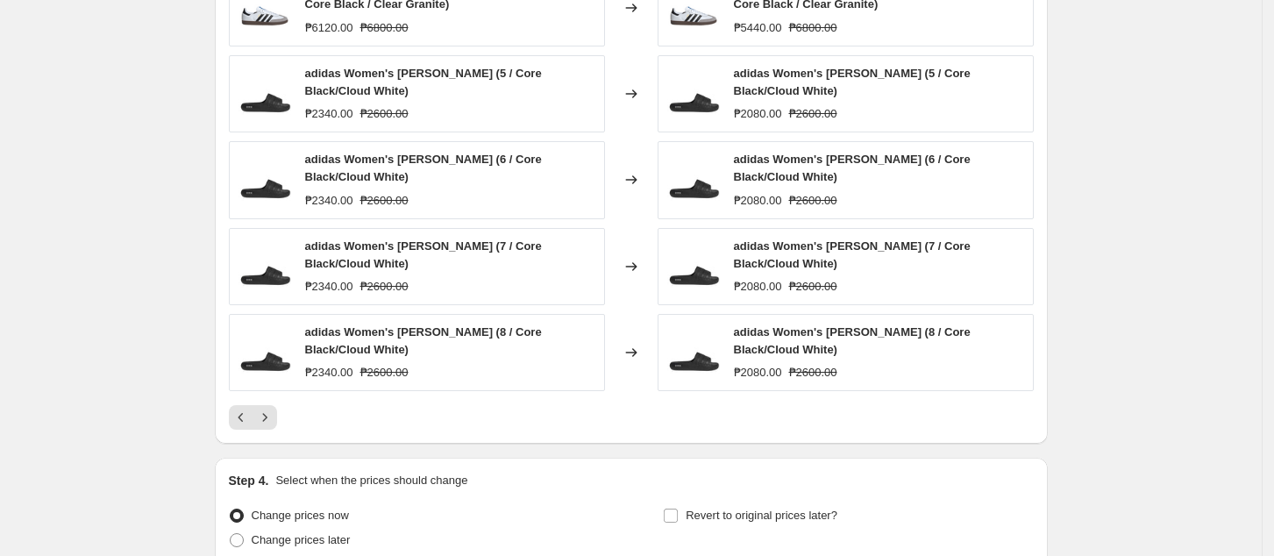
click at [267, 423] on icon "Next" at bounding box center [265, 418] width 18 height 18
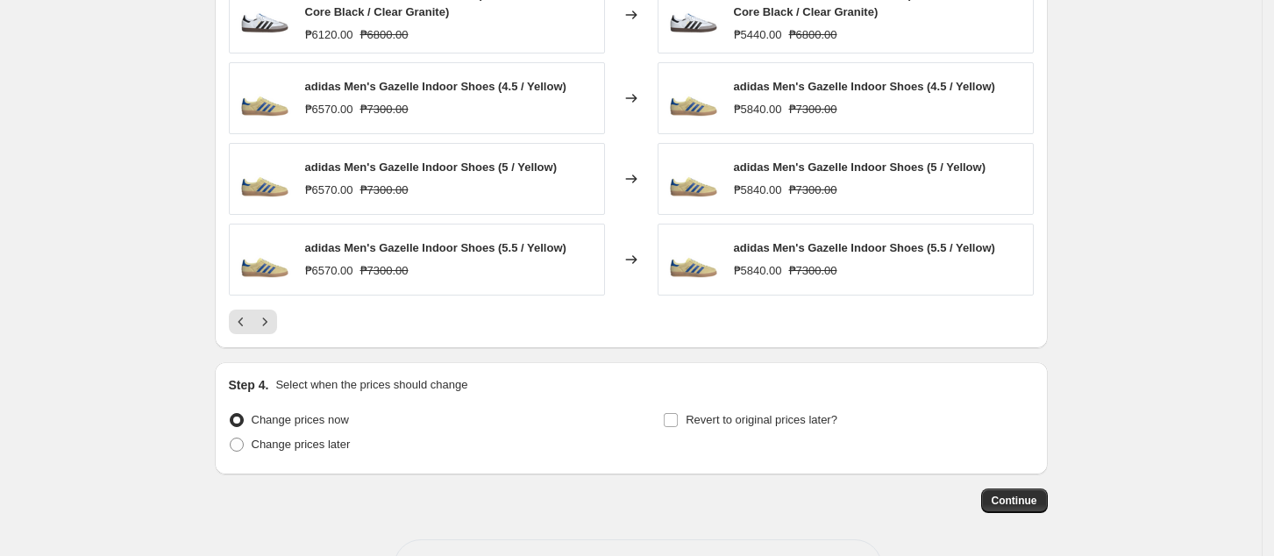
scroll to position [1428, 0]
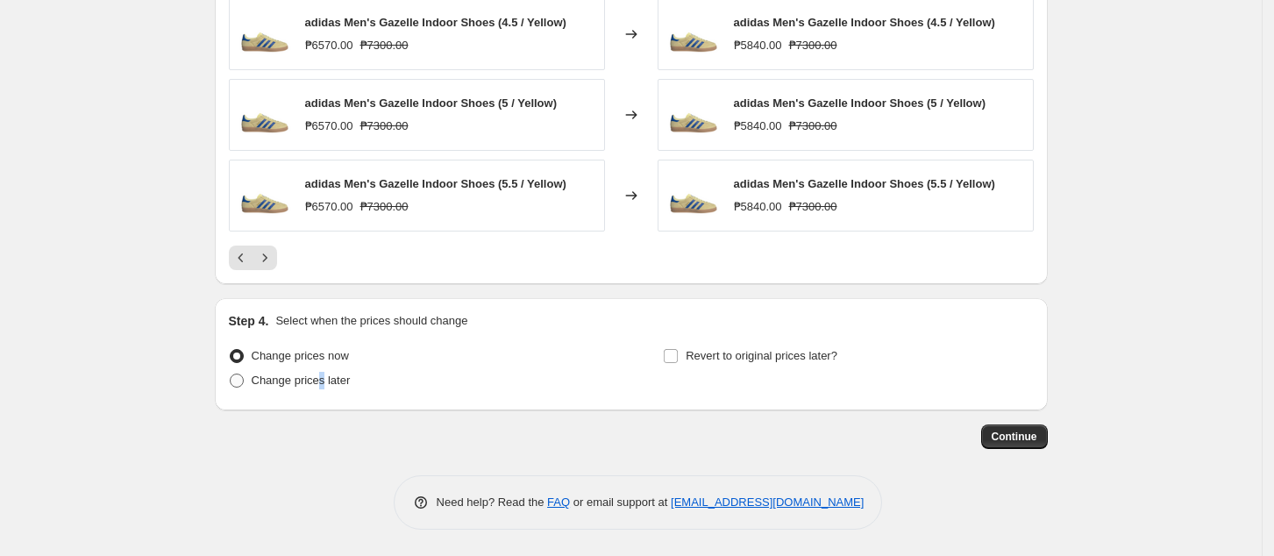
click at [324, 382] on span "Change prices later" at bounding box center [301, 379] width 99 height 13
click at [294, 372] on span "Change prices later" at bounding box center [301, 381] width 99 height 18
click at [231, 373] on input "Change prices later" at bounding box center [230, 373] width 1 height 1
radio input "true"
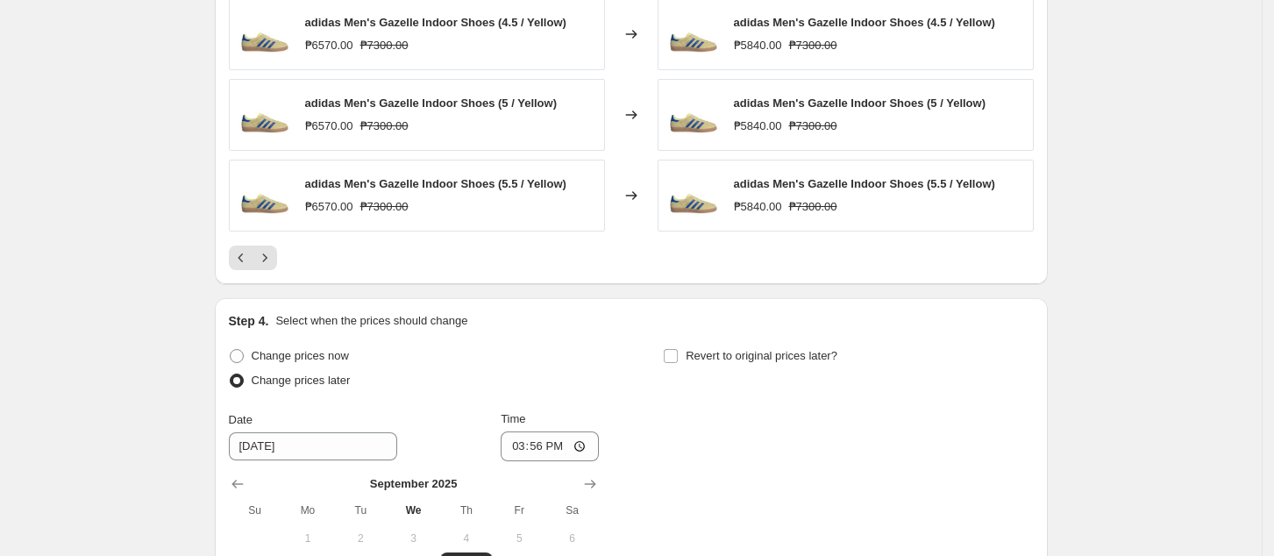
scroll to position [1728, 0]
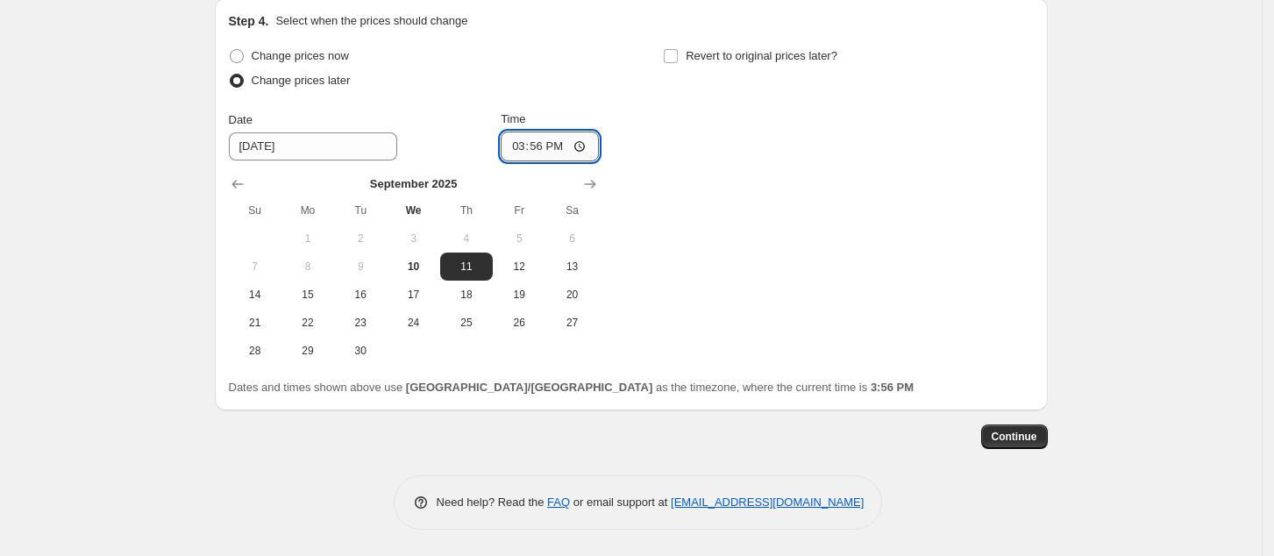
click at [522, 144] on input "15:56" at bounding box center [550, 147] width 98 height 30
type input "00:00"
click at [1024, 445] on button "Continue" at bounding box center [1014, 436] width 67 height 25
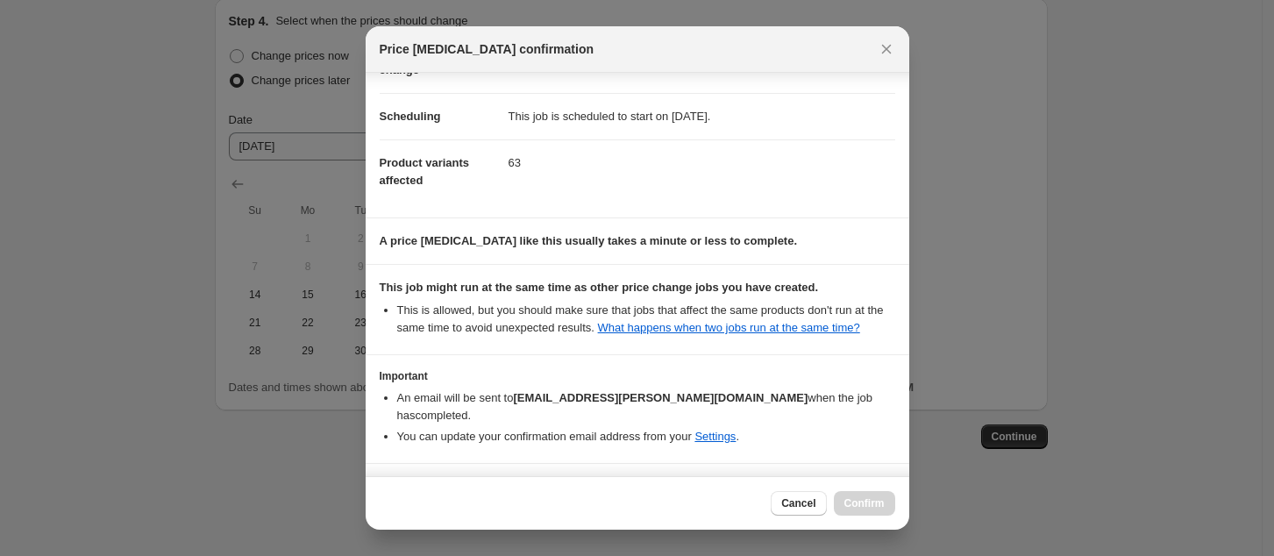
scroll to position [177, 0]
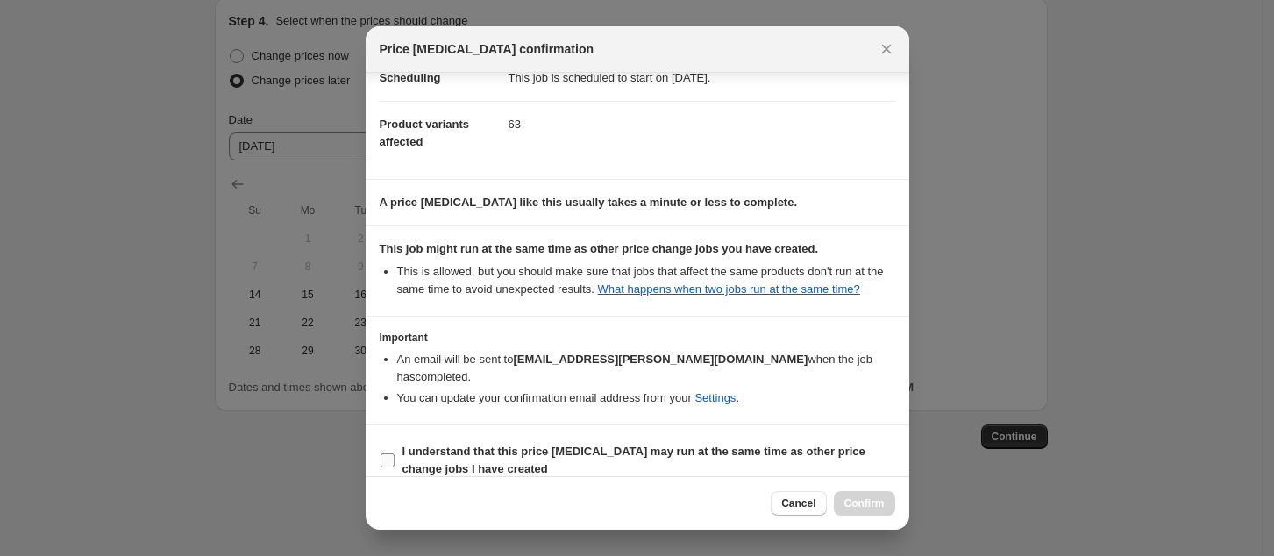
click at [554, 445] on b "I understand that this price [MEDICAL_DATA] may run at the same time as other p…" at bounding box center [633, 460] width 463 height 31
click at [395, 453] on input "I understand that this price [MEDICAL_DATA] may run at the same time as other p…" at bounding box center [388, 460] width 14 height 14
checkbox input "true"
click at [864, 498] on span "Confirm" at bounding box center [864, 503] width 40 height 14
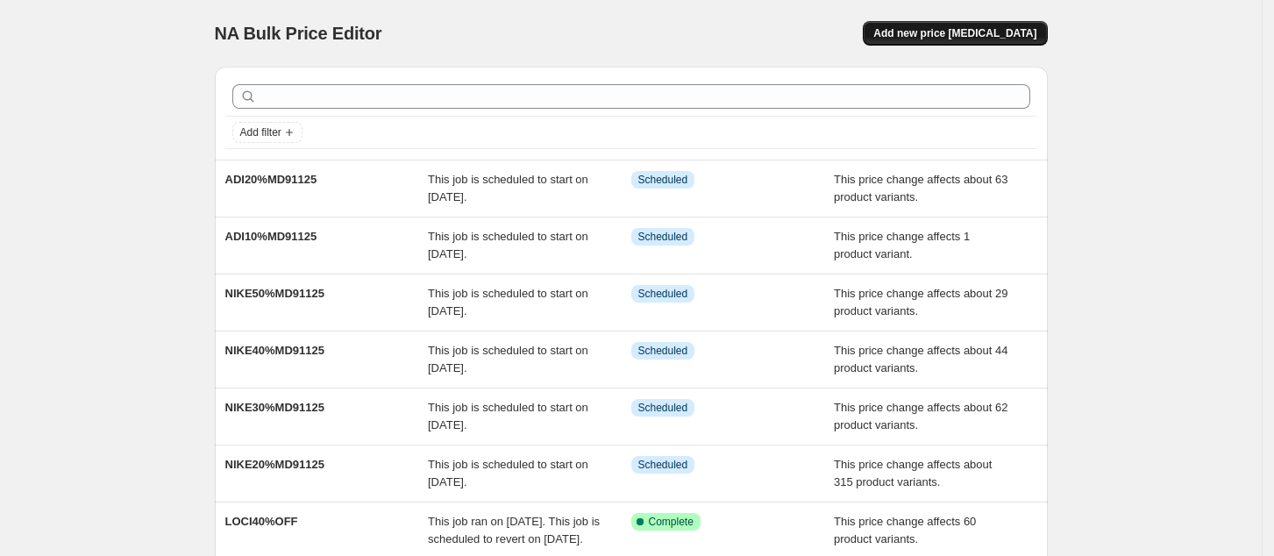
click at [1008, 33] on span "Add new price [MEDICAL_DATA]" at bounding box center [954, 33] width 163 height 14
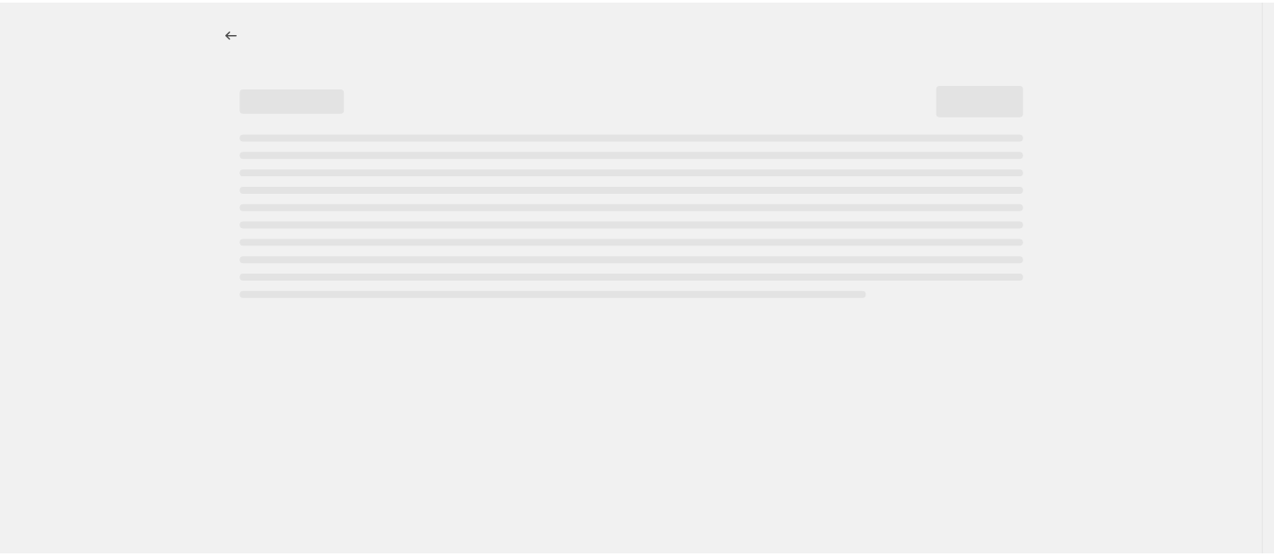
select select "percentage"
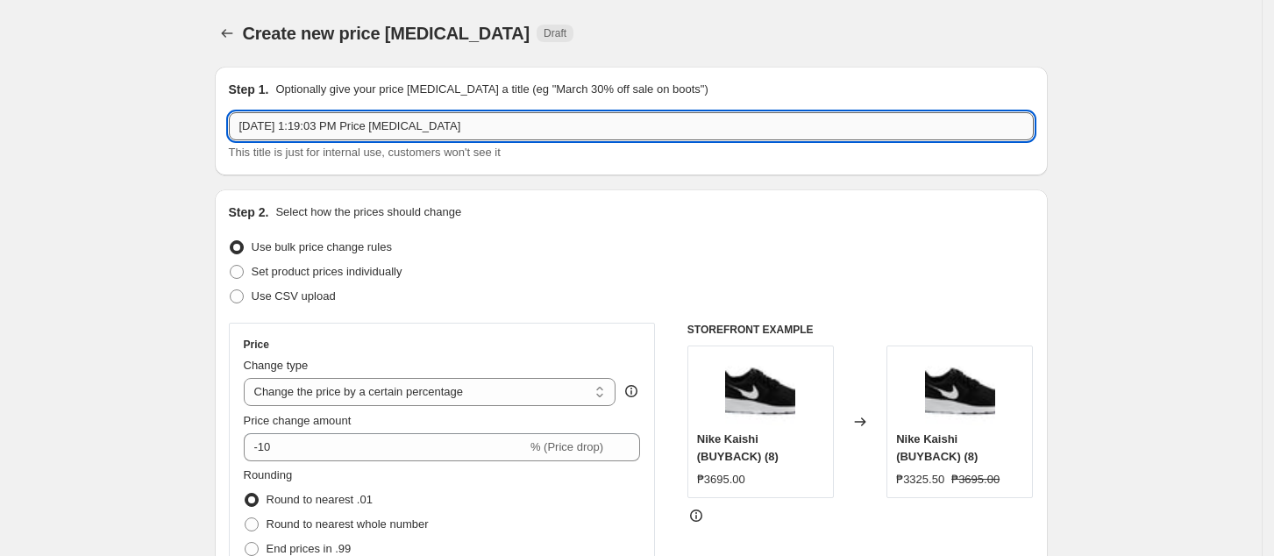
click at [348, 132] on input "[DATE] 1:19:03 PM Price [MEDICAL_DATA]" at bounding box center [631, 126] width 805 height 28
paste input "ADI30%MD91125"
type input "ADI30%MD91125"
click at [365, 394] on select "Change the price to a certain amount Change the price by a certain amount Chang…" at bounding box center [430, 392] width 373 height 28
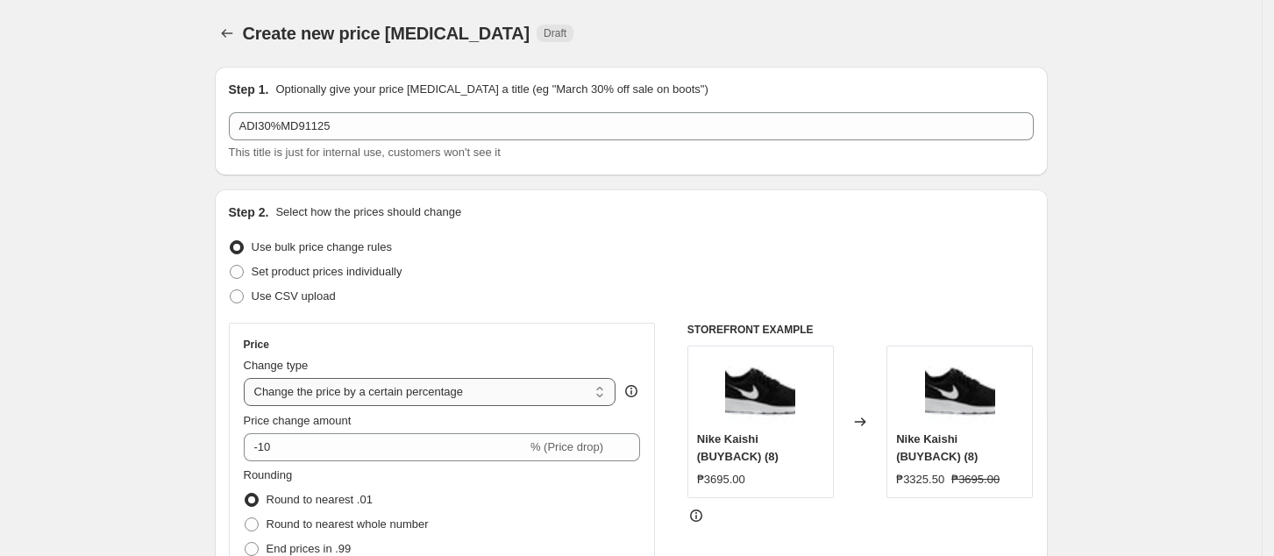
select select "pcap"
click at [249, 378] on select "Change the price to a certain amount Change the price by a certain amount Chang…" at bounding box center [430, 392] width 373 height 28
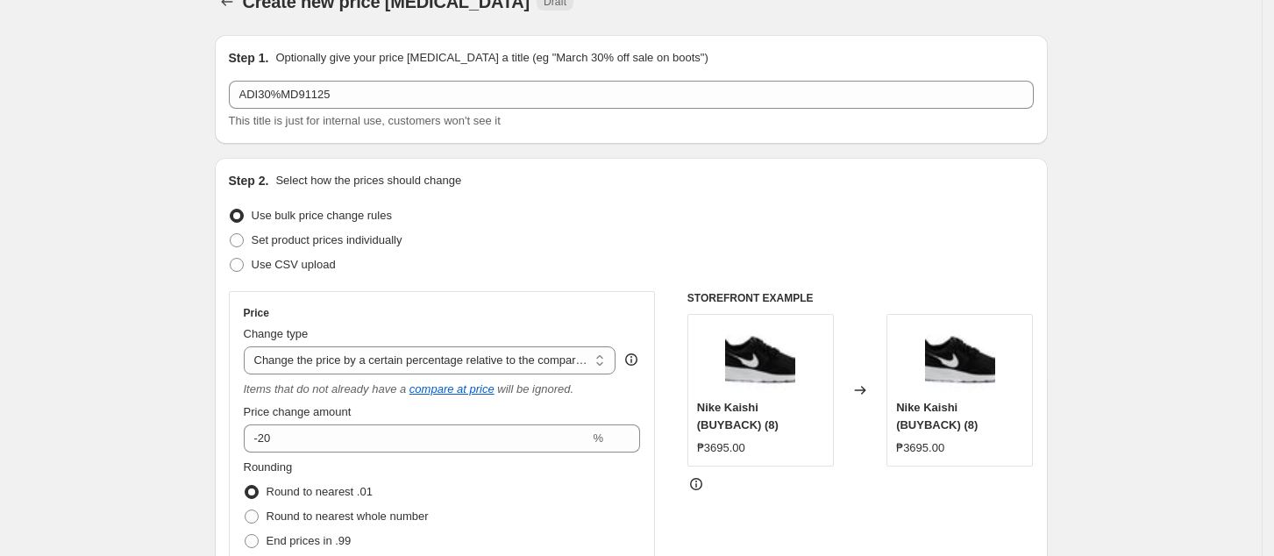
scroll to position [233, 0]
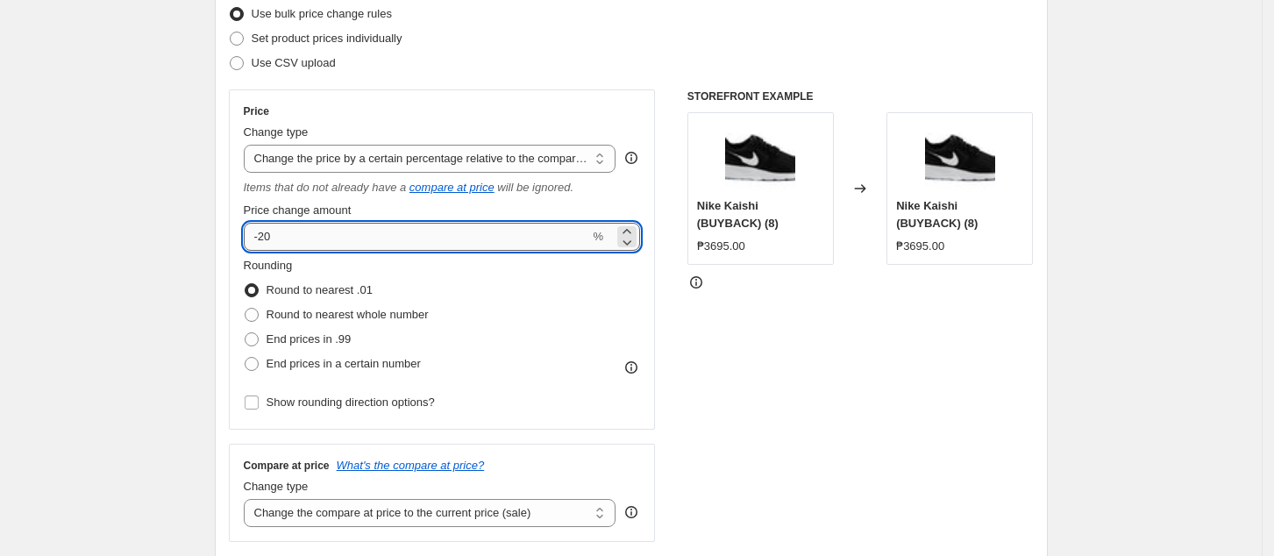
click at [309, 242] on input "-20" at bounding box center [417, 237] width 346 height 28
type input "-2"
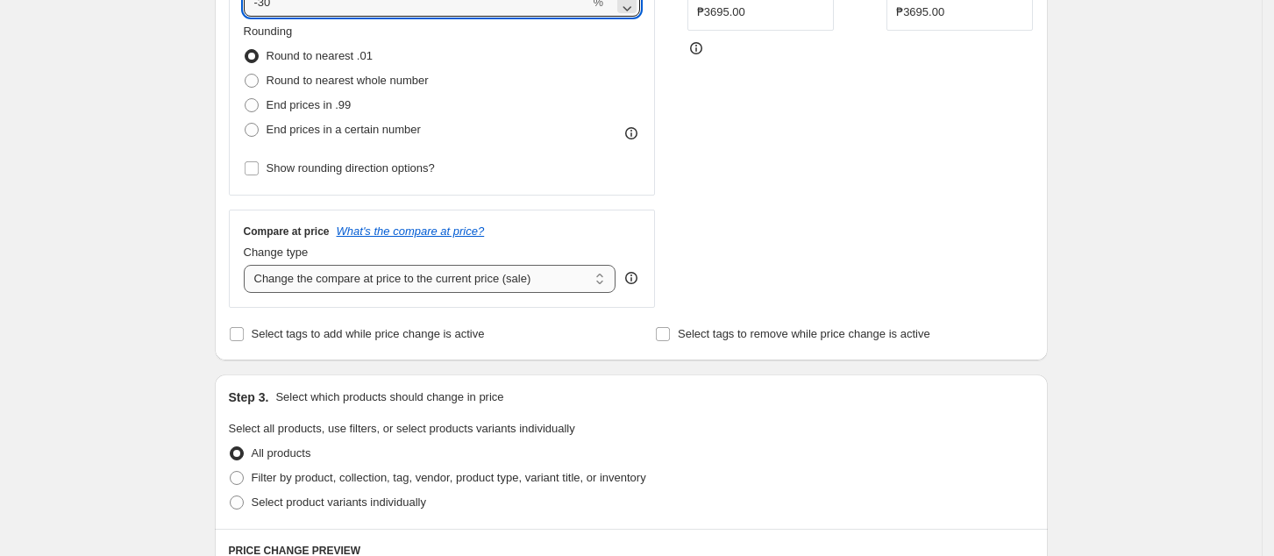
type input "-30"
click at [449, 283] on select "Change the compare at price to the current price (sale) Change the compare at p…" at bounding box center [430, 279] width 373 height 28
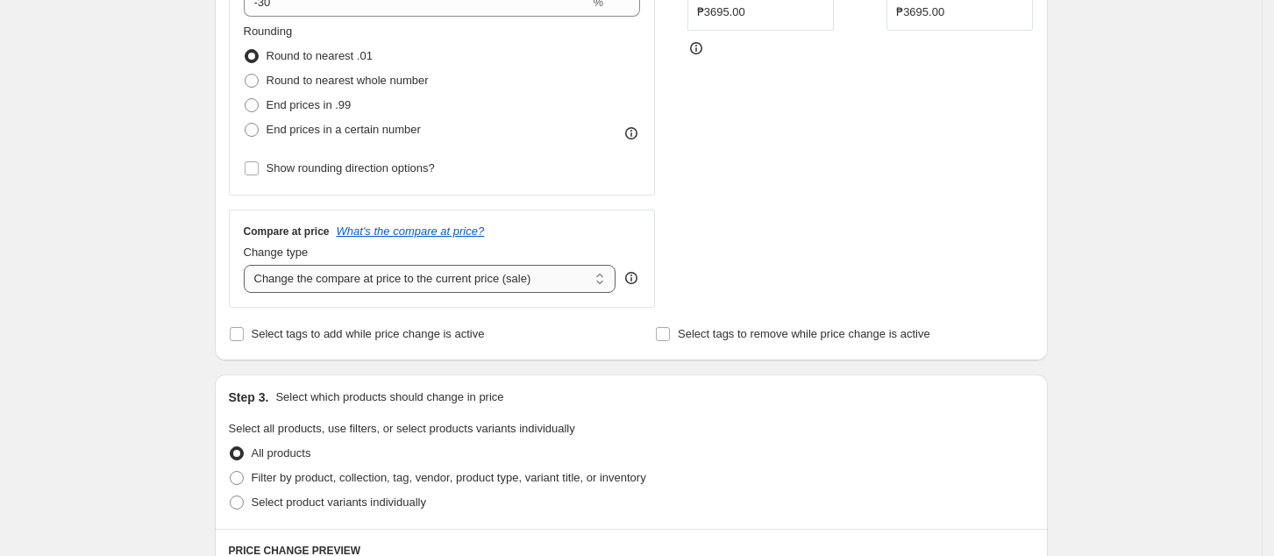
select select "no_change"
click at [249, 266] on select "Change the compare at price to the current price (sale) Change the compare at p…" at bounding box center [430, 279] width 373 height 28
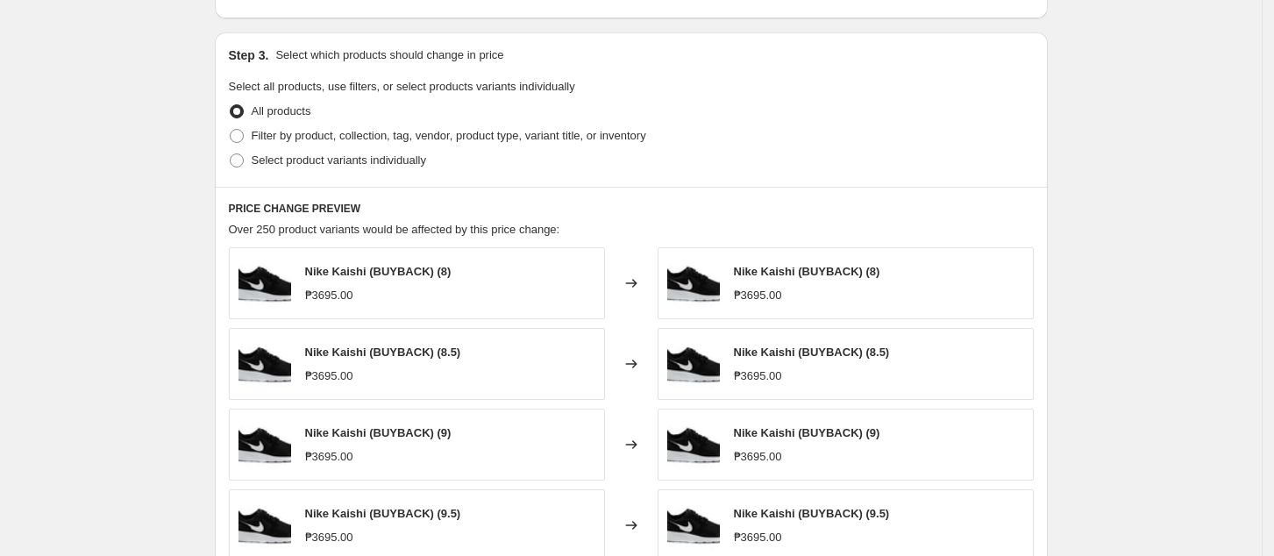
scroll to position [818, 0]
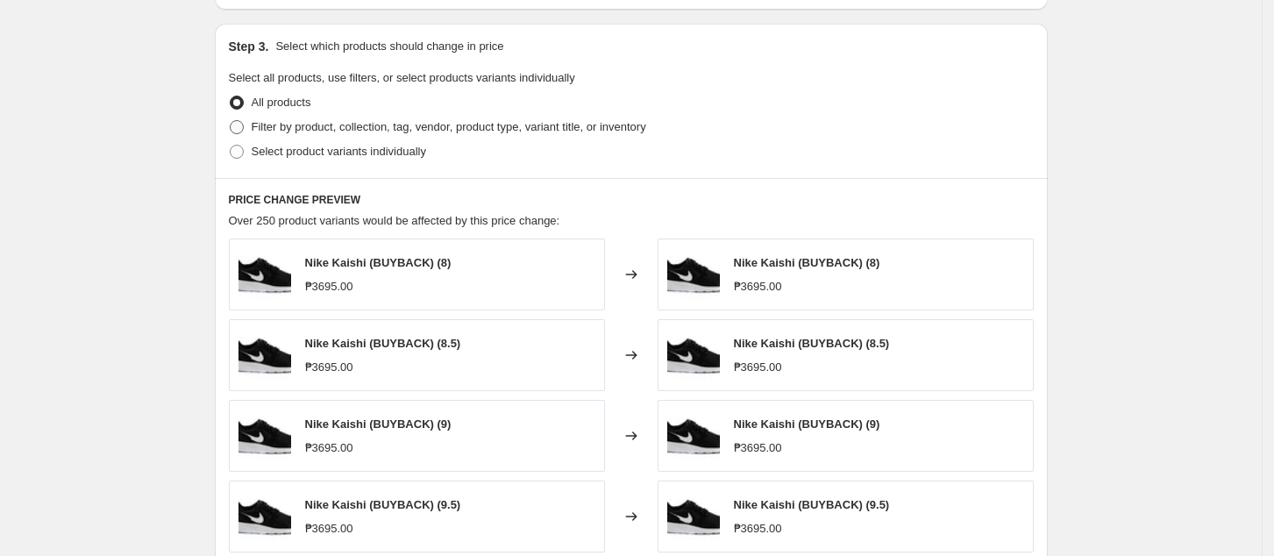
click at [295, 130] on span "Filter by product, collection, tag, vendor, product type, variant title, or inv…" at bounding box center [449, 126] width 395 height 13
click at [231, 121] on input "Filter by product, collection, tag, vendor, product type, variant title, or inv…" at bounding box center [230, 120] width 1 height 1
radio input "true"
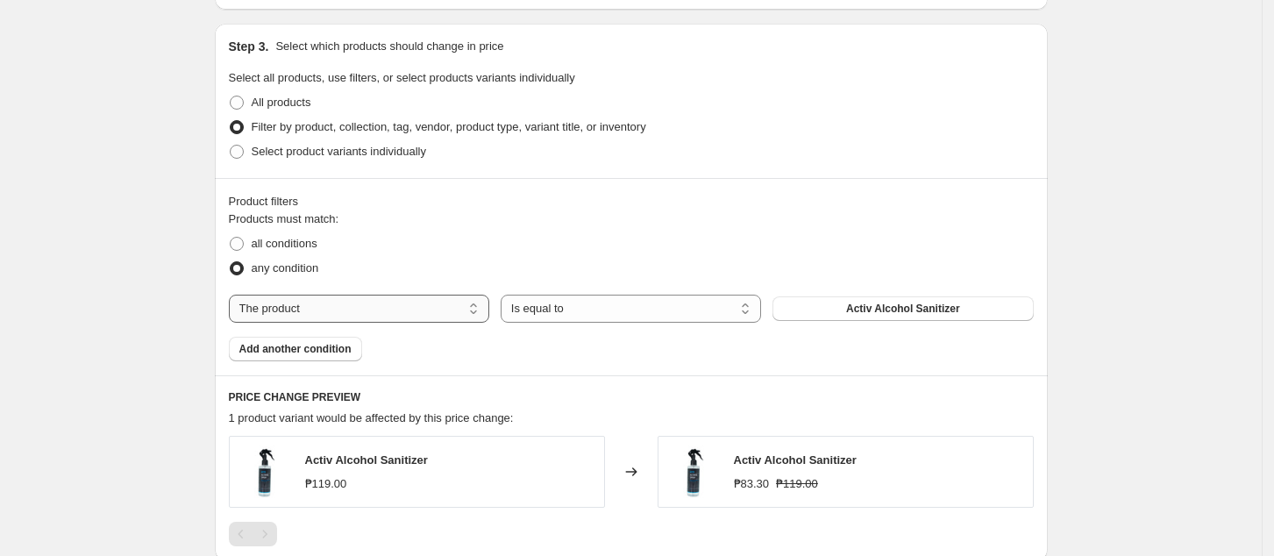
click at [391, 305] on select "The product The product's collection The product's tag The product's vendor The…" at bounding box center [359, 309] width 260 height 28
select select "tag"
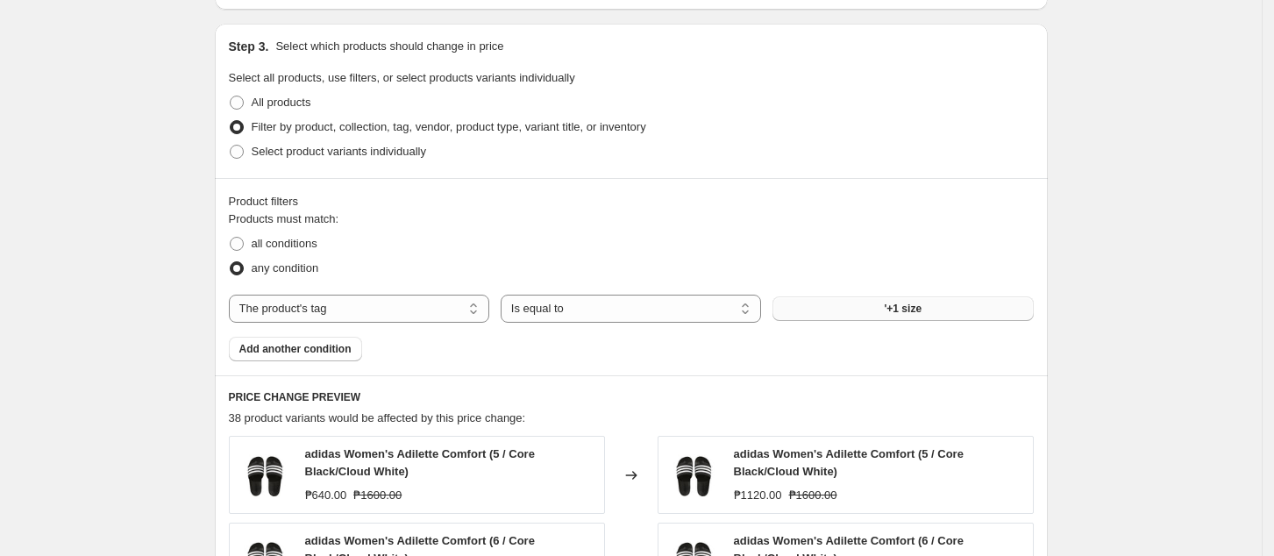
click at [939, 314] on button "'+1 size" at bounding box center [902, 308] width 260 height 25
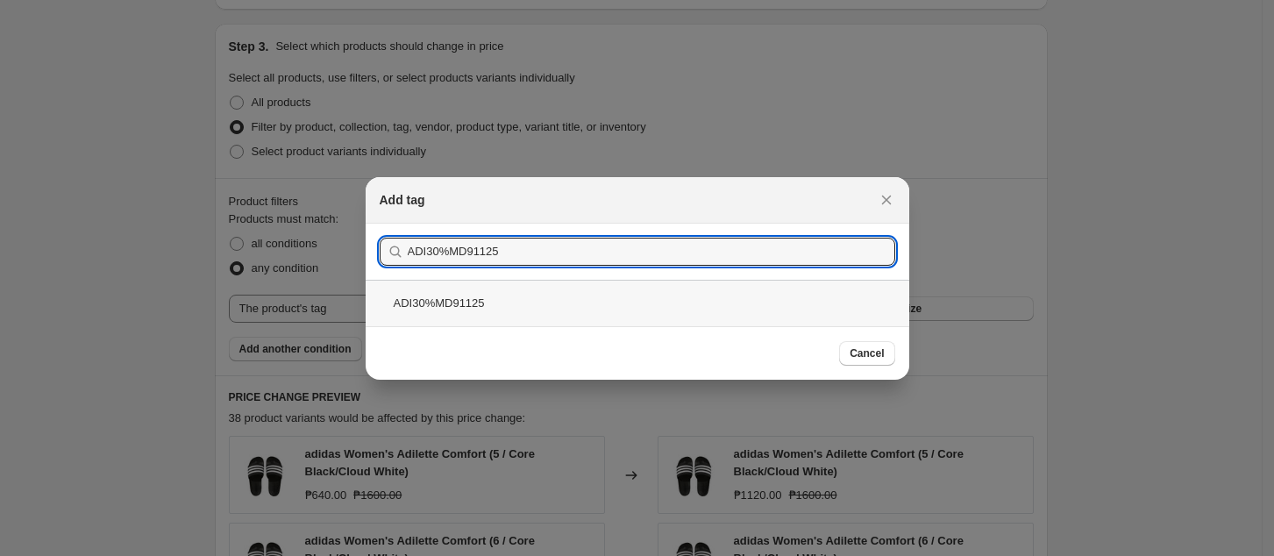
type input "ADI30%MD91125"
click at [775, 293] on div "ADI30%MD91125" at bounding box center [638, 303] width 544 height 46
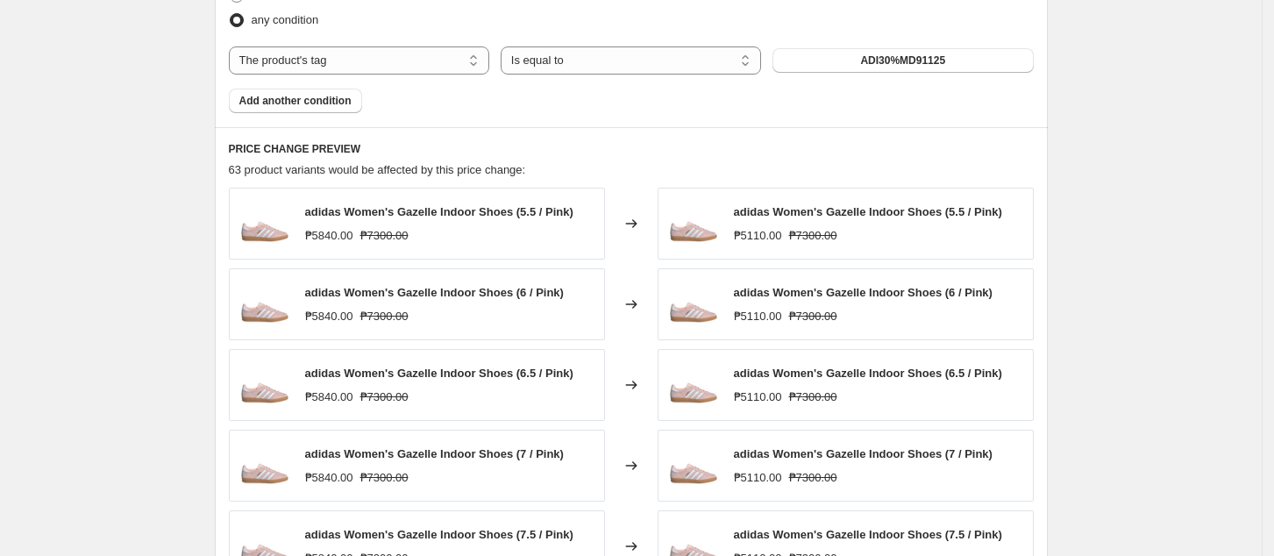
scroll to position [1169, 0]
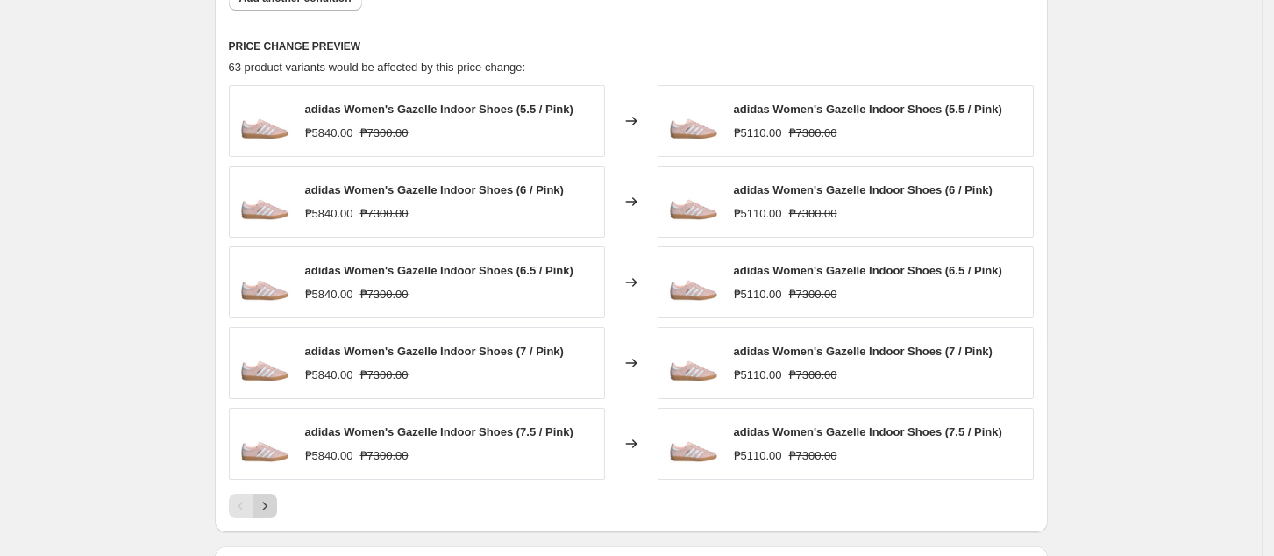
click at [267, 501] on icon "Next" at bounding box center [265, 506] width 18 height 18
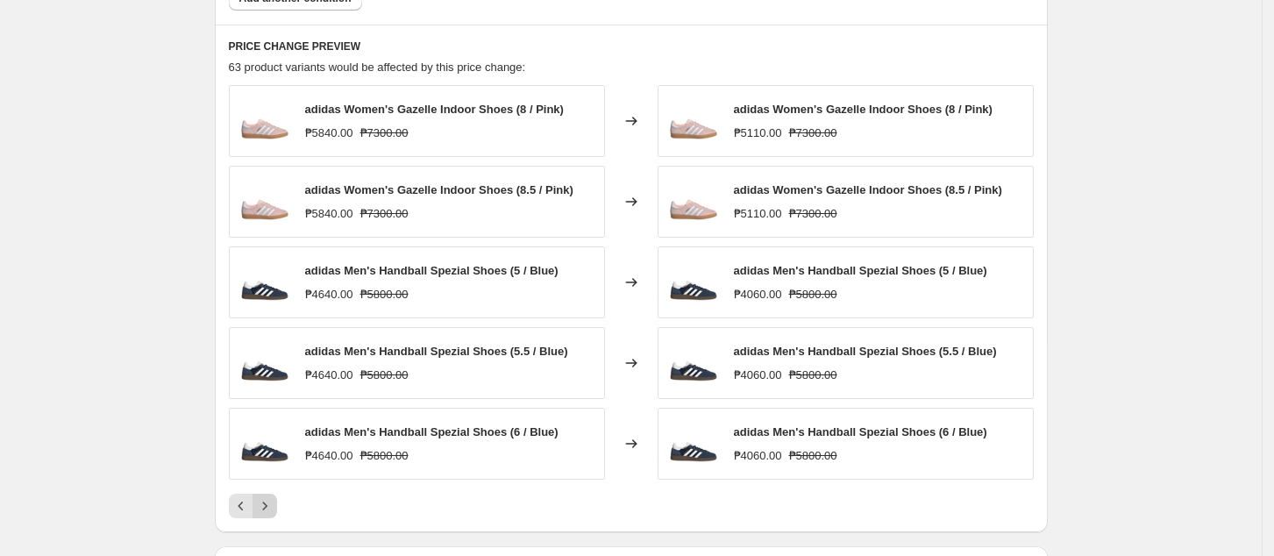
click at [273, 509] on icon "Next" at bounding box center [265, 506] width 18 height 18
click at [267, 508] on icon "Next" at bounding box center [265, 506] width 18 height 18
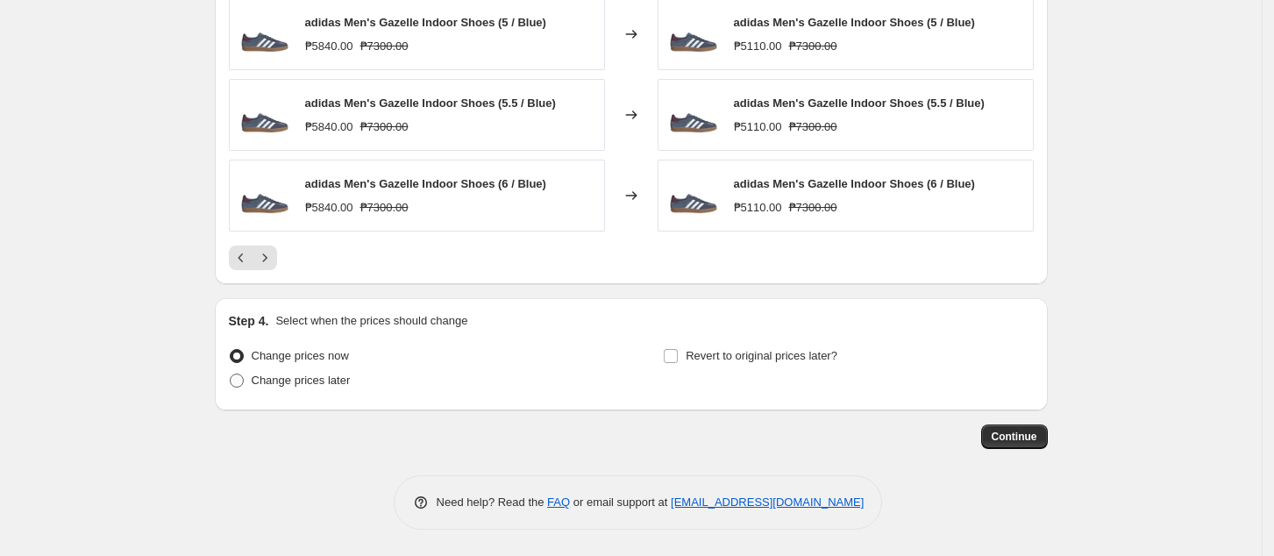
click at [295, 387] on span "Change prices later" at bounding box center [301, 379] width 99 height 13
click at [231, 374] on input "Change prices later" at bounding box center [230, 373] width 1 height 1
radio input "true"
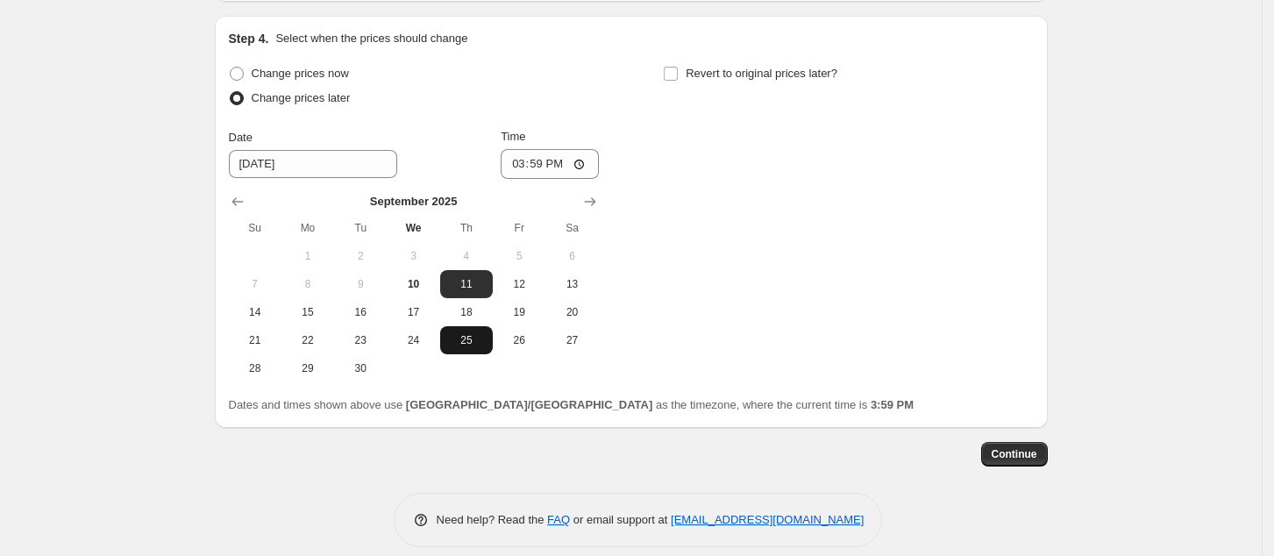
scroll to position [1717, 0]
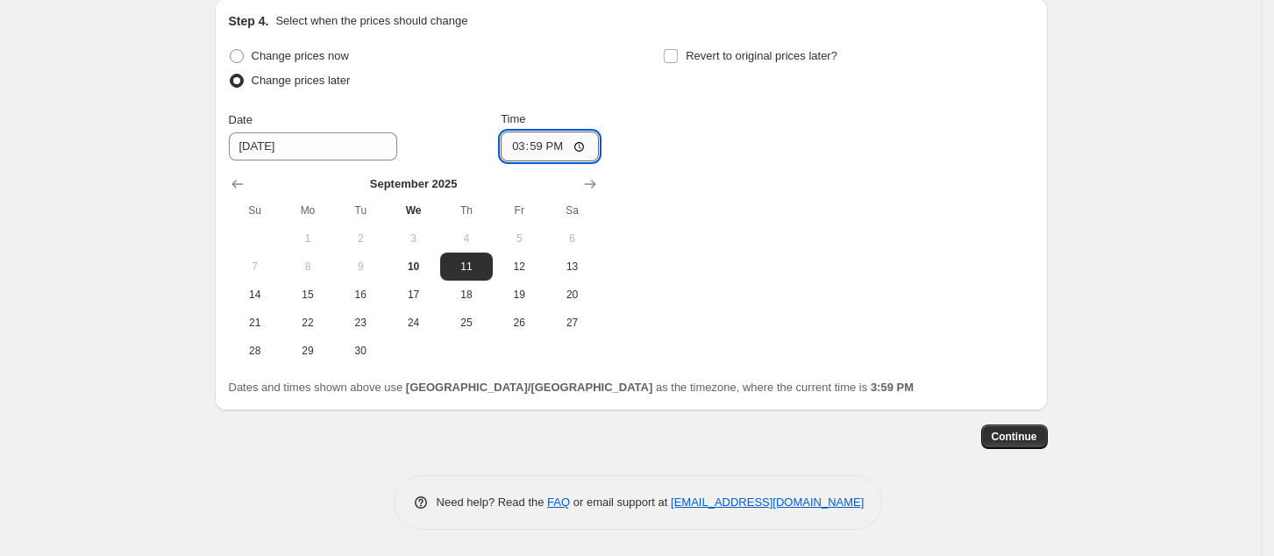
click at [523, 153] on input "15:59" at bounding box center [550, 147] width 98 height 30
type input "00:00"
click at [1007, 439] on span "Continue" at bounding box center [1015, 437] width 46 height 14
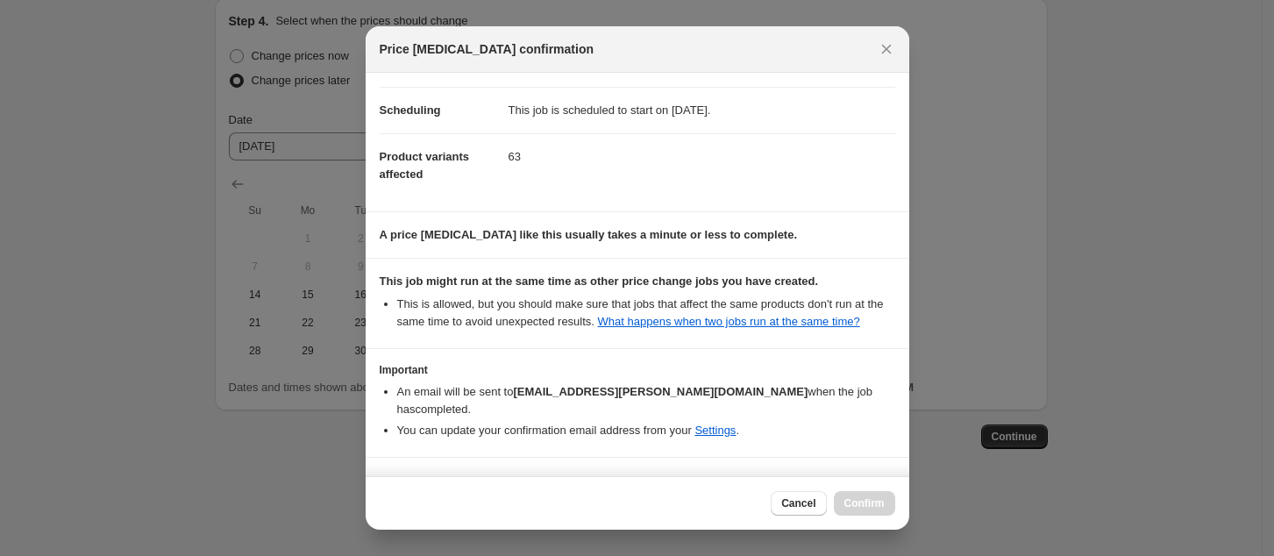
scroll to position [177, 0]
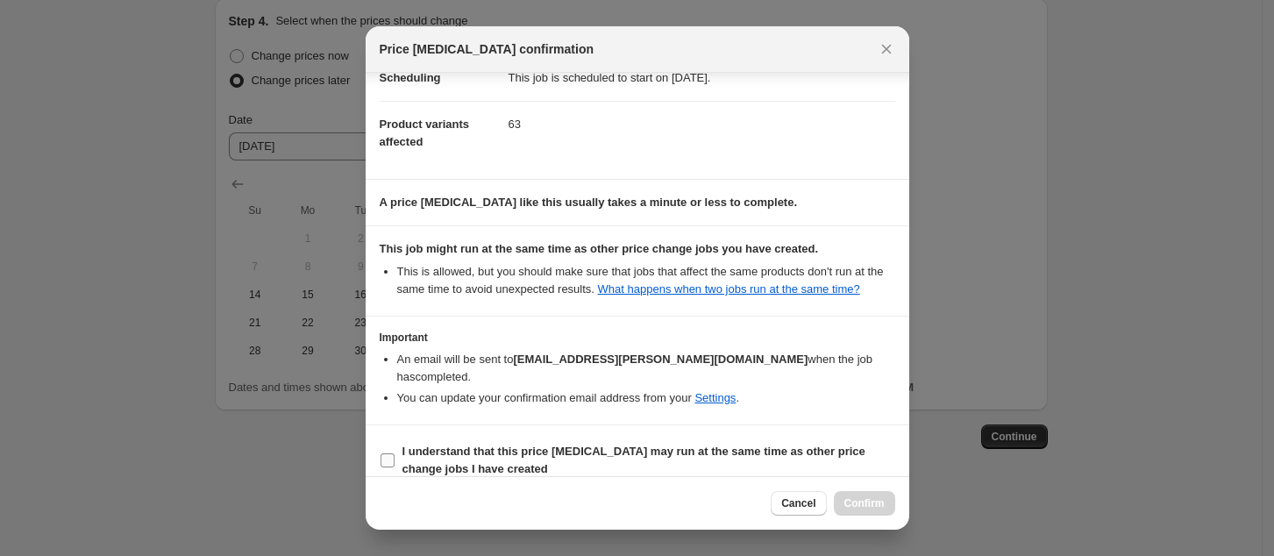
click at [689, 445] on b "I understand that this price [MEDICAL_DATA] may run at the same time as other p…" at bounding box center [633, 460] width 463 height 31
click at [395, 453] on input "I understand that this price [MEDICAL_DATA] may run at the same time as other p…" at bounding box center [388, 460] width 14 height 14
checkbox input "true"
click at [861, 509] on button "Confirm" at bounding box center [864, 503] width 61 height 25
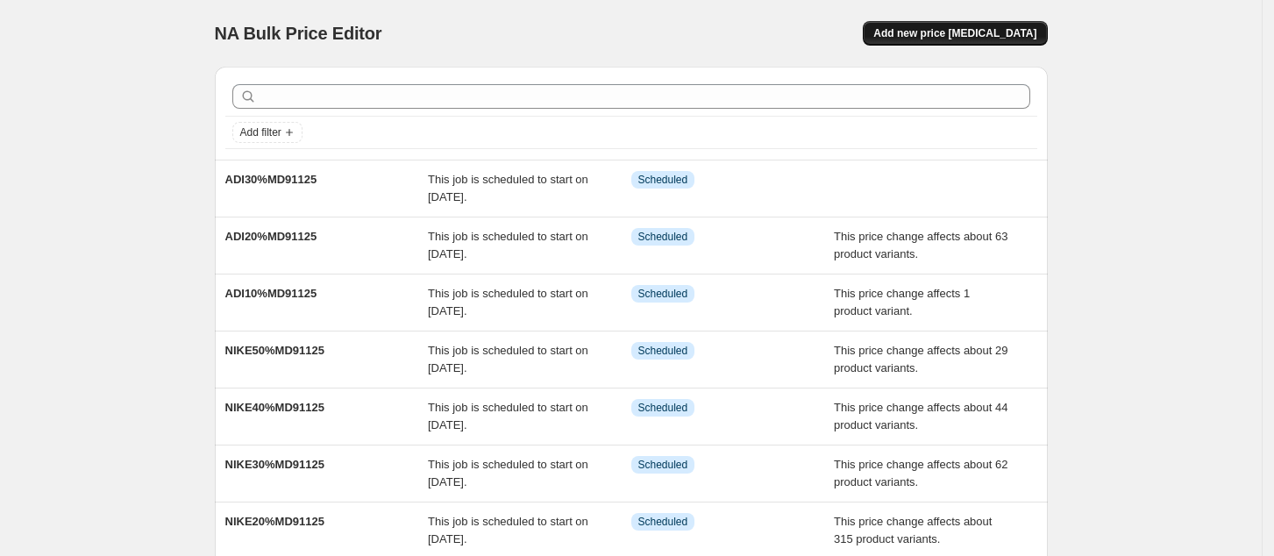
click at [964, 21] on button "Add new price [MEDICAL_DATA]" at bounding box center [955, 33] width 184 height 25
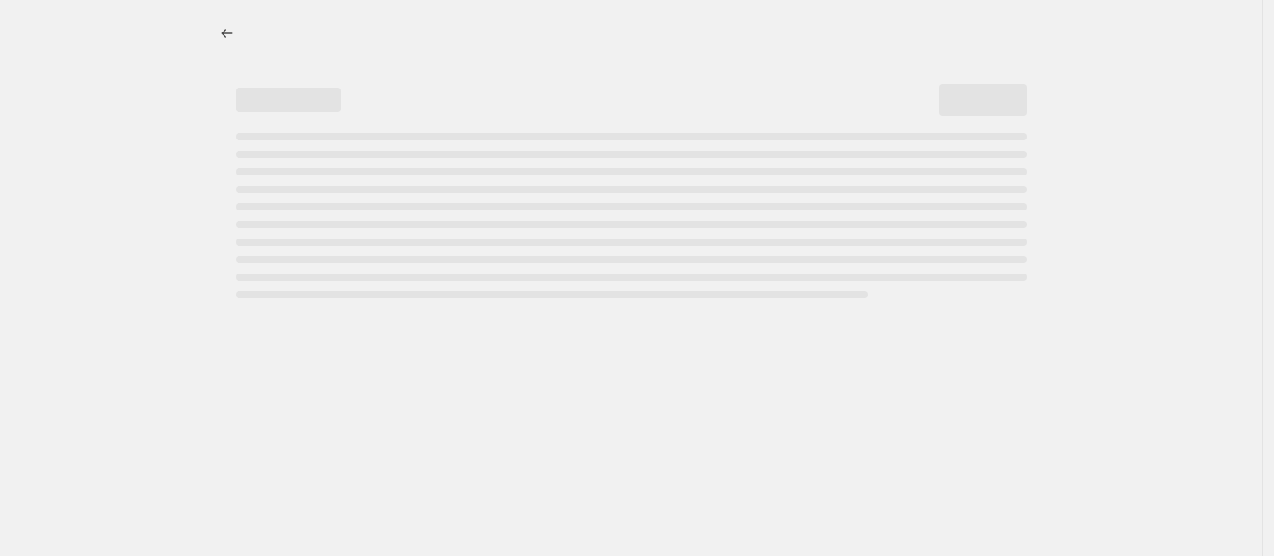
select select "percentage"
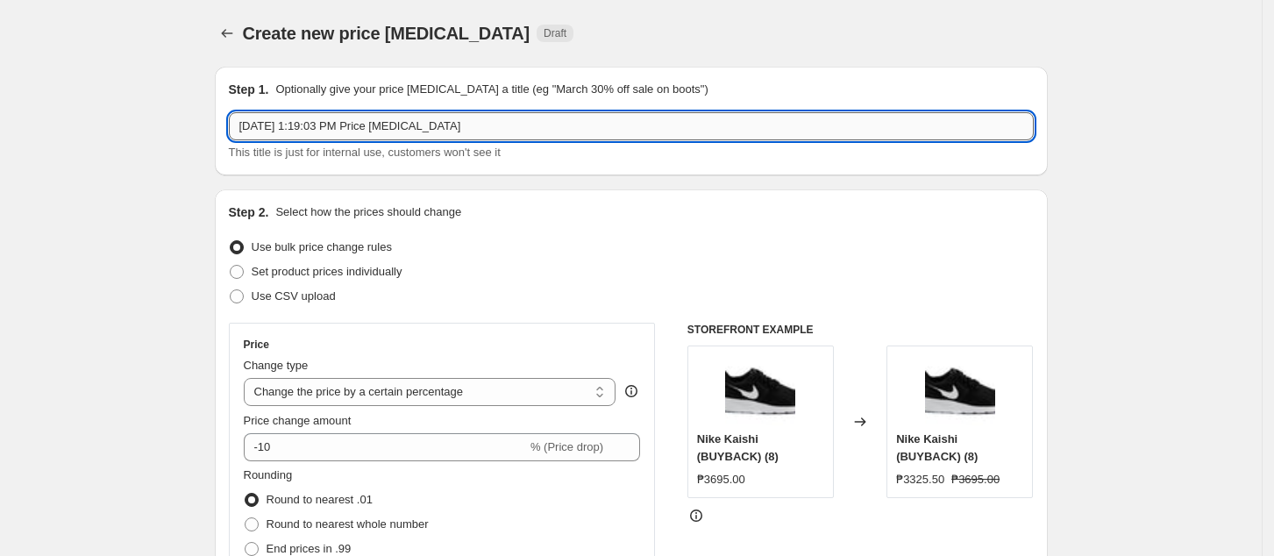
click at [539, 127] on input "[DATE] 1:19:03 PM Price [MEDICAL_DATA]" at bounding box center [631, 126] width 805 height 28
paste input "ADI40%MD91125"
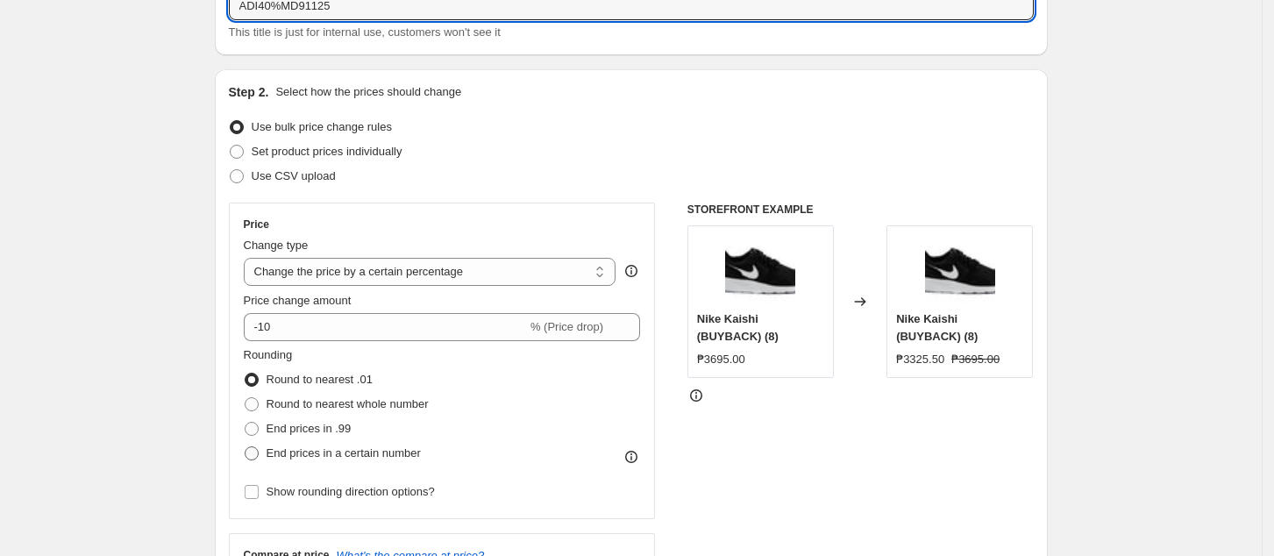
scroll to position [233, 0]
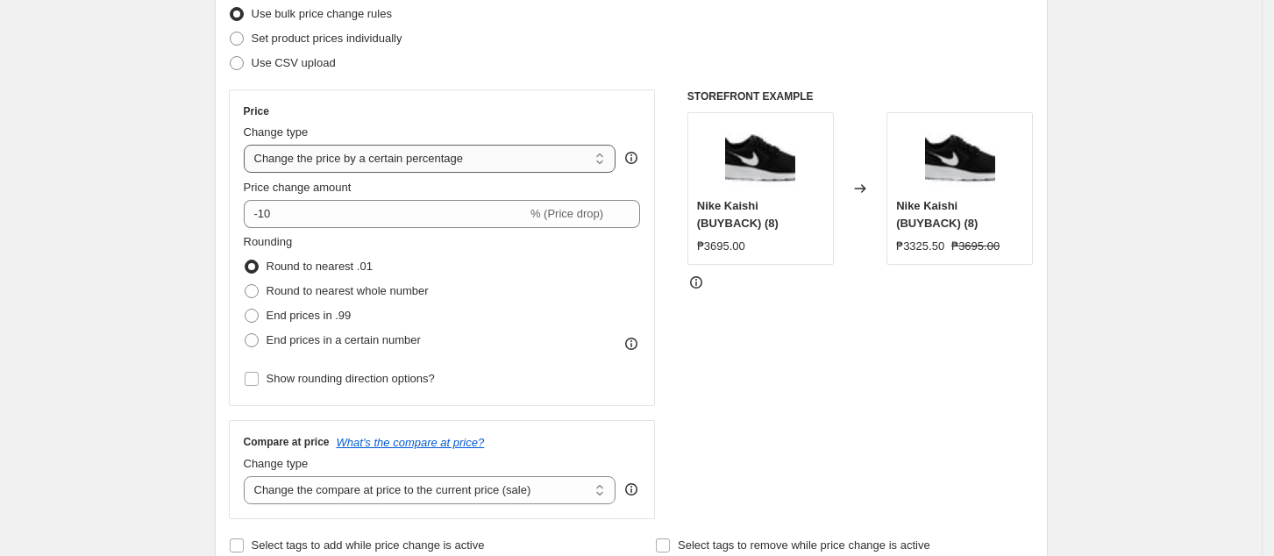
type input "ADI40%MD91125"
click at [390, 155] on select "Change the price to a certain amount Change the price by a certain amount Chang…" at bounding box center [430, 159] width 373 height 28
select select "pcap"
click at [249, 145] on select "Change the price to a certain amount Change the price by a certain amount Chang…" at bounding box center [430, 159] width 373 height 28
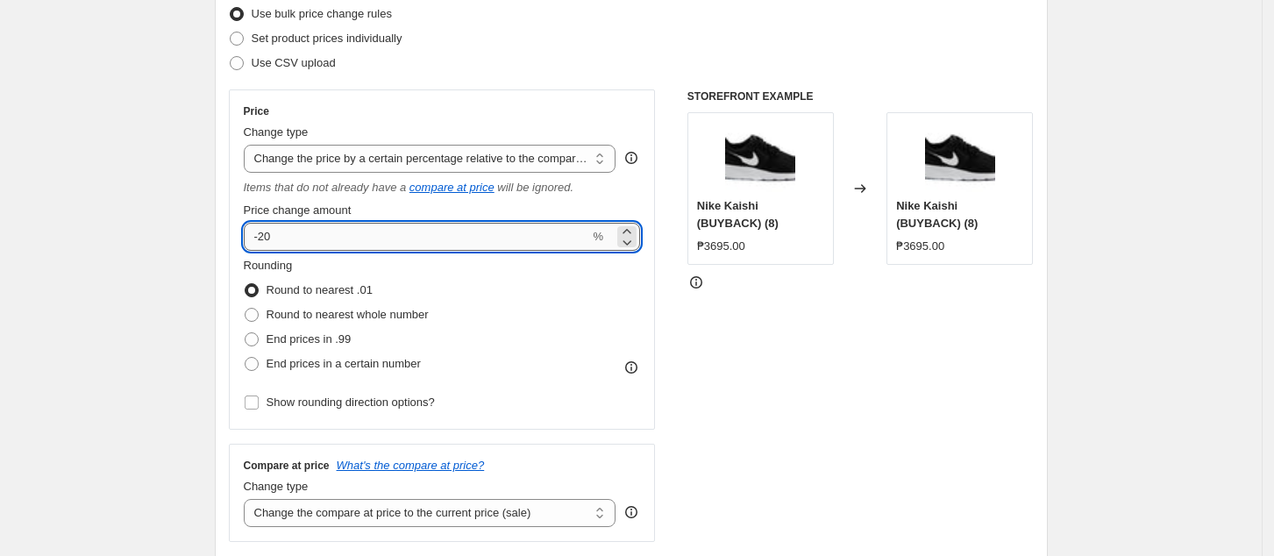
click at [337, 235] on input "-20" at bounding box center [417, 237] width 346 height 28
type input "-2"
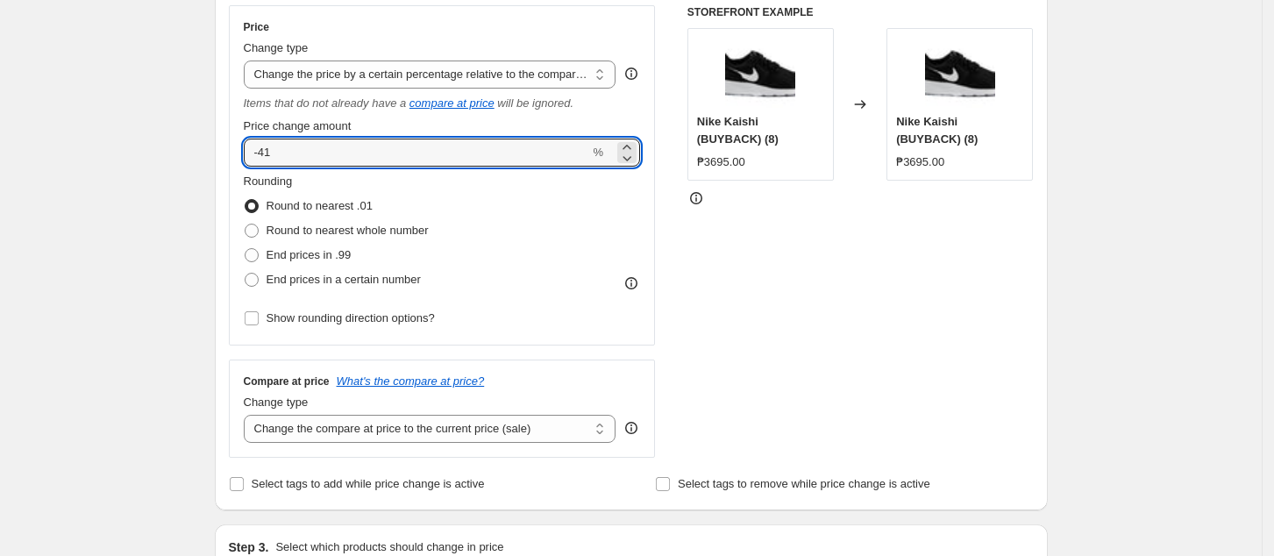
scroll to position [351, 0]
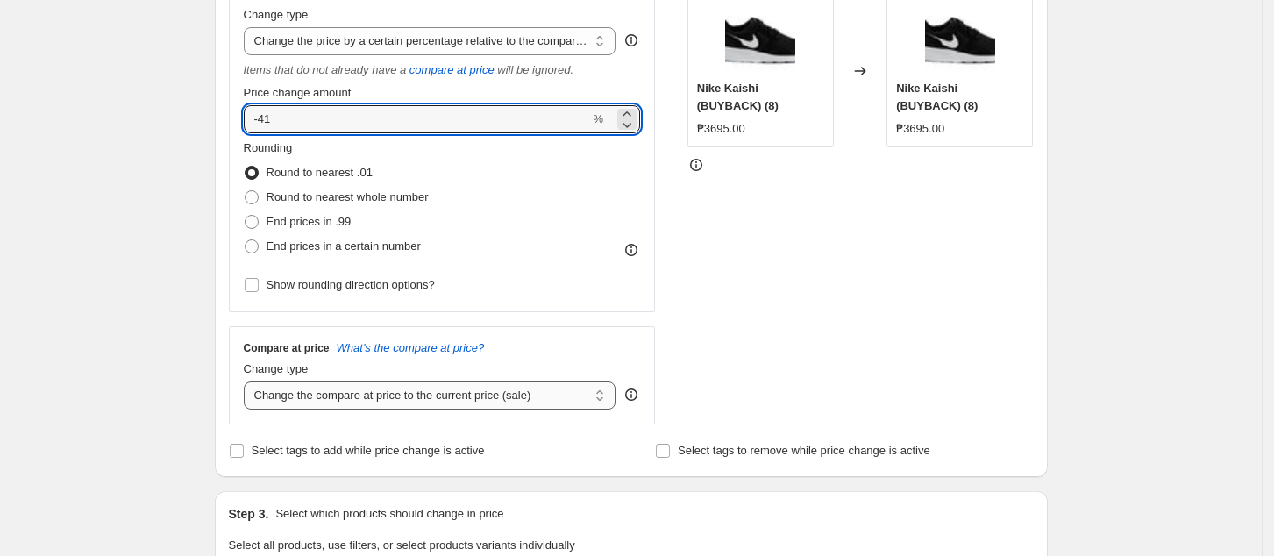
type input "-41"
click at [458, 395] on select "Change the compare at price to the current price (sale) Change the compare at p…" at bounding box center [430, 395] width 373 height 28
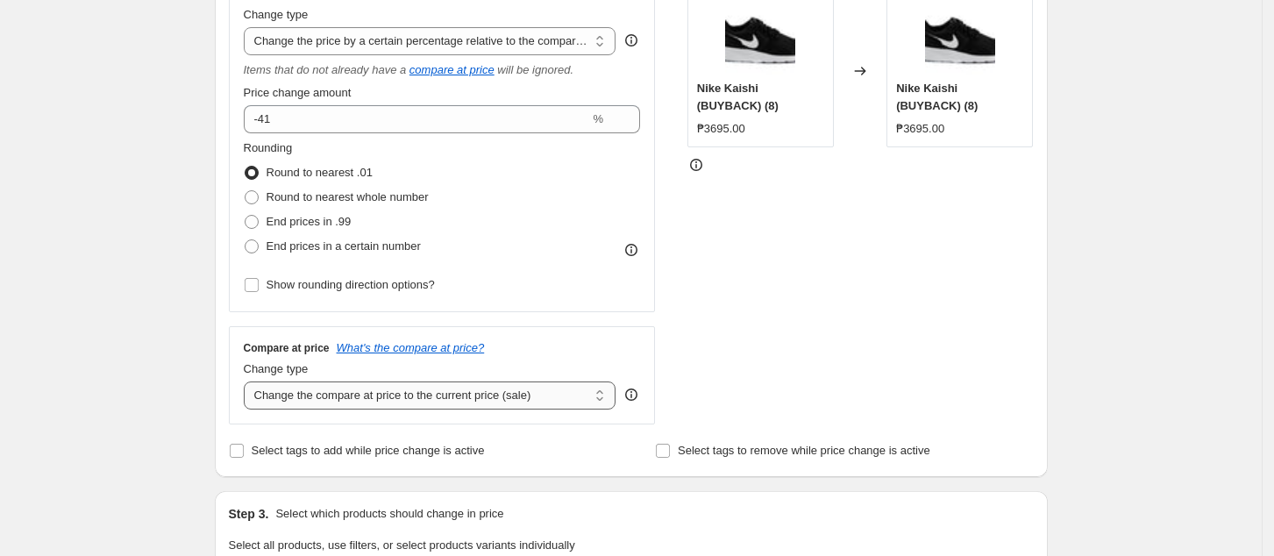
click at [249, 382] on select "Change the compare at price to the current price (sale) Change the compare at p…" at bounding box center [430, 395] width 373 height 28
click at [457, 359] on div "Compare at price What's the compare at price? Change type Change the compare at…" at bounding box center [442, 375] width 397 height 68
click at [466, 386] on select "Change the compare at price to the current price (sale) Change the compare at p…" at bounding box center [430, 395] width 373 height 28
select select "no_change"
click at [249, 382] on select "Change the compare at price to the current price (sale) Change the compare at p…" at bounding box center [430, 395] width 373 height 28
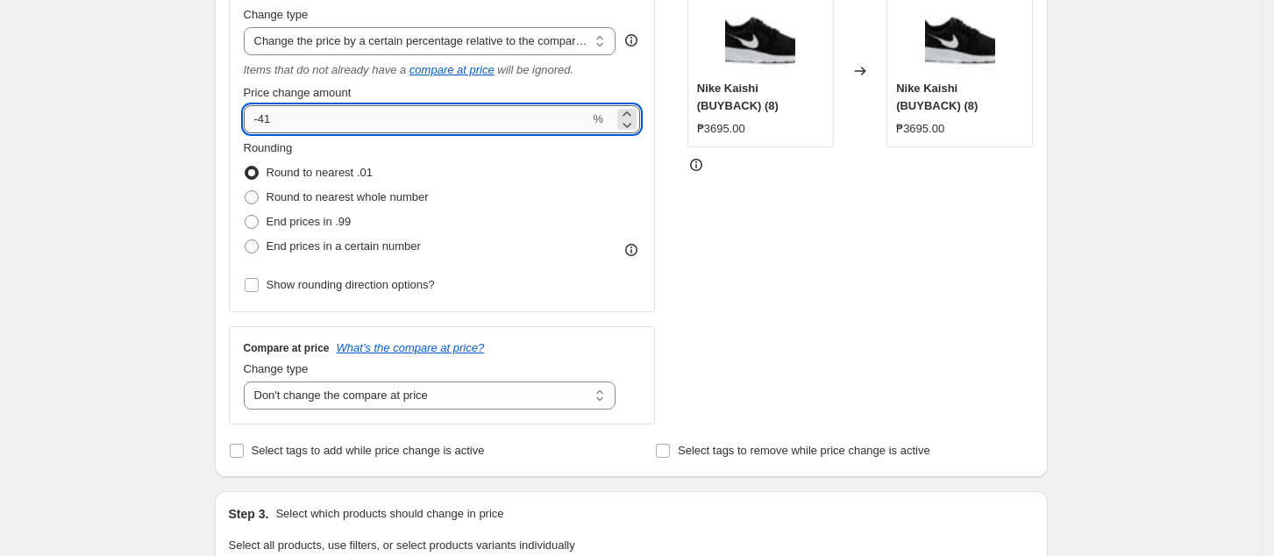
drag, startPoint x: 352, startPoint y: 116, endPoint x: 346, endPoint y: 90, distance: 26.0
click at [352, 114] on input "-41" at bounding box center [417, 119] width 346 height 28
type input "-40"
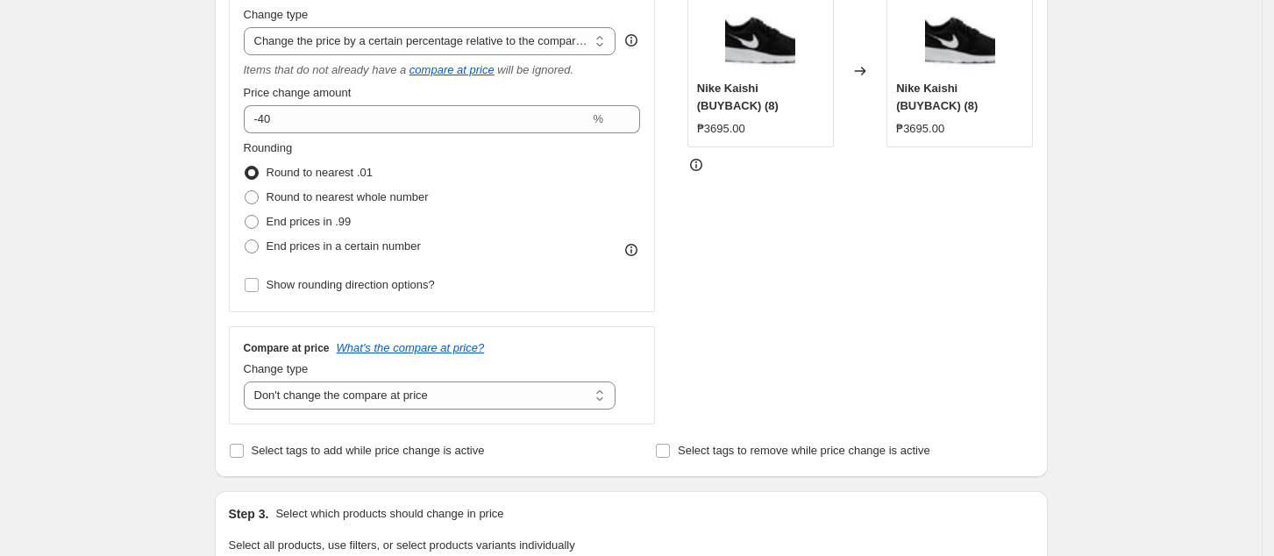
drag, startPoint x: 800, startPoint y: 252, endPoint x: 761, endPoint y: 283, distance: 50.0
click at [800, 253] on div "STOREFRONT EXAMPLE Nike Kaishi (BUYBACK) (8) ₱3695.00 Changed to Nike Kaishi (B…" at bounding box center [860, 198] width 346 height 452
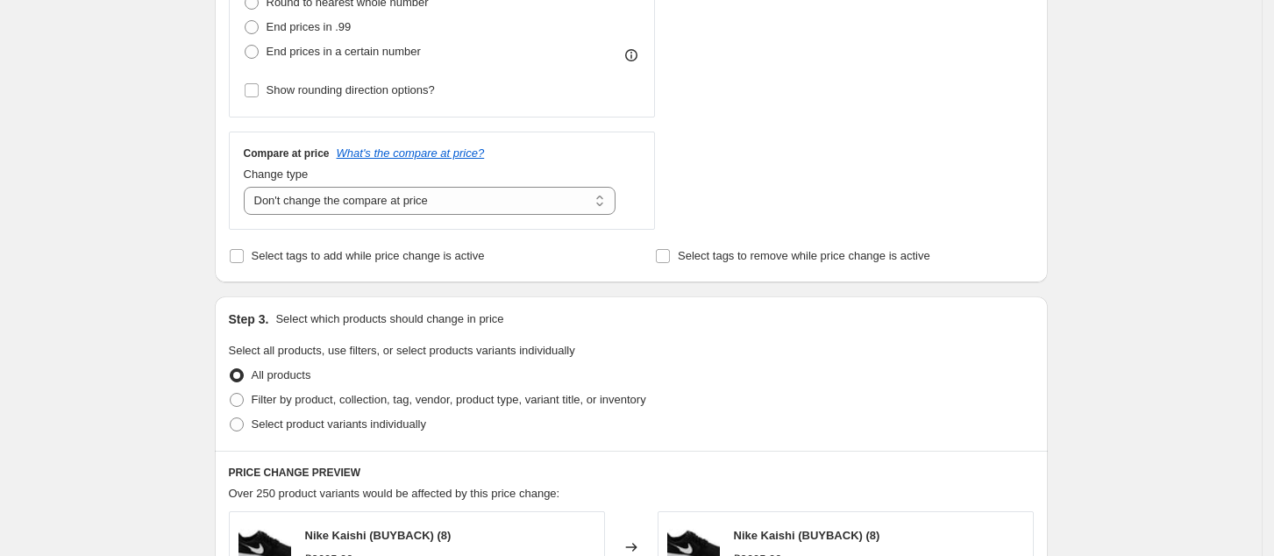
scroll to position [584, 0]
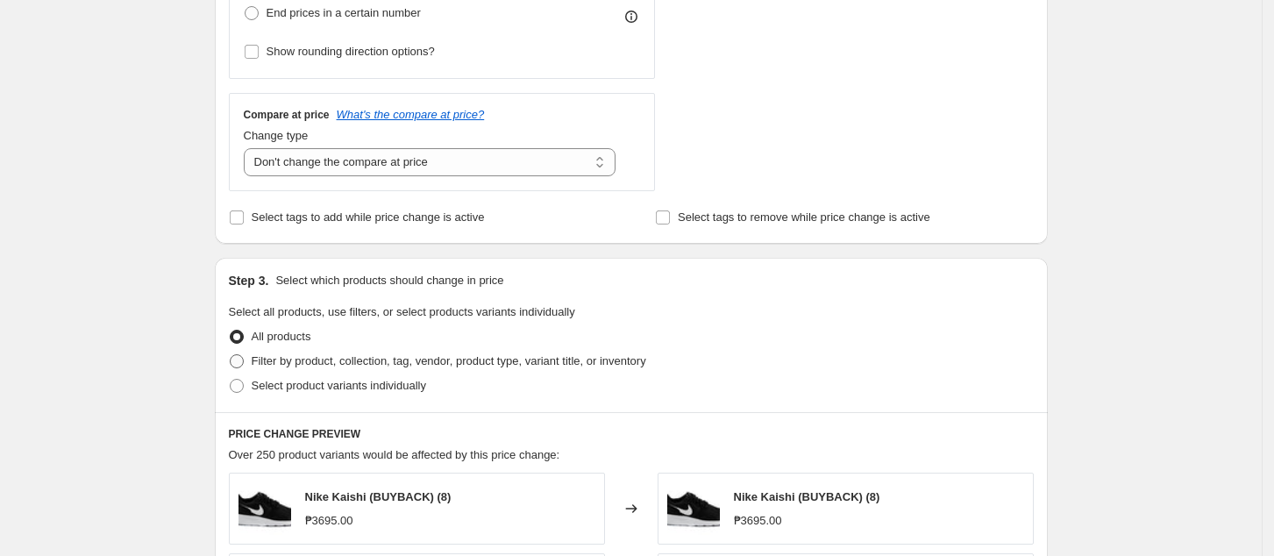
click at [294, 359] on span "Filter by product, collection, tag, vendor, product type, variant title, or inv…" at bounding box center [449, 360] width 395 height 13
click at [231, 355] on input "Filter by product, collection, tag, vendor, product type, variant title, or inv…" at bounding box center [230, 354] width 1 height 1
radio input "true"
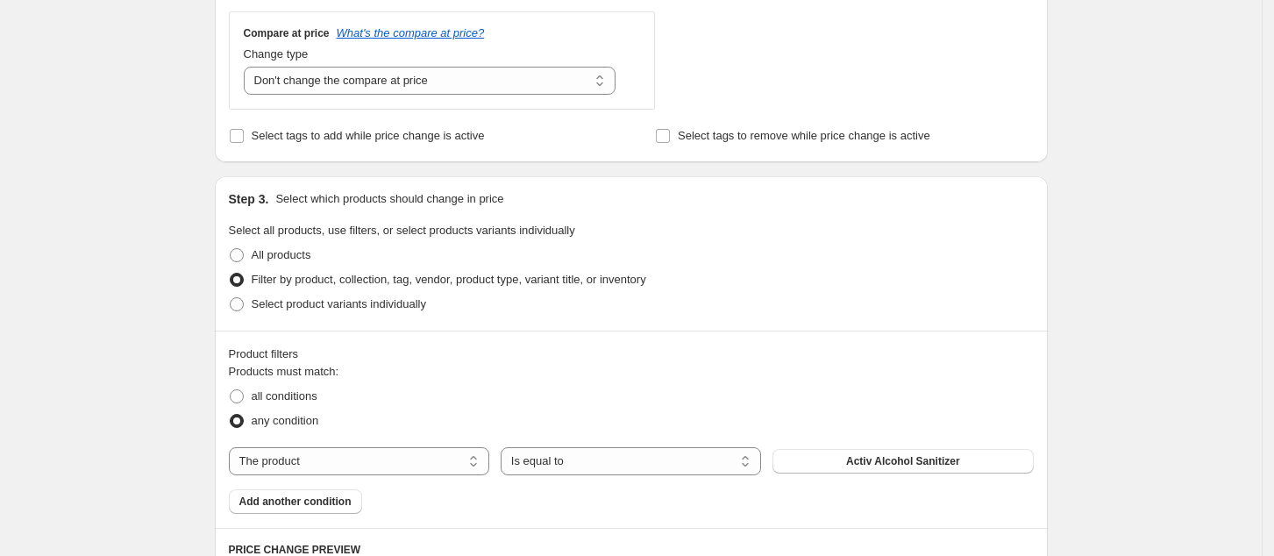
scroll to position [701, 0]
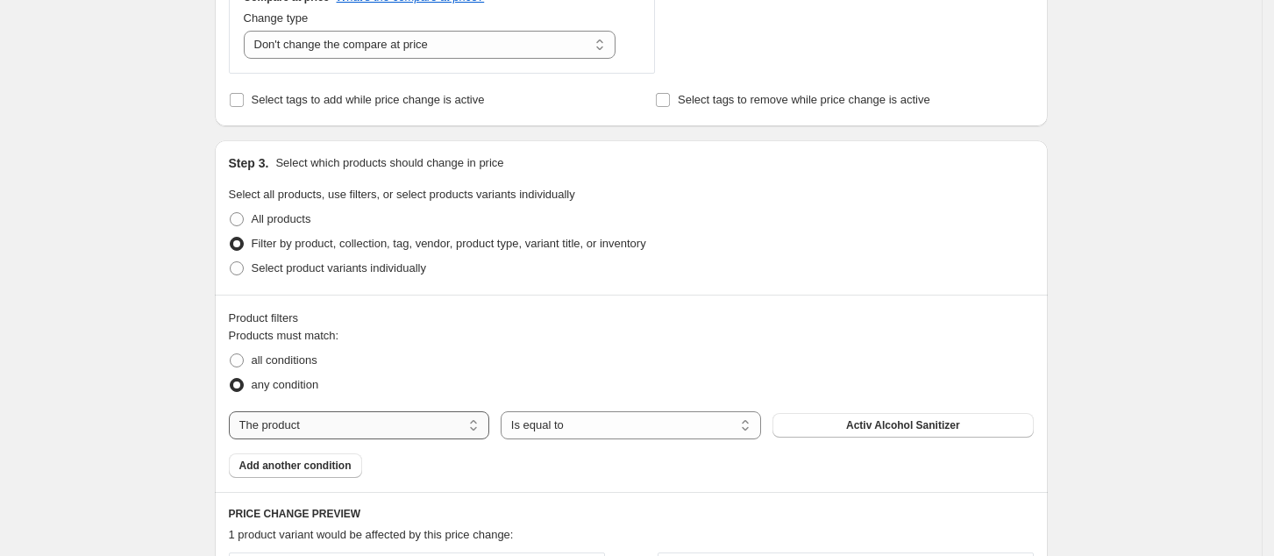
click at [344, 430] on select "The product The product's collection The product's tag The product's vendor The…" at bounding box center [359, 425] width 260 height 28
select select "tag"
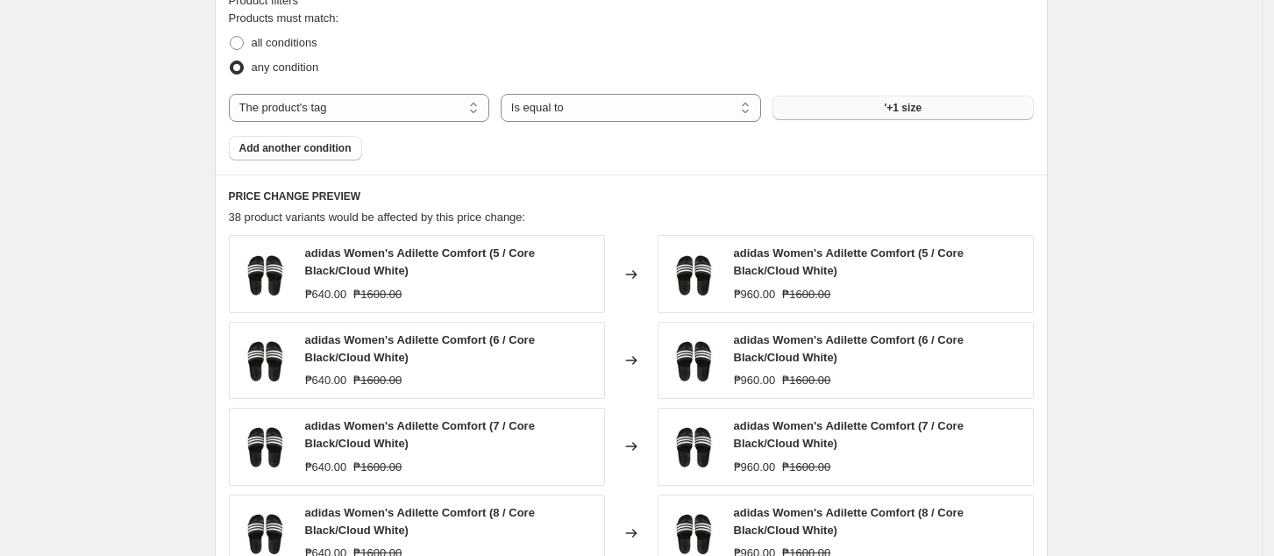
scroll to position [935, 0]
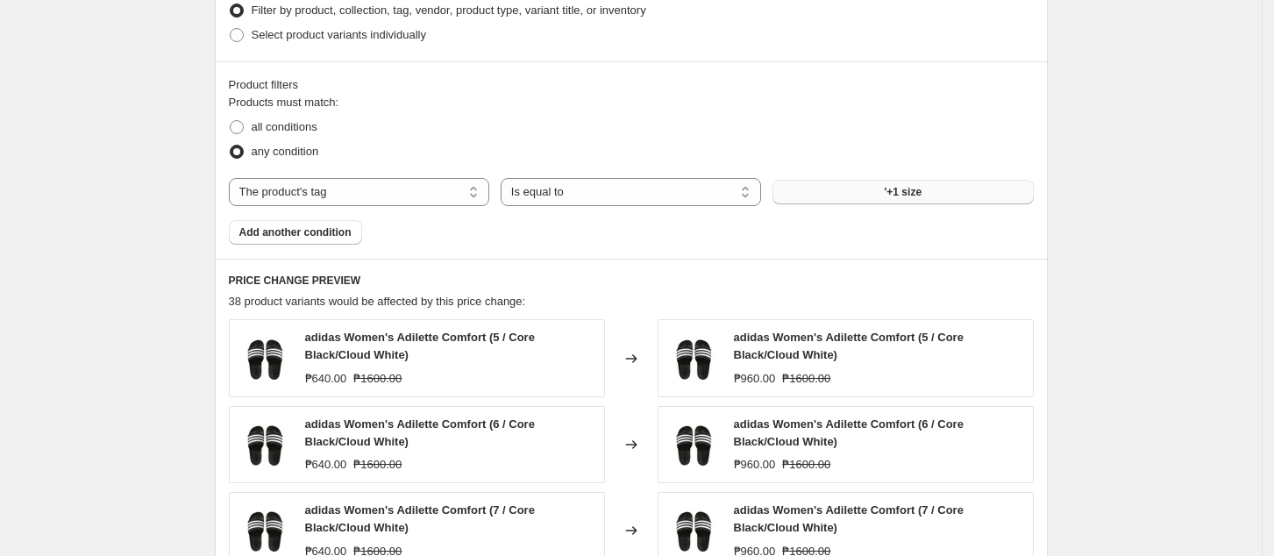
click at [836, 195] on button "'+1 size" at bounding box center [902, 192] width 260 height 25
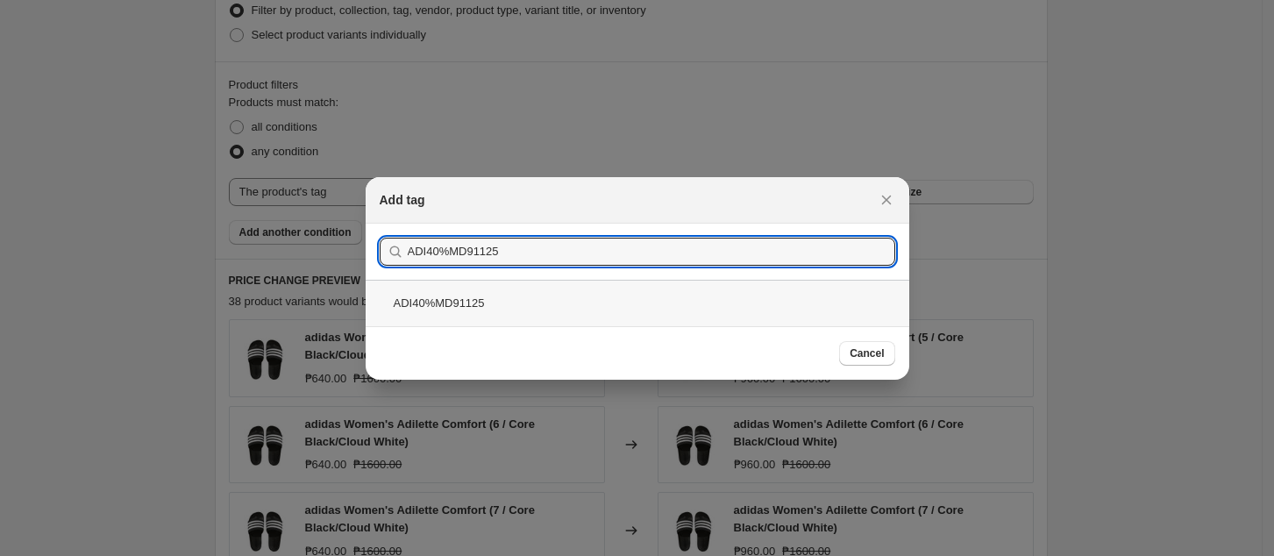
type input "ADI40%MD91125"
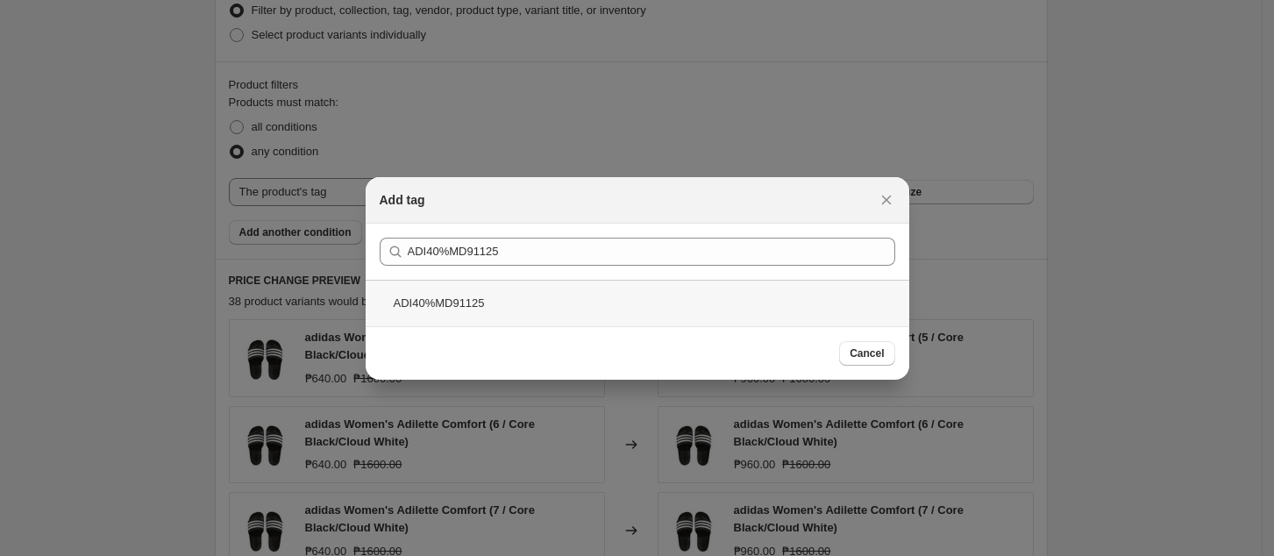
click at [708, 298] on div "ADI40%MD91125" at bounding box center [638, 303] width 544 height 46
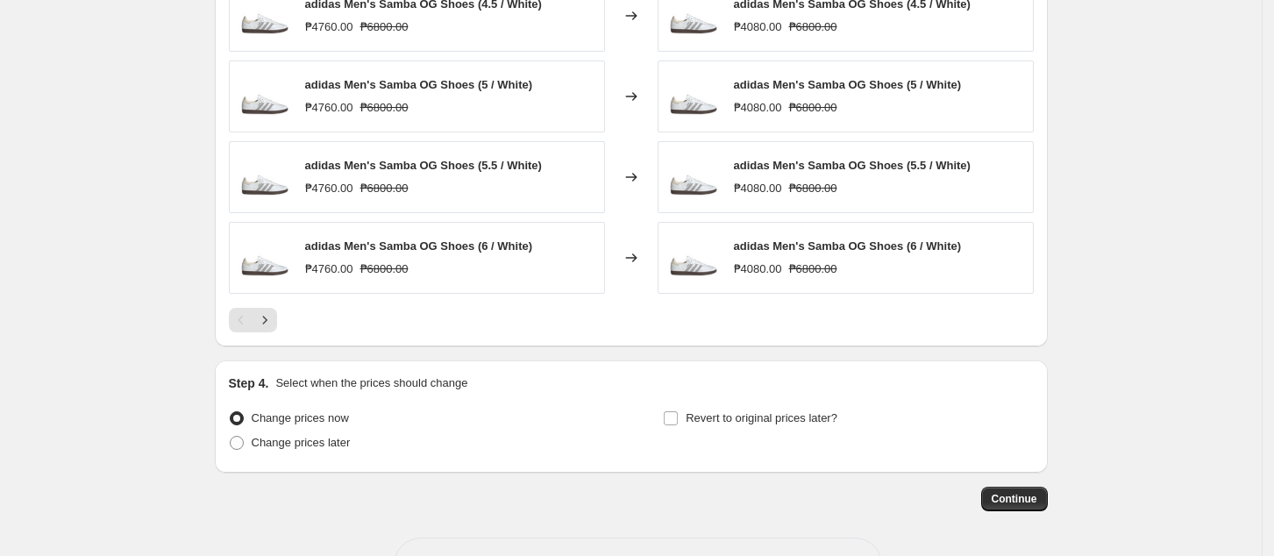
scroll to position [1403, 0]
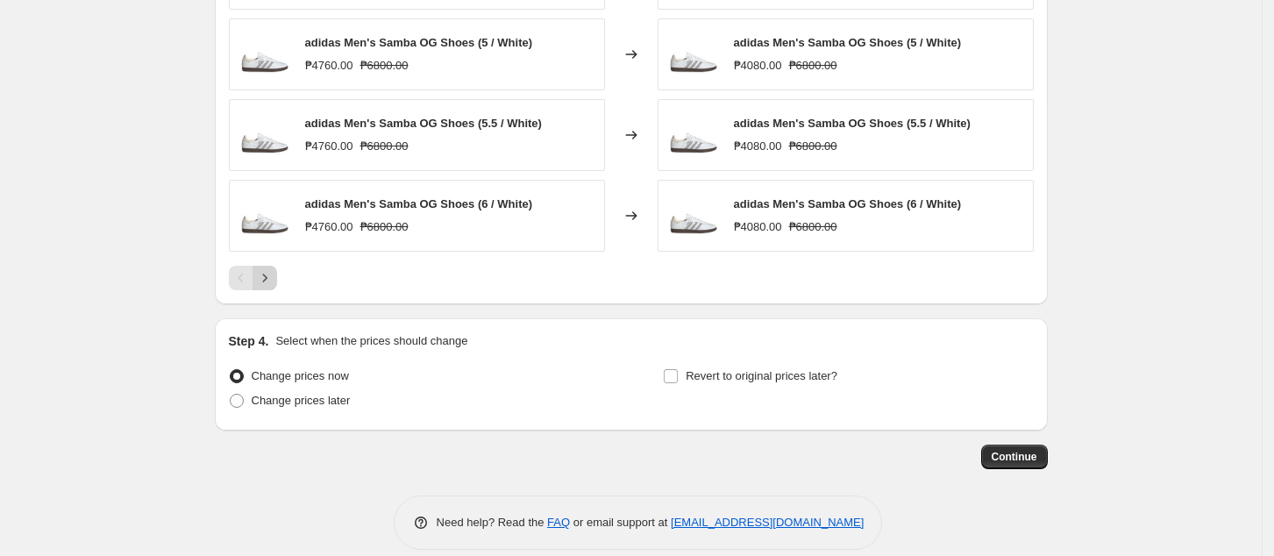
click at [268, 274] on icon "Next" at bounding box center [265, 278] width 18 height 18
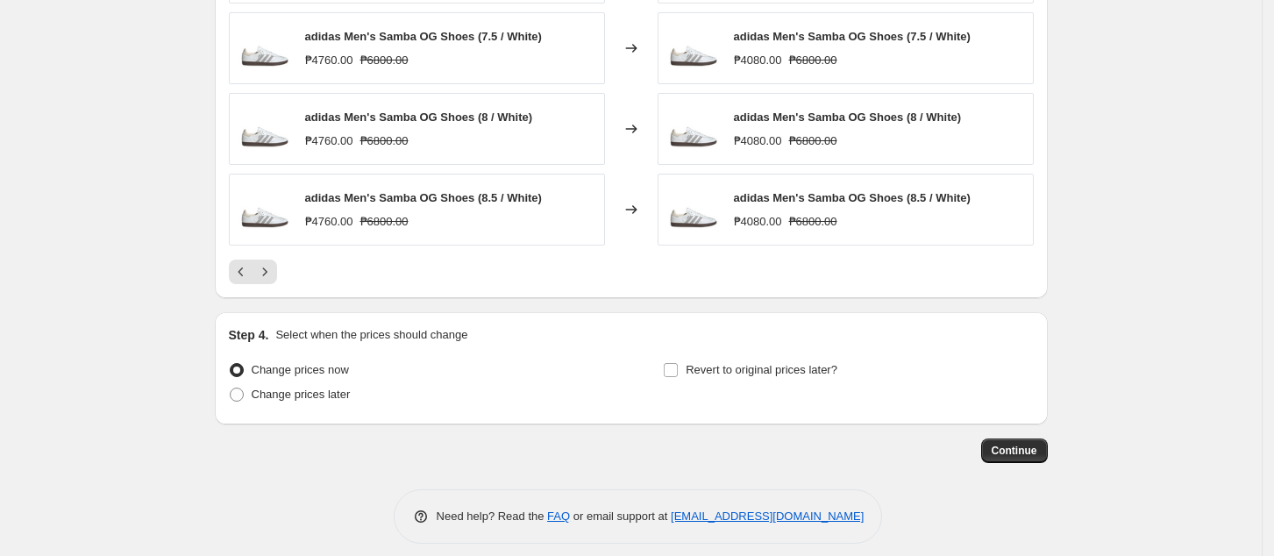
click at [271, 289] on div "PRICE CHANGE PREVIEW 215 product variants would be affected by this price chang…" at bounding box center [631, 44] width 833 height 508
click at [264, 274] on icon "Next" at bounding box center [265, 272] width 18 height 18
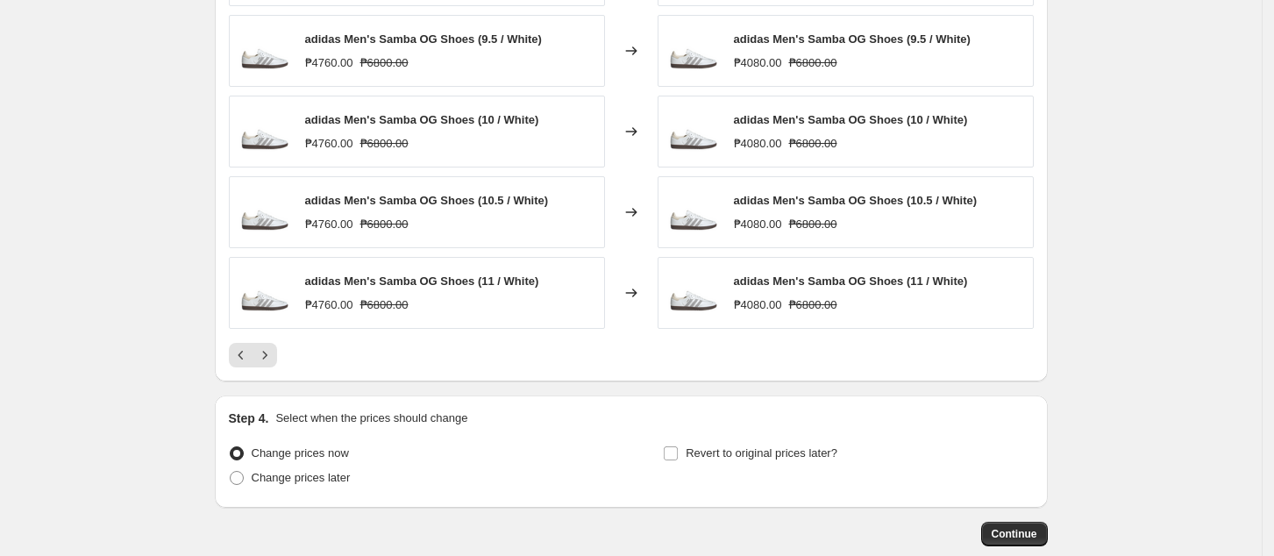
scroll to position [1169, 0]
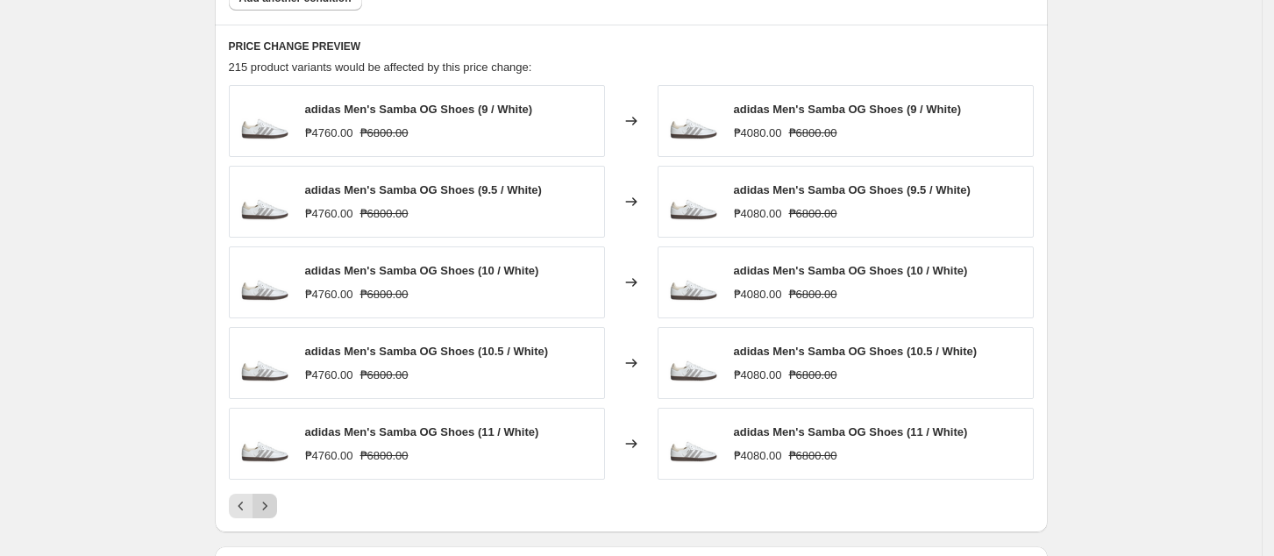
click at [267, 500] on icon "Next" at bounding box center [265, 506] width 18 height 18
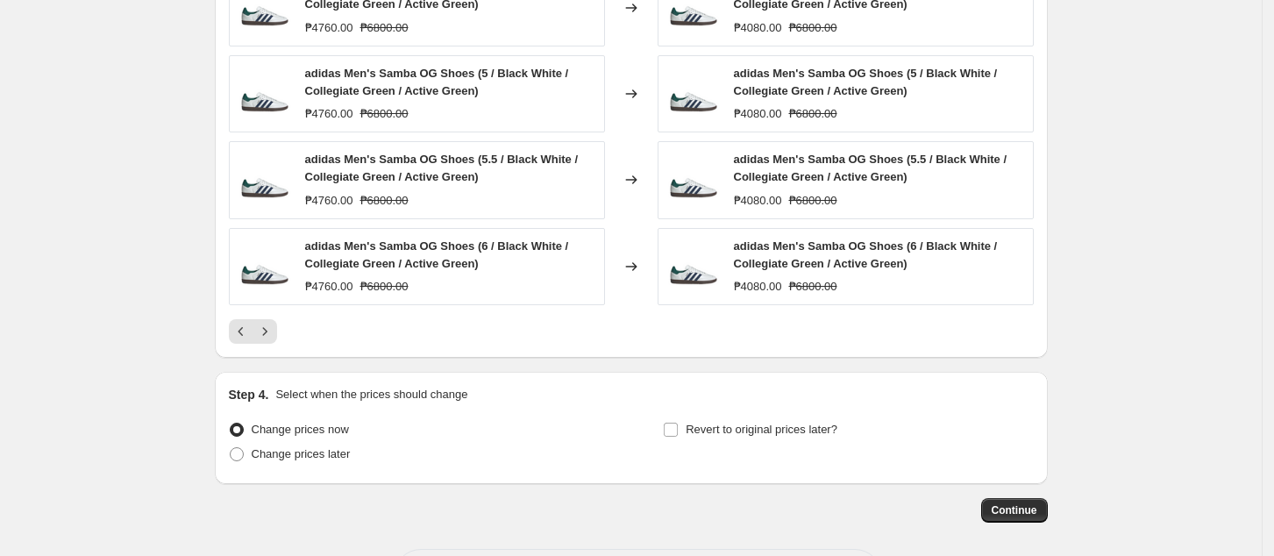
scroll to position [1439, 0]
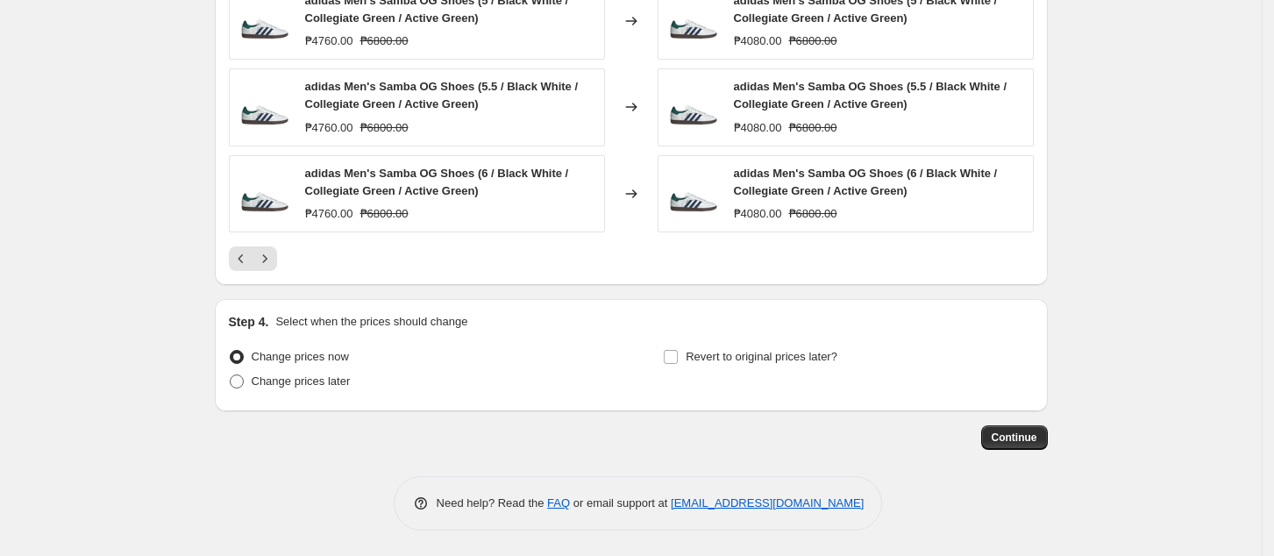
click at [321, 382] on span "Change prices later" at bounding box center [301, 380] width 99 height 13
click at [231, 375] on input "Change prices later" at bounding box center [230, 374] width 1 height 1
radio input "true"
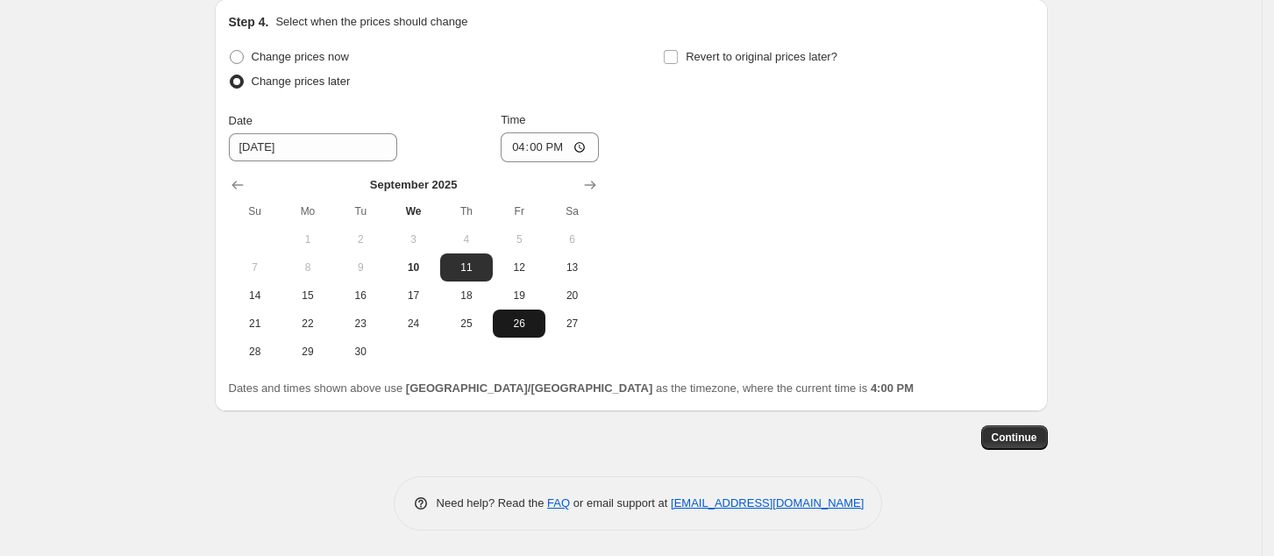
scroll to position [1739, 0]
click at [521, 152] on input "16:00" at bounding box center [550, 147] width 98 height 30
type input "00:00"
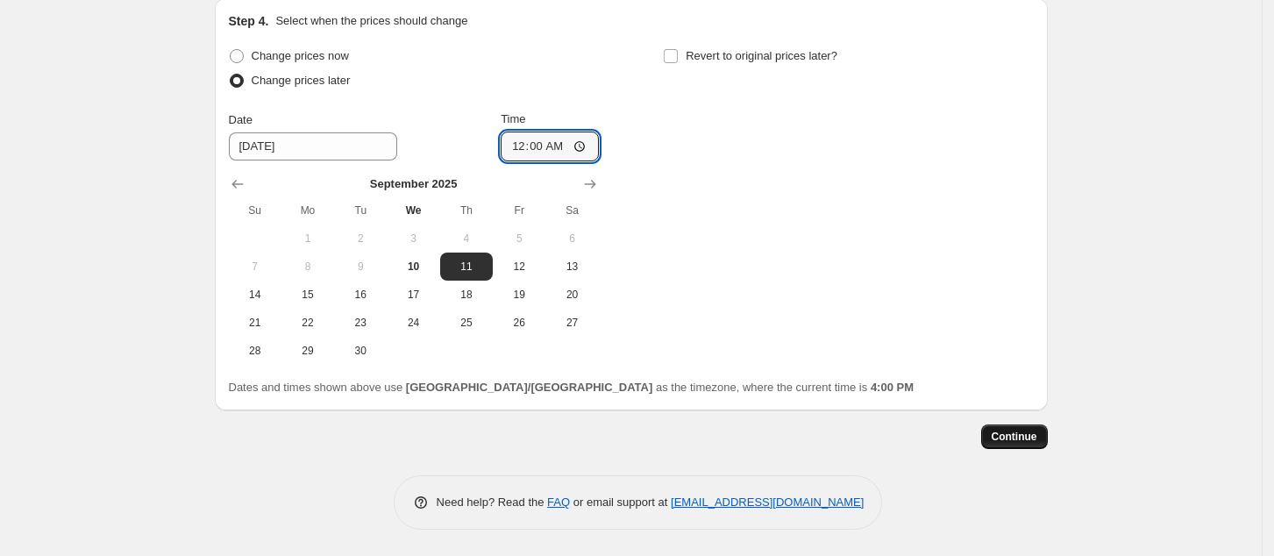
click at [1015, 432] on span "Continue" at bounding box center [1015, 437] width 46 height 14
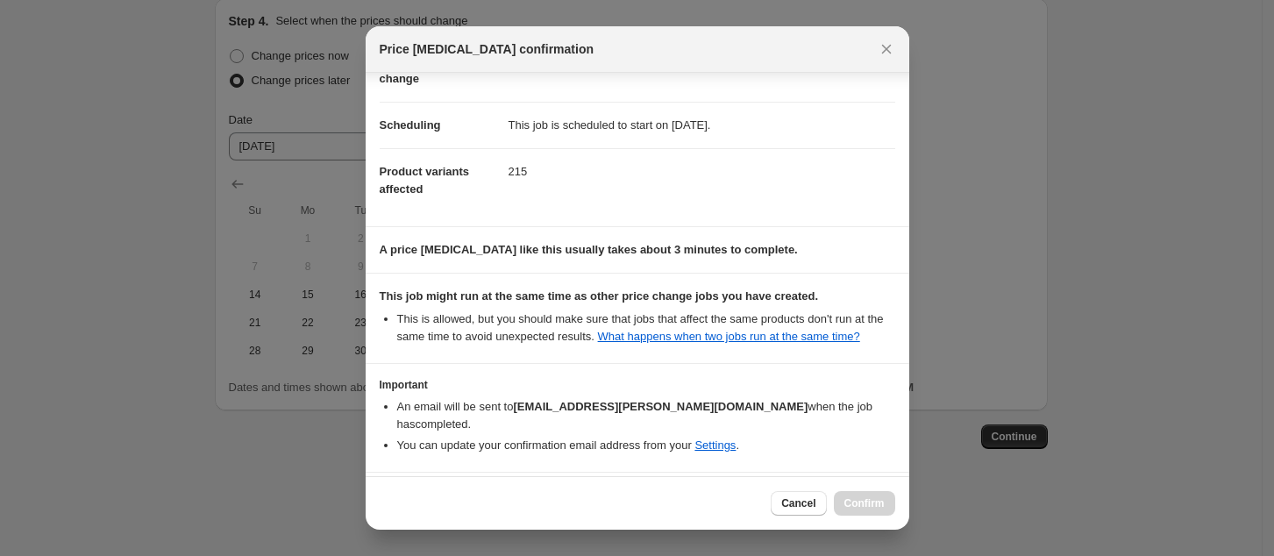
scroll to position [177, 0]
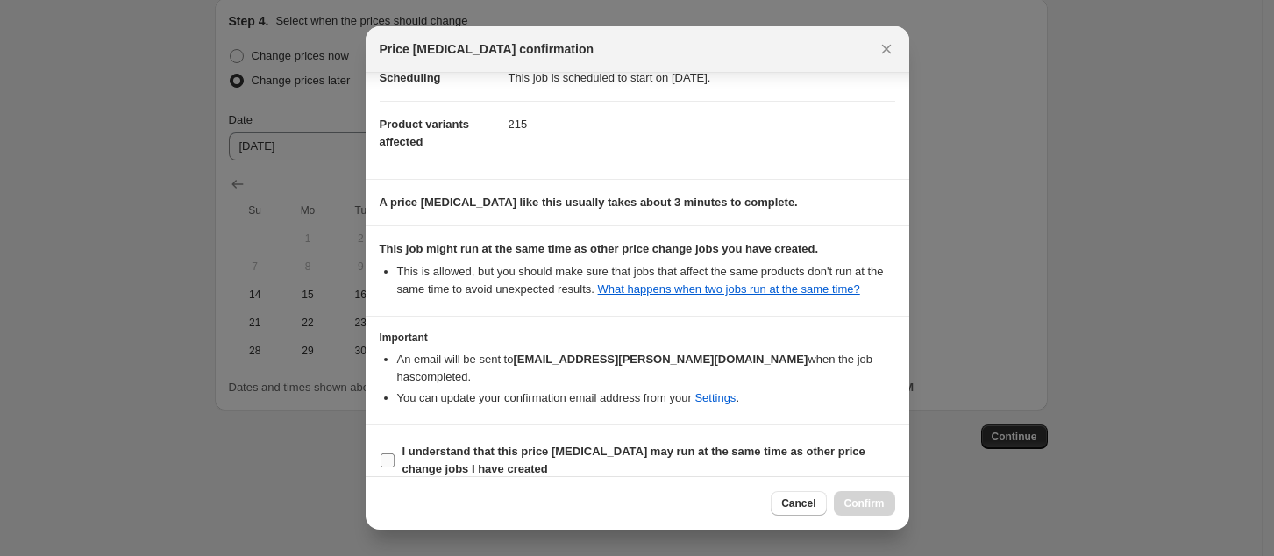
click at [484, 445] on b "I understand that this price [MEDICAL_DATA] may run at the same time as other p…" at bounding box center [633, 460] width 463 height 31
click at [395, 453] on input "I understand that this price [MEDICAL_DATA] may run at the same time as other p…" at bounding box center [388, 460] width 14 height 14
checkbox input "true"
click at [875, 501] on span "Confirm" at bounding box center [864, 503] width 40 height 14
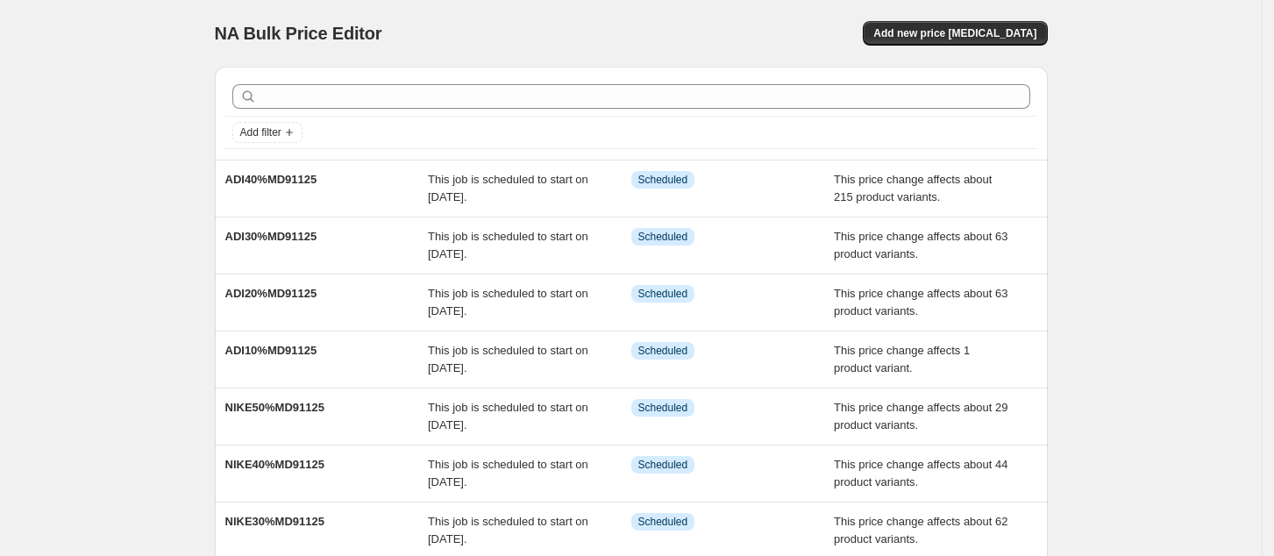
click at [989, 46] on div "NA Bulk Price Editor. This page is ready NA Bulk Price Editor Add new price [ME…" at bounding box center [631, 33] width 833 height 67
click at [975, 36] on span "Add new price [MEDICAL_DATA]" at bounding box center [954, 33] width 163 height 14
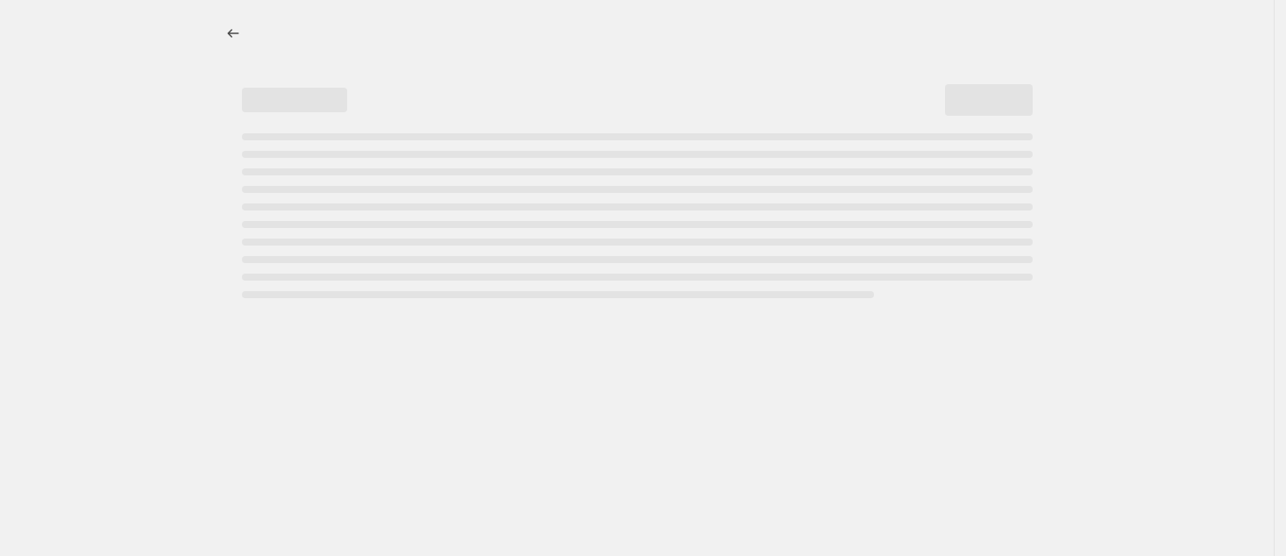
select select "percentage"
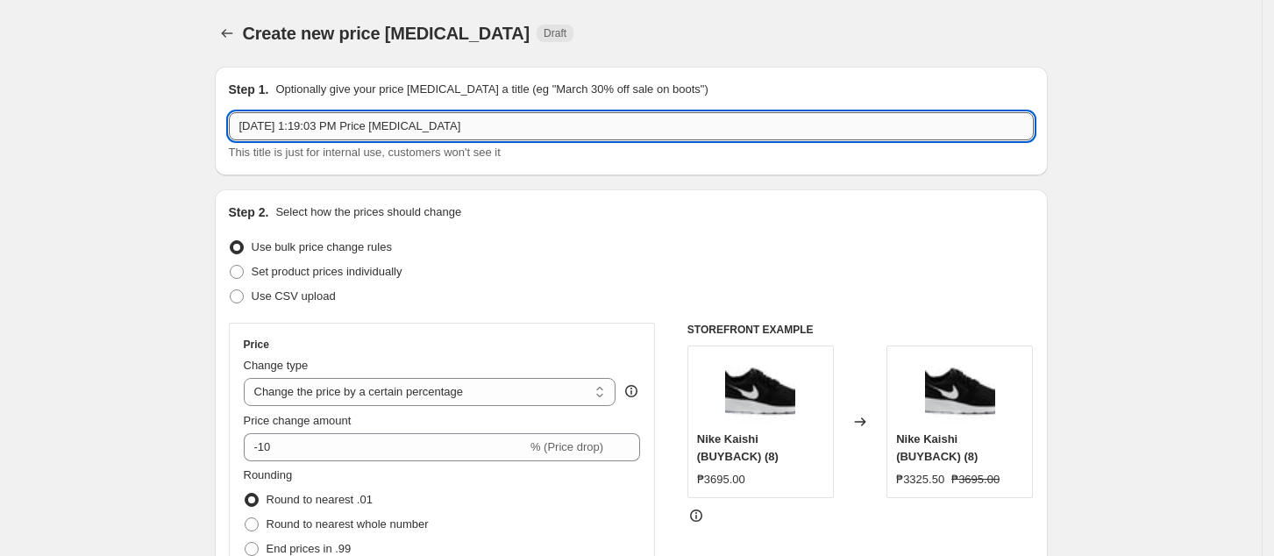
click at [375, 124] on input "[DATE] 1:19:03 PM Price [MEDICAL_DATA]" at bounding box center [631, 126] width 805 height 28
paste input "ADI50%MD91125"
type input "ADI50%MD91125"
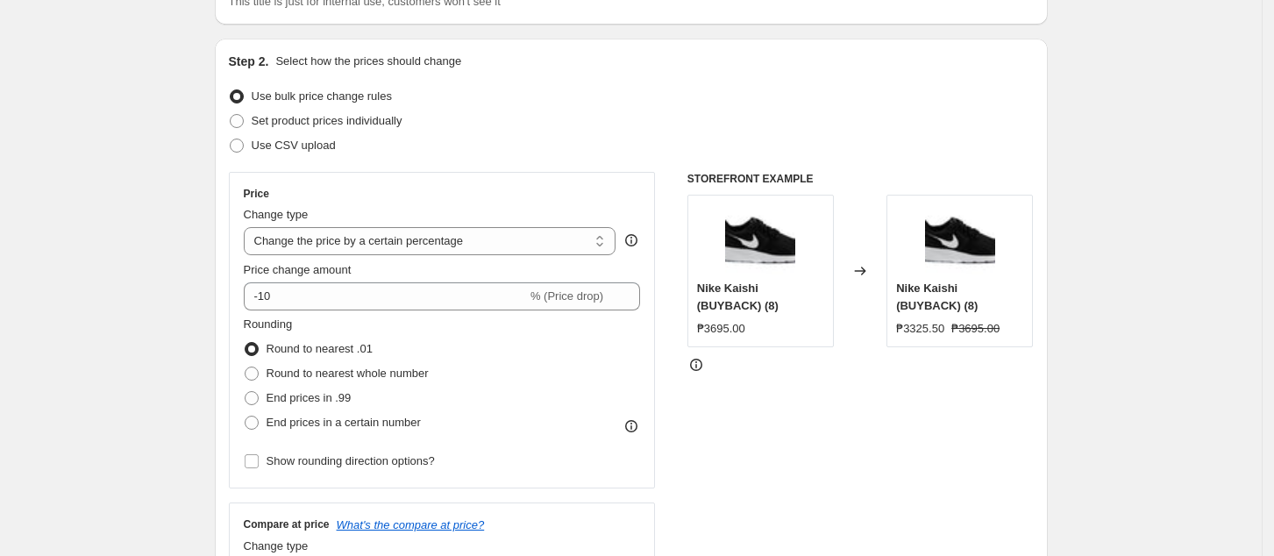
scroll to position [233, 0]
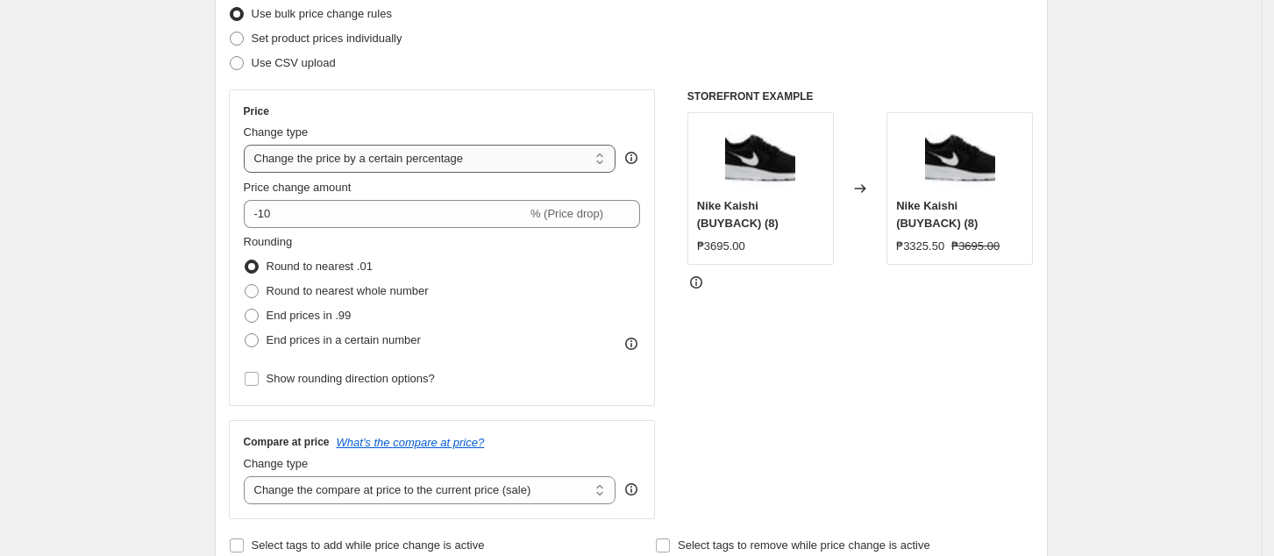
click at [381, 170] on select "Change the price to a certain amount Change the price by a certain amount Chang…" at bounding box center [430, 159] width 373 height 28
select select "pcap"
click at [249, 145] on select "Change the price to a certain amount Change the price by a certain amount Chang…" at bounding box center [430, 159] width 373 height 28
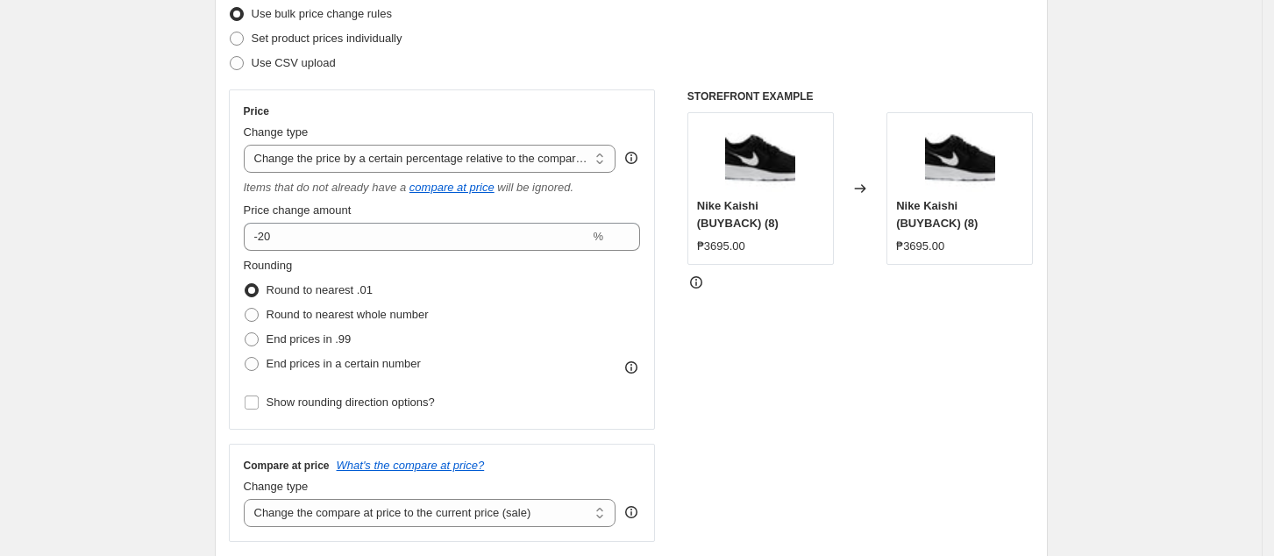
click at [412, 252] on div "Price Change type Change the price to a certain amount Change the price by a ce…" at bounding box center [442, 259] width 397 height 310
click at [411, 250] on div "Price Change type Change the price to a certain amount Change the price by a ce…" at bounding box center [442, 259] width 397 height 310
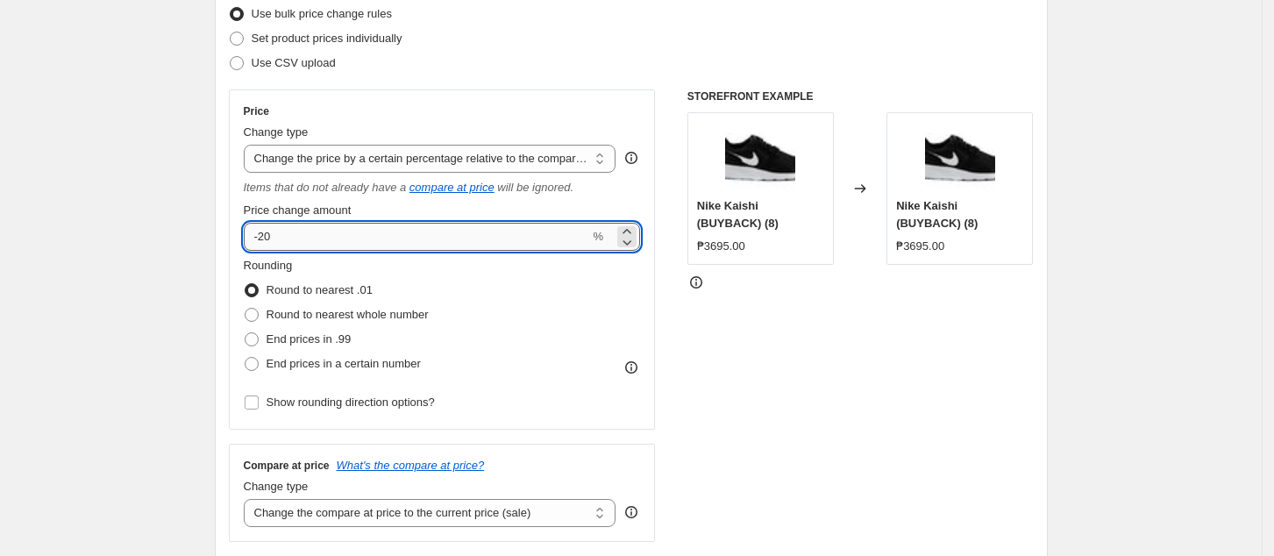
click at [409, 242] on input "-20" at bounding box center [417, 237] width 346 height 28
type input "-2"
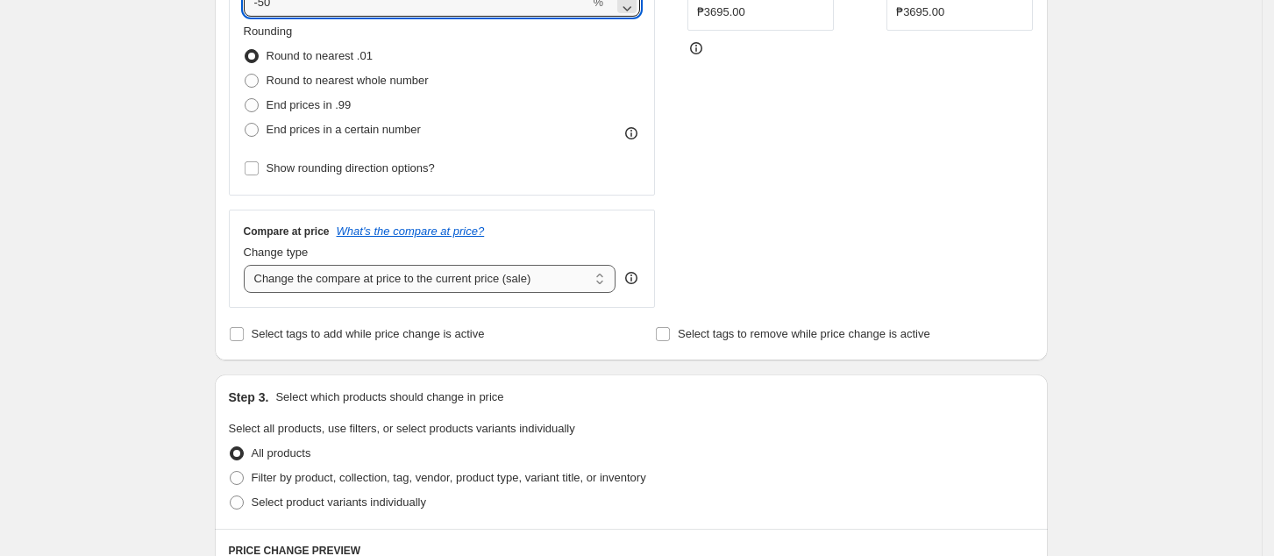
type input "-50"
click at [470, 270] on select "Change the compare at price to the current price (sale) Change the compare at p…" at bounding box center [430, 279] width 373 height 28
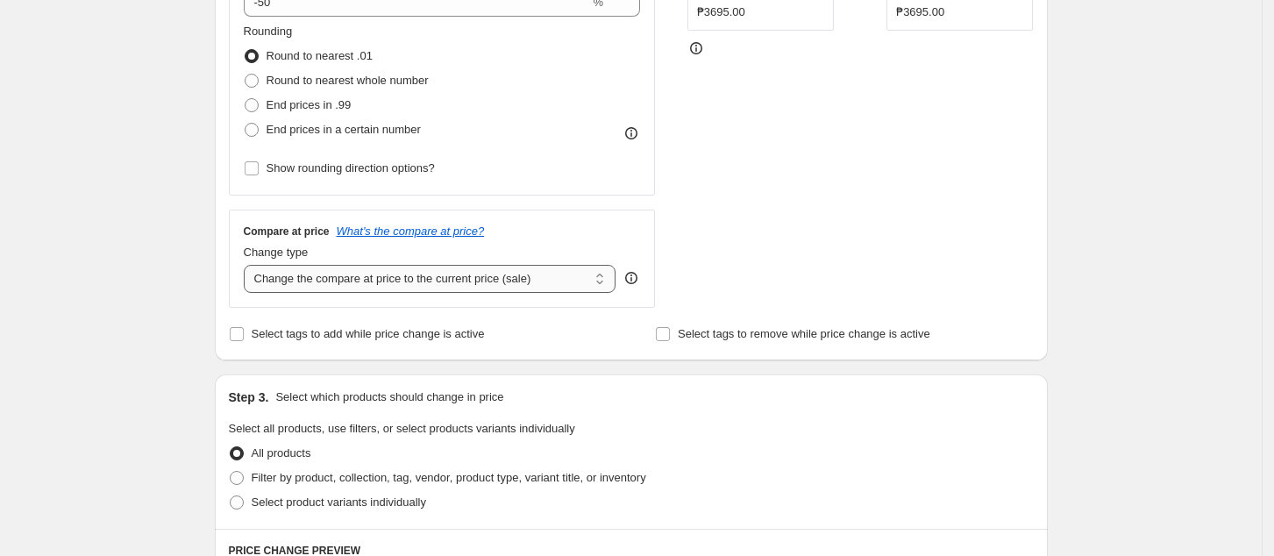
select select "no_change"
click at [249, 266] on select "Change the compare at price to the current price (sale) Change the compare at p…" at bounding box center [430, 279] width 373 height 28
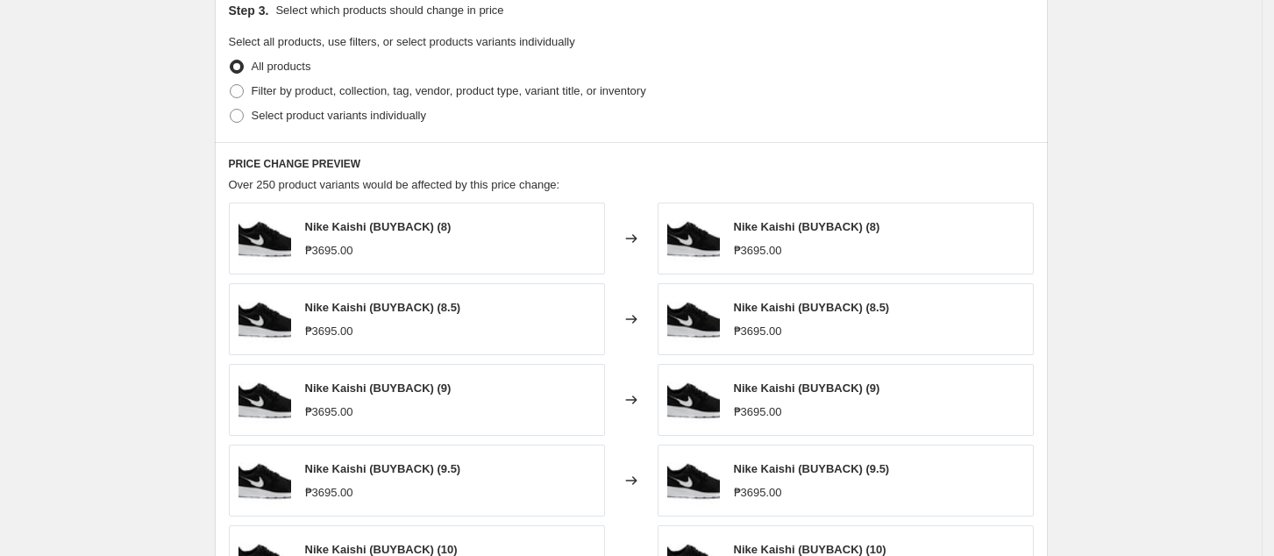
scroll to position [818, 0]
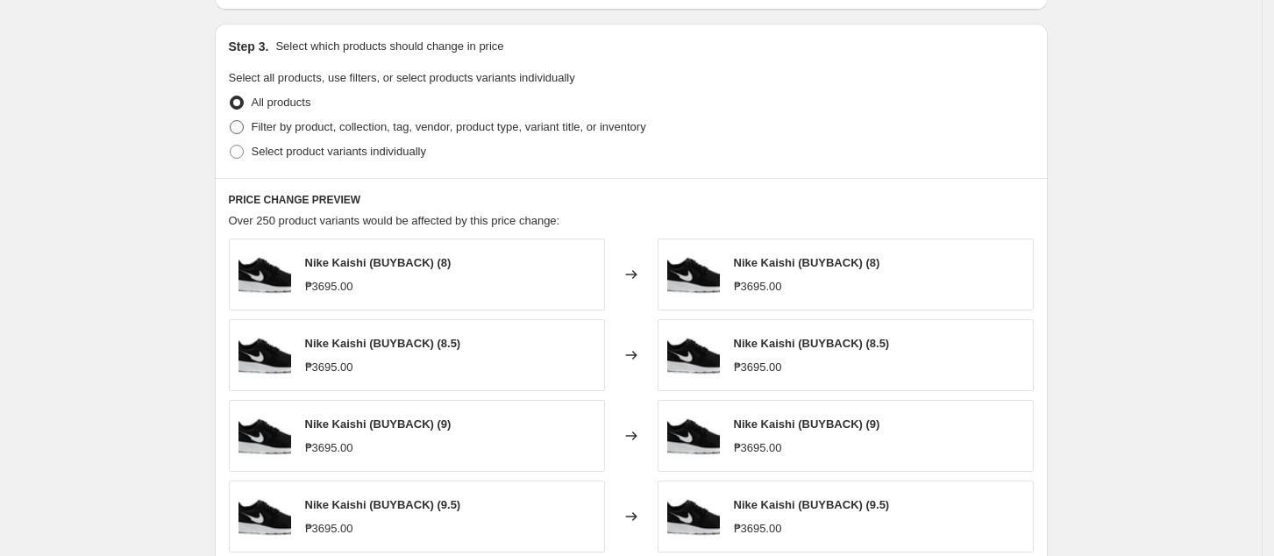
click at [293, 124] on span "Filter by product, collection, tag, vendor, product type, variant title, or inv…" at bounding box center [449, 126] width 395 height 13
click at [231, 121] on input "Filter by product, collection, tag, vendor, product type, variant title, or inv…" at bounding box center [230, 120] width 1 height 1
radio input "true"
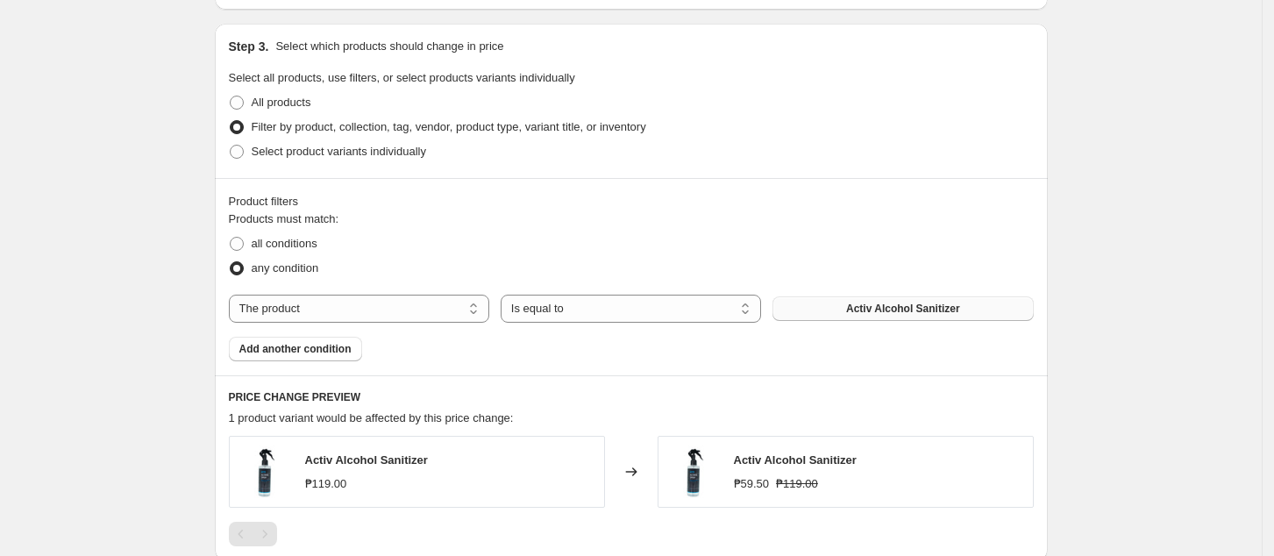
click at [876, 304] on span "Activ Alcohol Sanitizer" at bounding box center [903, 309] width 114 height 14
click at [364, 323] on select "The product The product's collection The product's tag The product's vendor The…" at bounding box center [359, 309] width 260 height 28
select select "tag"
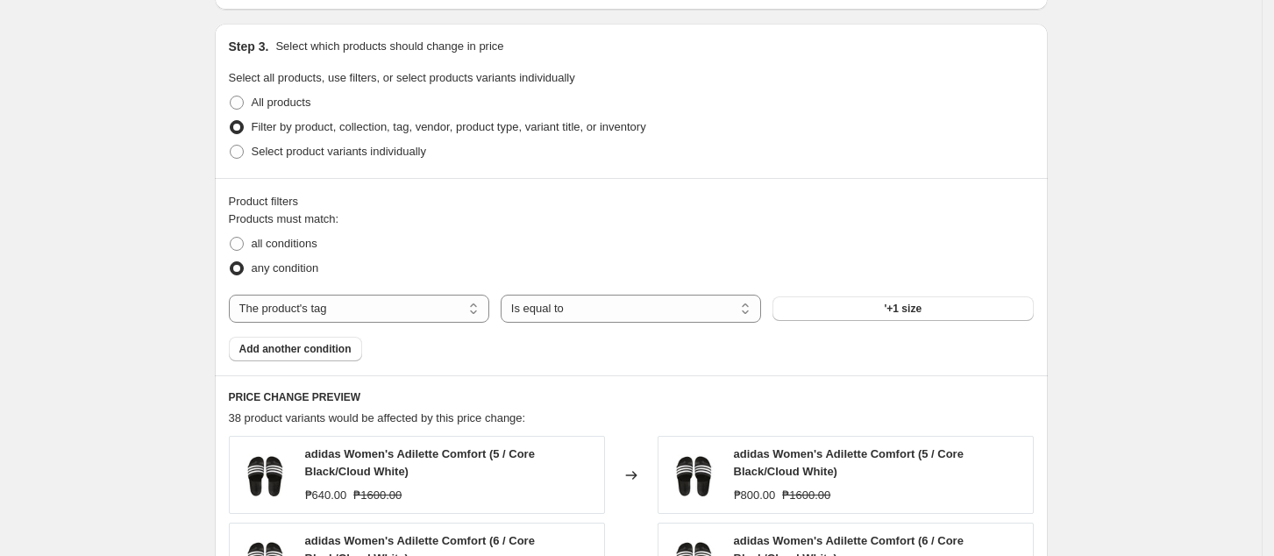
click at [936, 310] on button "'+1 size" at bounding box center [902, 308] width 260 height 25
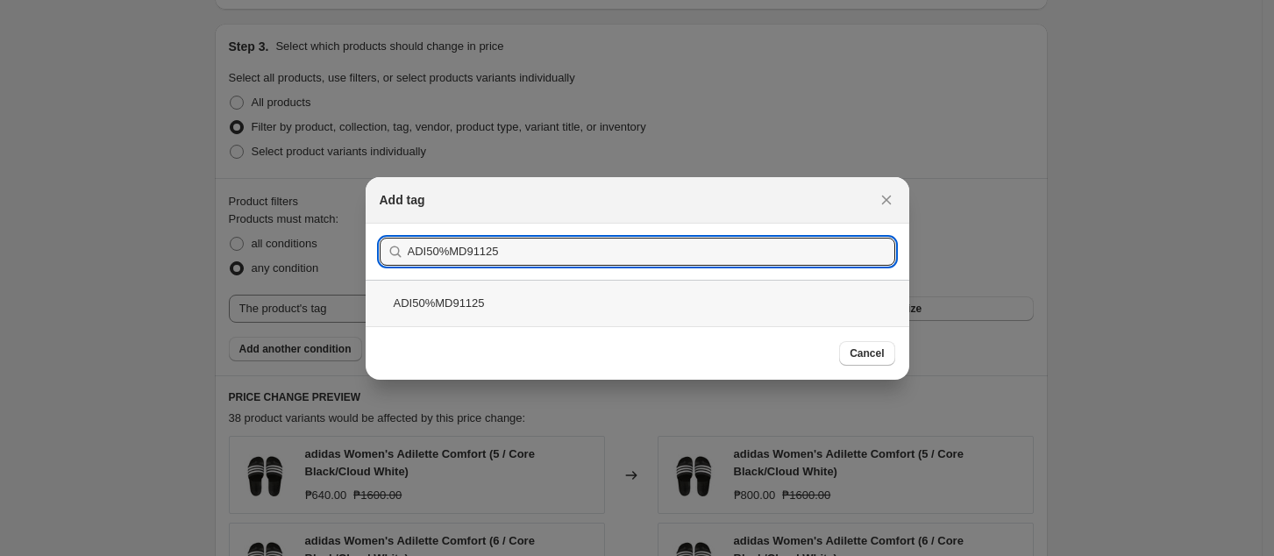
type input "ADI50%MD91125"
click at [793, 309] on div "ADI50%MD91125" at bounding box center [638, 303] width 544 height 46
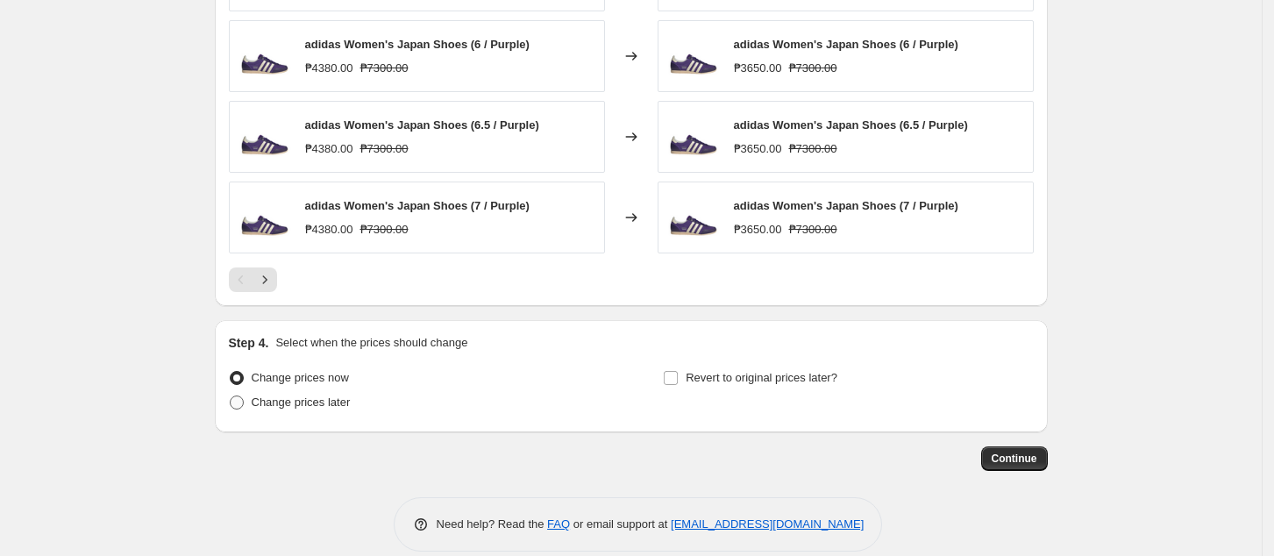
scroll to position [1403, 0]
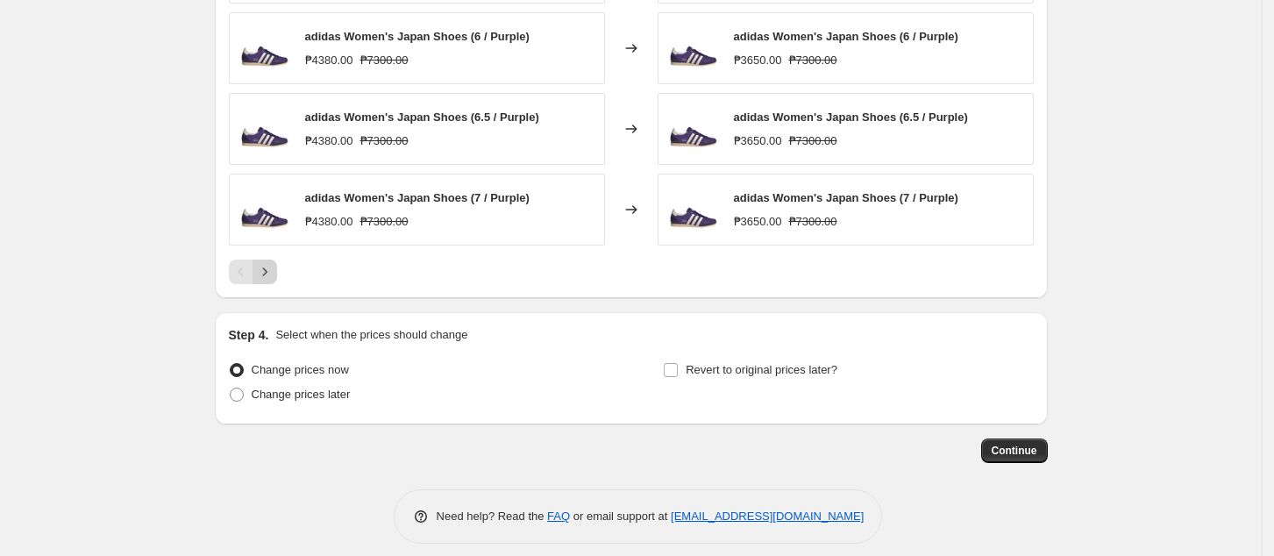
click at [274, 266] on icon "Next" at bounding box center [265, 272] width 18 height 18
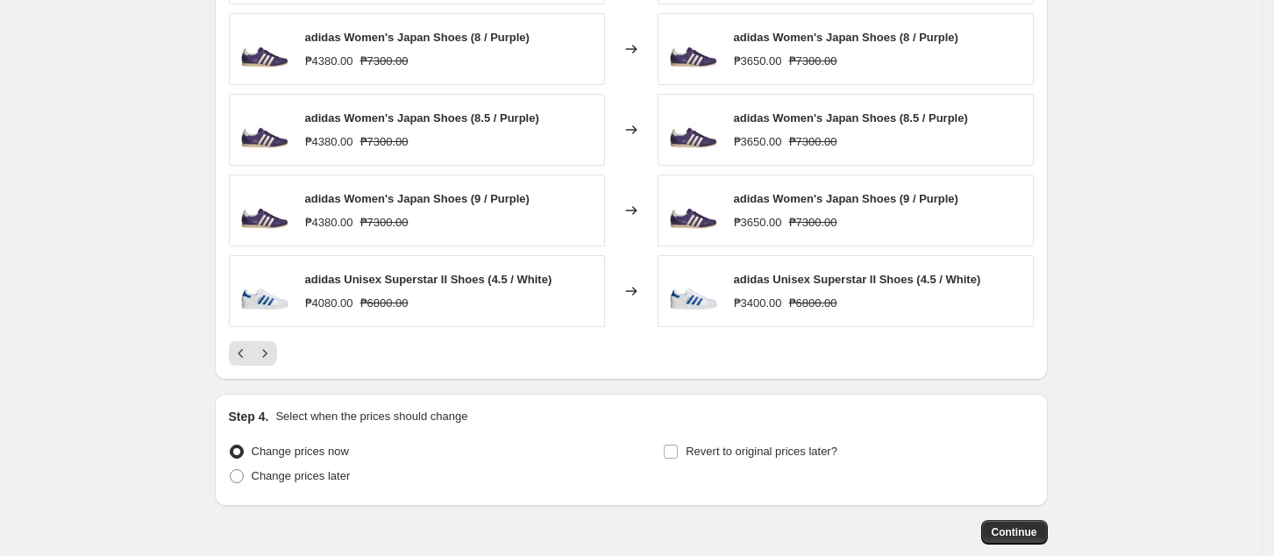
scroll to position [1285, 0]
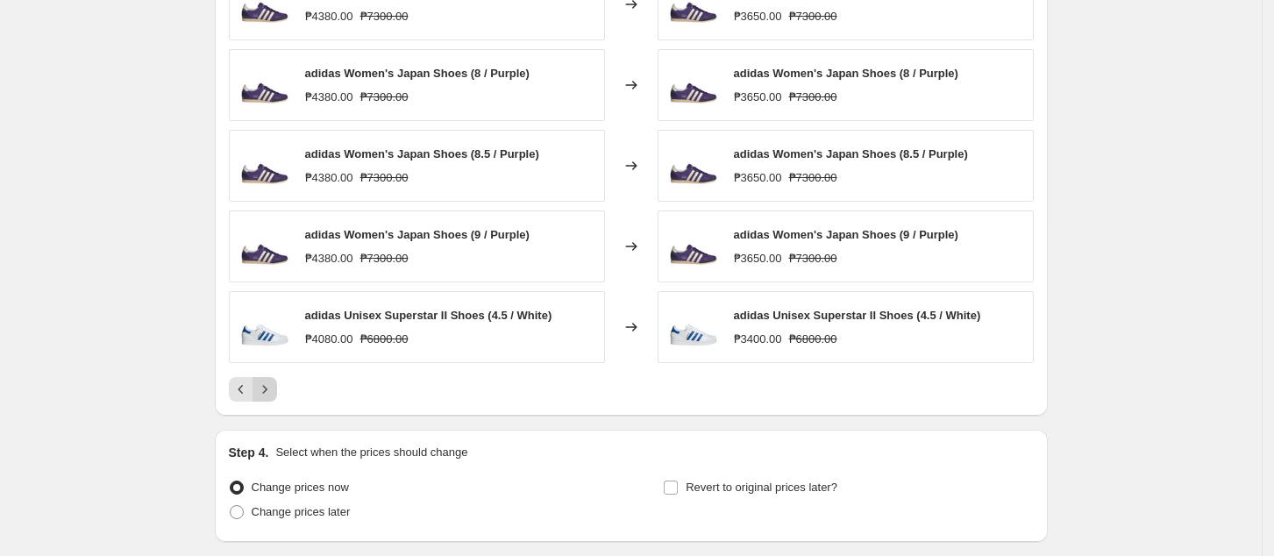
click at [281, 389] on div at bounding box center [631, 389] width 805 height 25
click at [274, 389] on icon "Next" at bounding box center [265, 390] width 18 height 18
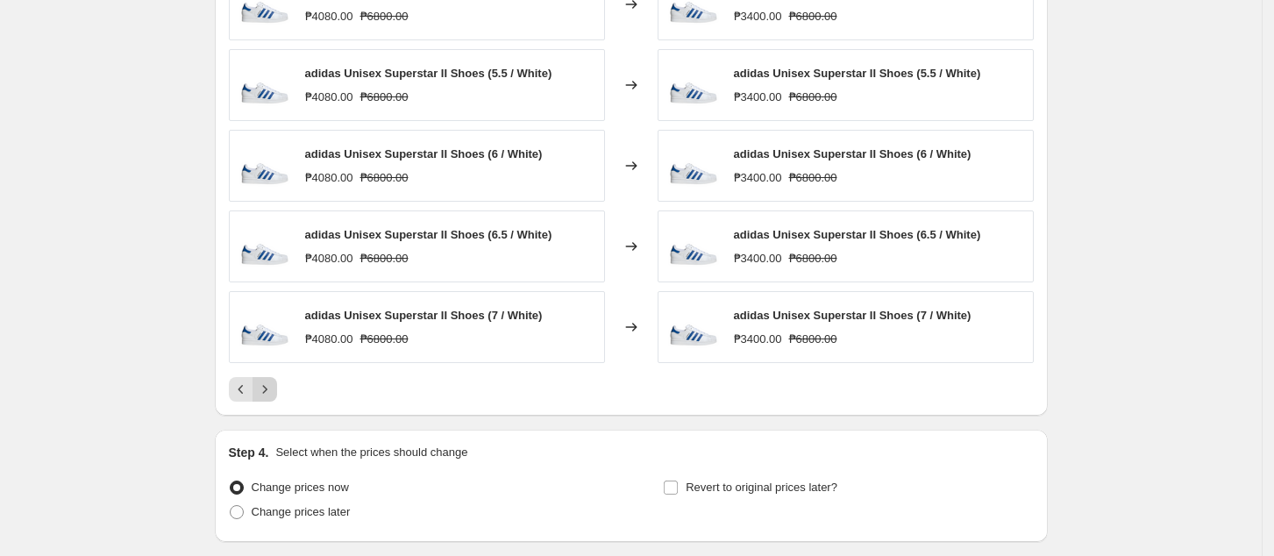
click at [274, 396] on icon "Next" at bounding box center [265, 390] width 18 height 18
click at [311, 516] on span "Change prices later" at bounding box center [301, 511] width 99 height 13
click at [231, 506] on input "Change prices later" at bounding box center [230, 505] width 1 height 1
radio input "true"
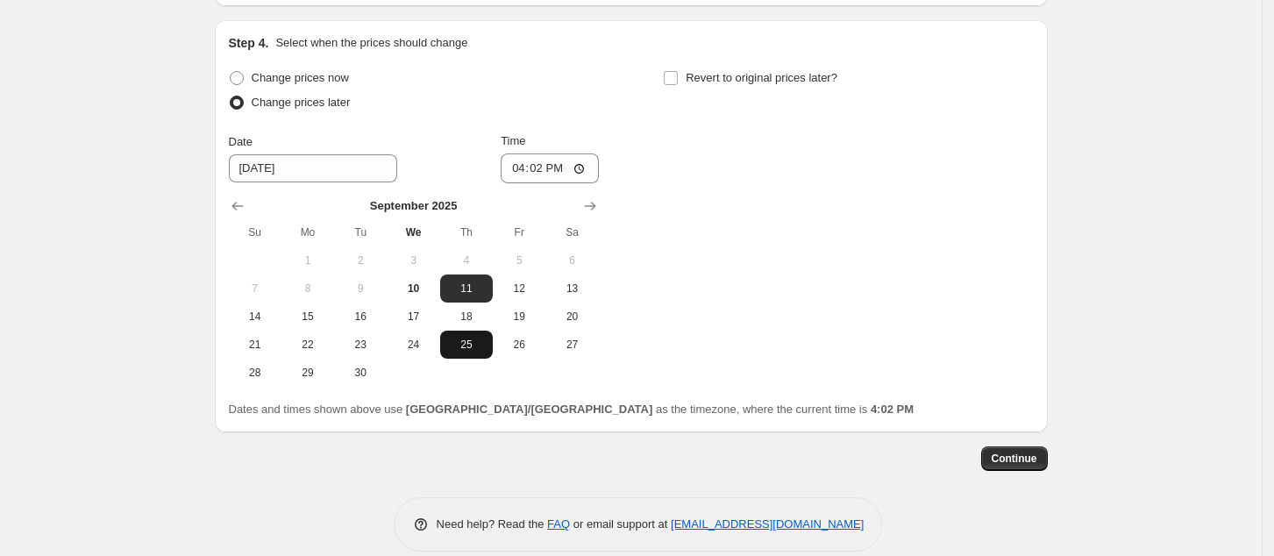
scroll to position [1717, 0]
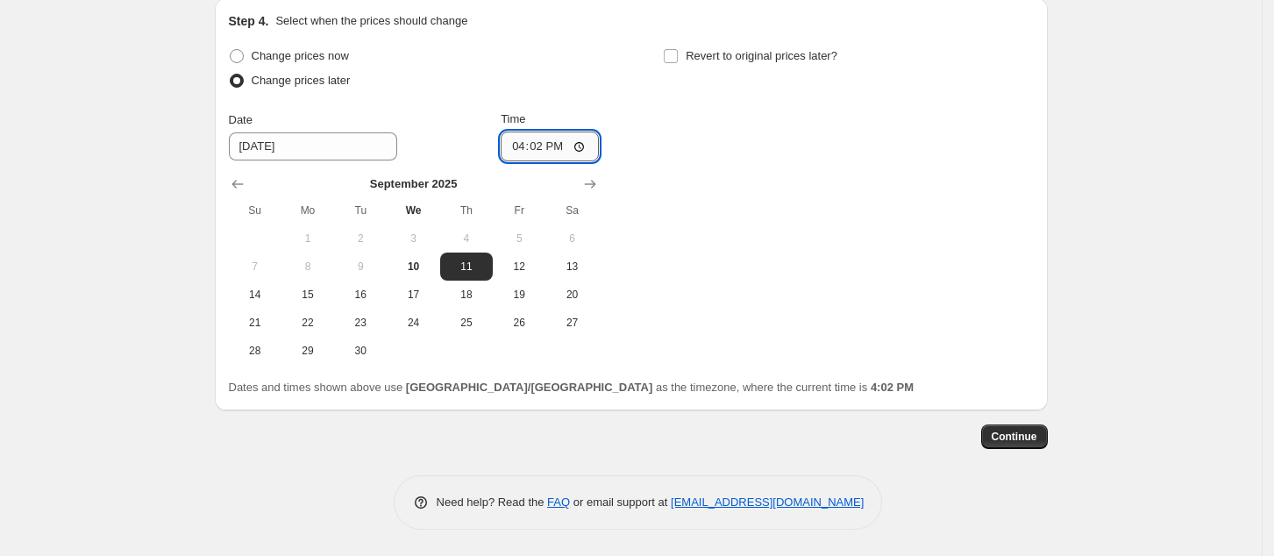
click at [528, 152] on input "16:02" at bounding box center [550, 147] width 98 height 30
type input "00:00"
click at [1017, 434] on span "Continue" at bounding box center [1015, 437] width 46 height 14
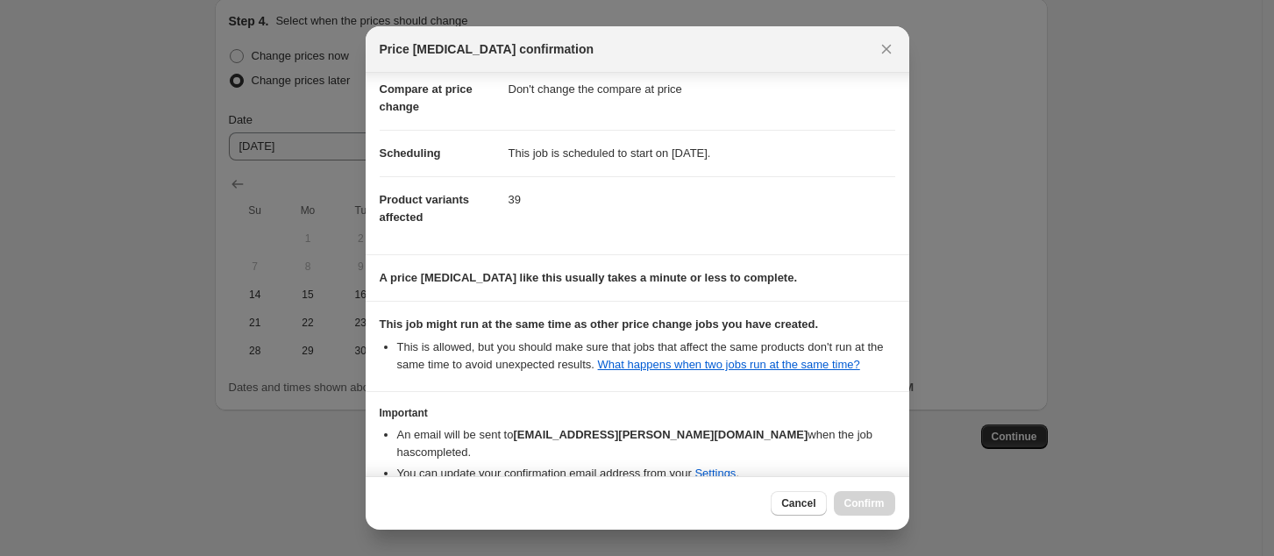
scroll to position [177, 0]
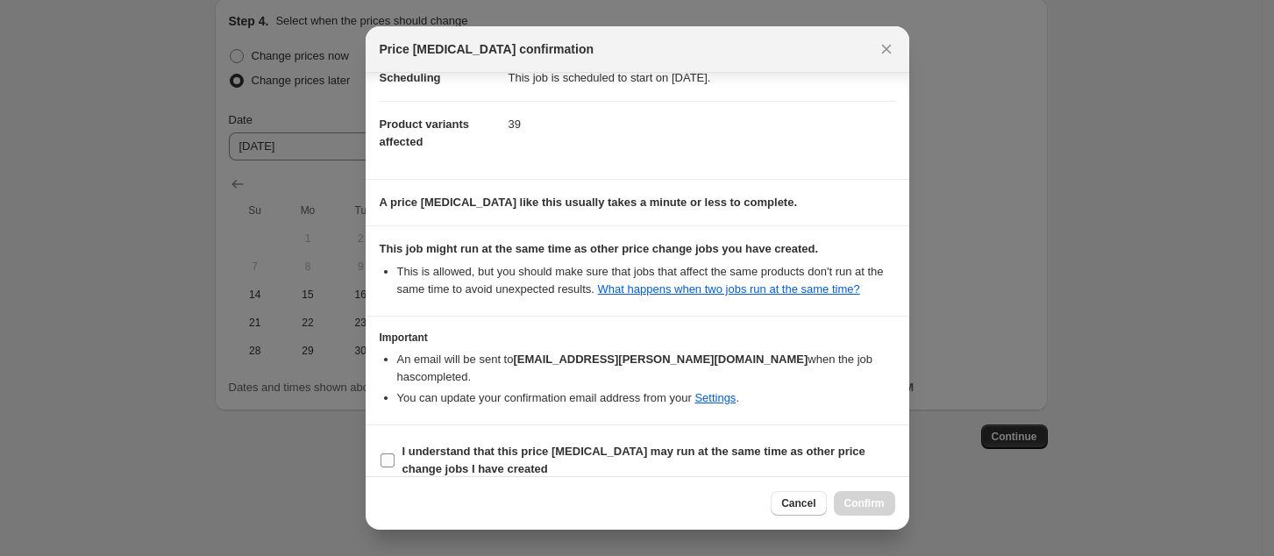
click at [489, 445] on b "I understand that this price [MEDICAL_DATA] may run at the same time as other p…" at bounding box center [633, 460] width 463 height 31
click at [395, 453] on input "I understand that this price [MEDICAL_DATA] may run at the same time as other p…" at bounding box center [388, 460] width 14 height 14
checkbox input "true"
click at [862, 499] on span "Confirm" at bounding box center [864, 503] width 40 height 14
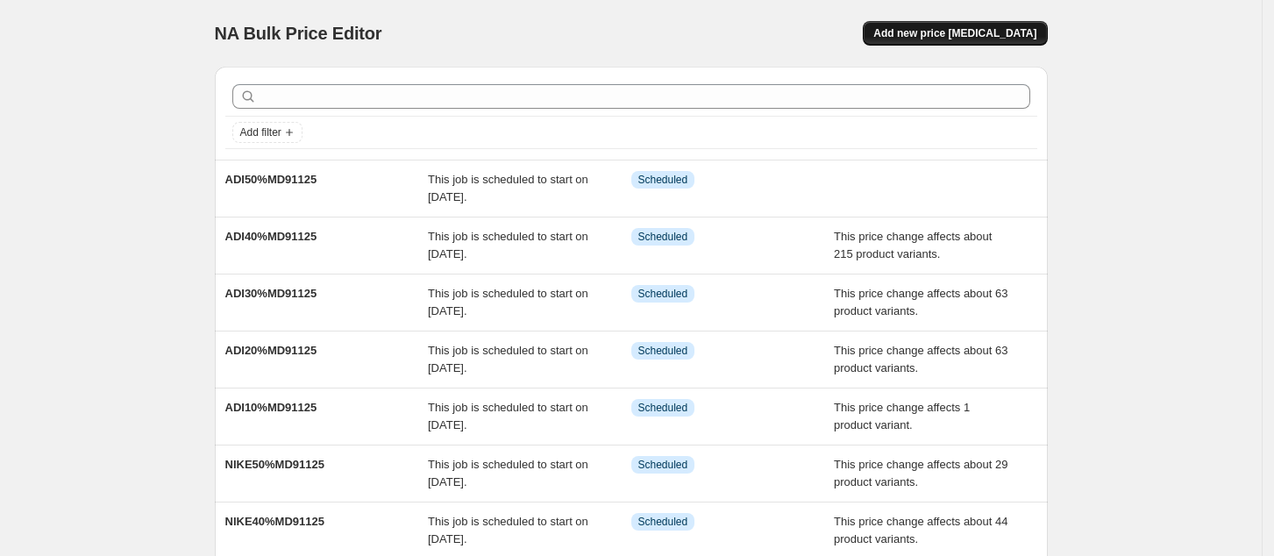
click at [1003, 35] on span "Add new price [MEDICAL_DATA]" at bounding box center [954, 33] width 163 height 14
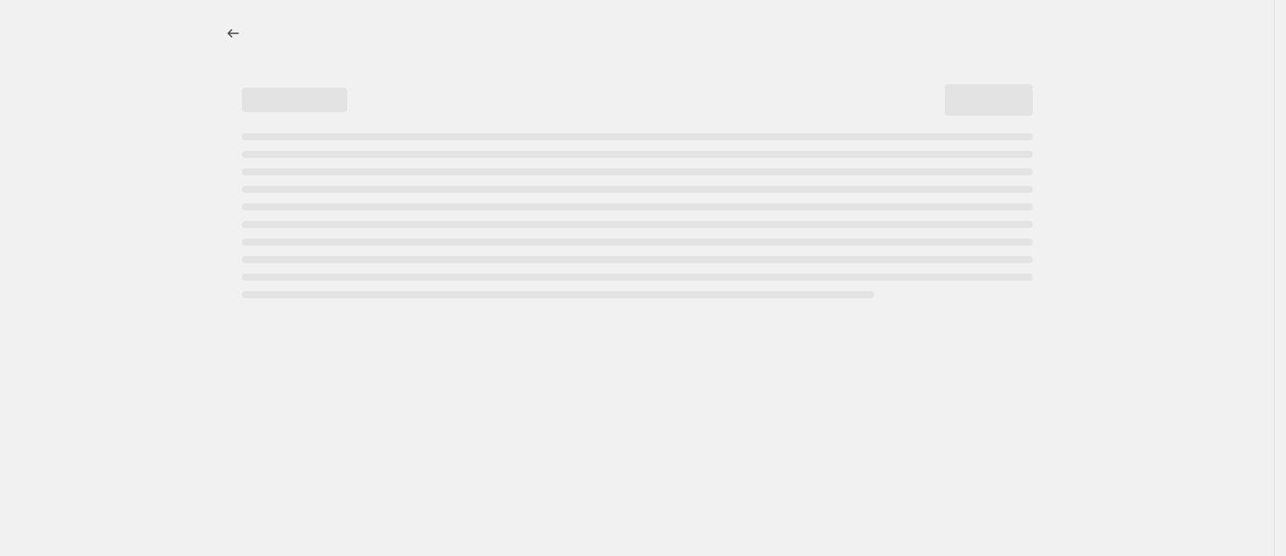
select select "percentage"
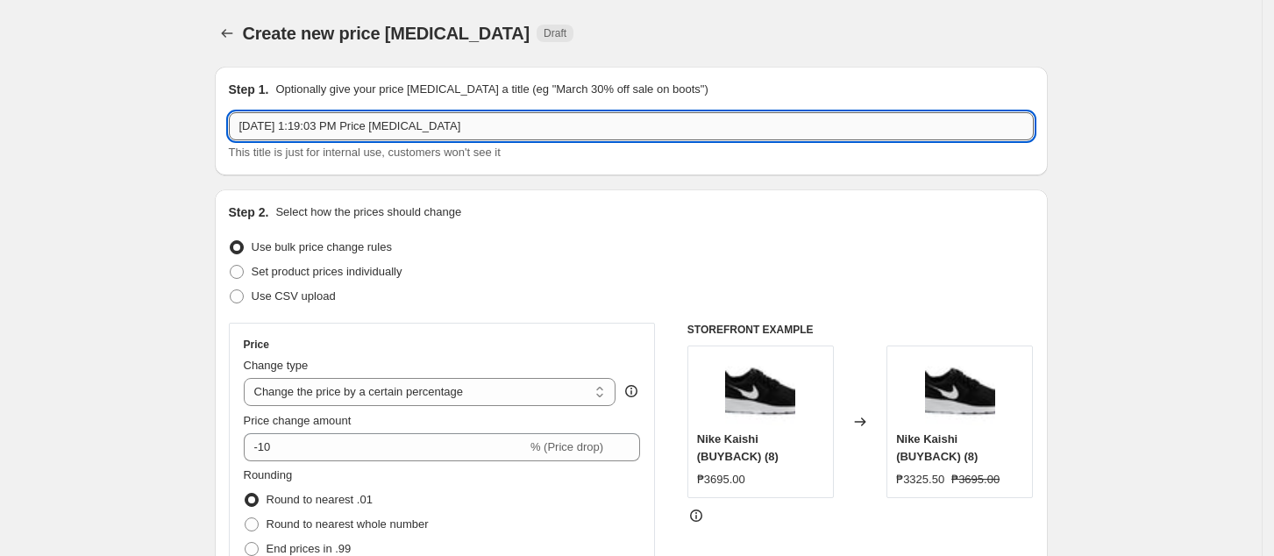
click at [371, 124] on input "[DATE] 1:19:03 PM Price [MEDICAL_DATA]" at bounding box center [631, 126] width 805 height 28
paste input "ADI60%MD91125"
type input "ADI60%MD91125"
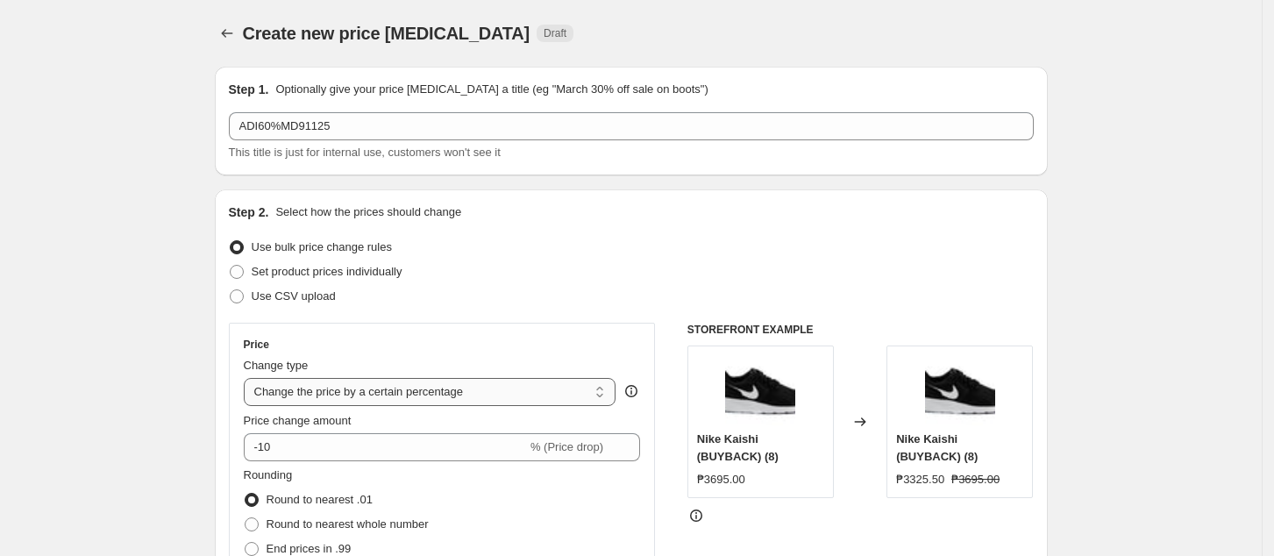
click at [328, 397] on select "Change the price to a certain amount Change the price by a certain amount Chang…" at bounding box center [430, 392] width 373 height 28
select select "pcap"
click at [249, 378] on select "Change the price to a certain amount Change the price by a certain amount Chang…" at bounding box center [430, 392] width 373 height 28
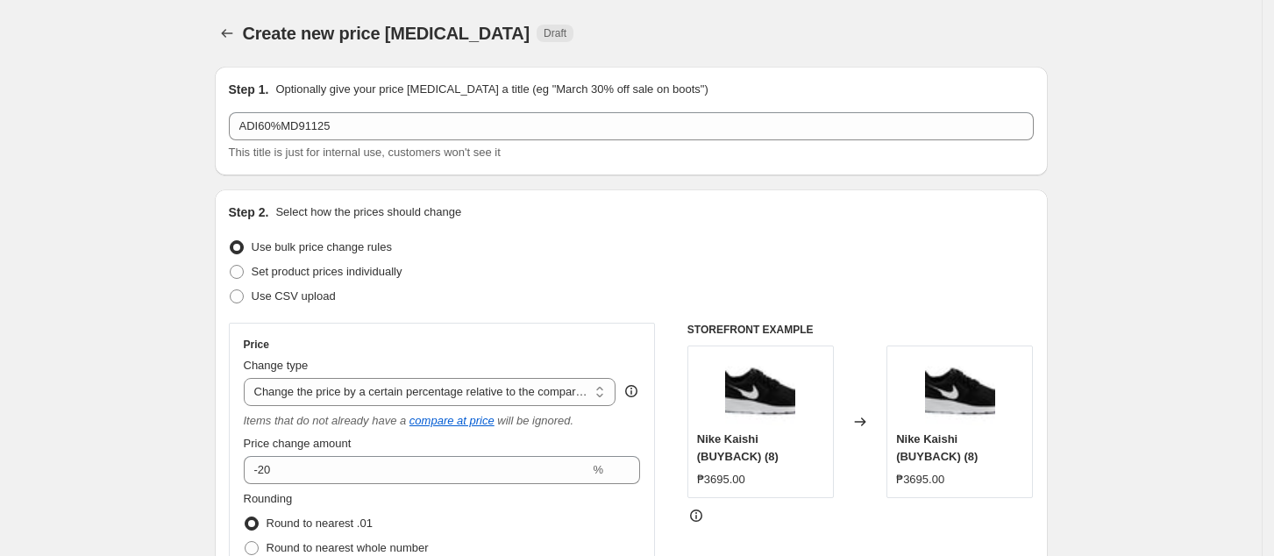
scroll to position [117, 0]
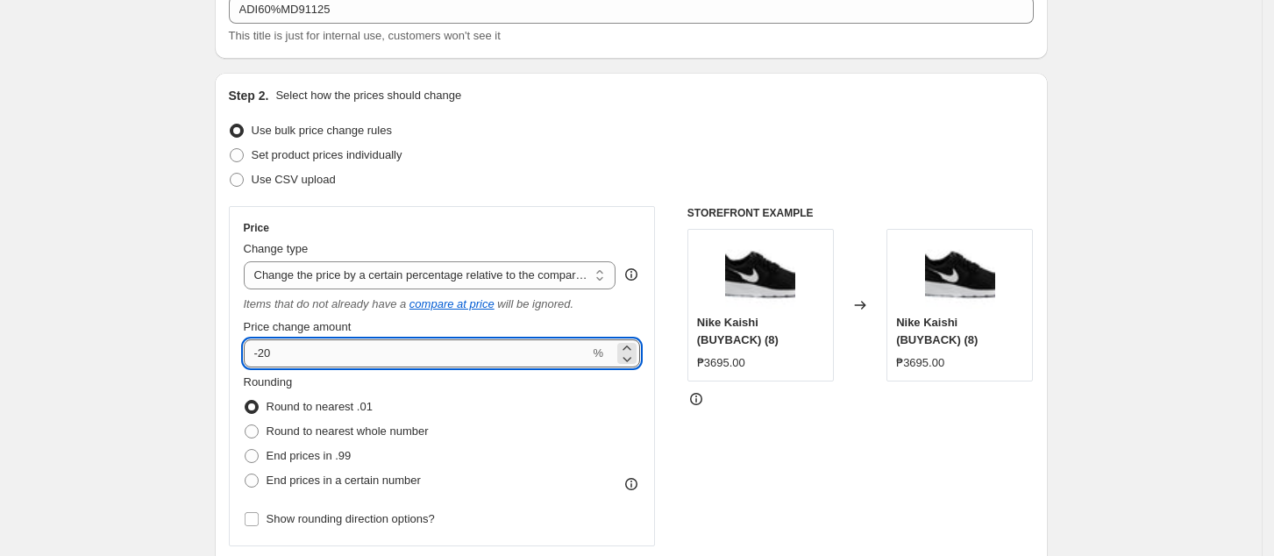
click at [347, 343] on input "-20" at bounding box center [417, 353] width 346 height 28
type input "-2"
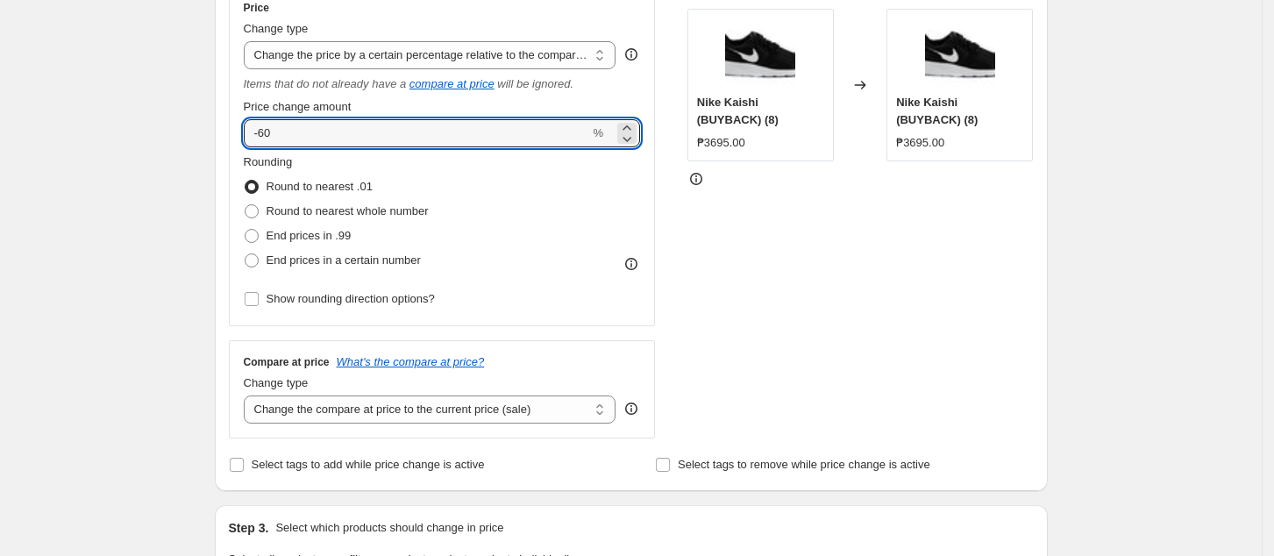
scroll to position [351, 0]
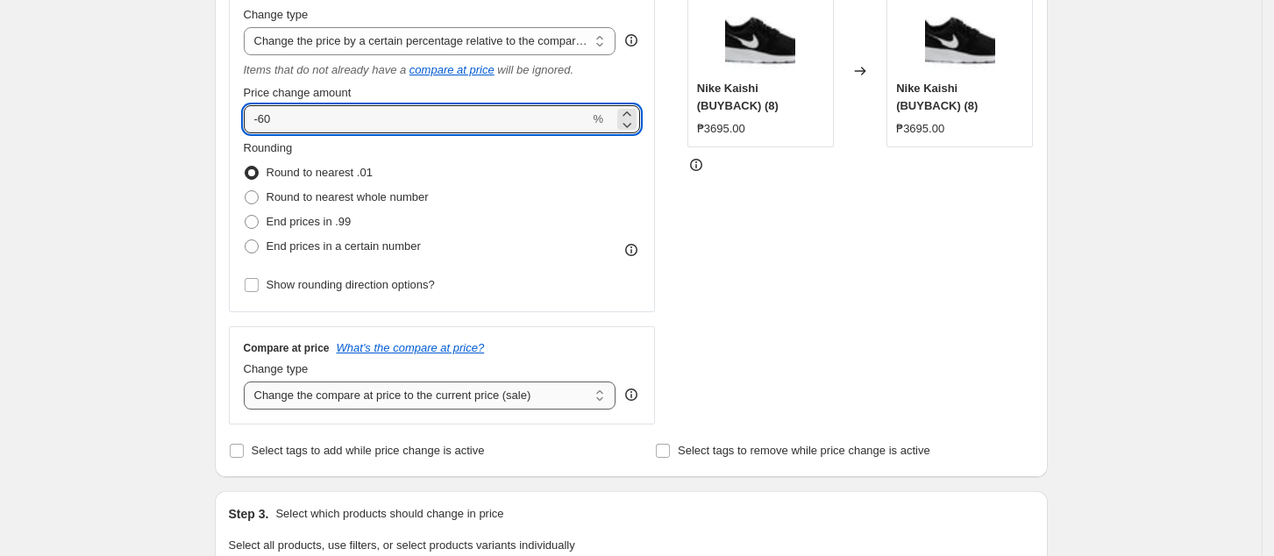
type input "-60"
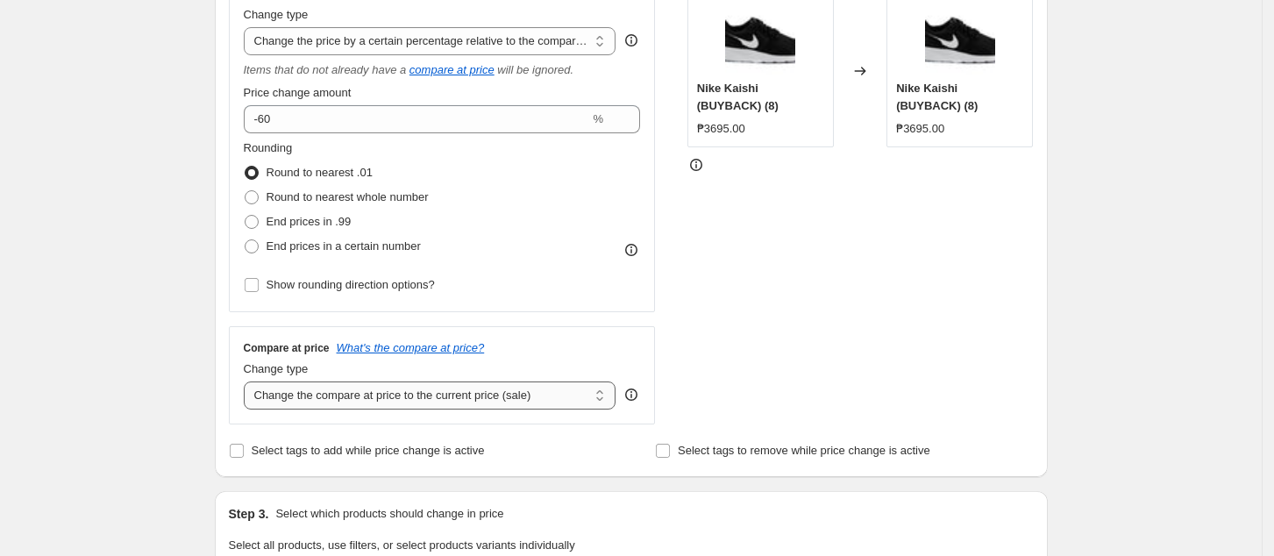
click at [417, 401] on select "Change the compare at price to the current price (sale) Change the compare at p…" at bounding box center [430, 395] width 373 height 28
select select "no_change"
click at [249, 382] on select "Change the compare at price to the current price (sale) Change the compare at p…" at bounding box center [430, 395] width 373 height 28
click at [509, 39] on select "Change the price to a certain amount Change the price by a certain amount Chang…" at bounding box center [430, 41] width 373 height 28
click at [924, 328] on div "STOREFRONT EXAMPLE Nike Kaishi (BUYBACK) (8) ₱3695.00 Changed to Nike Kaishi (B…" at bounding box center [860, 198] width 346 height 452
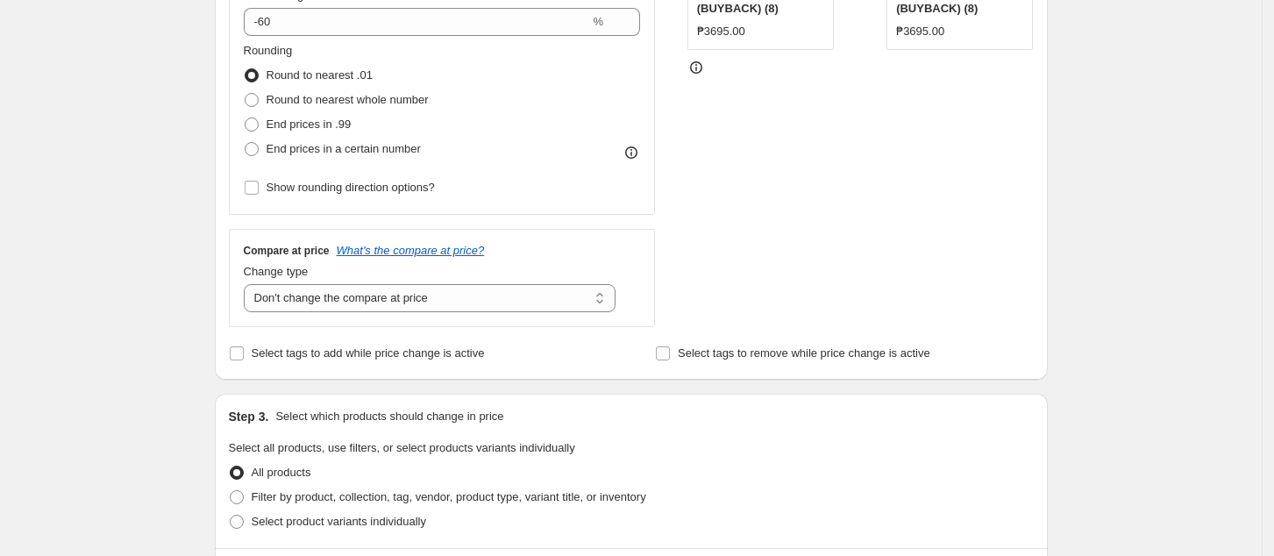
scroll to position [584, 0]
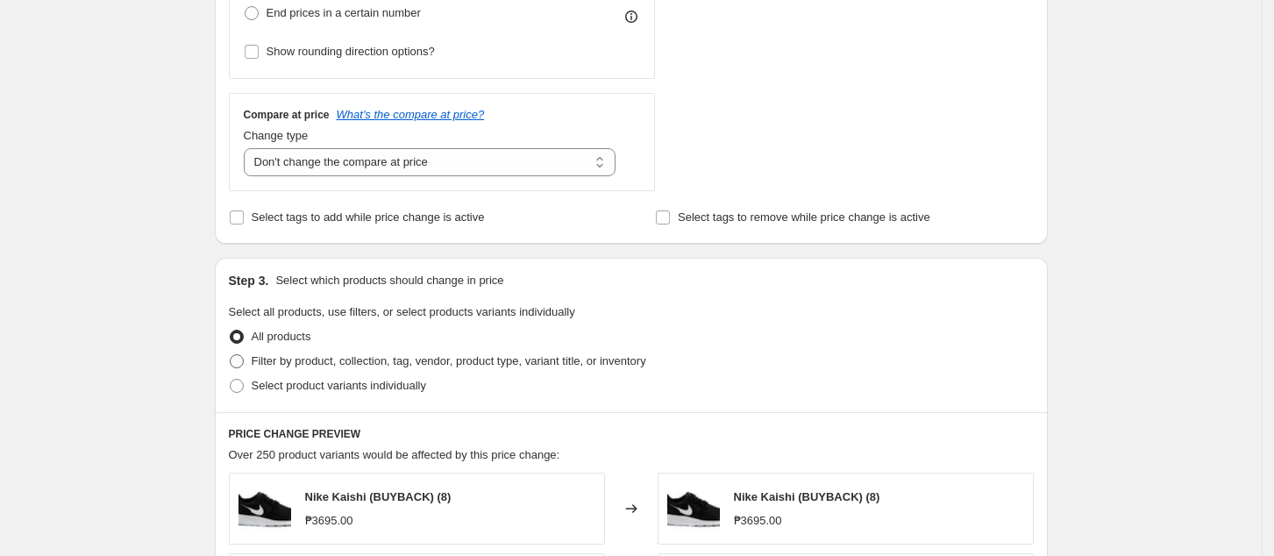
click at [321, 359] on span "Filter by product, collection, tag, vendor, product type, variant title, or inv…" at bounding box center [449, 360] width 395 height 13
click at [231, 355] on input "Filter by product, collection, tag, vendor, product type, variant title, or inv…" at bounding box center [230, 354] width 1 height 1
radio input "true"
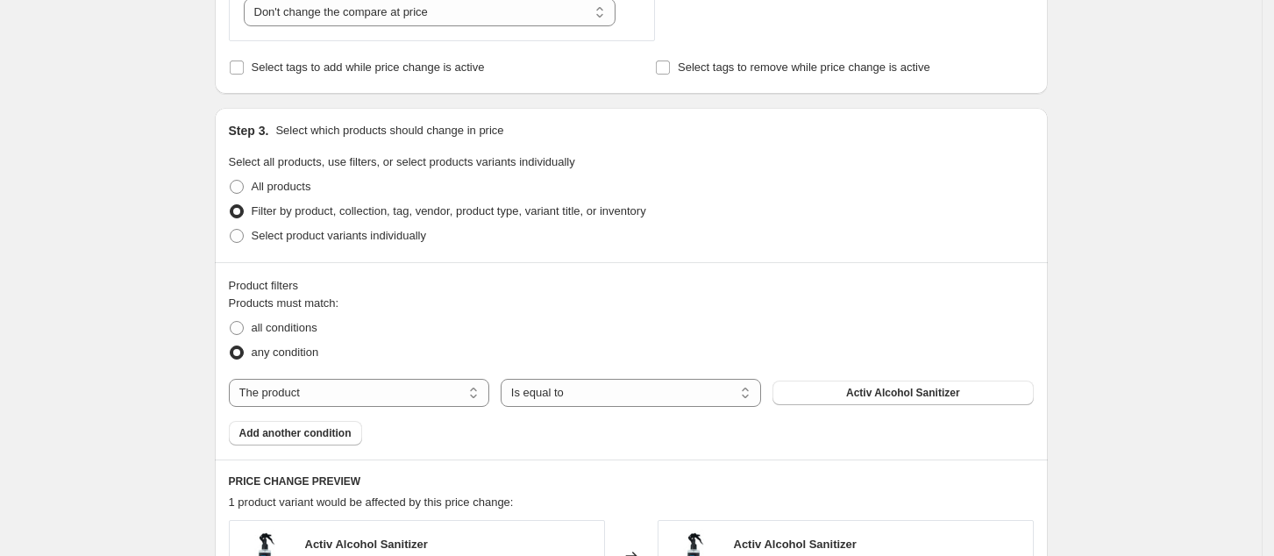
scroll to position [818, 0]
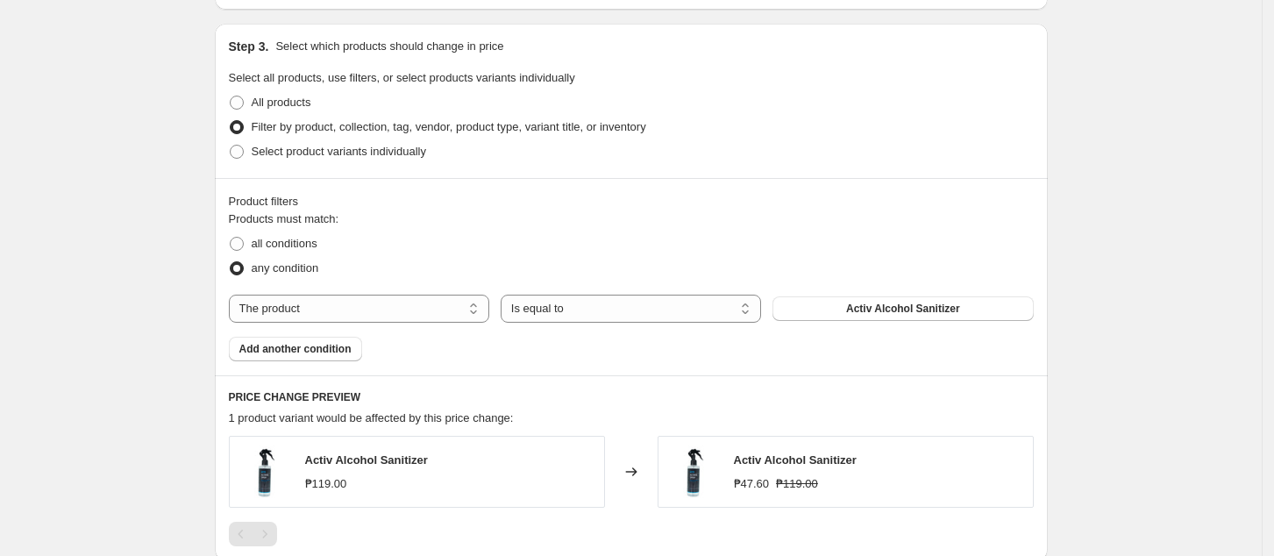
click at [377, 295] on select "The product The product's collection The product's tag The product's vendor The…" at bounding box center [359, 309] width 260 height 28
select select "tag"
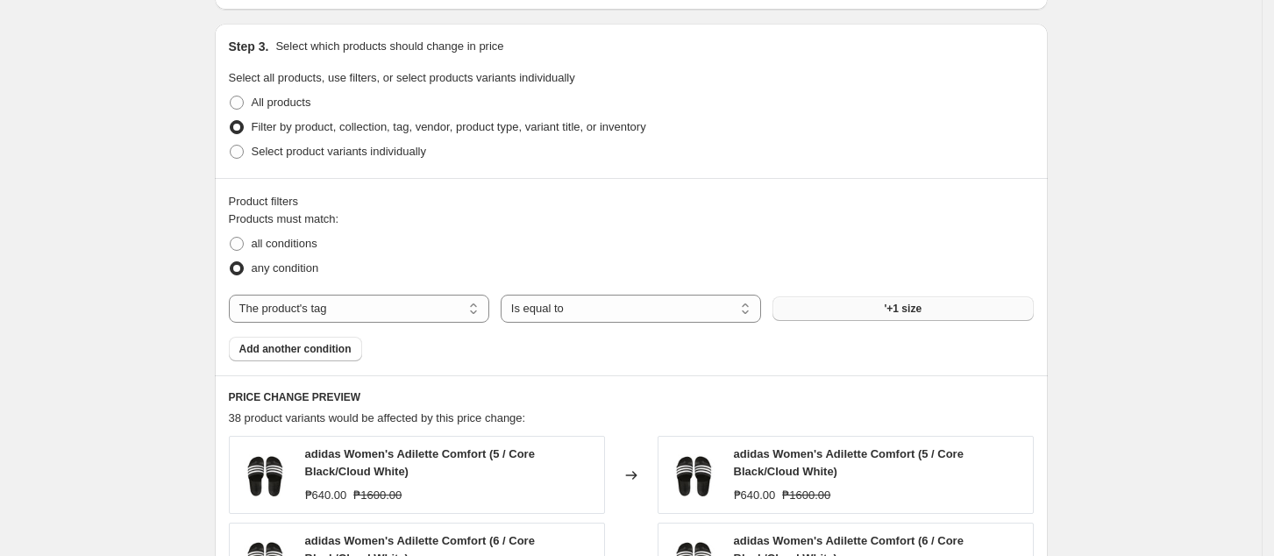
click at [899, 311] on span "'+1 size" at bounding box center [904, 309] width 38 height 14
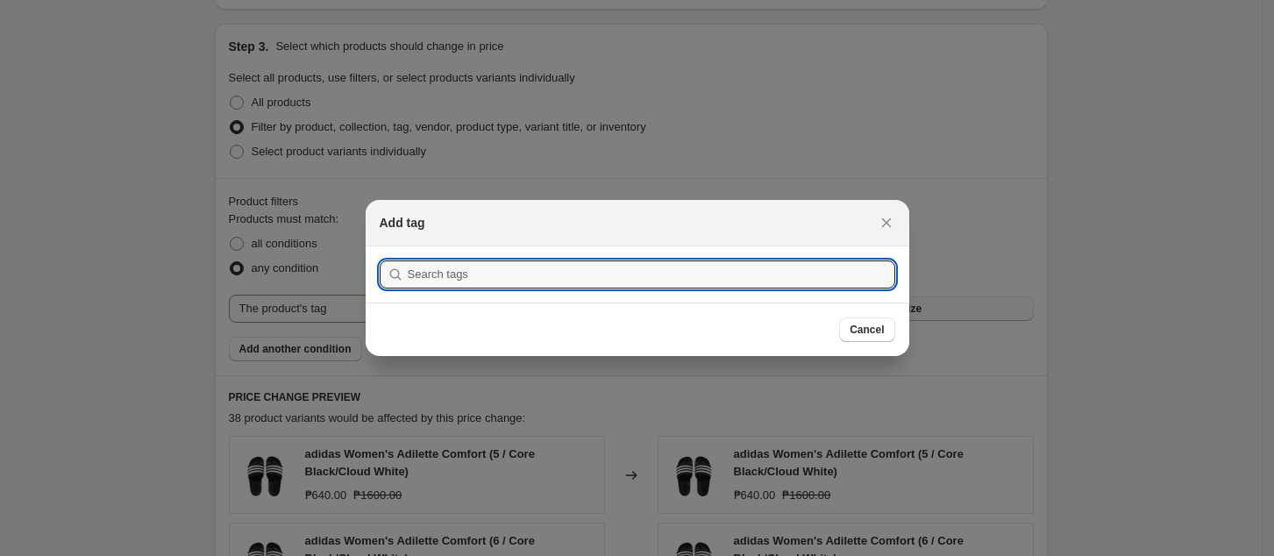
scroll to position [0, 0]
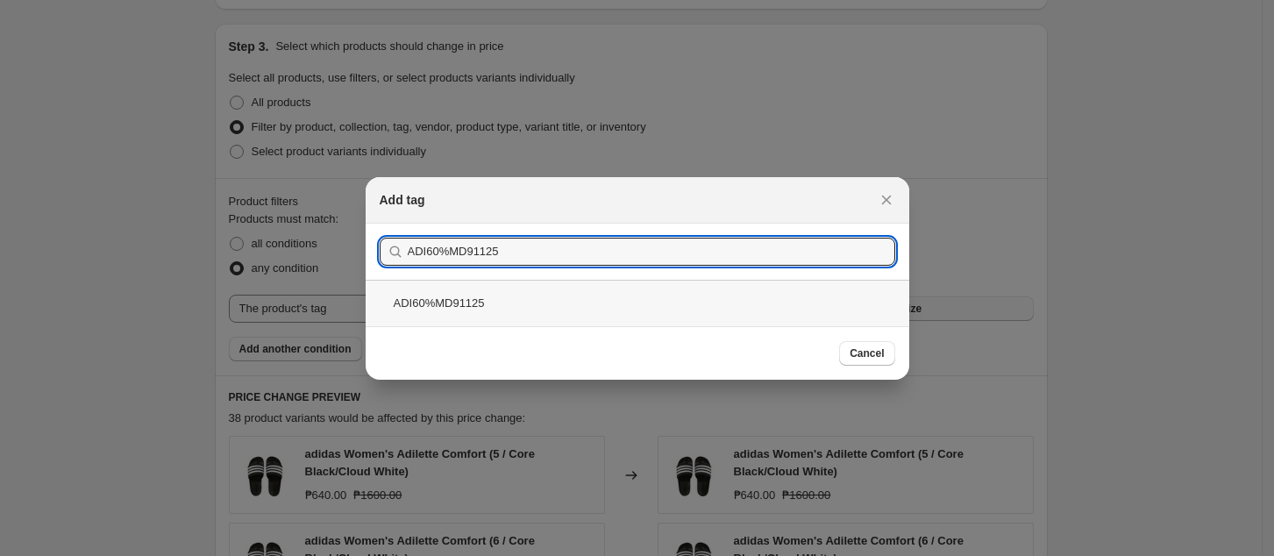
type input "ADI60%MD91125"
click at [601, 295] on div "ADI60%MD91125" at bounding box center [638, 303] width 544 height 46
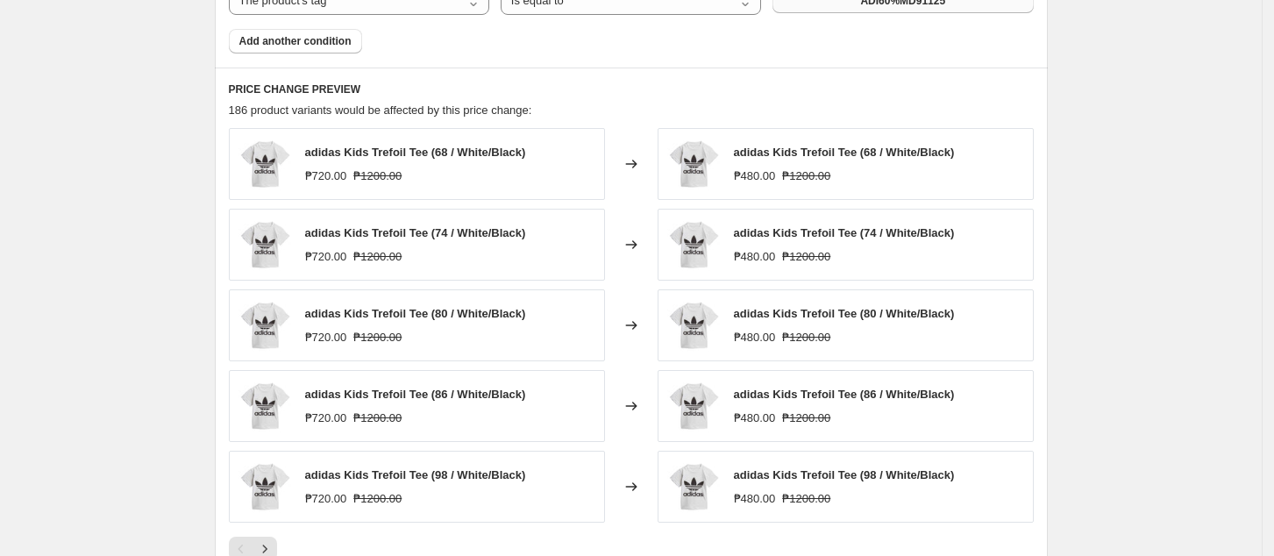
scroll to position [1285, 0]
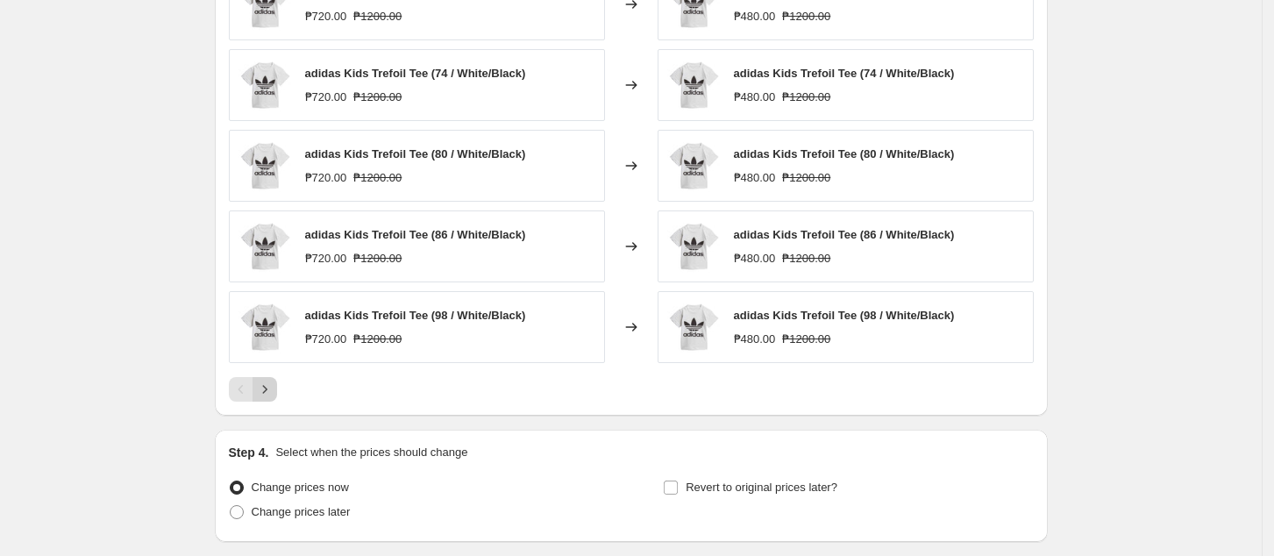
click at [277, 390] on button "Next" at bounding box center [264, 389] width 25 height 25
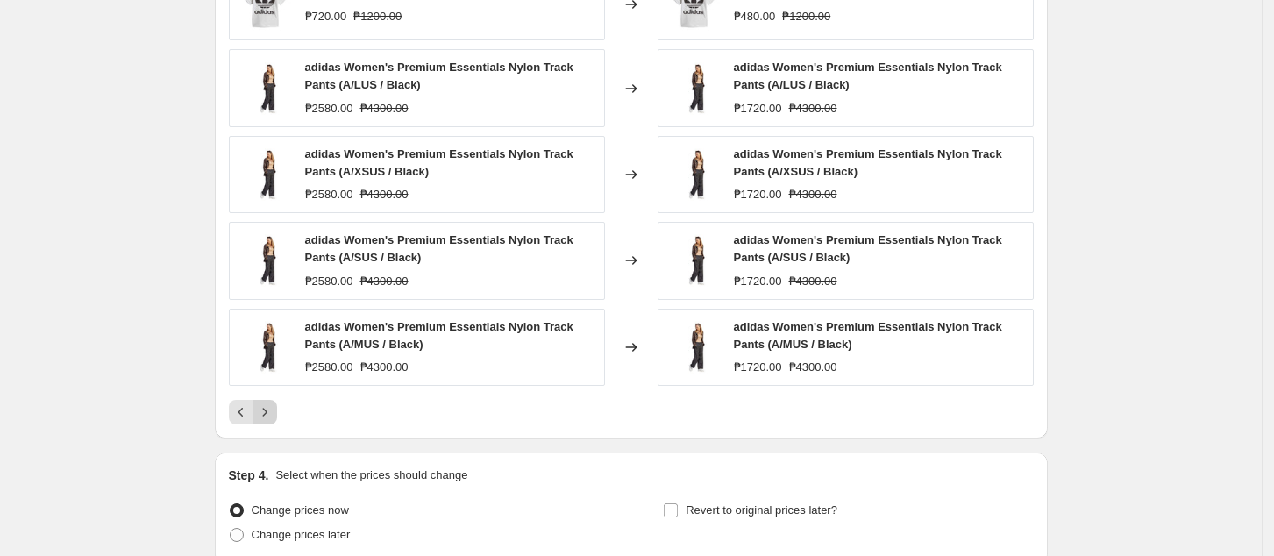
click at [281, 390] on div "adidas Kids Trefoil Tee (104 / White/Black) ₱720.00 ₱1200.00 Changed to adidas …" at bounding box center [631, 196] width 805 height 456
click at [277, 416] on button "Next" at bounding box center [264, 412] width 25 height 25
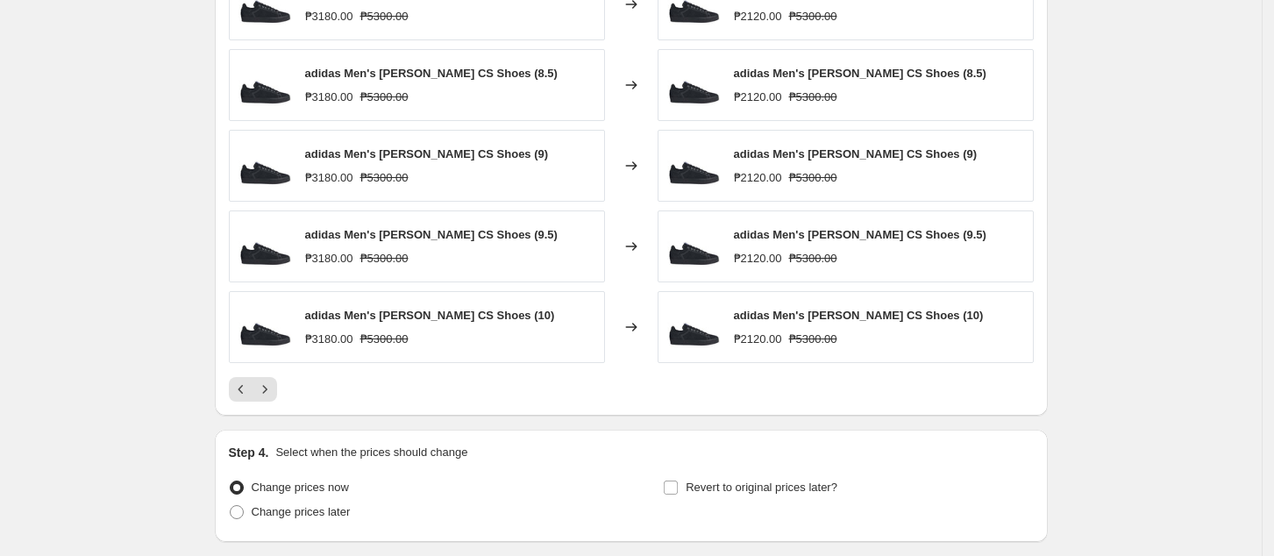
scroll to position [1169, 0]
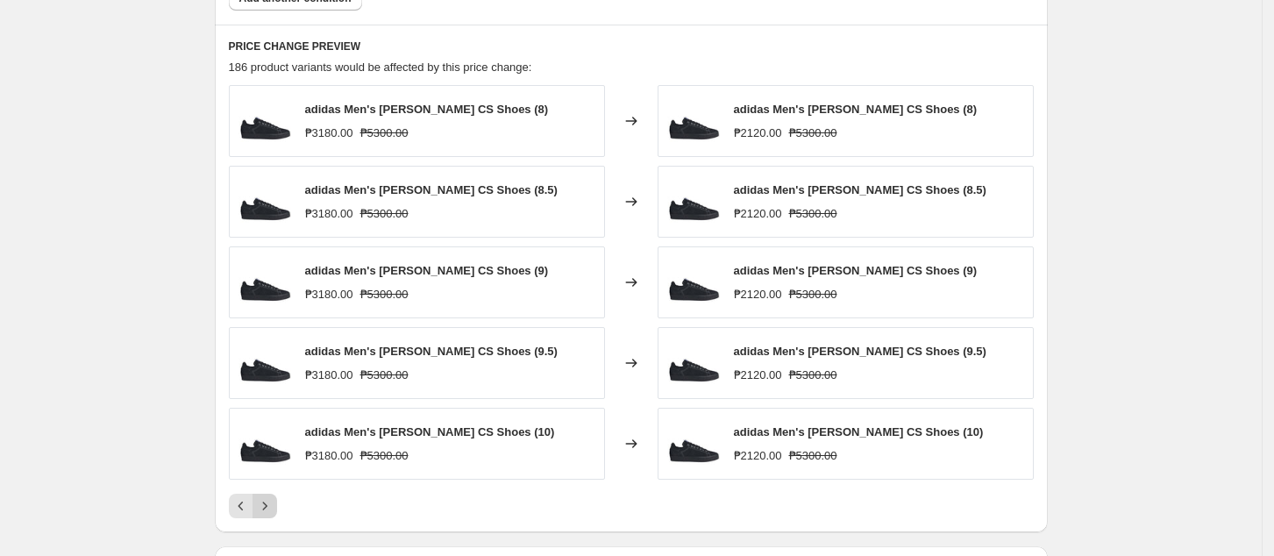
click at [265, 505] on icon "Next" at bounding box center [265, 506] width 18 height 18
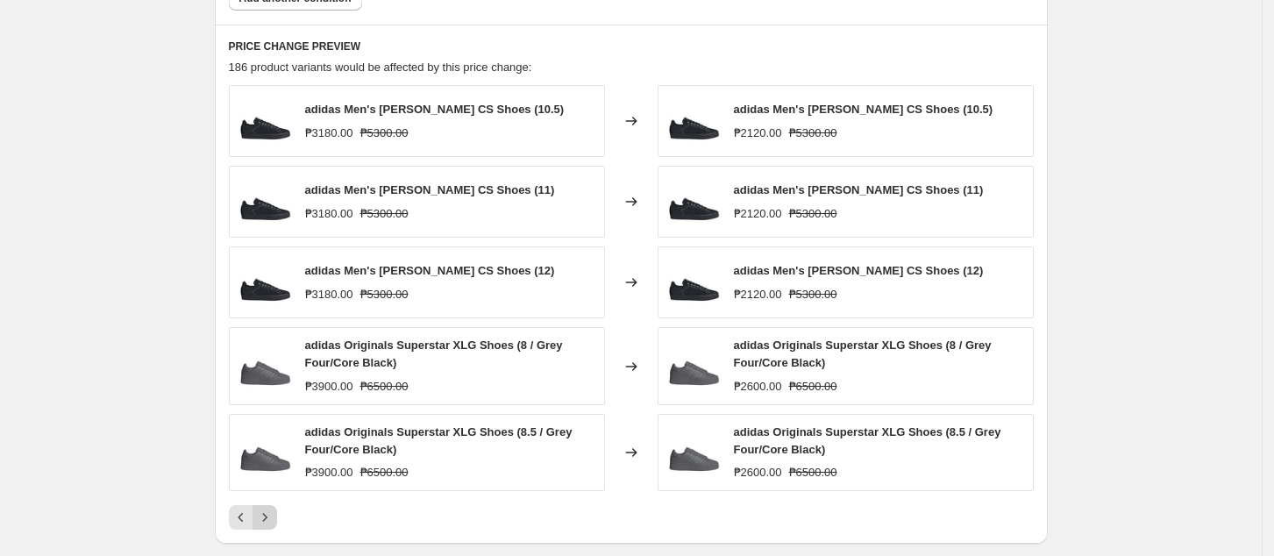
click at [267, 516] on icon "Next" at bounding box center [264, 517] width 4 height 8
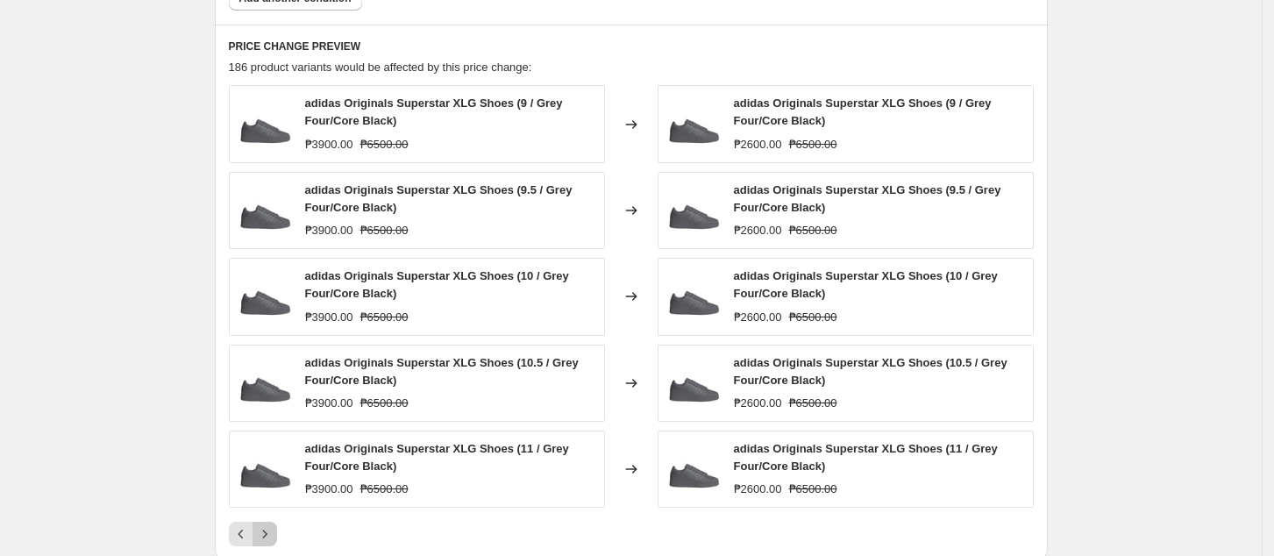
drag, startPoint x: 264, startPoint y: 526, endPoint x: 285, endPoint y: 487, distance: 43.9
click at [263, 527] on icon "Next" at bounding box center [265, 534] width 18 height 18
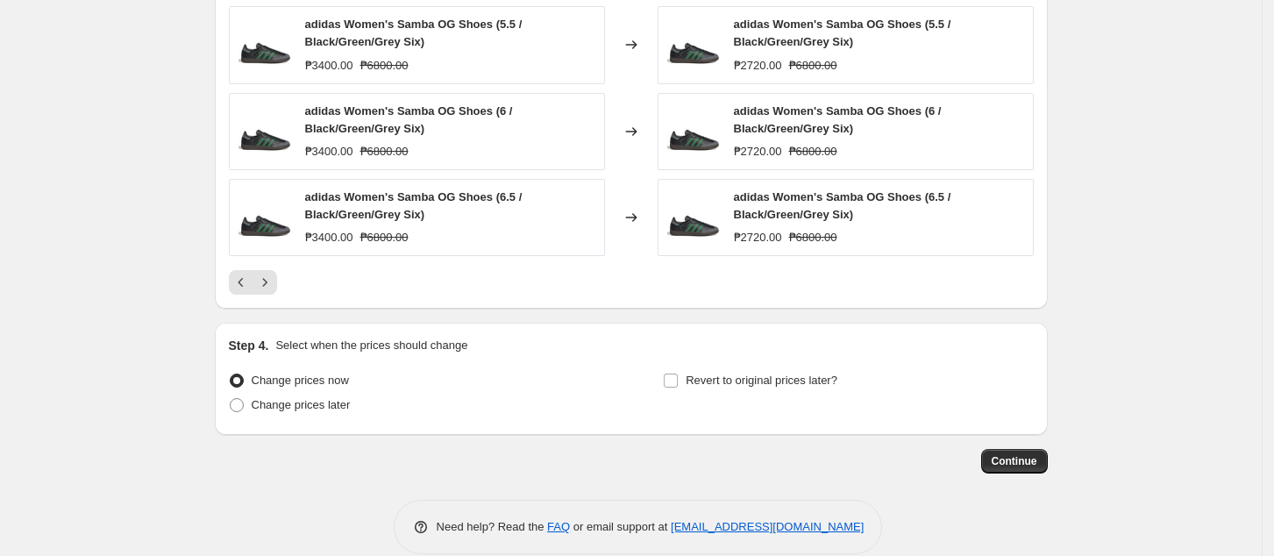
scroll to position [1445, 0]
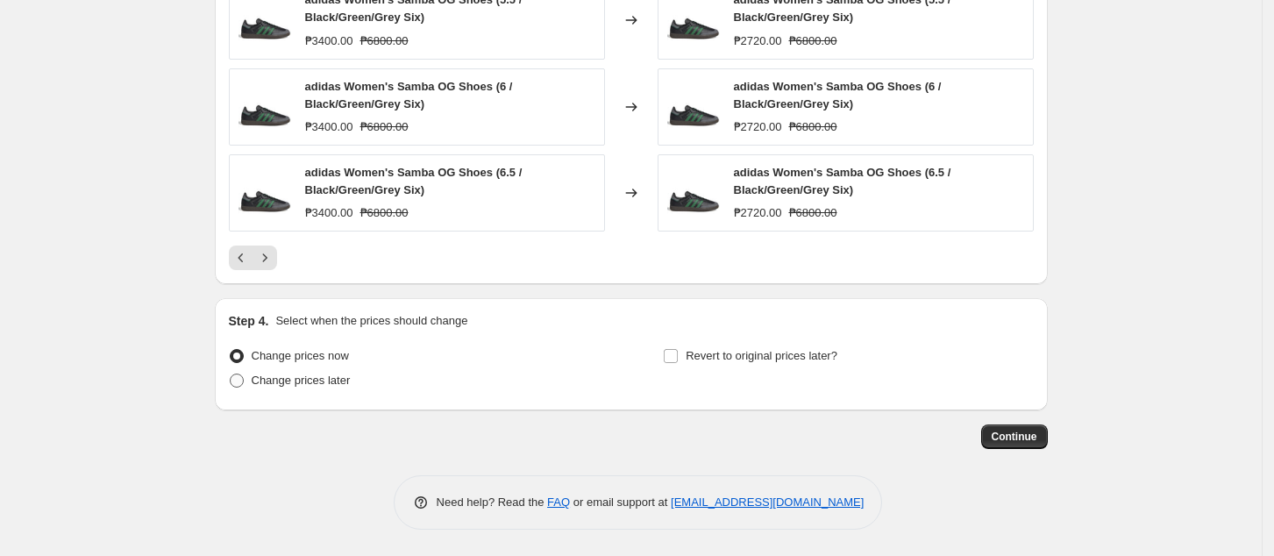
click at [307, 381] on span "Change prices later" at bounding box center [301, 379] width 99 height 13
click at [231, 374] on input "Change prices later" at bounding box center [230, 373] width 1 height 1
radio input "true"
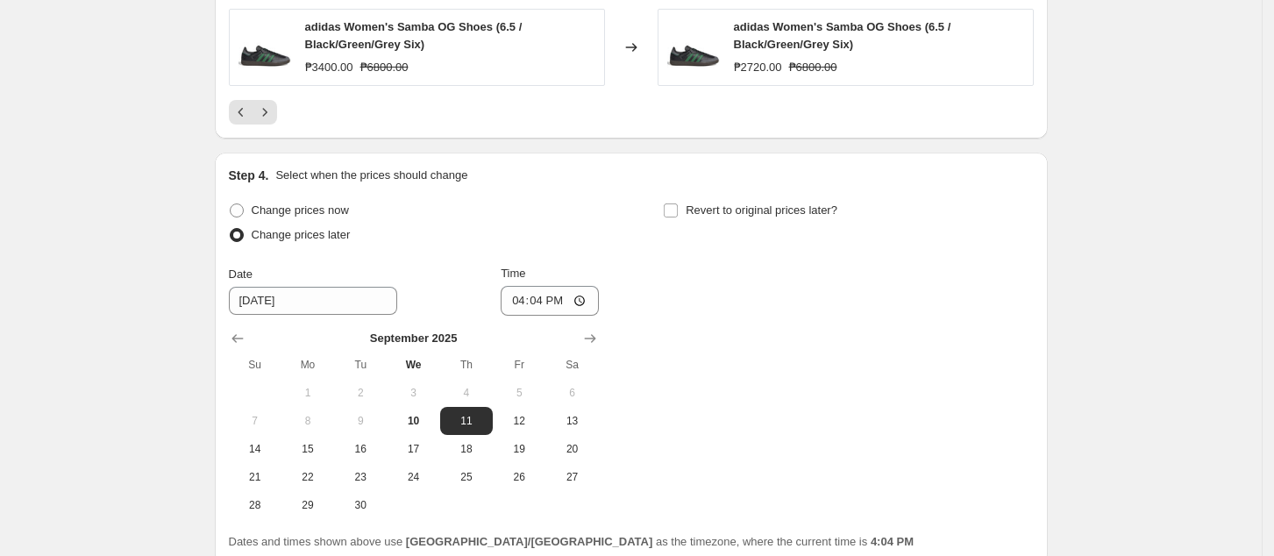
scroll to position [1745, 0]
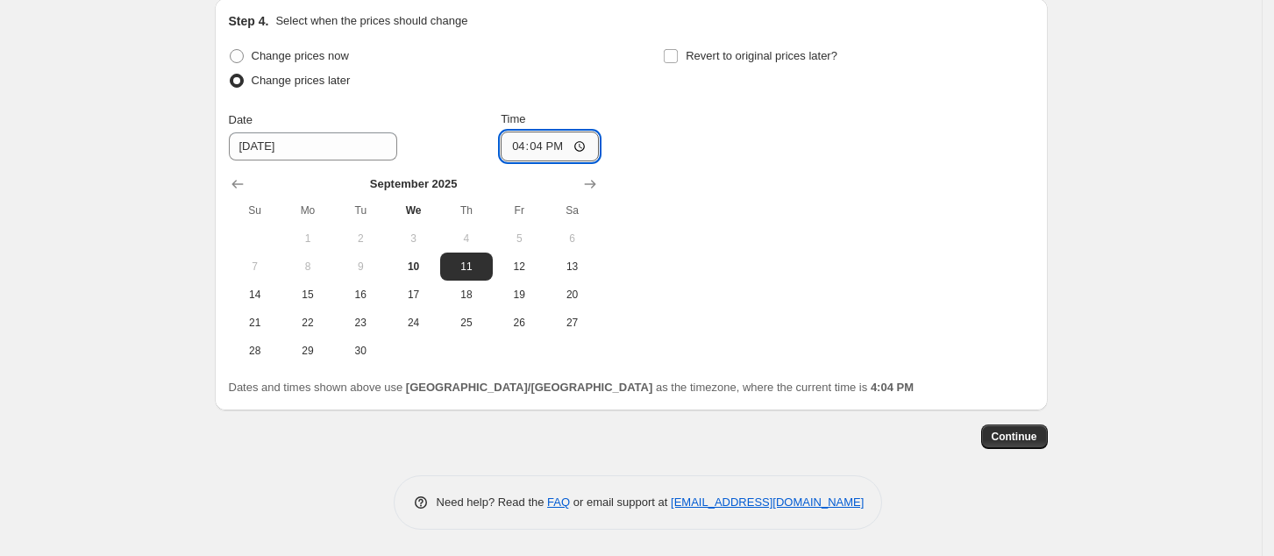
click at [519, 144] on input "16:04" at bounding box center [550, 147] width 98 height 30
type input "00:00"
click at [1006, 439] on span "Continue" at bounding box center [1015, 437] width 46 height 14
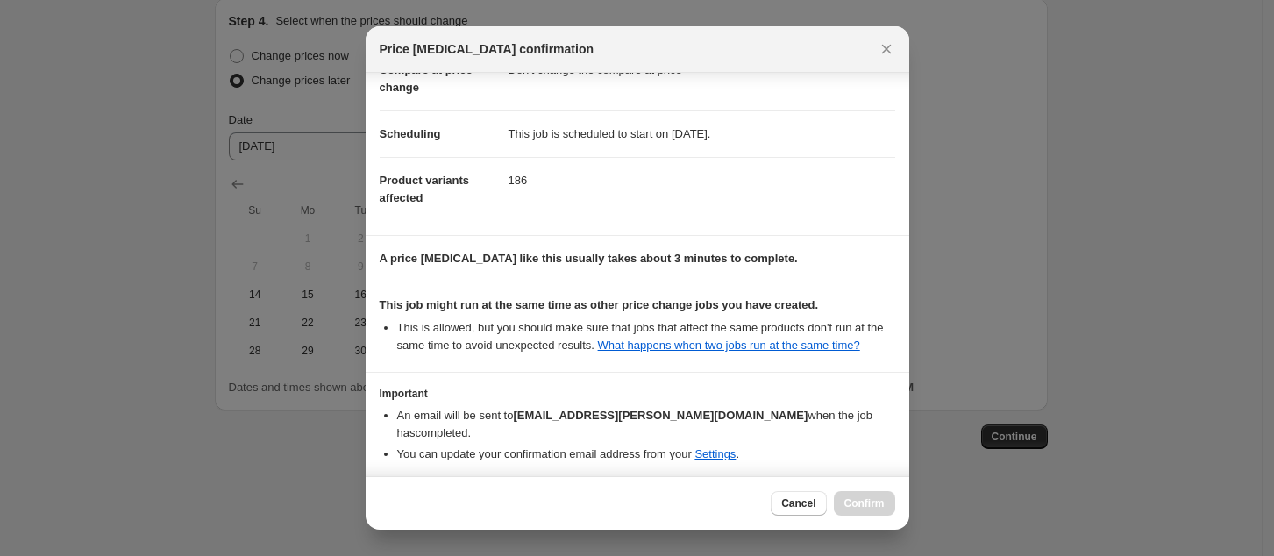
scroll to position [177, 0]
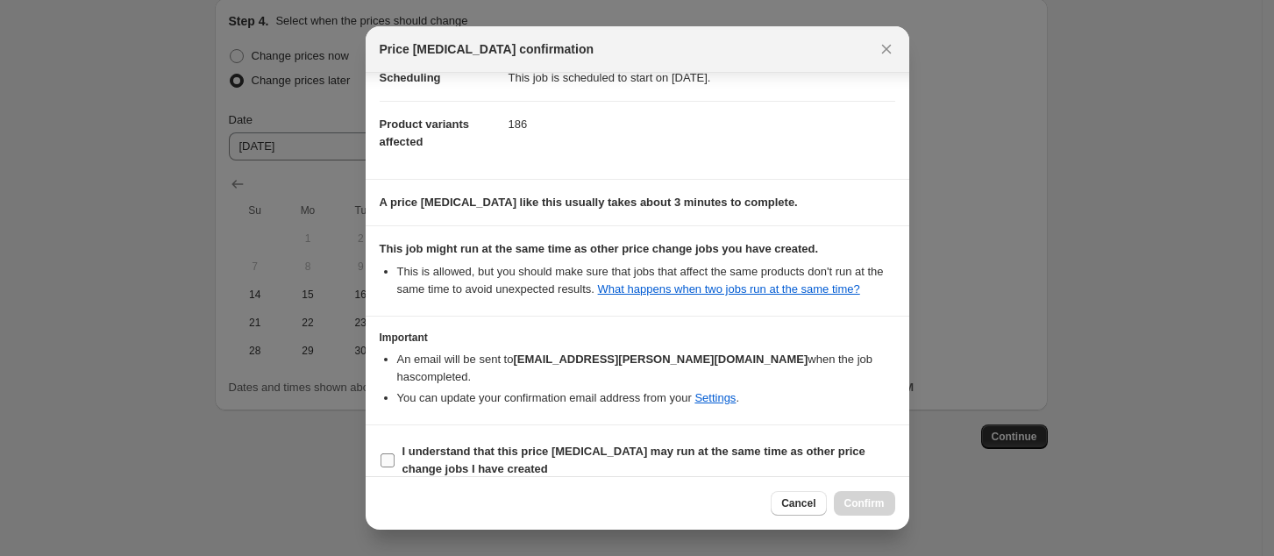
click at [639, 445] on b "I understand that this price [MEDICAL_DATA] may run at the same time as other p…" at bounding box center [633, 460] width 463 height 31
click at [395, 453] on input "I understand that this price [MEDICAL_DATA] may run at the same time as other p…" at bounding box center [388, 460] width 14 height 14
checkbox input "true"
click at [875, 489] on div "Cancel Confirm" at bounding box center [638, 502] width 544 height 53
click at [877, 497] on span "Confirm" at bounding box center [864, 503] width 40 height 14
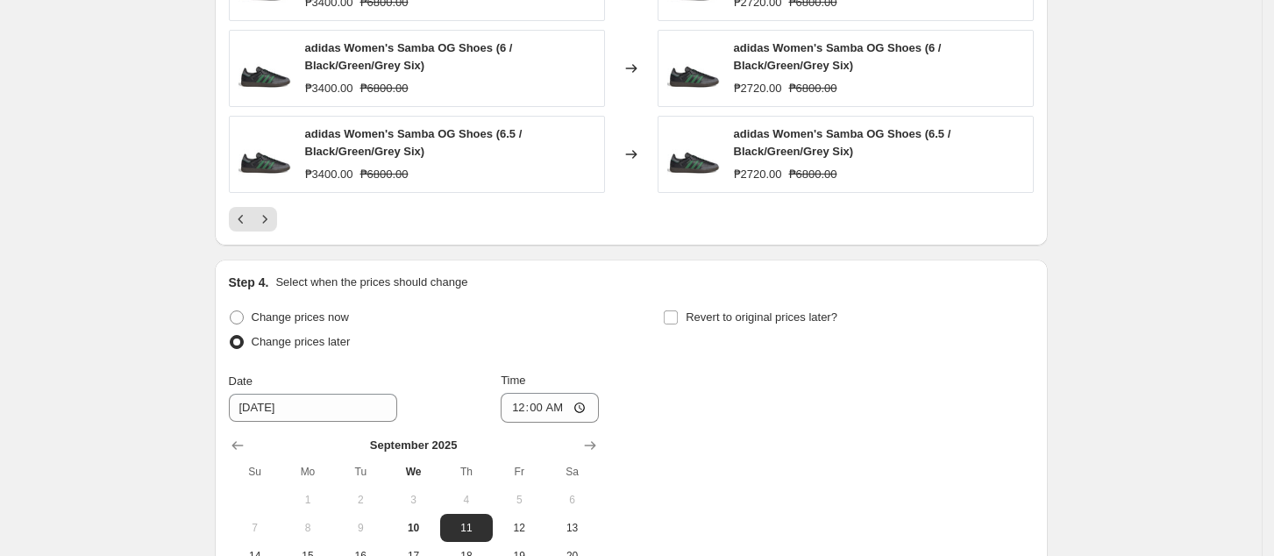
scroll to position [1511, 0]
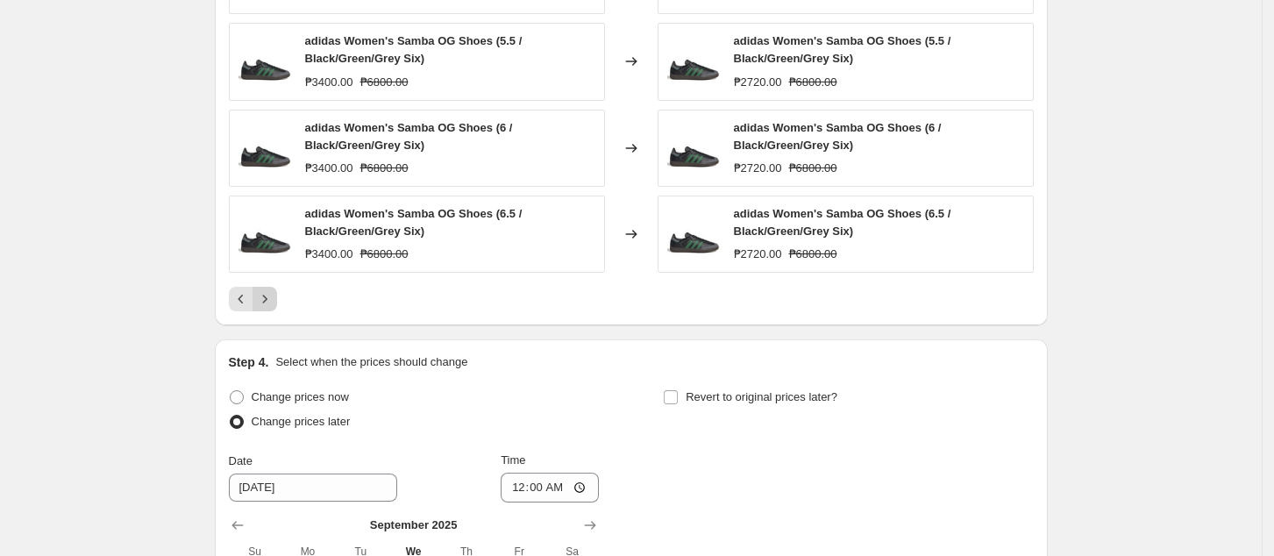
click at [272, 288] on button "Next" at bounding box center [264, 299] width 25 height 25
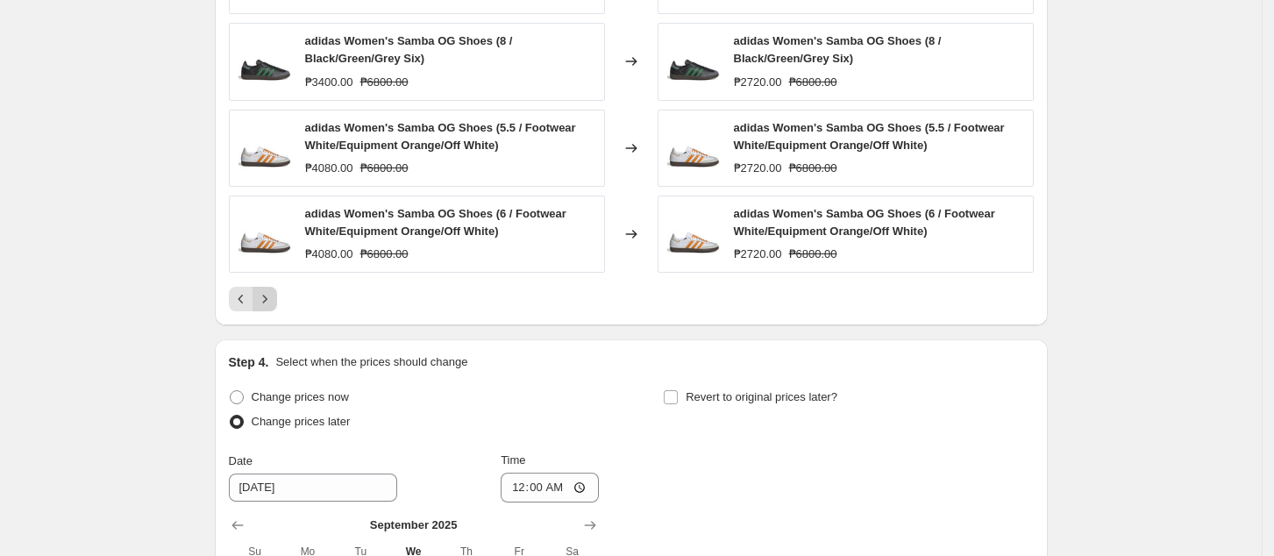
click at [277, 305] on button "Next" at bounding box center [264, 299] width 25 height 25
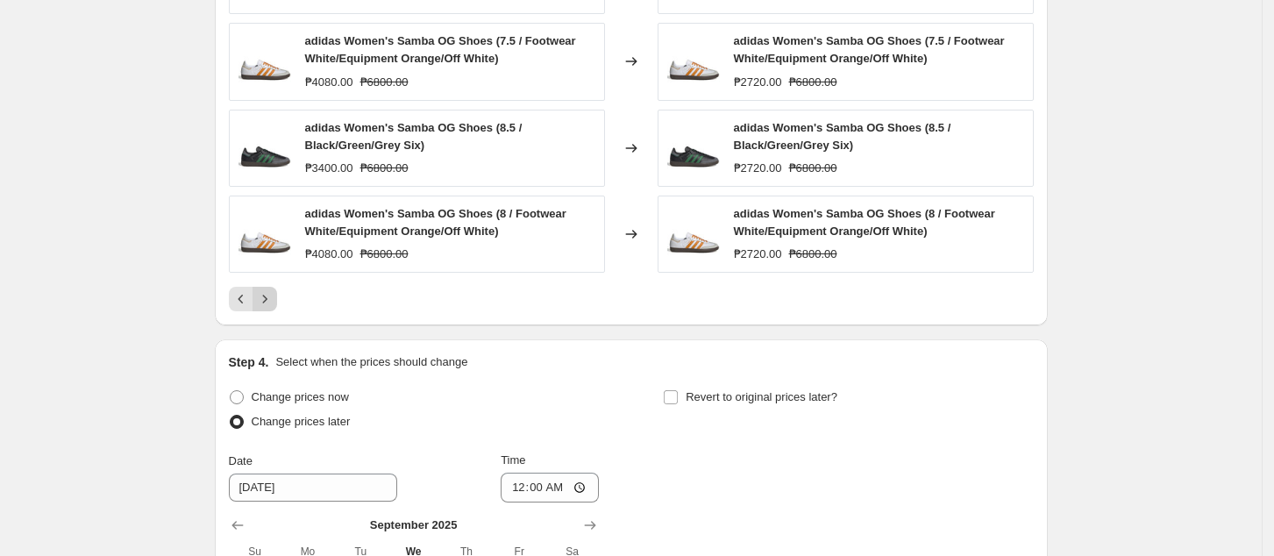
click at [274, 298] on icon "Next" at bounding box center [265, 299] width 18 height 18
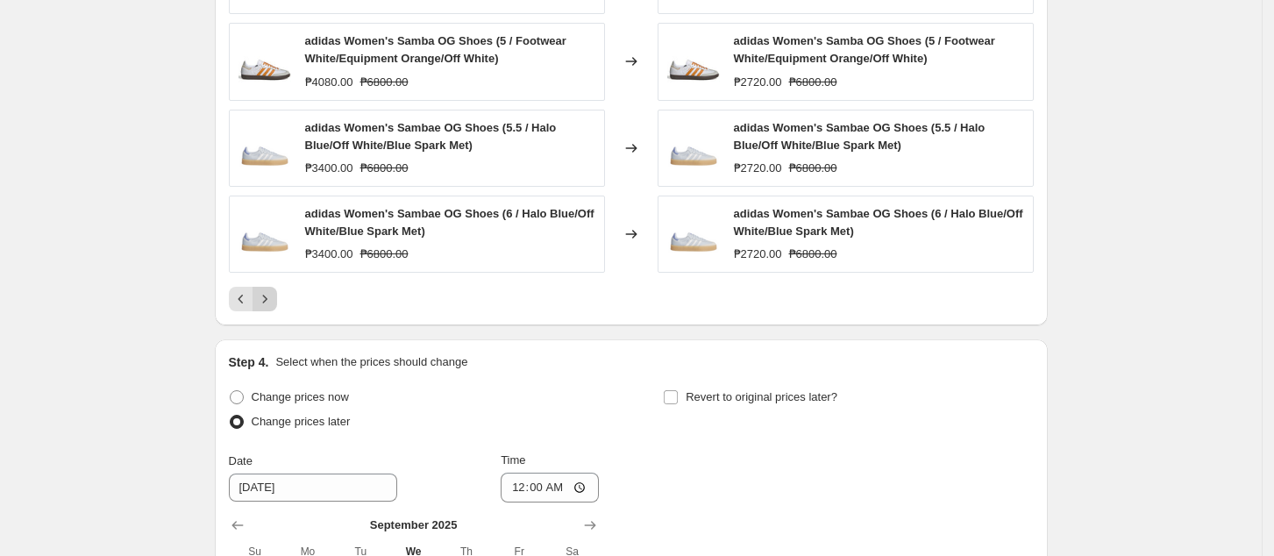
click at [274, 293] on icon "Next" at bounding box center [265, 299] width 18 height 18
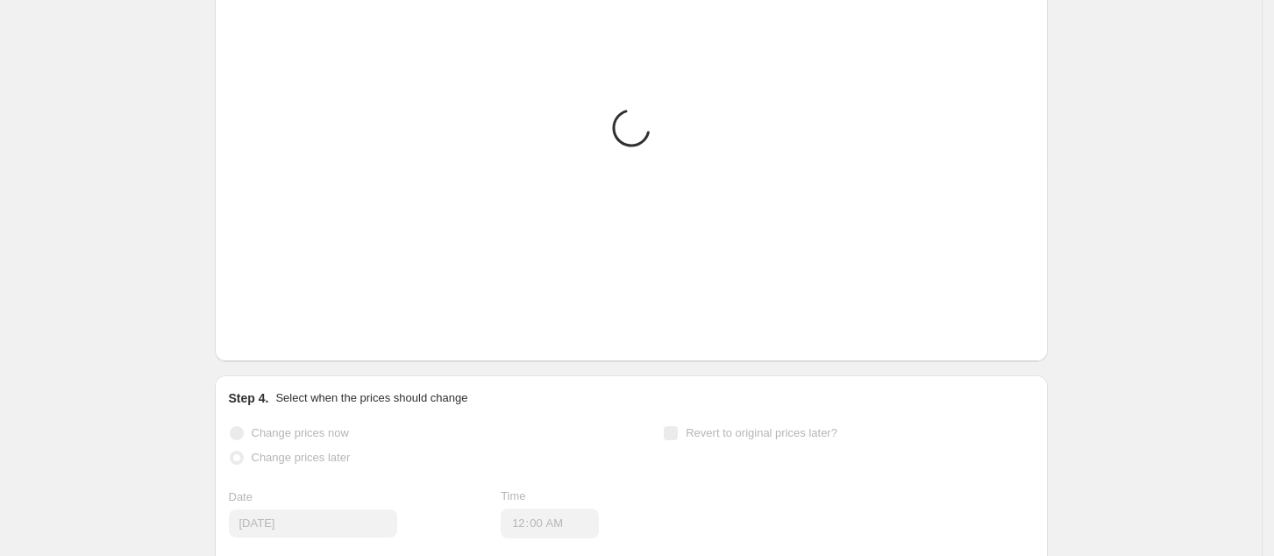
scroll to position [1394, 0]
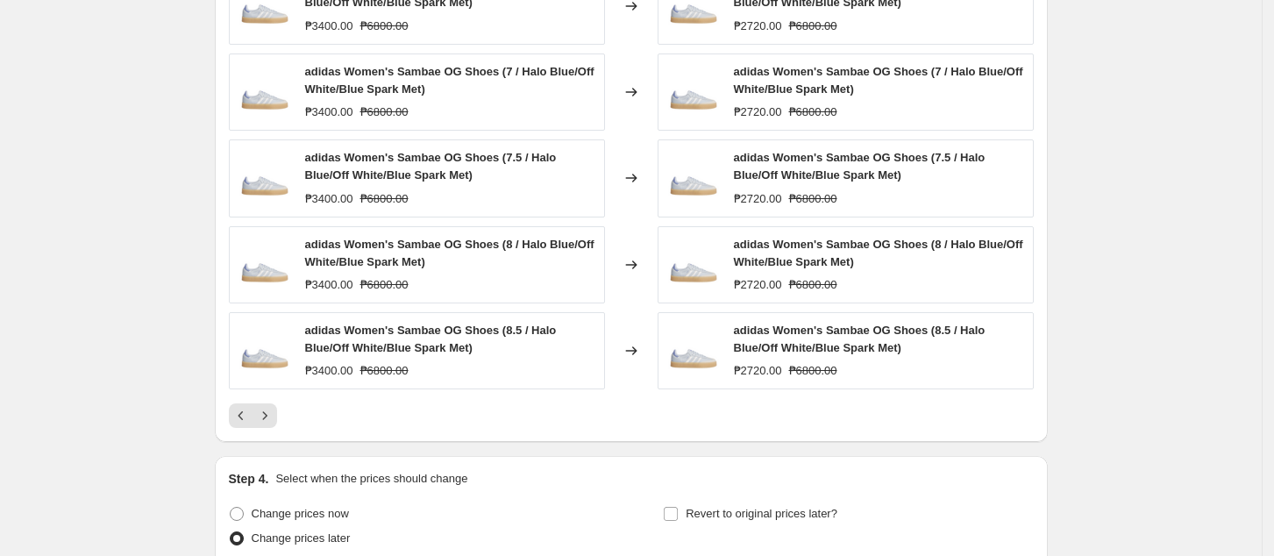
click at [277, 420] on button "Next" at bounding box center [264, 415] width 25 height 25
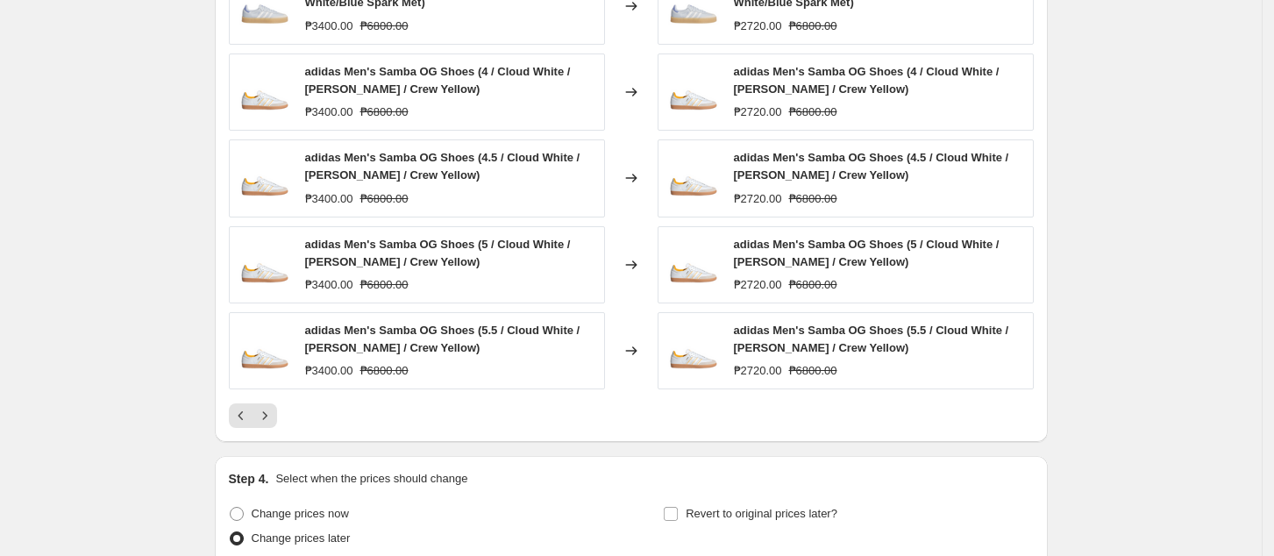
click at [277, 420] on button "Next" at bounding box center [264, 415] width 25 height 25
click at [277, 413] on button "Next" at bounding box center [264, 415] width 25 height 25
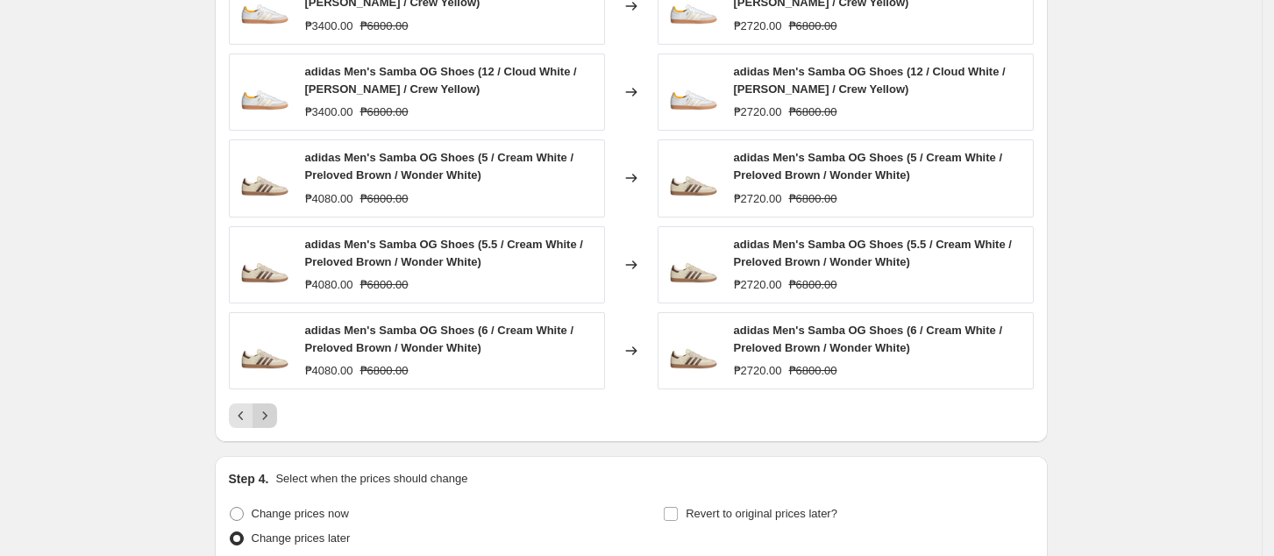
click at [274, 415] on icon "Next" at bounding box center [265, 416] width 18 height 18
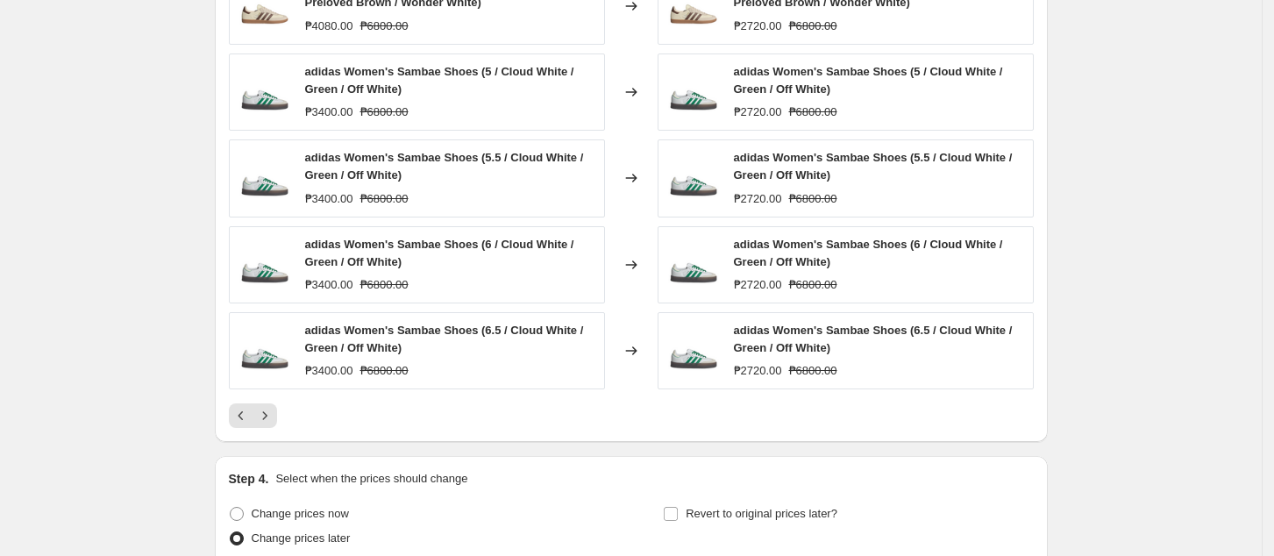
click at [274, 416] on icon "Next" at bounding box center [265, 416] width 18 height 18
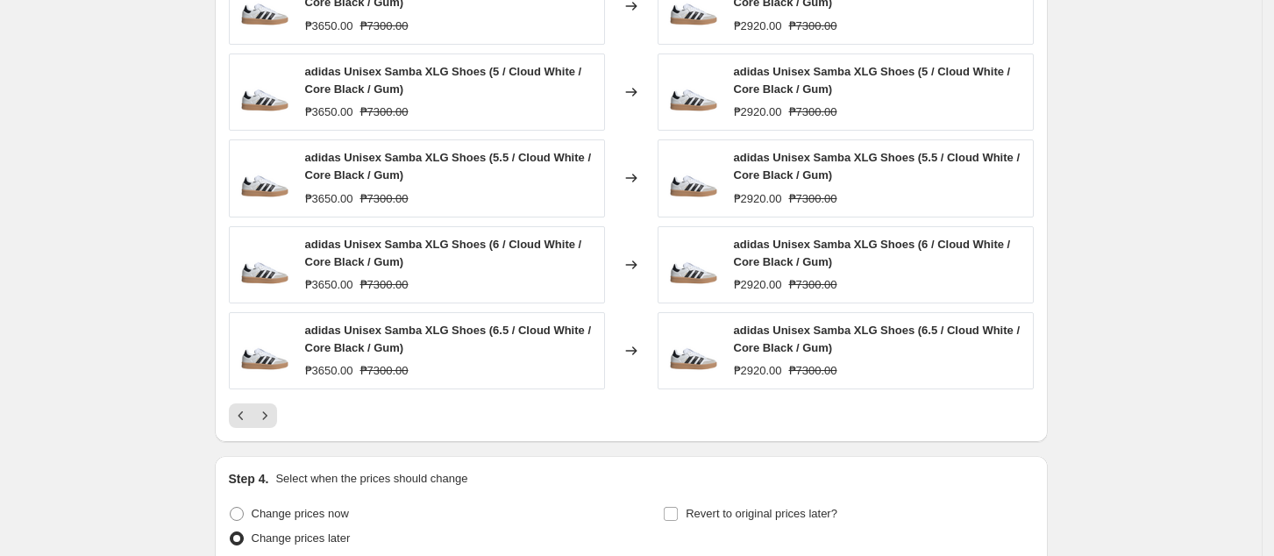
click at [274, 417] on icon "Next" at bounding box center [265, 416] width 18 height 18
click at [273, 428] on div "PRICE CHANGE PREVIEW 186 product variants would be affected by this price chang…" at bounding box center [631, 174] width 833 height 536
click at [269, 417] on icon "Next" at bounding box center [265, 416] width 18 height 18
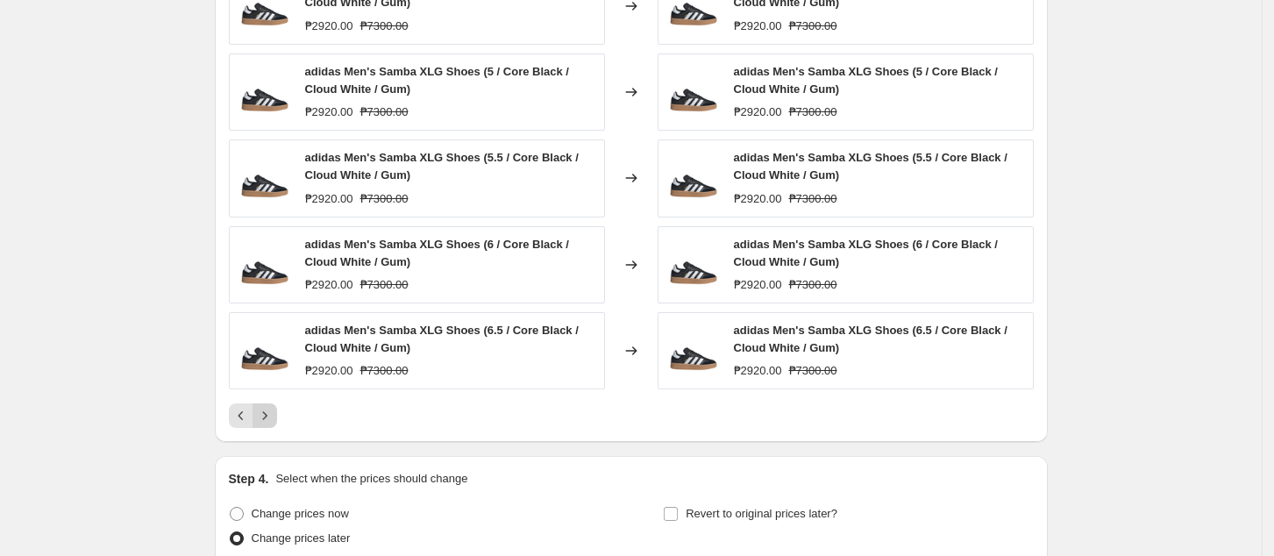
click at [277, 424] on button "Next" at bounding box center [264, 415] width 25 height 25
click at [274, 417] on icon "Next" at bounding box center [265, 416] width 18 height 18
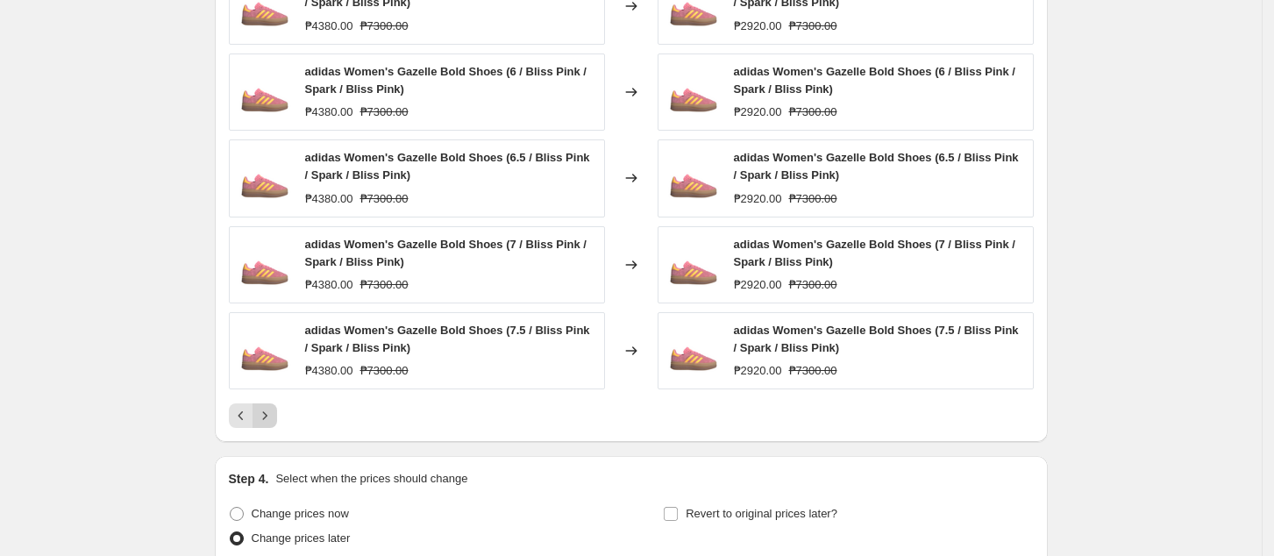
click at [267, 416] on icon "Next" at bounding box center [265, 416] width 18 height 18
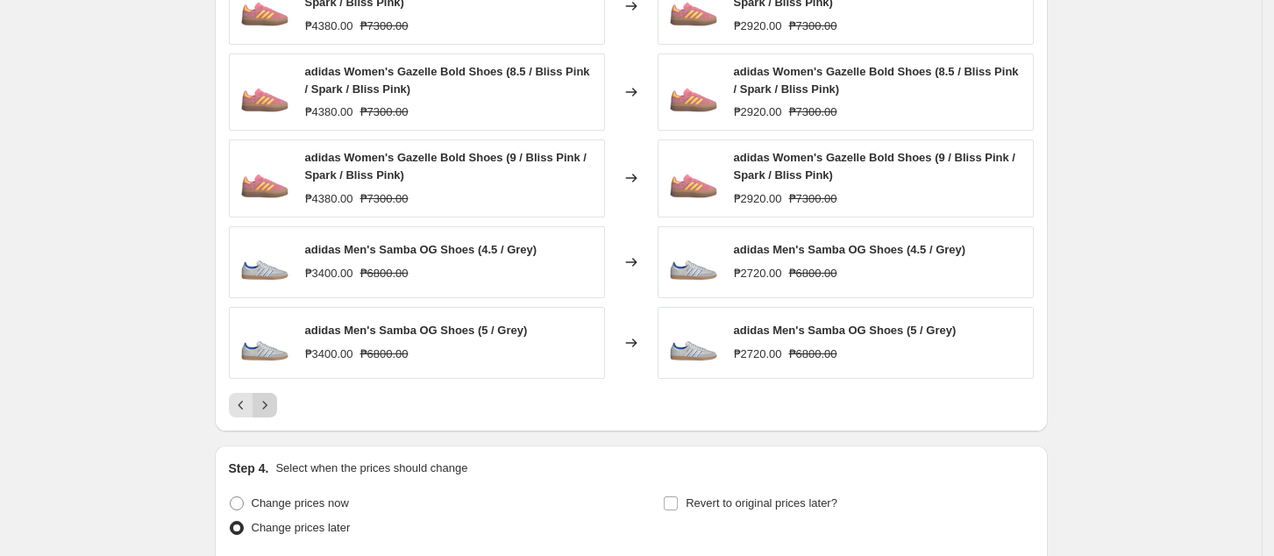
click at [277, 409] on button "Next" at bounding box center [264, 405] width 25 height 25
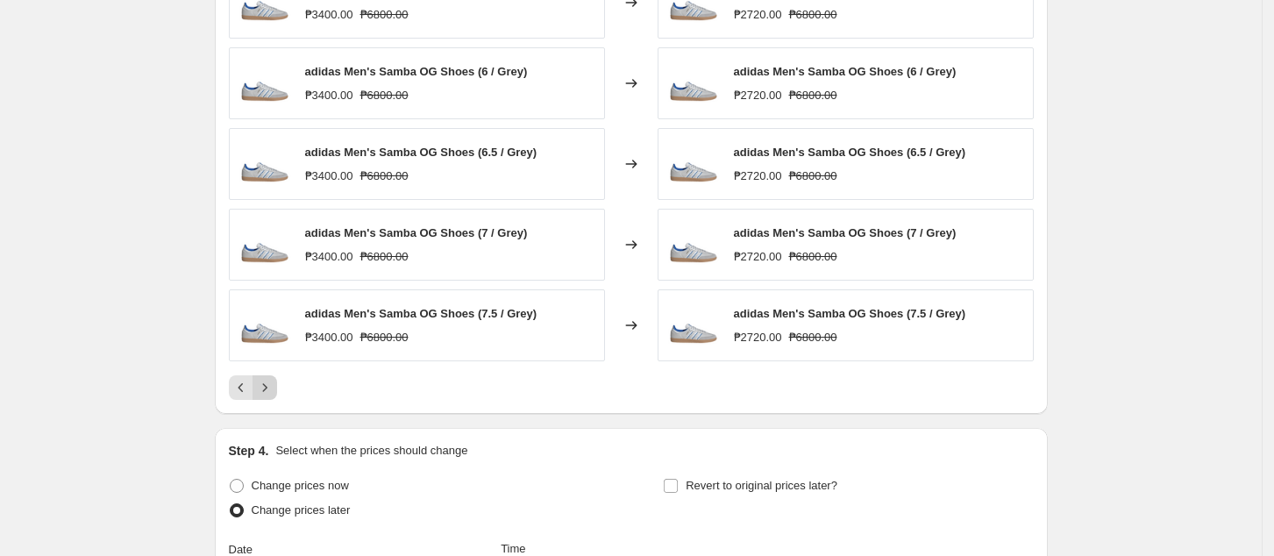
click at [277, 387] on button "Next" at bounding box center [264, 387] width 25 height 25
click at [267, 395] on icon "Next" at bounding box center [265, 388] width 18 height 18
click at [282, 382] on div at bounding box center [631, 387] width 805 height 25
click at [277, 395] on button "Next" at bounding box center [264, 387] width 25 height 25
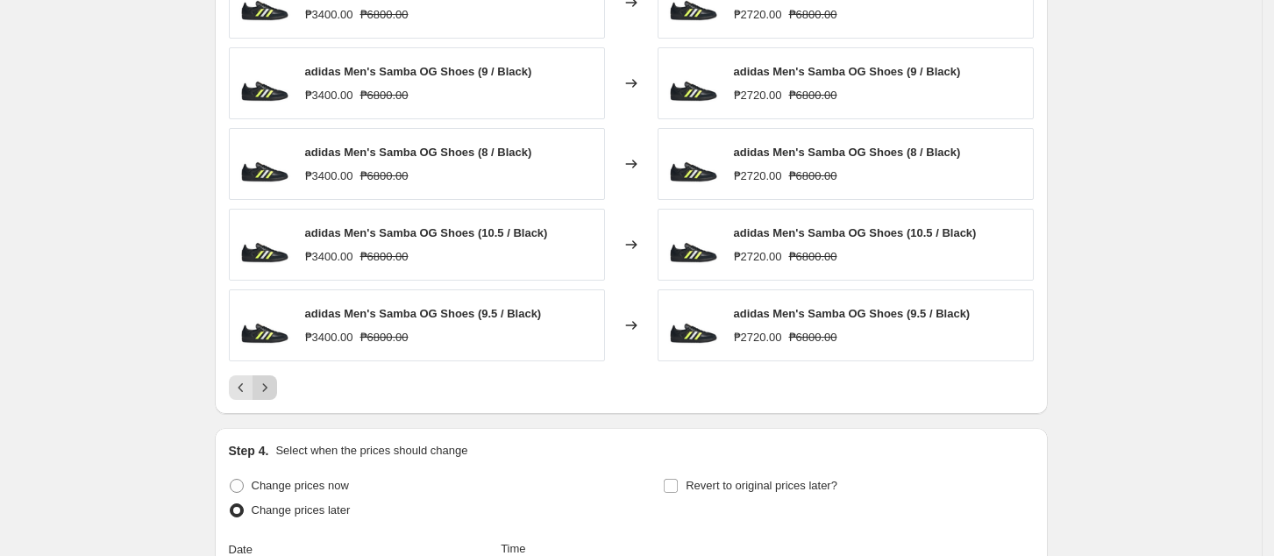
click at [274, 396] on icon "Next" at bounding box center [265, 388] width 18 height 18
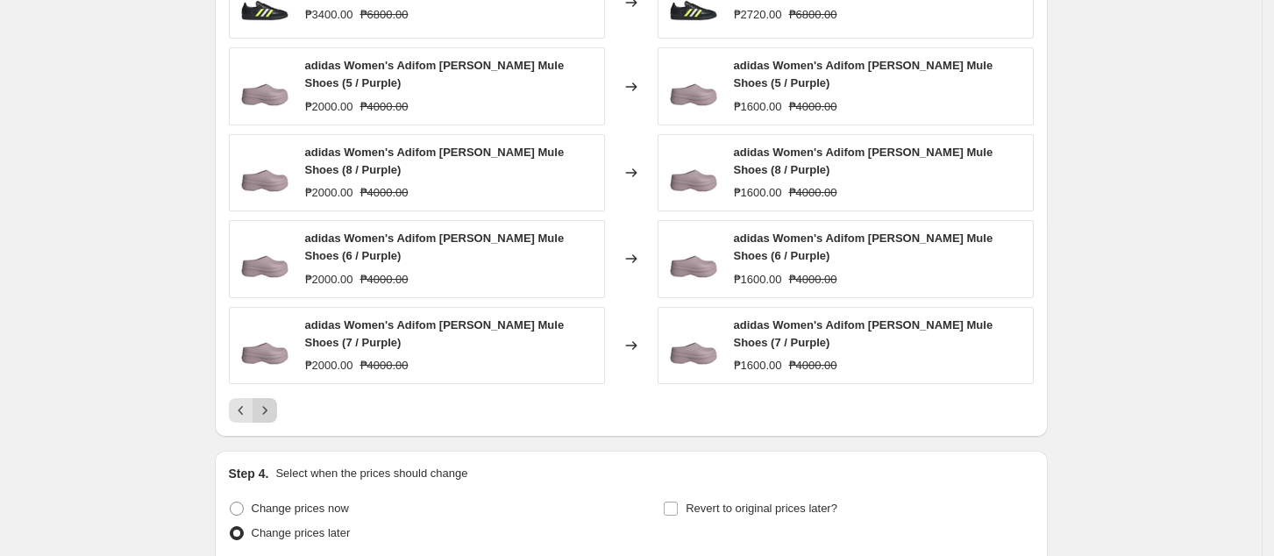
click at [275, 396] on div "adidas Men's Samba OG Shoes (11 / Black) ₱3400.00 ₱6800.00 Changed to adidas Me…" at bounding box center [631, 195] width 805 height 456
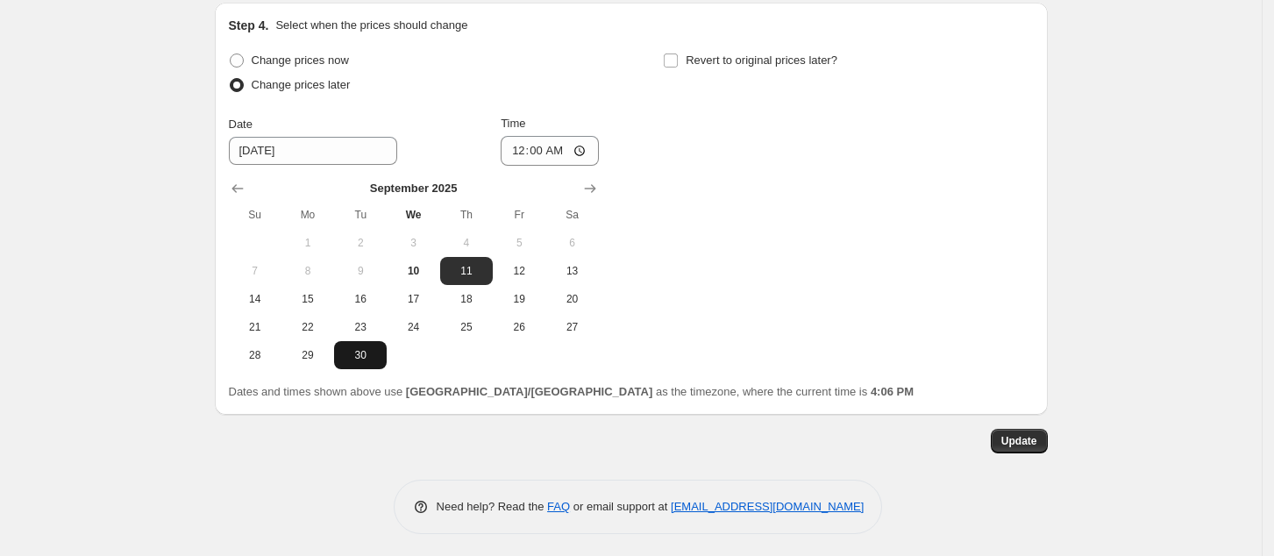
scroll to position [1846, 0]
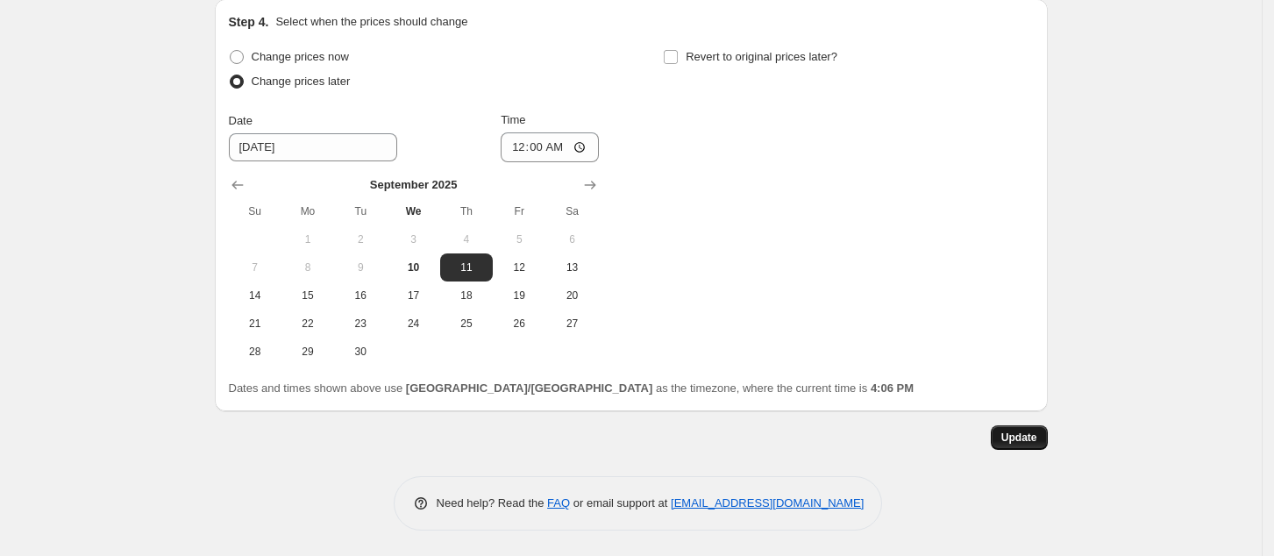
click at [1036, 435] on span "Update" at bounding box center [1019, 437] width 36 height 14
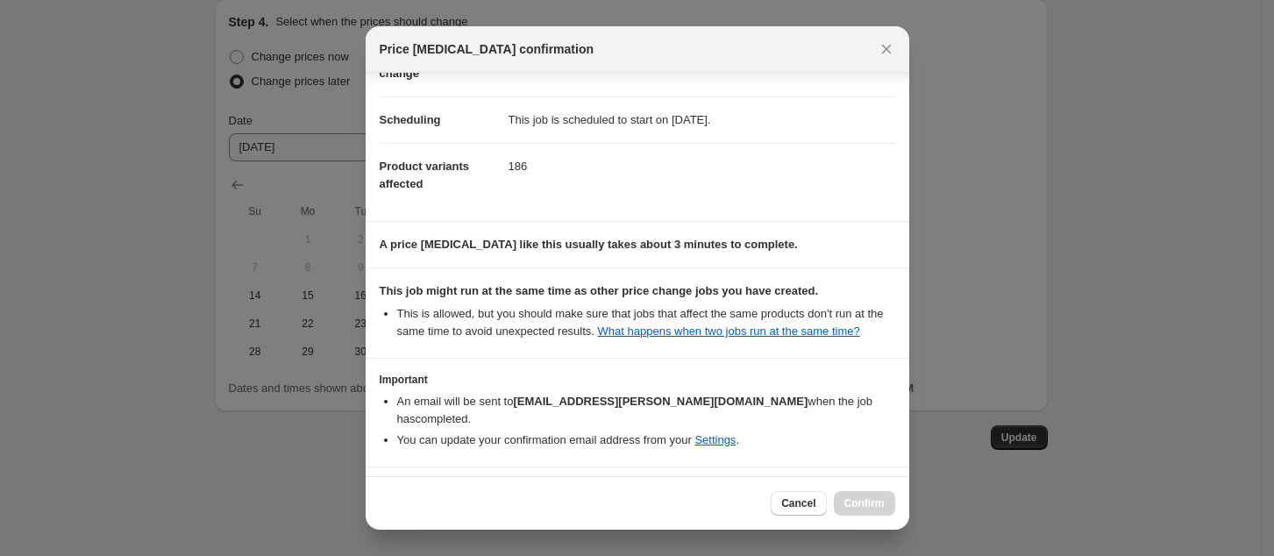
scroll to position [177, 0]
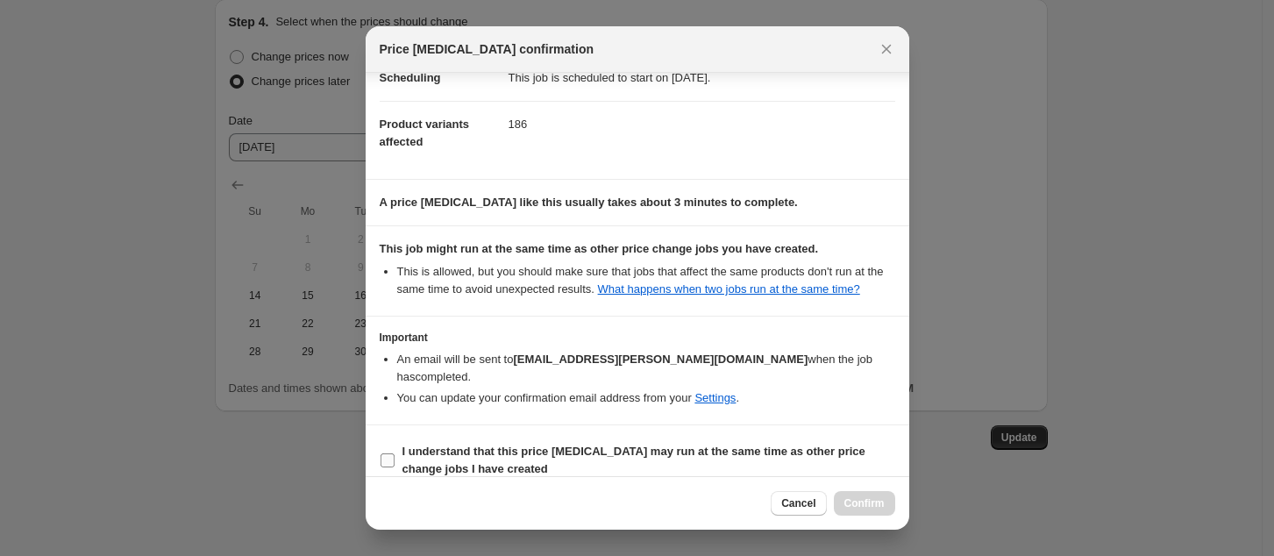
click at [463, 445] on b "I understand that this price [MEDICAL_DATA] may run at the same time as other p…" at bounding box center [633, 460] width 463 height 31
click at [395, 453] on input "I understand that this price [MEDICAL_DATA] may run at the same time as other p…" at bounding box center [388, 460] width 14 height 14
checkbox input "true"
click at [870, 502] on span "Confirm" at bounding box center [864, 503] width 40 height 14
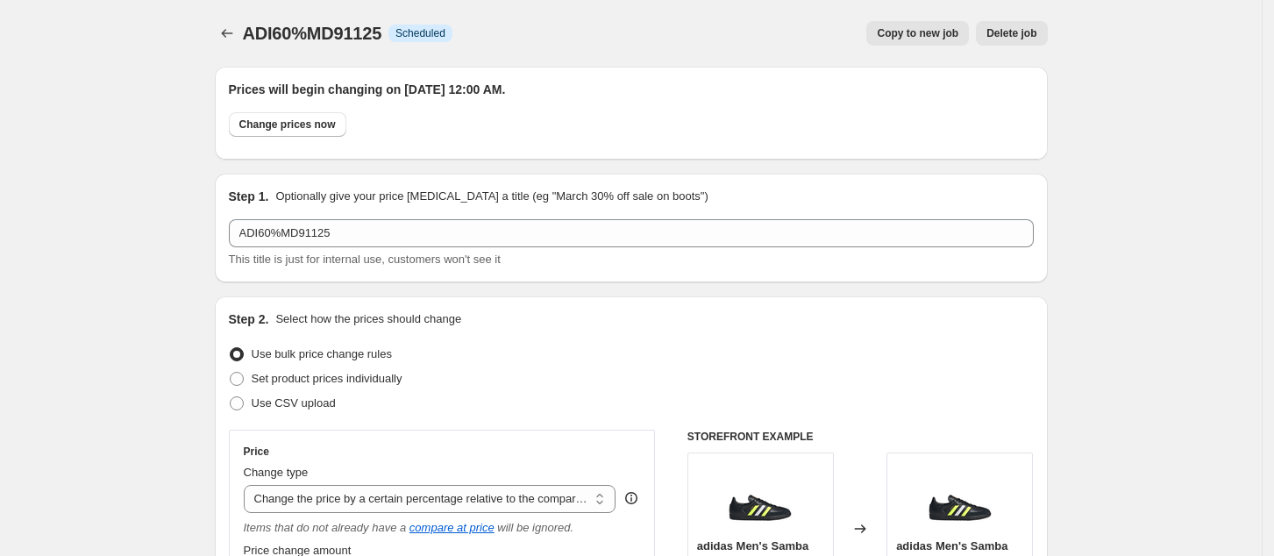
scroll to position [1846, 0]
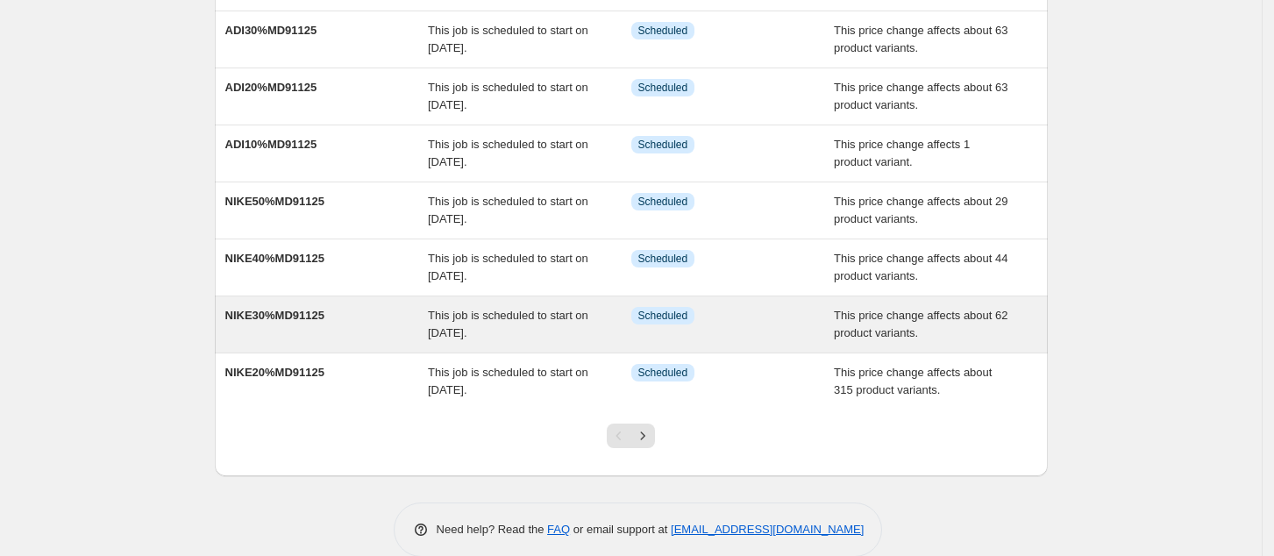
scroll to position [345, 0]
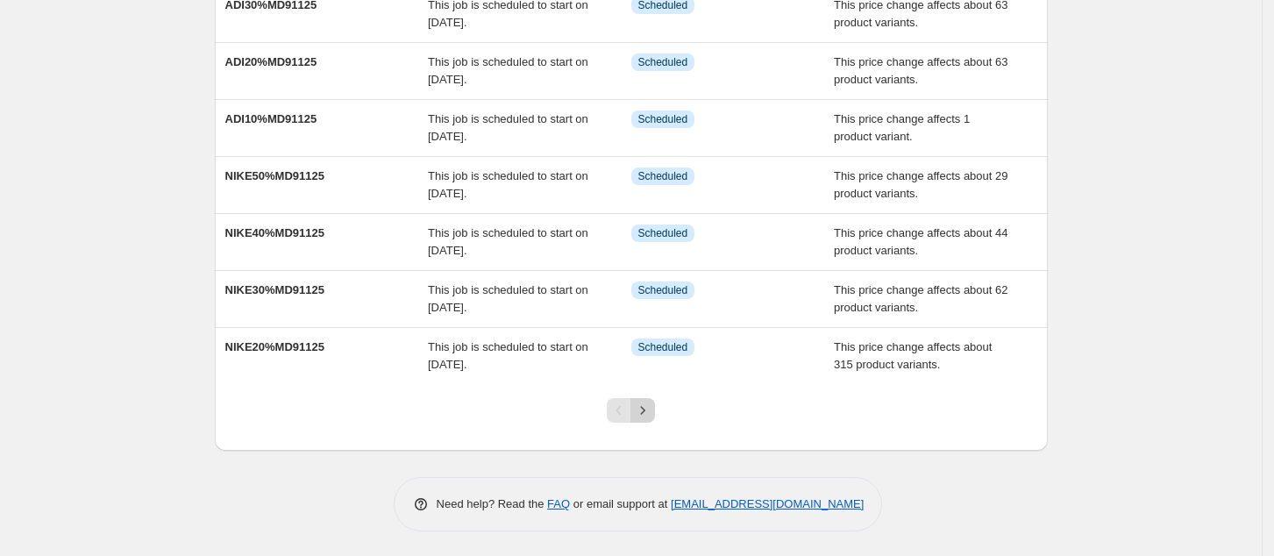
click at [644, 419] on button "Next" at bounding box center [642, 410] width 25 height 25
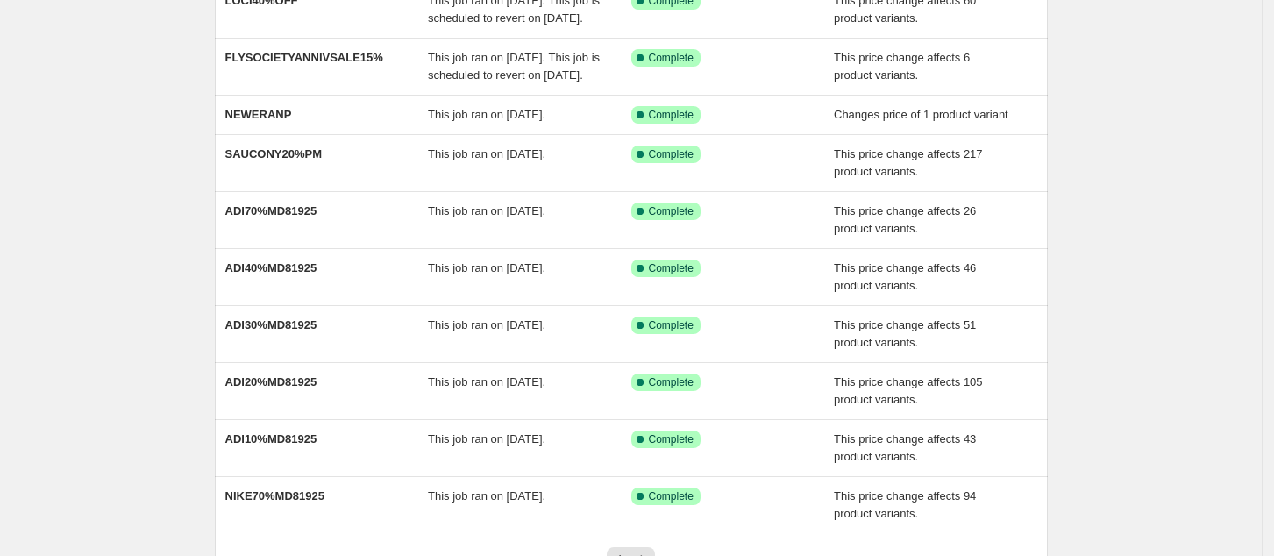
scroll to position [364, 0]
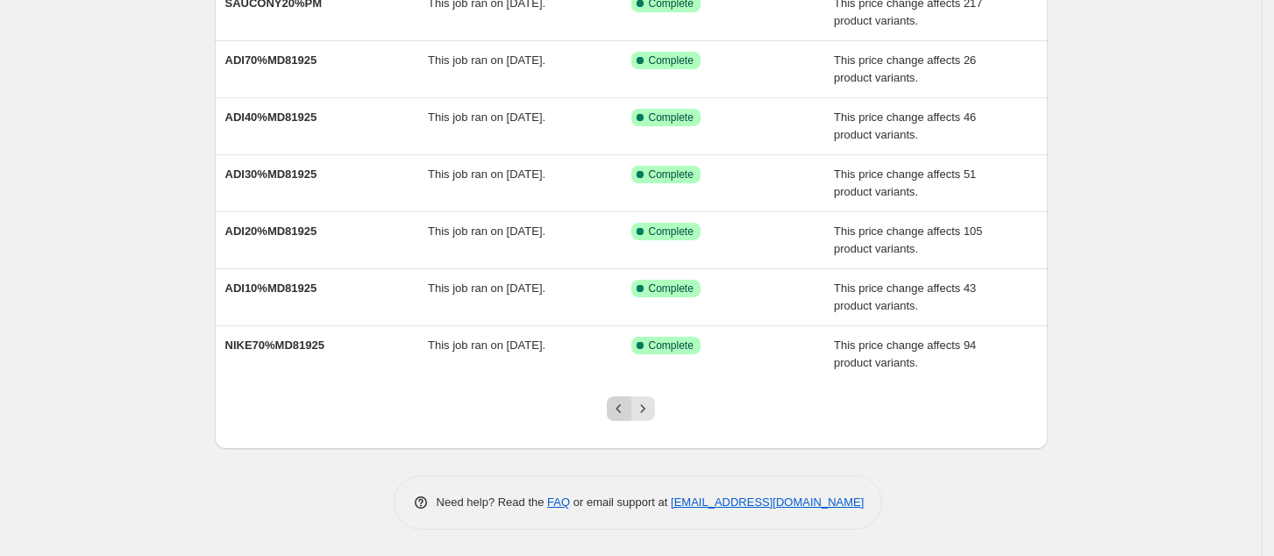
click at [631, 404] on button "Previous" at bounding box center [619, 408] width 25 height 25
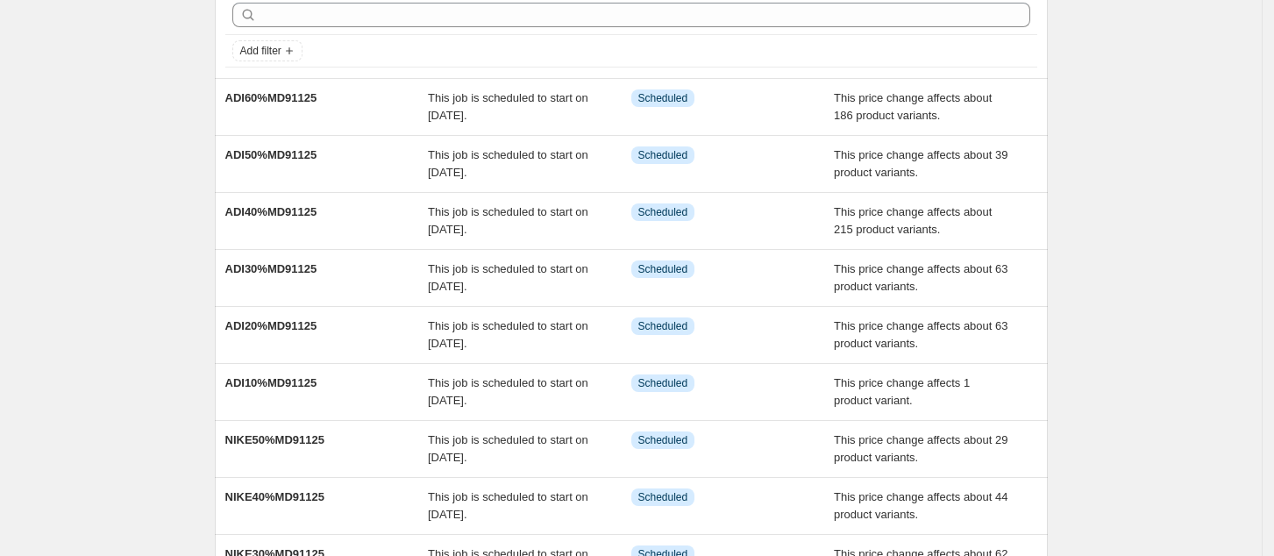
scroll to position [0, 0]
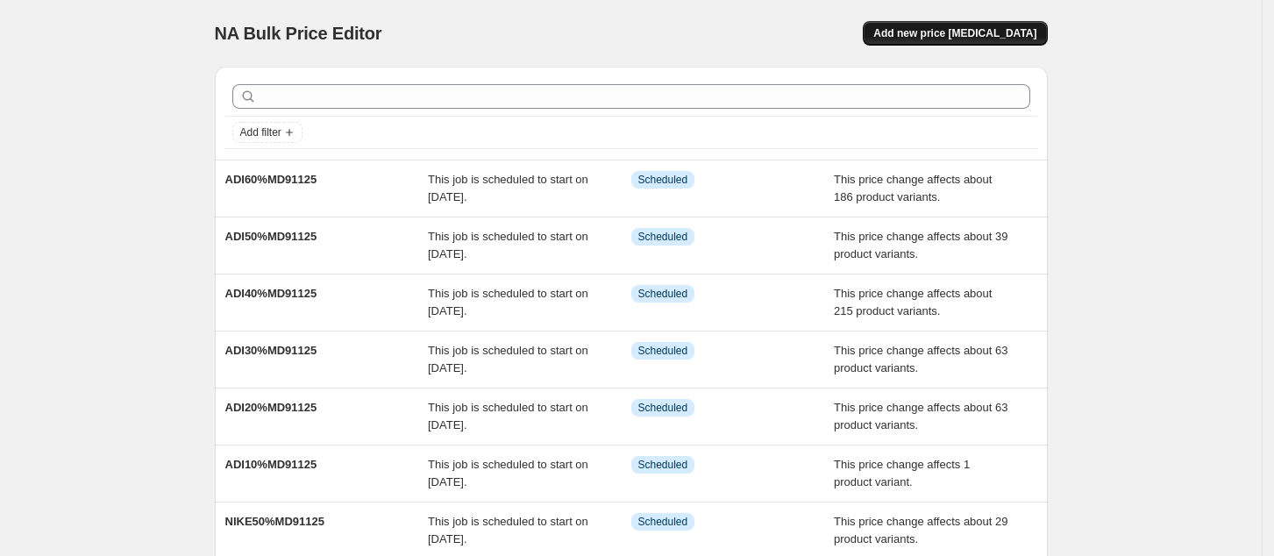
click at [987, 42] on button "Add new price [MEDICAL_DATA]" at bounding box center [955, 33] width 184 height 25
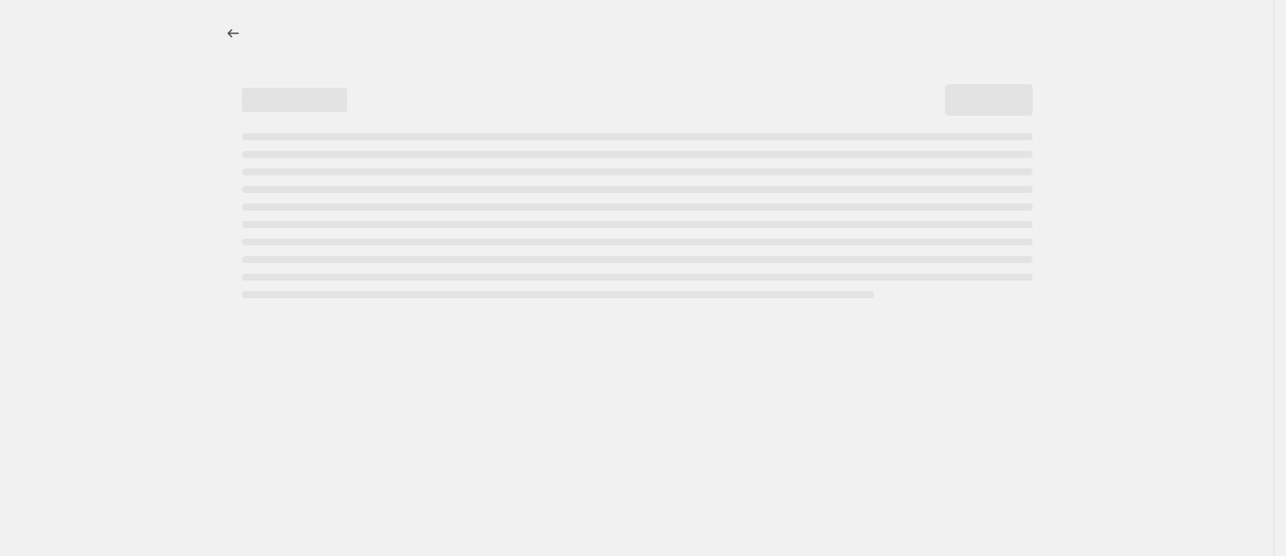
select select "percentage"
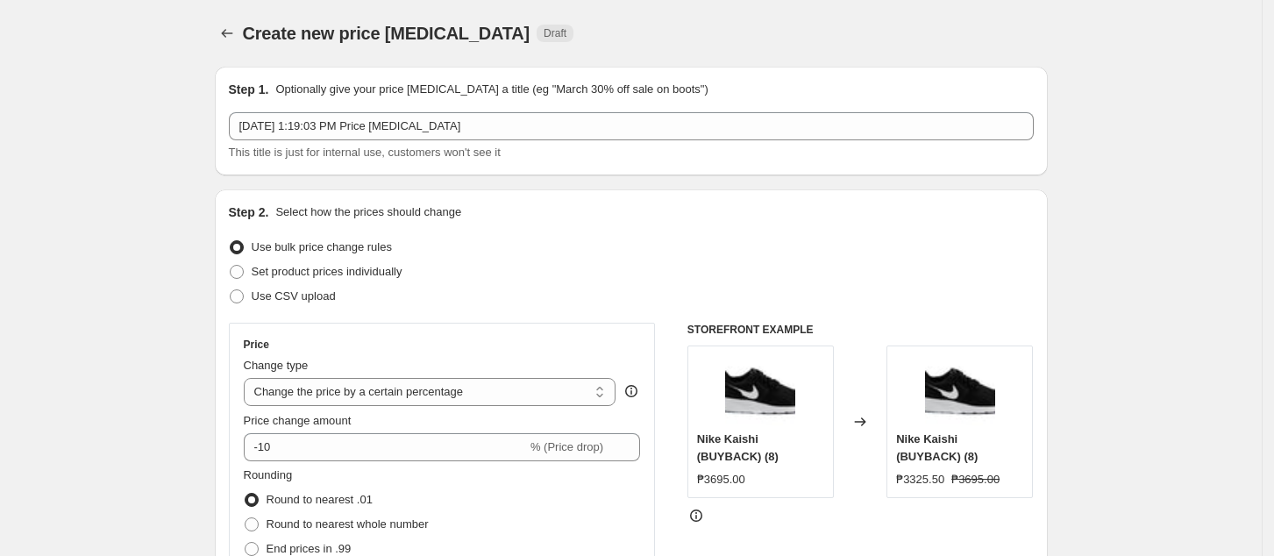
drag, startPoint x: 1091, startPoint y: 102, endPoint x: 1092, endPoint y: 73, distance: 28.9
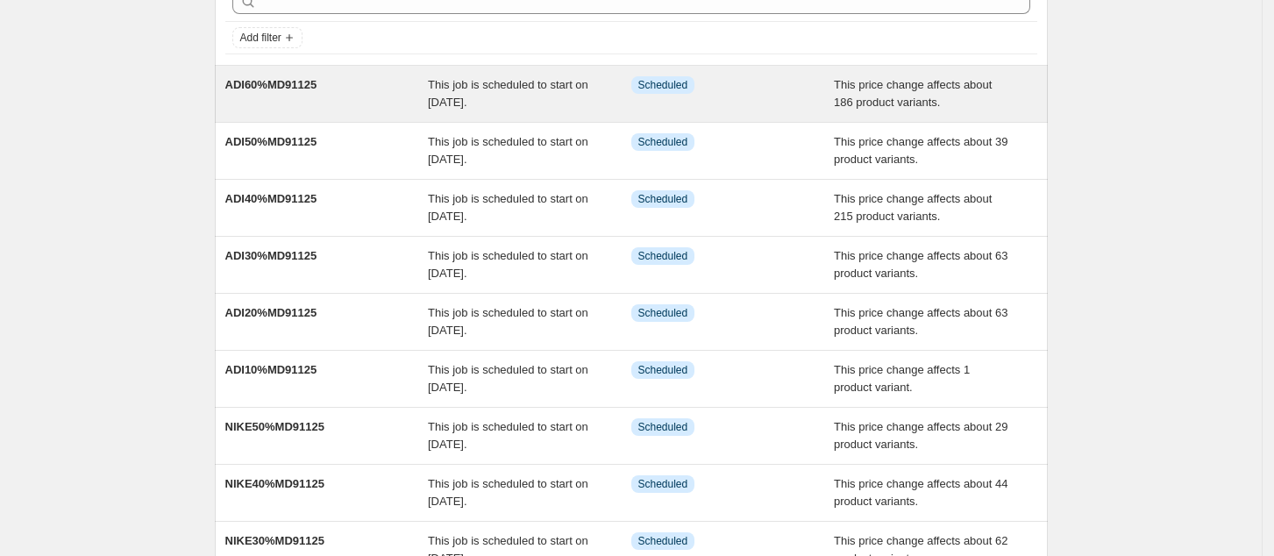
scroll to position [117, 0]
